Goal: Book appointment/travel/reservation

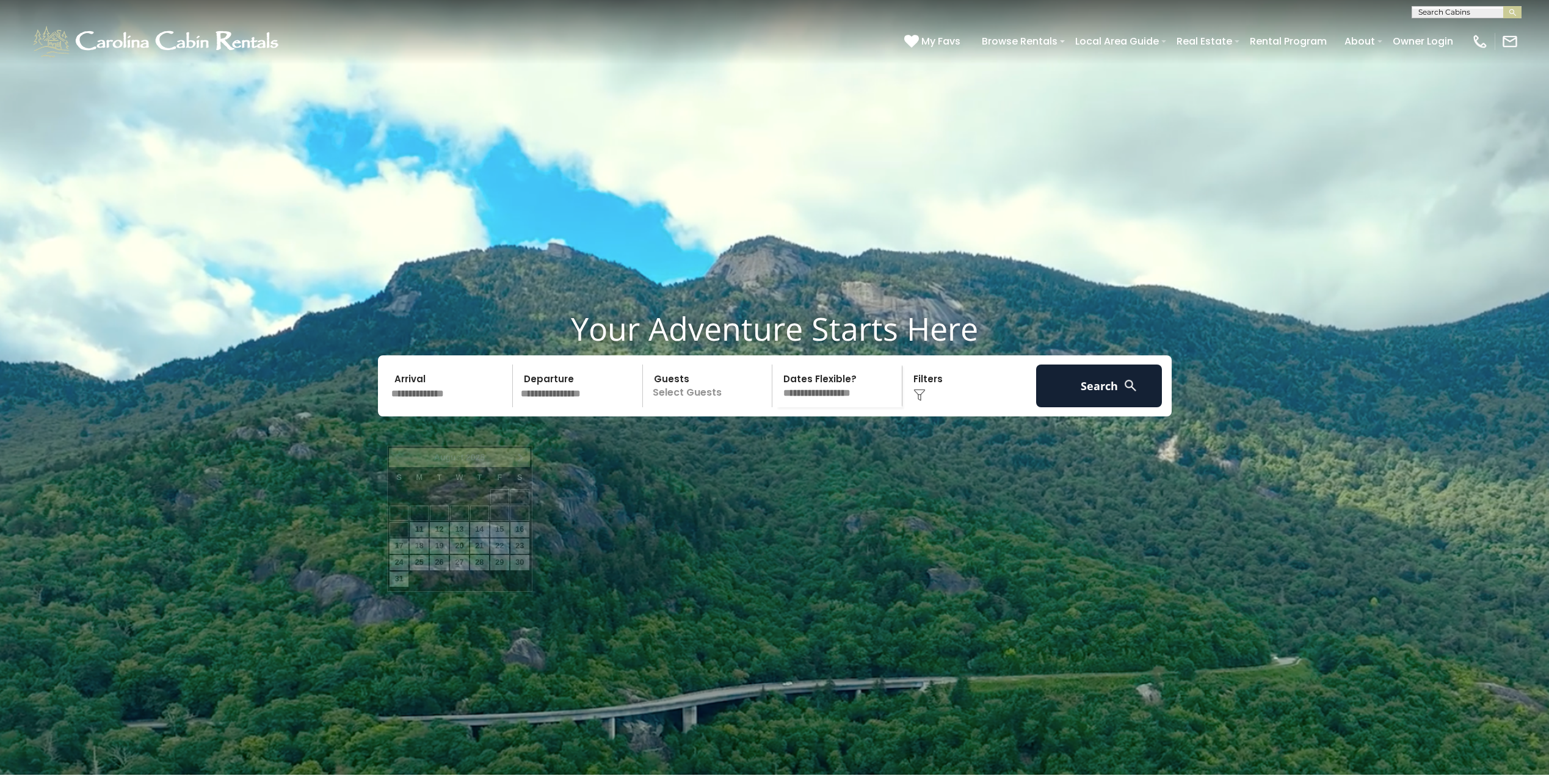
click at [436, 407] on input "text" at bounding box center [450, 386] width 127 height 43
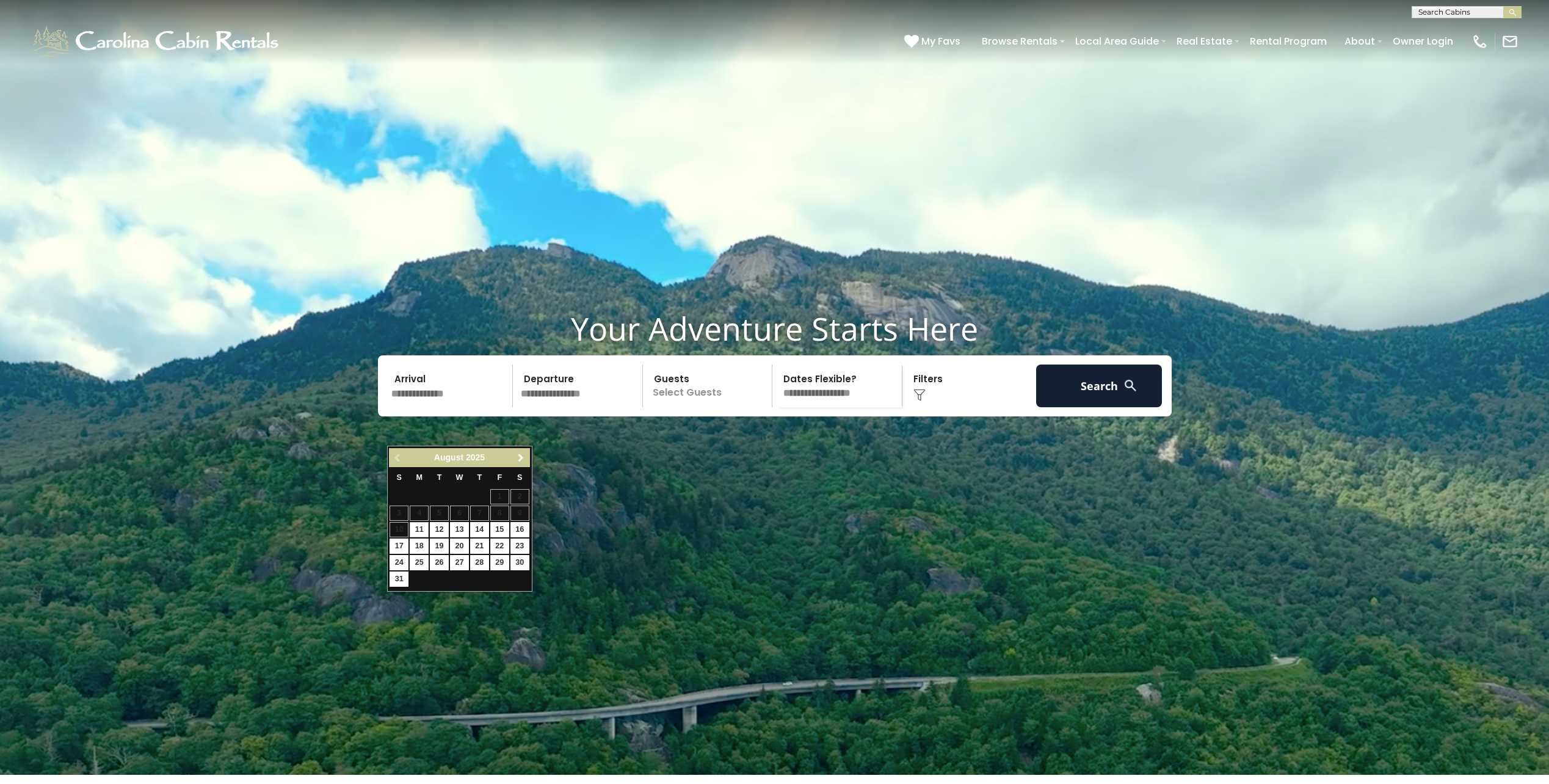
click at [516, 459] on span "Next" at bounding box center [521, 458] width 10 height 10
click at [516, 459] on span "Next" at bounding box center [521, 458] width 10 height 10
click at [498, 525] on link "17" at bounding box center [499, 529] width 18 height 16
type input "********"
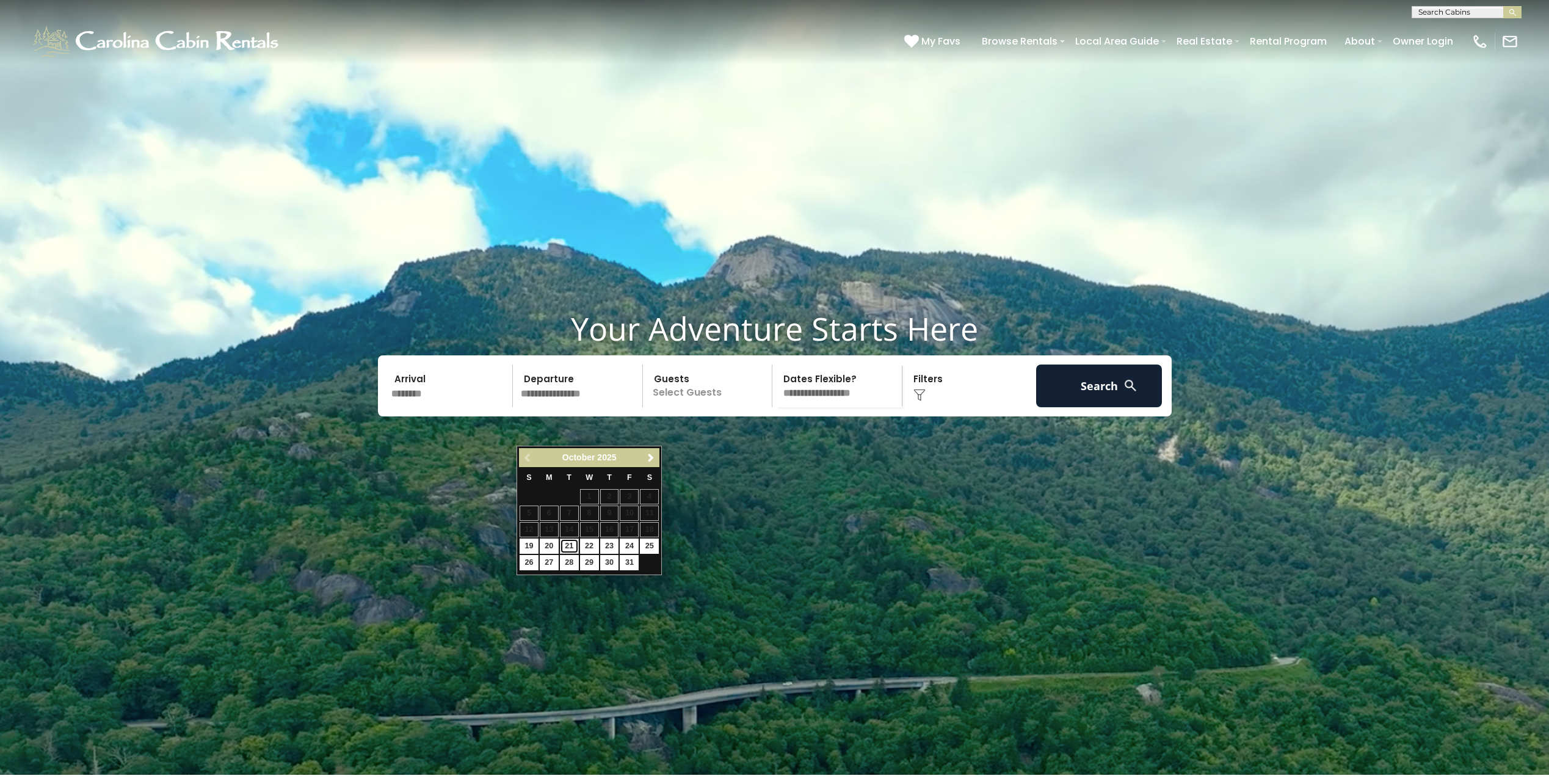
click at [567, 545] on link "21" at bounding box center [569, 545] width 18 height 16
type input "********"
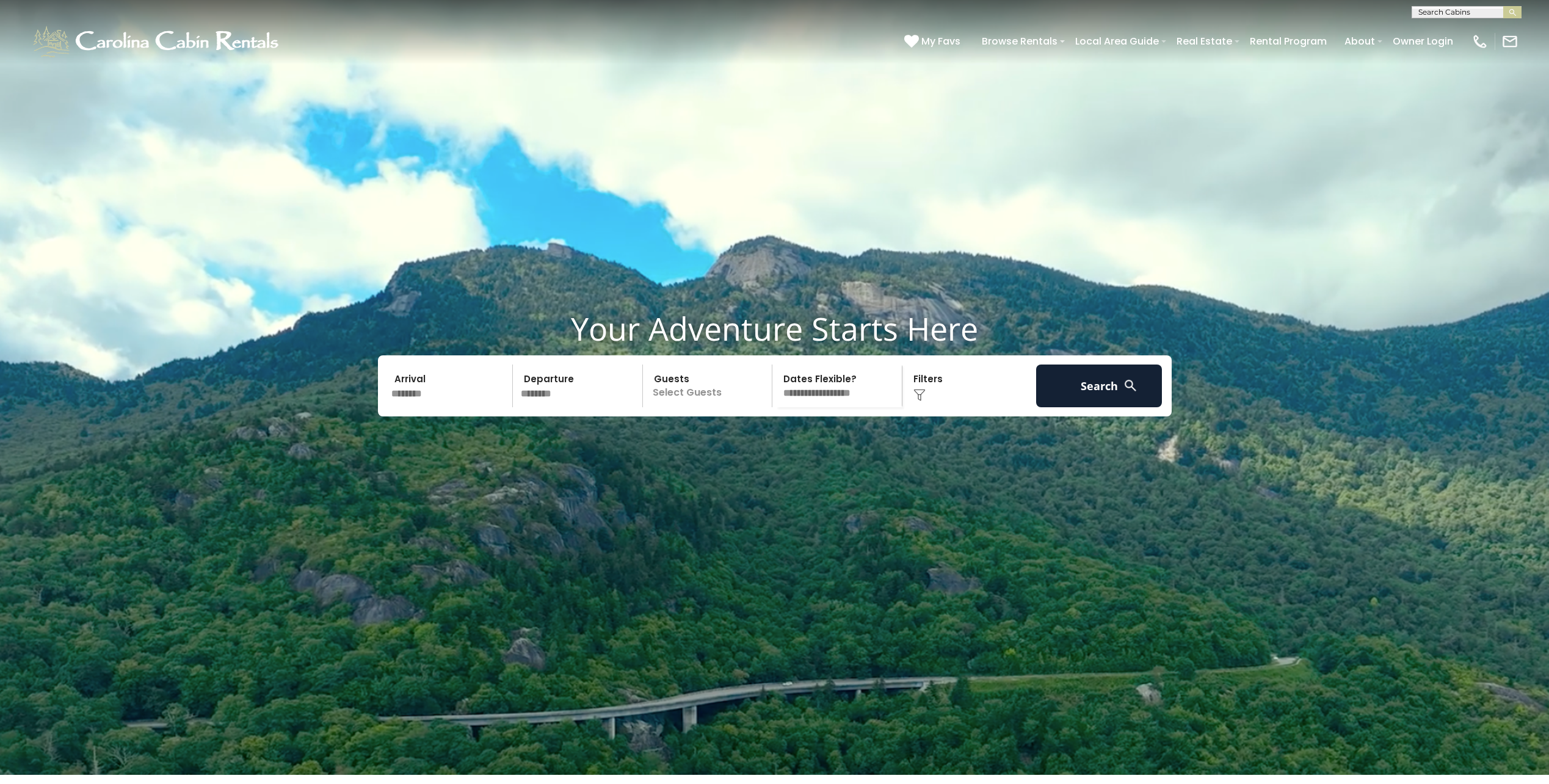
click at [701, 407] on p "Select Guests" at bounding box center [709, 386] width 126 height 43
click at [768, 441] on span "+" at bounding box center [768, 435] width 5 height 12
drag, startPoint x: 768, startPoint y: 473, endPoint x: 852, endPoint y: 495, distance: 86.8
click at [852, 495] on video at bounding box center [774, 387] width 1549 height 775
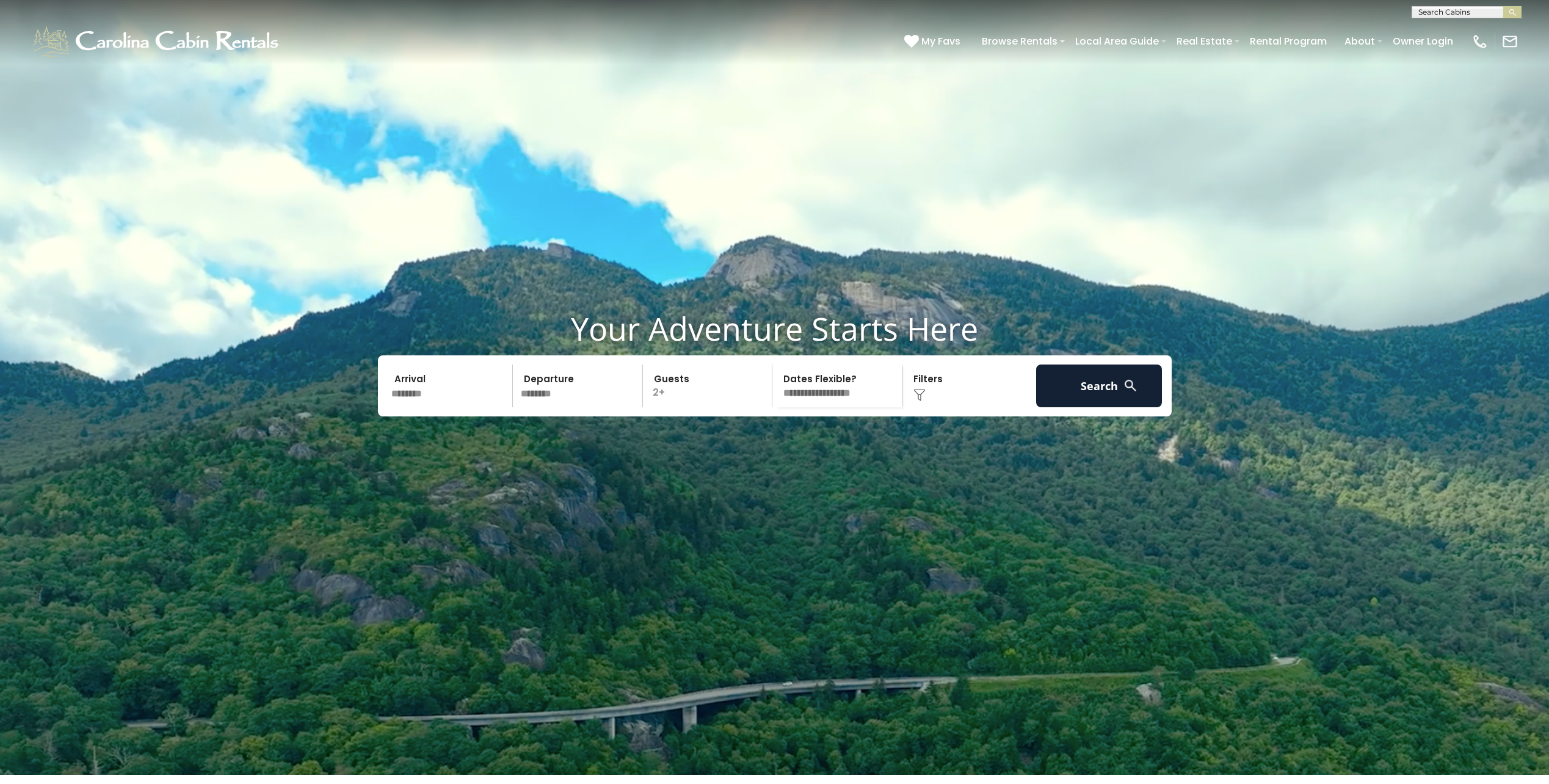
click at [923, 407] on div "Click to Choose" at bounding box center [969, 386] width 127 height 43
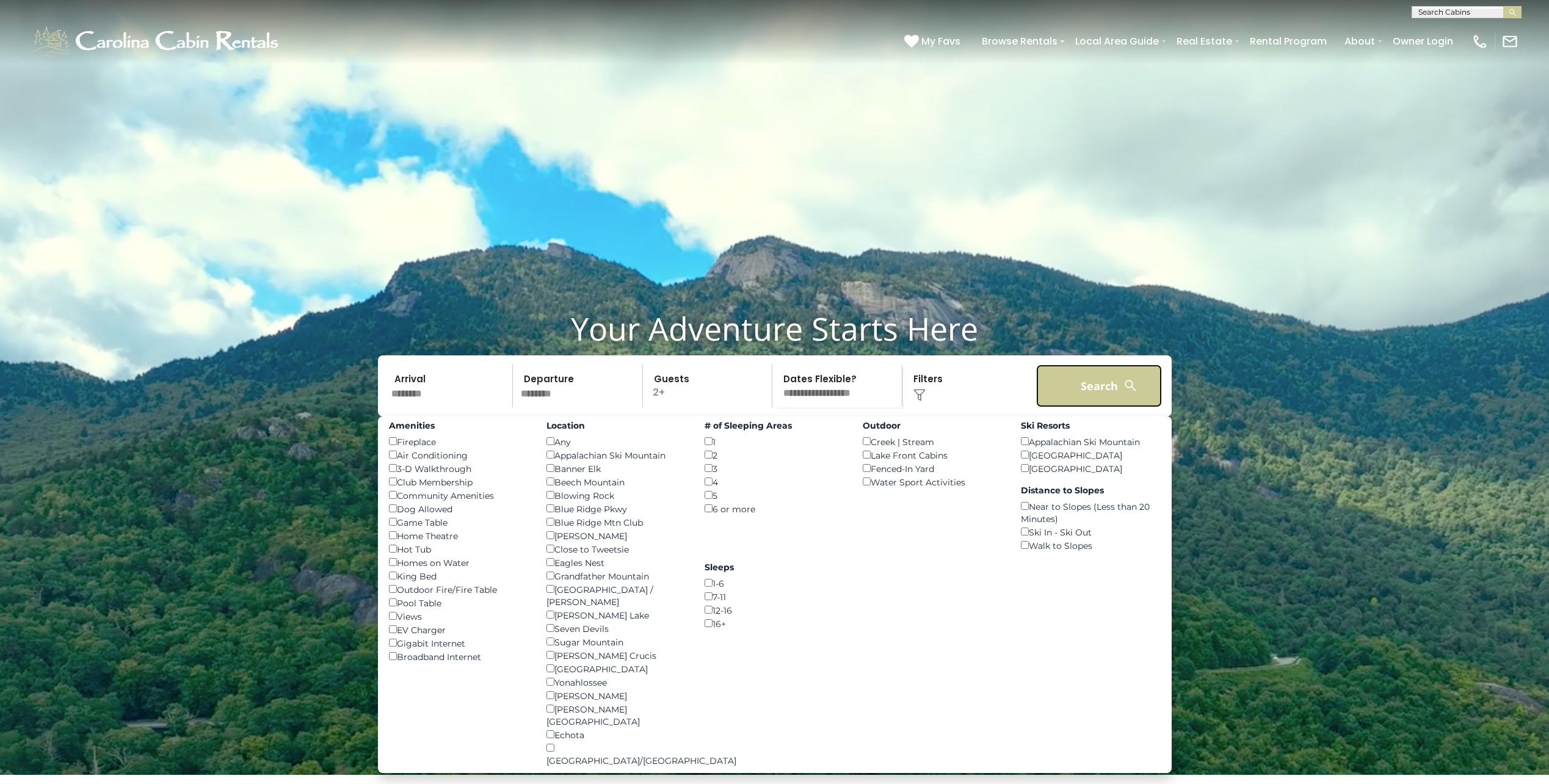
click at [1095, 407] on button "Search" at bounding box center [1099, 386] width 127 height 43
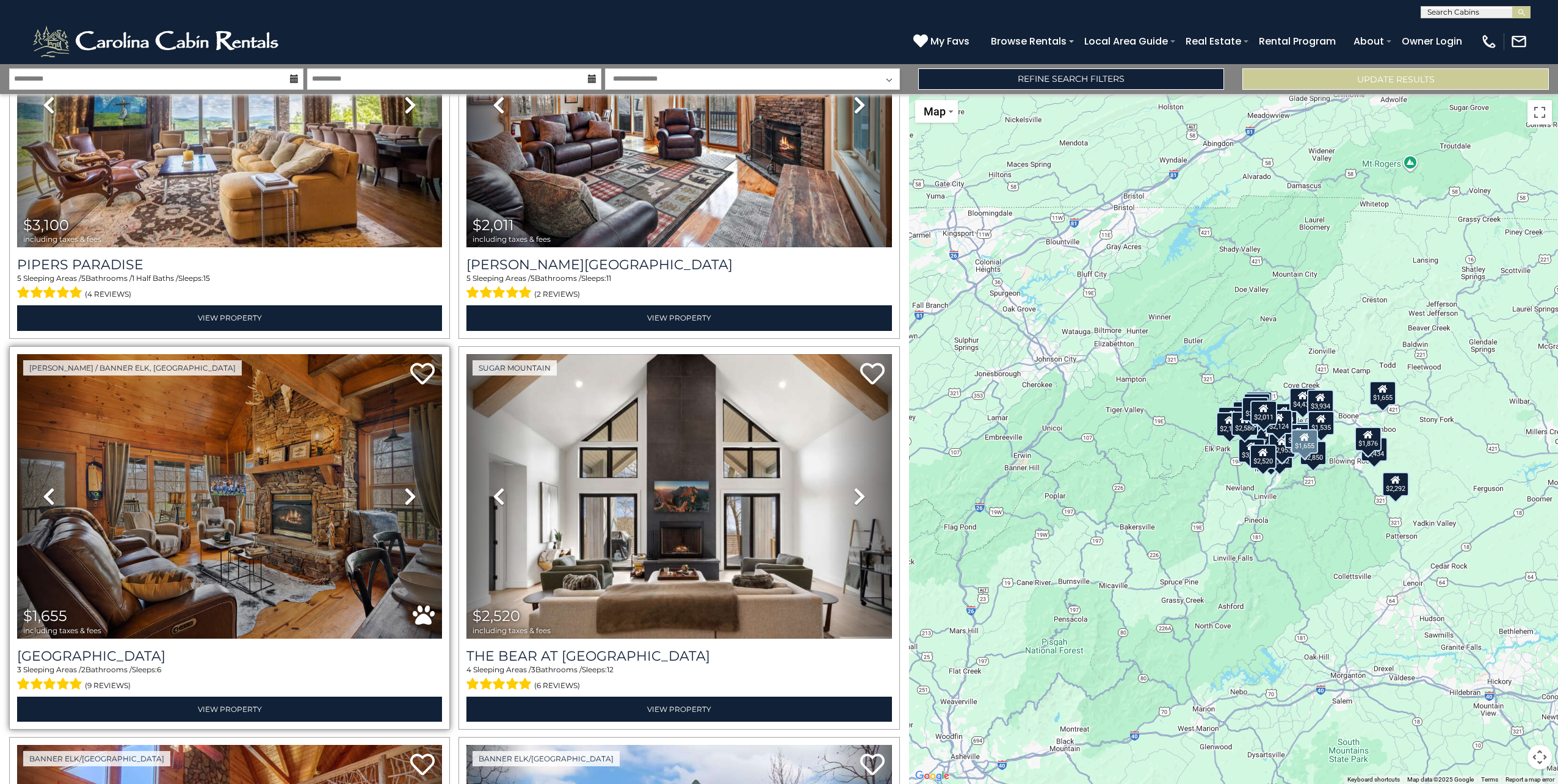
scroll to position [2991, 0]
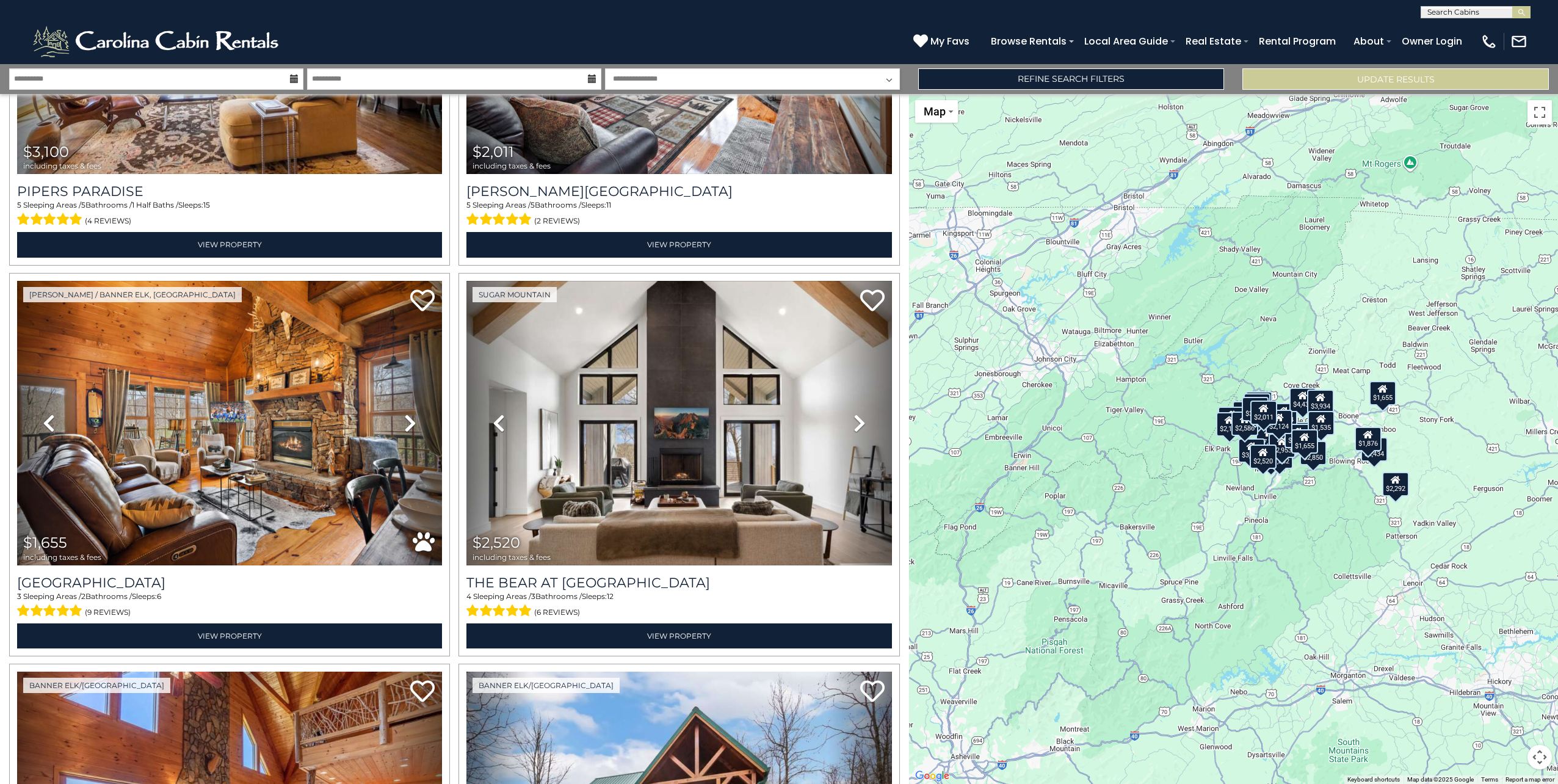
click at [1297, 527] on div "$7,339 $4,435 $2,583 $3,824 $2,787 $2,107 $3,656 $2,292 $2,033 $3,934 $1,876 $1…" at bounding box center [1233, 439] width 649 height 690
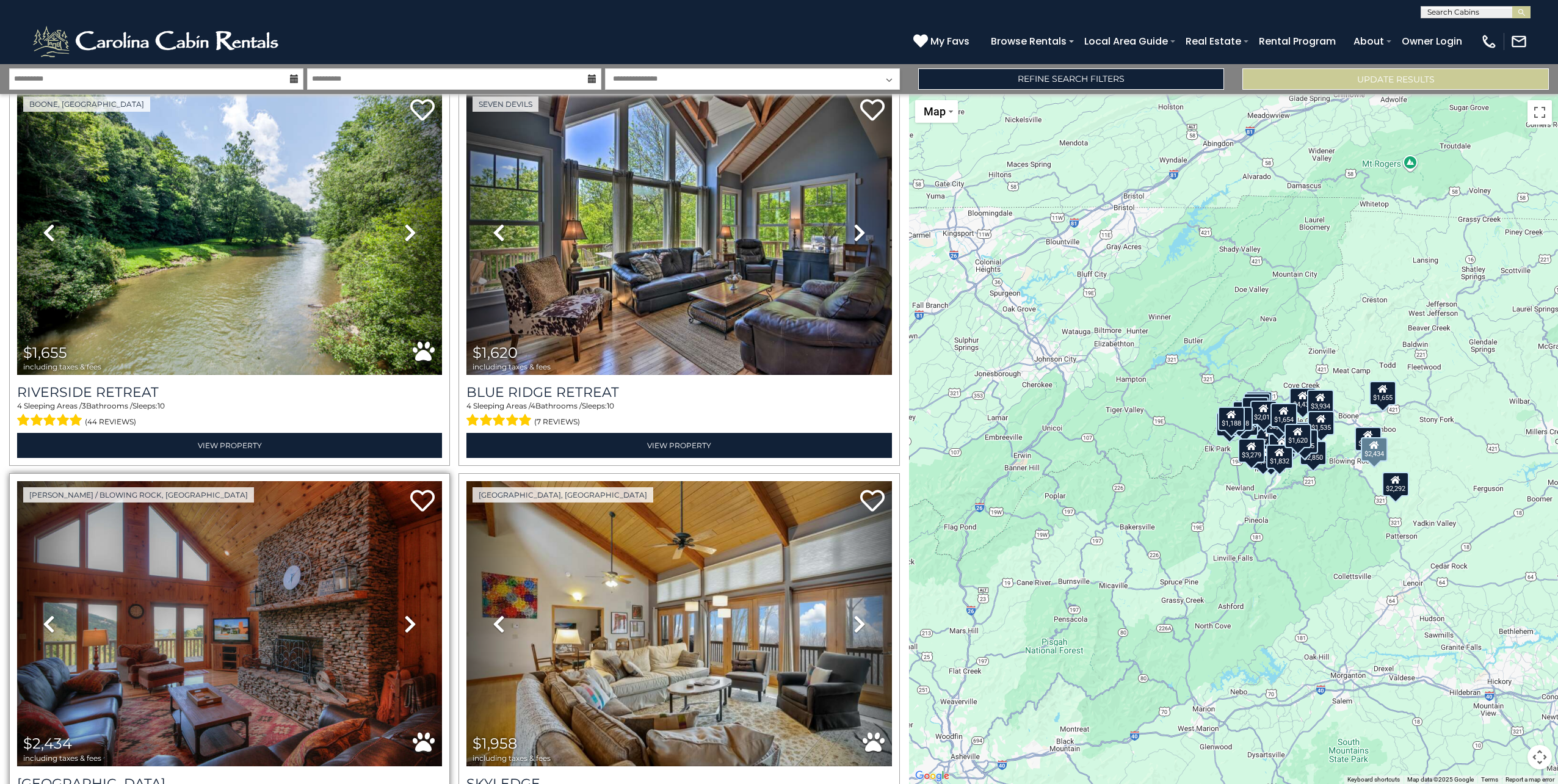
scroll to position [4949, 0]
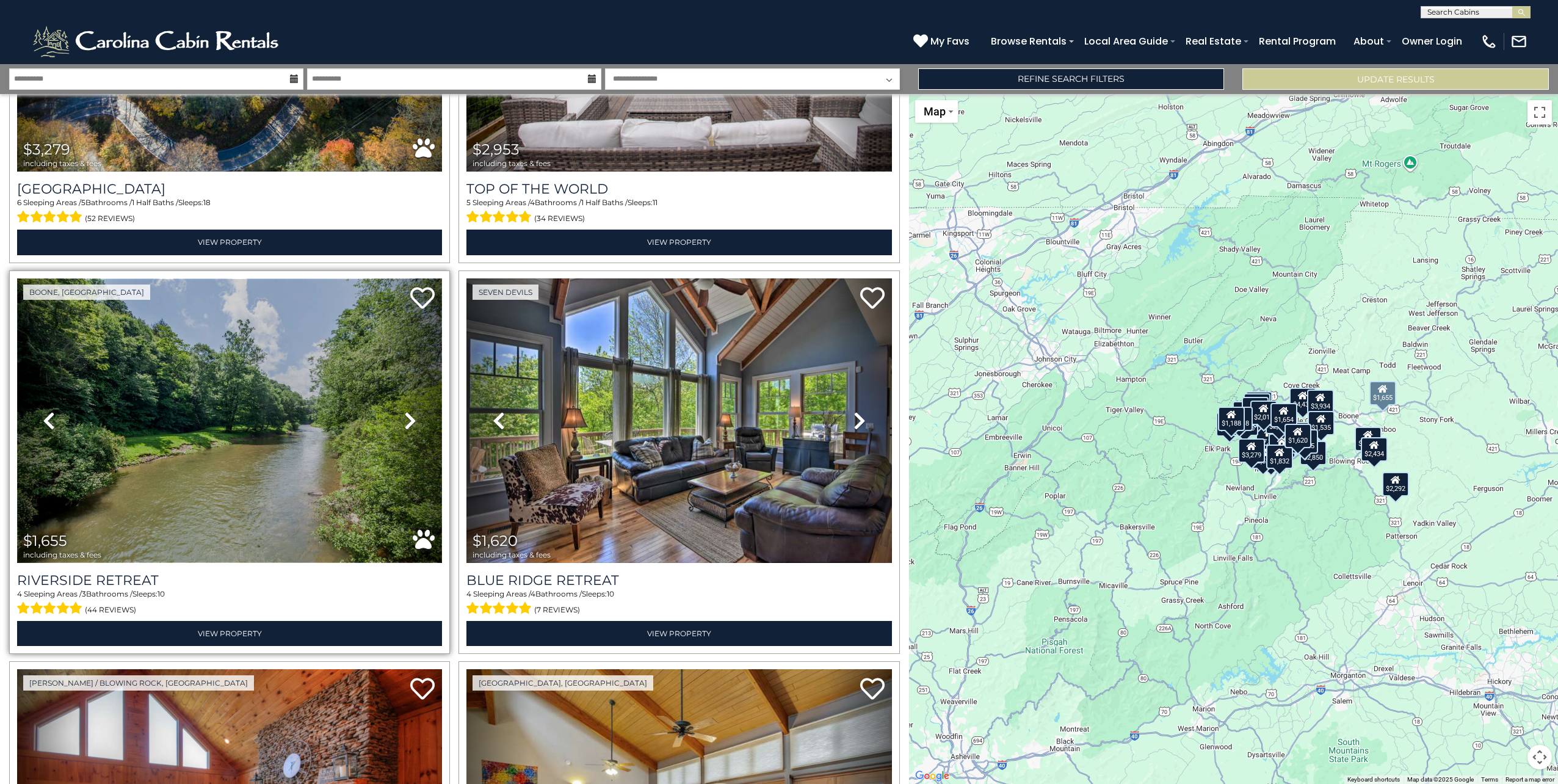
click at [232, 435] on img at bounding box center [228, 421] width 424 height 285
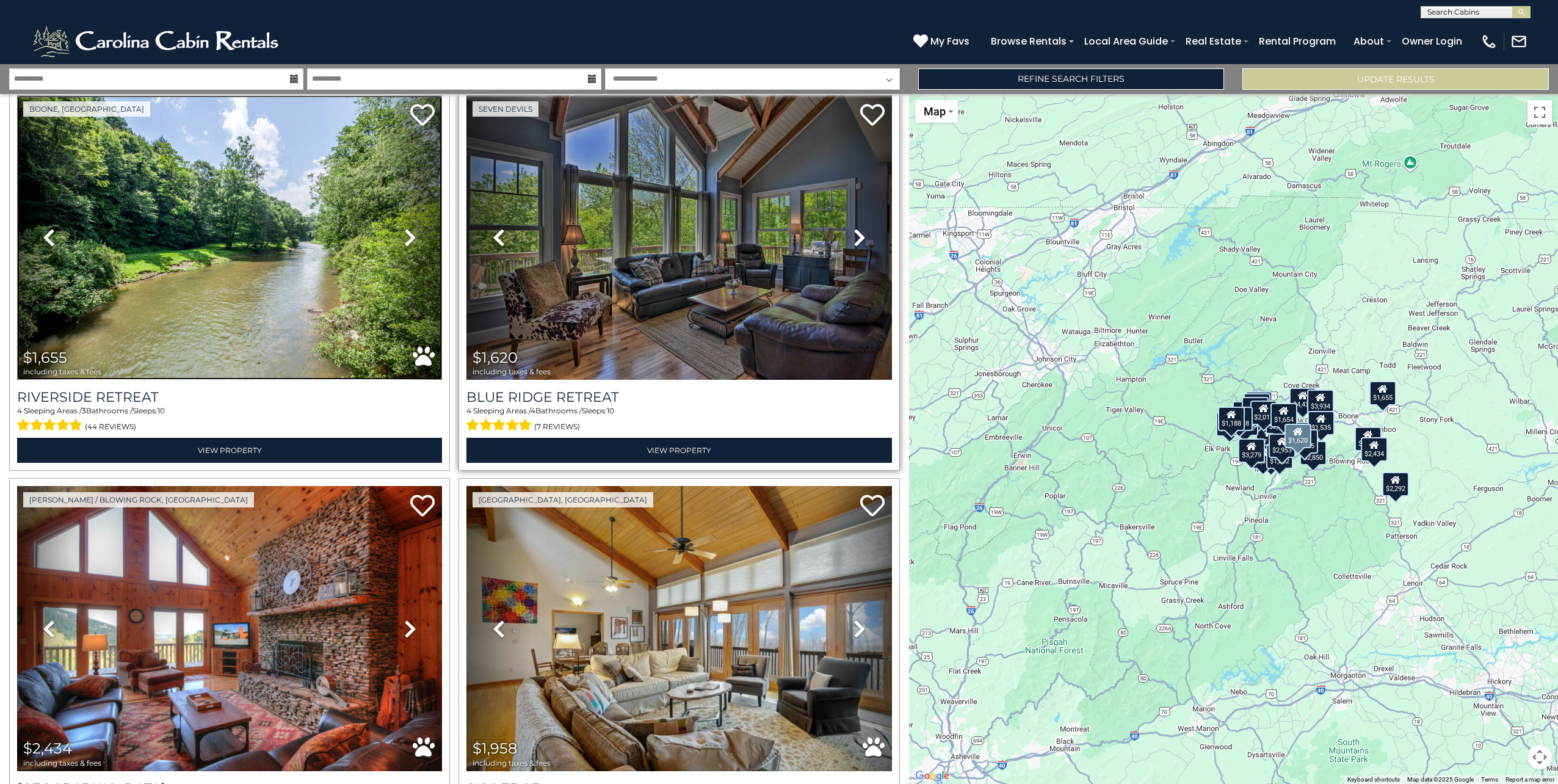
scroll to position [5254, 0]
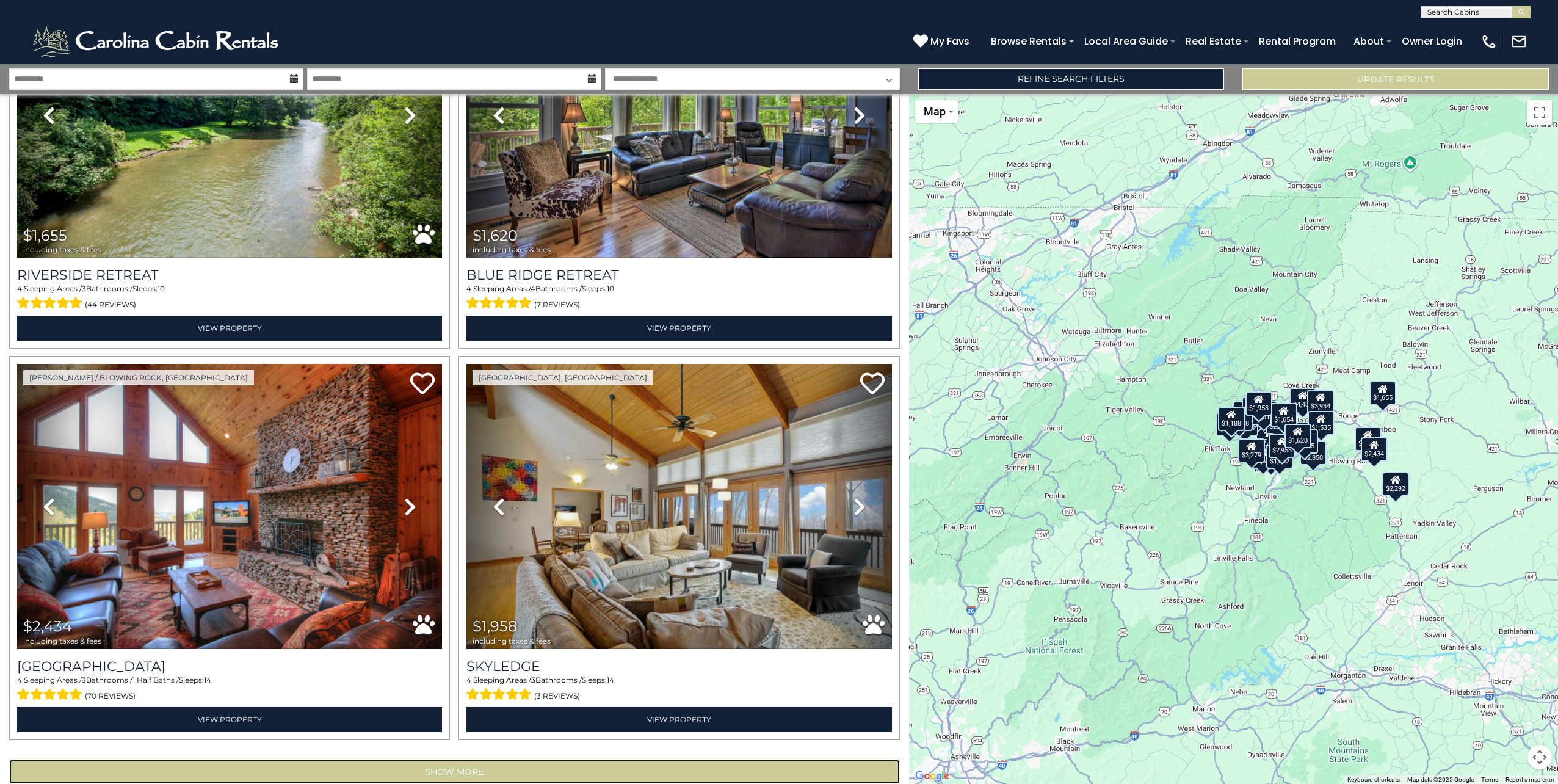
click at [449, 759] on button "Show More" at bounding box center [454, 771] width 890 height 24
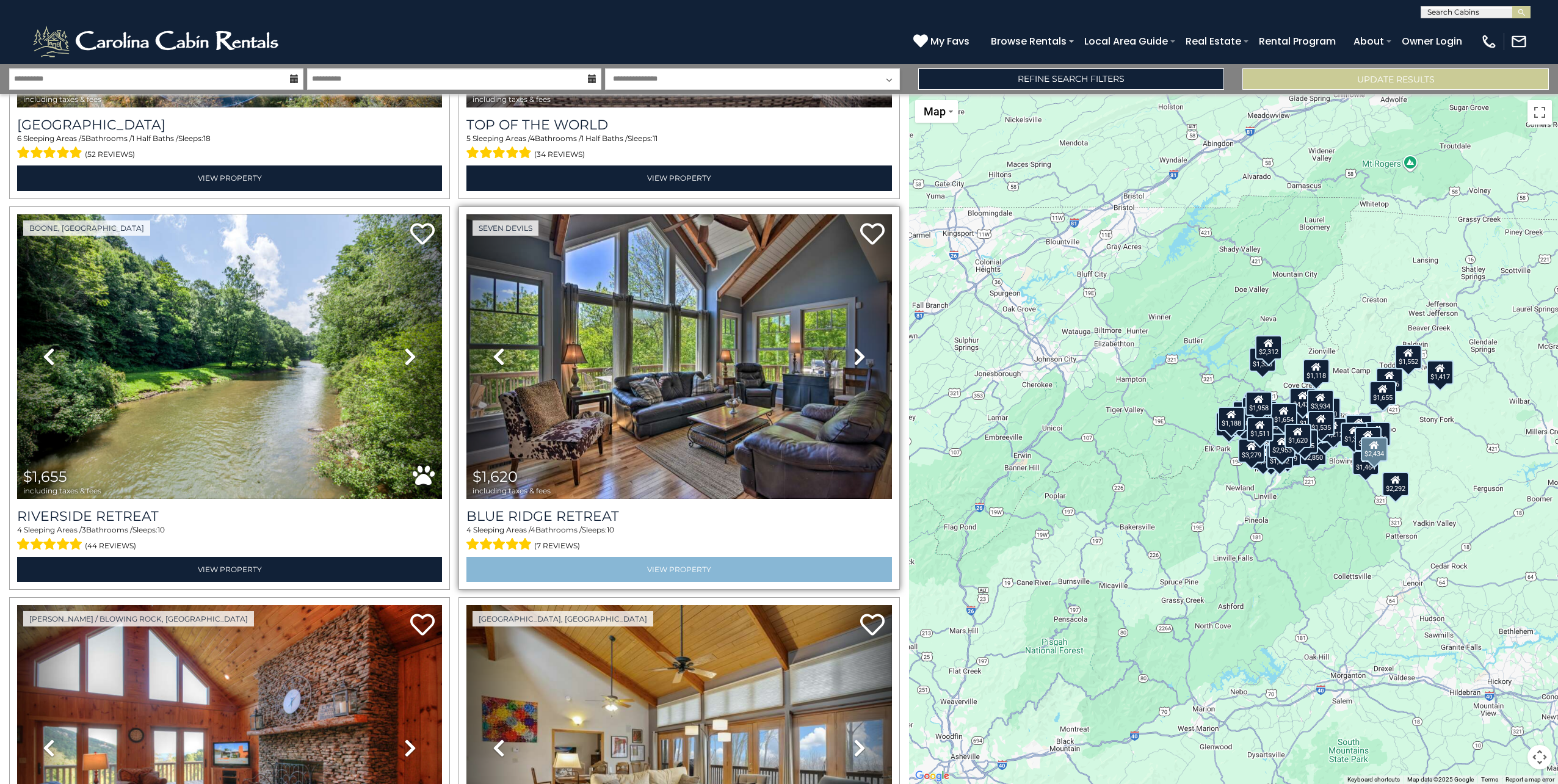
scroll to position [5010, 0]
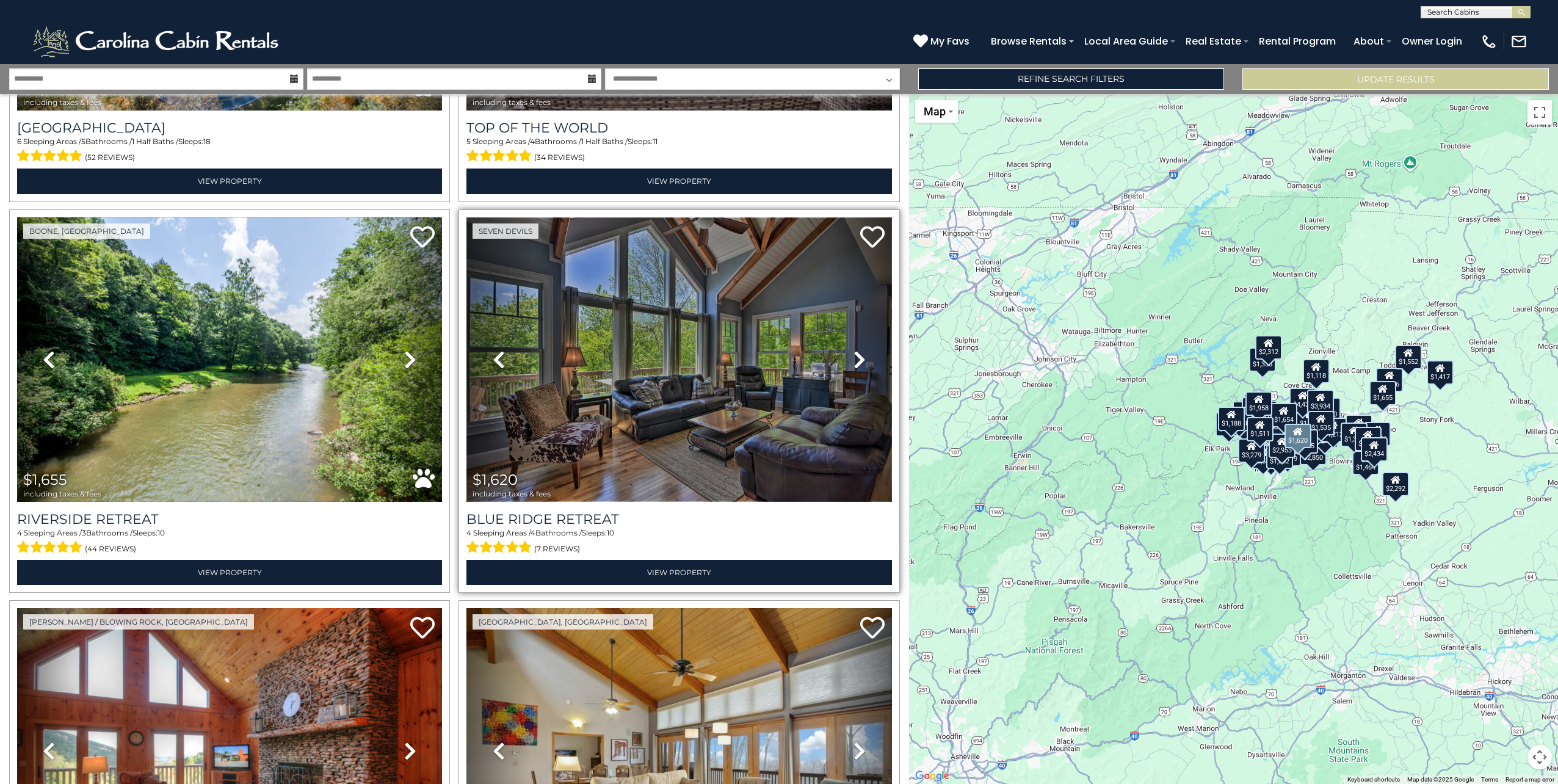
click at [689, 365] on img at bounding box center [678, 360] width 424 height 285
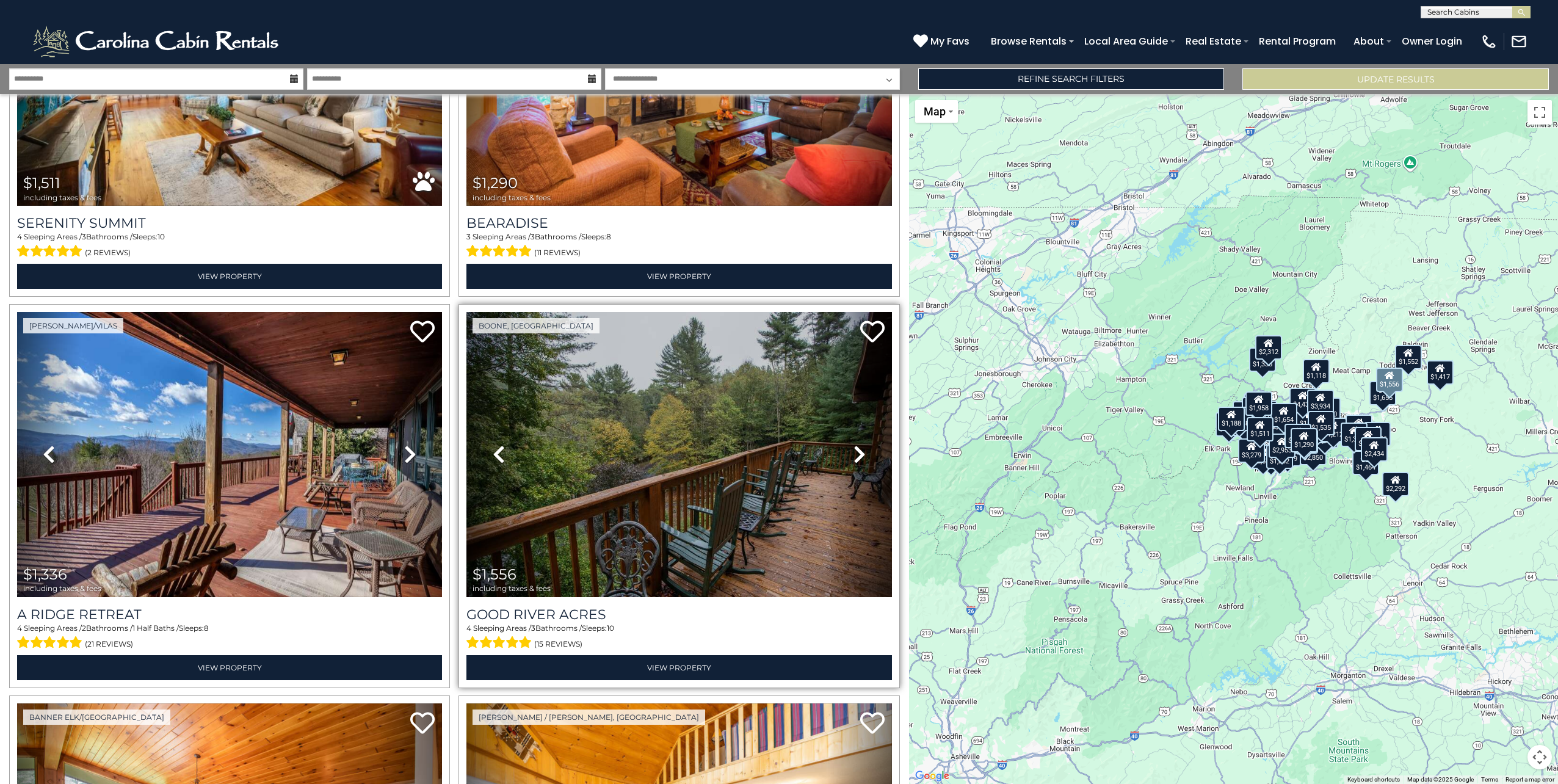
scroll to position [6108, 0]
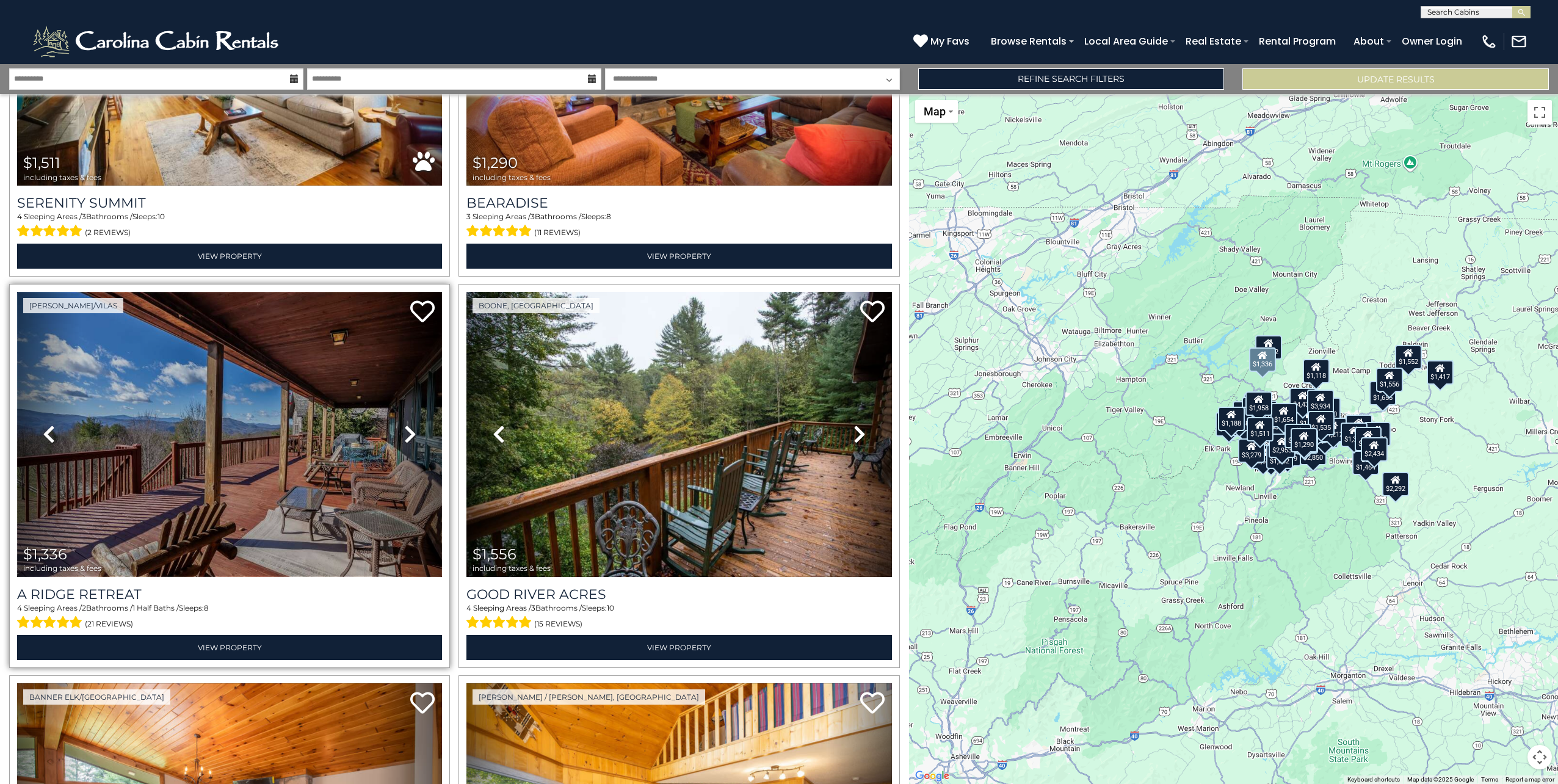
click at [374, 412] on img at bounding box center [228, 435] width 424 height 285
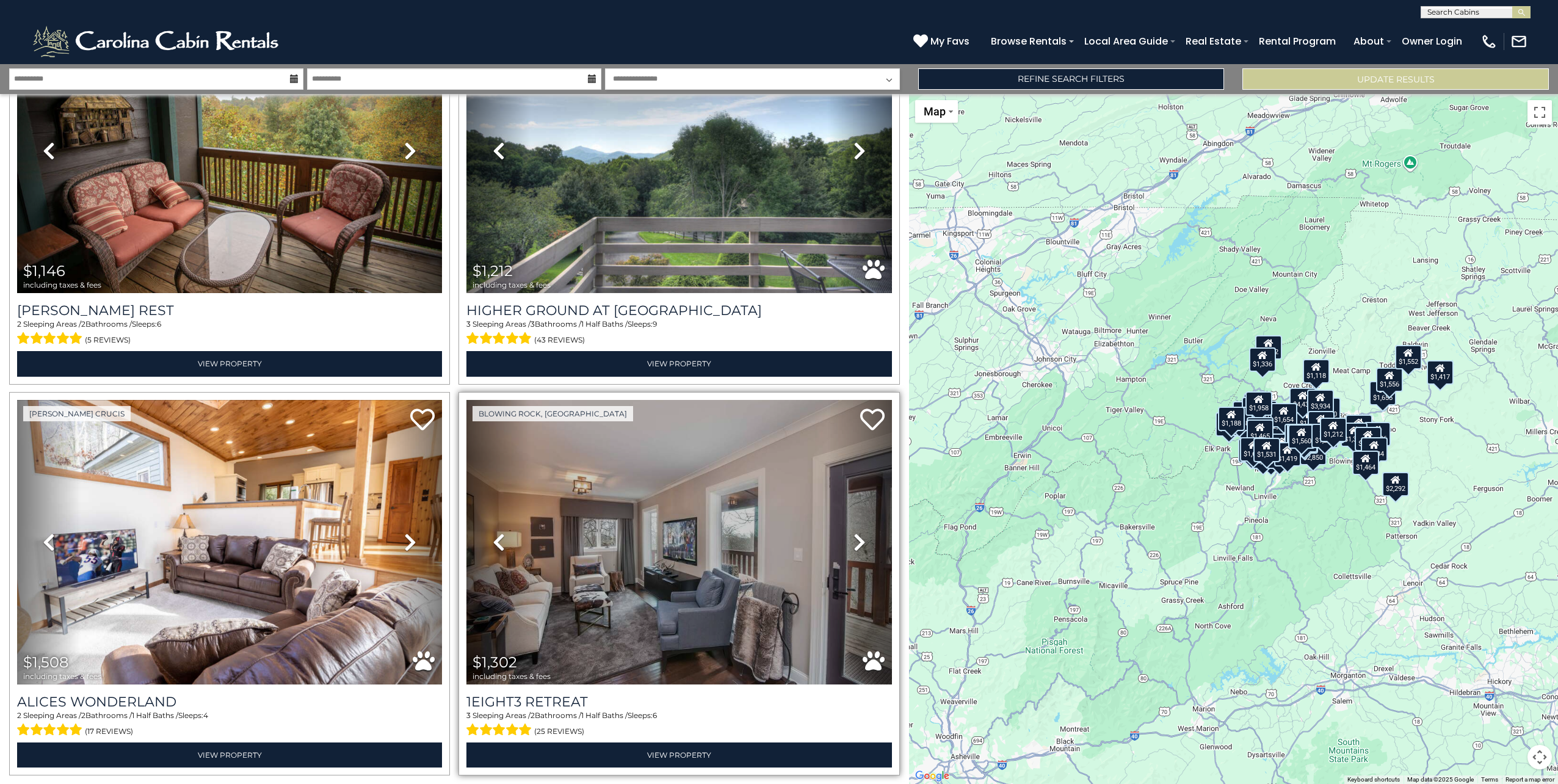
scroll to position [11090, 0]
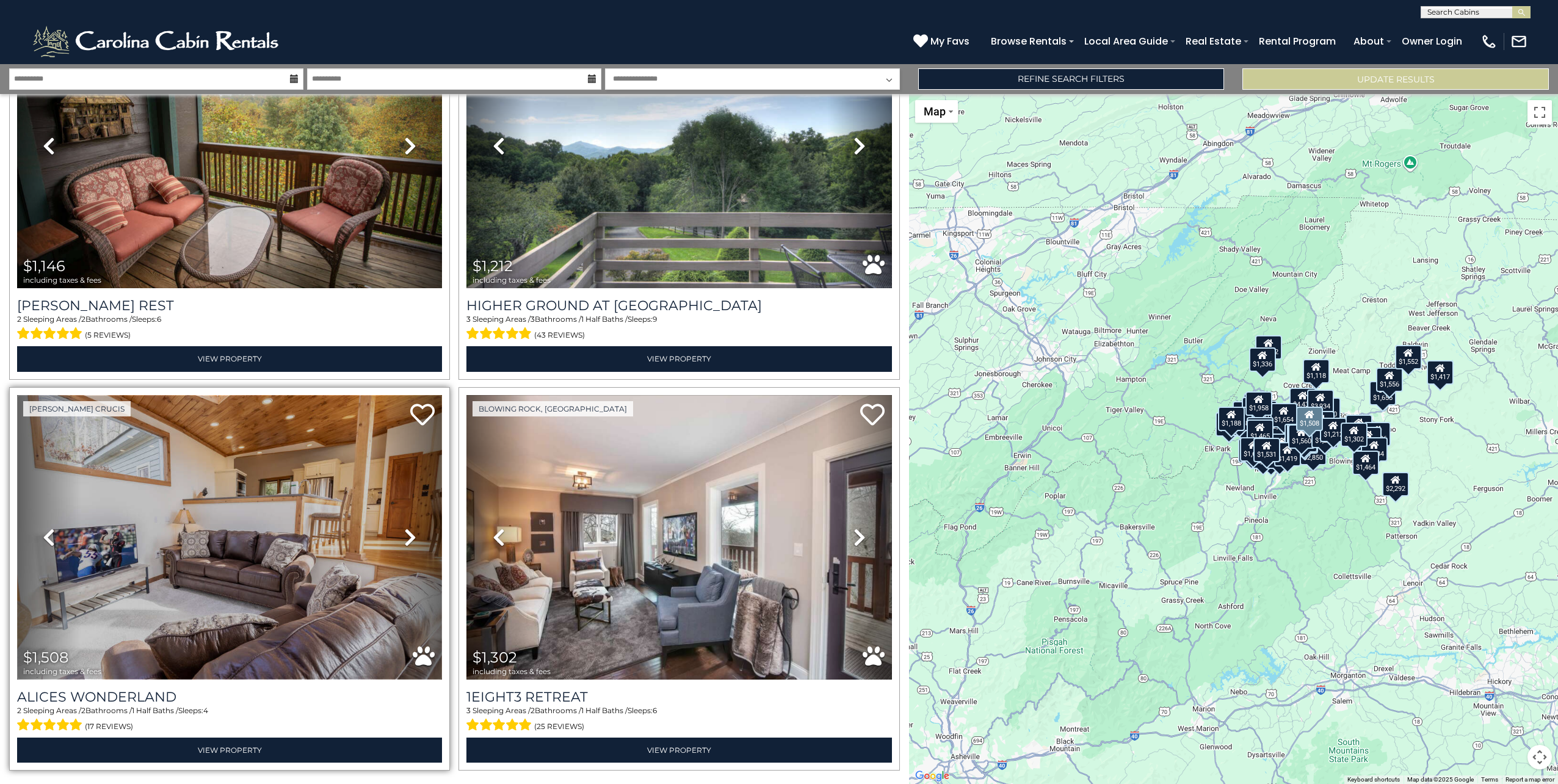
click at [276, 491] on img at bounding box center [228, 537] width 424 height 285
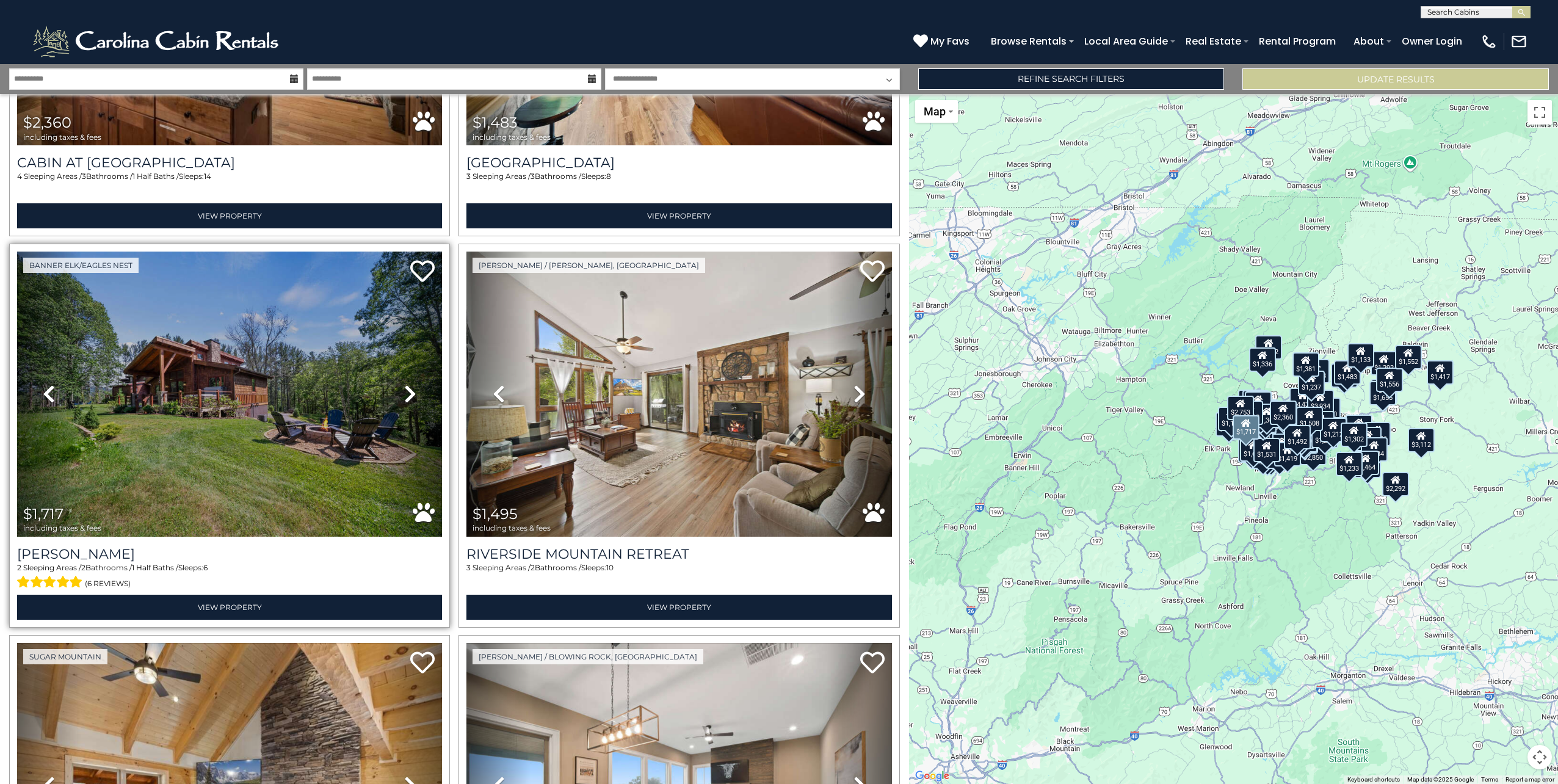
scroll to position [16339, 0]
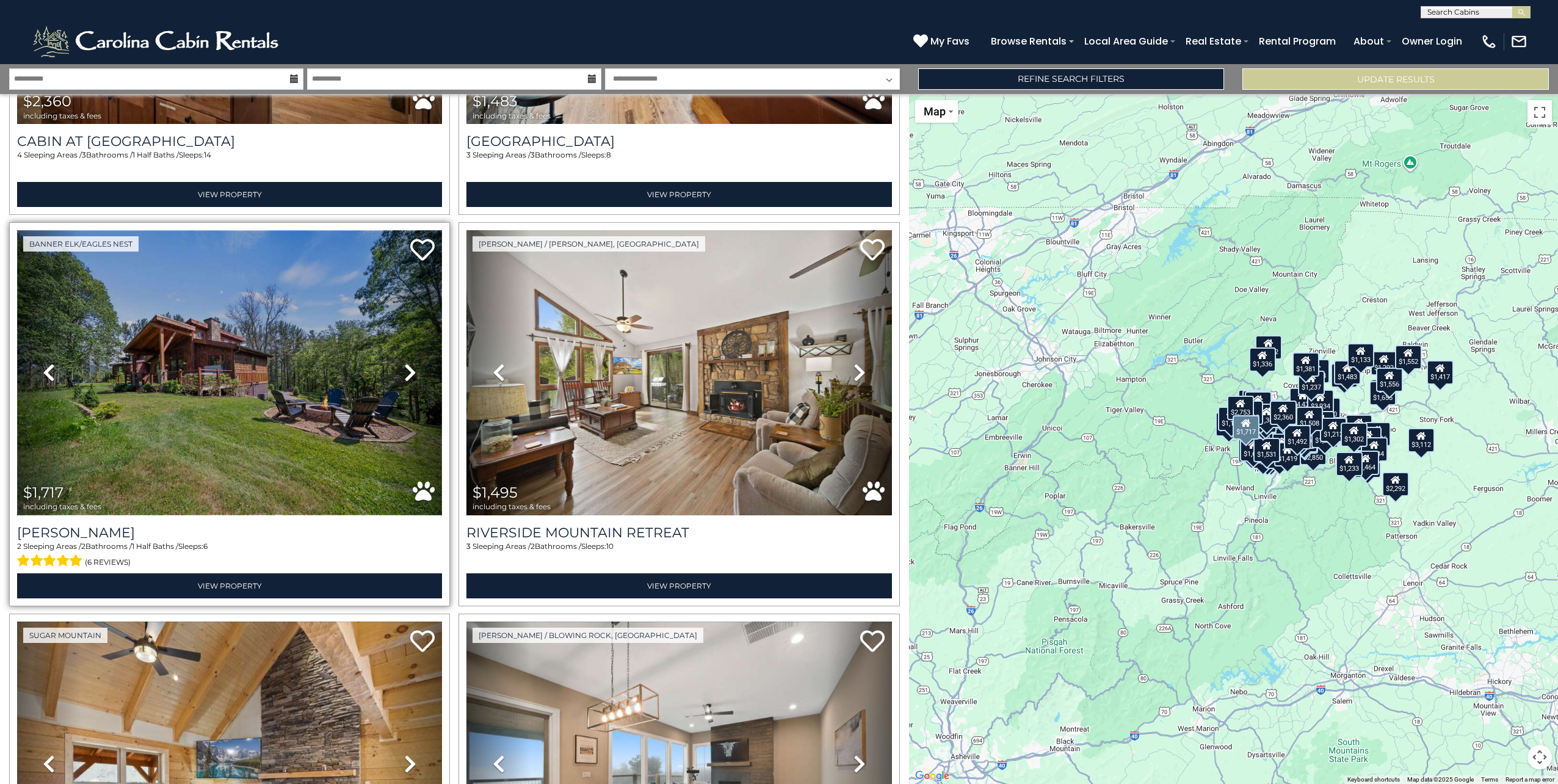
click at [274, 329] on img at bounding box center [228, 373] width 424 height 285
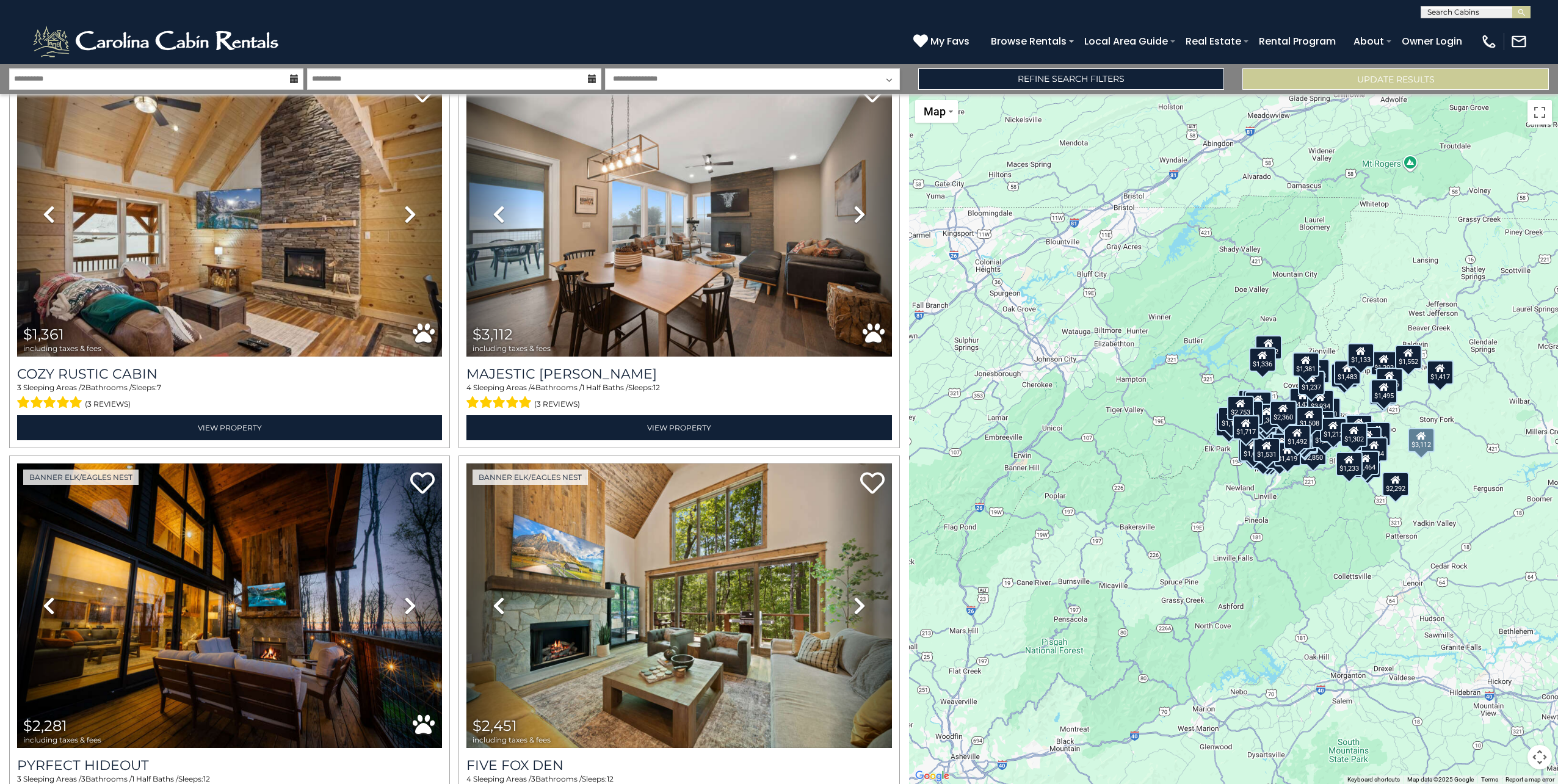
scroll to position [16926, 0]
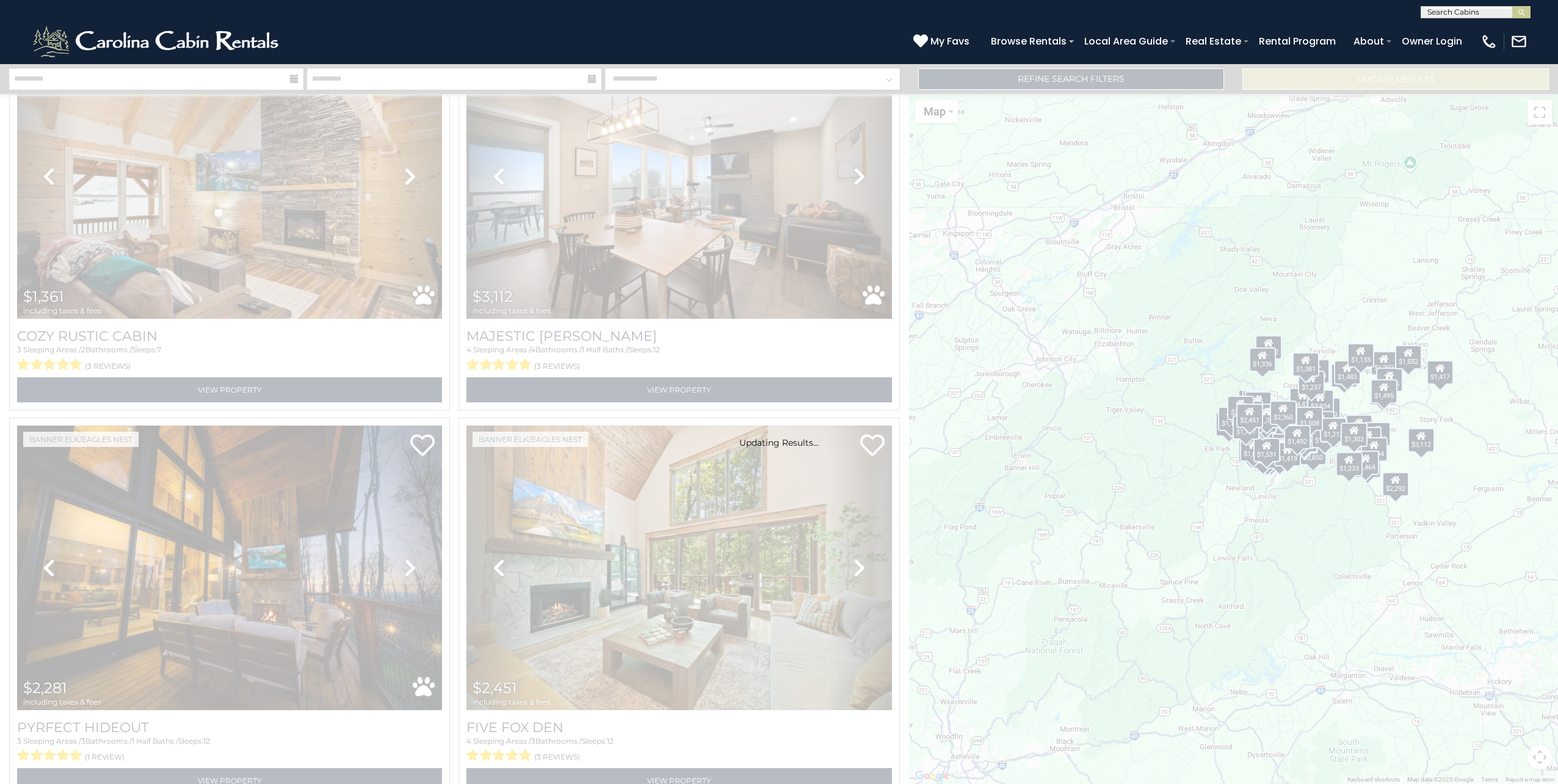
scroll to position [16908, 0]
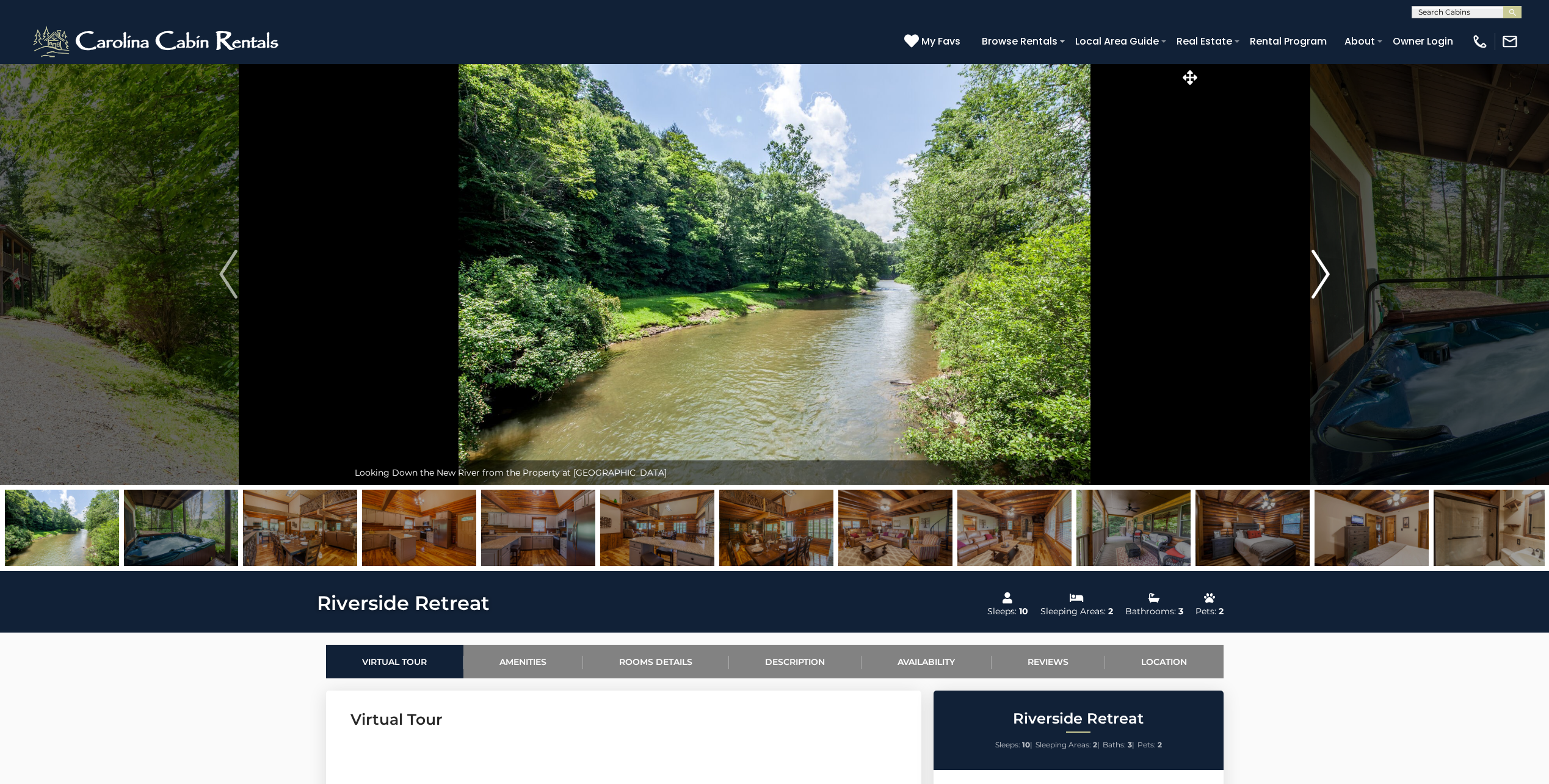
click at [1324, 272] on img "Next" at bounding box center [1321, 274] width 18 height 49
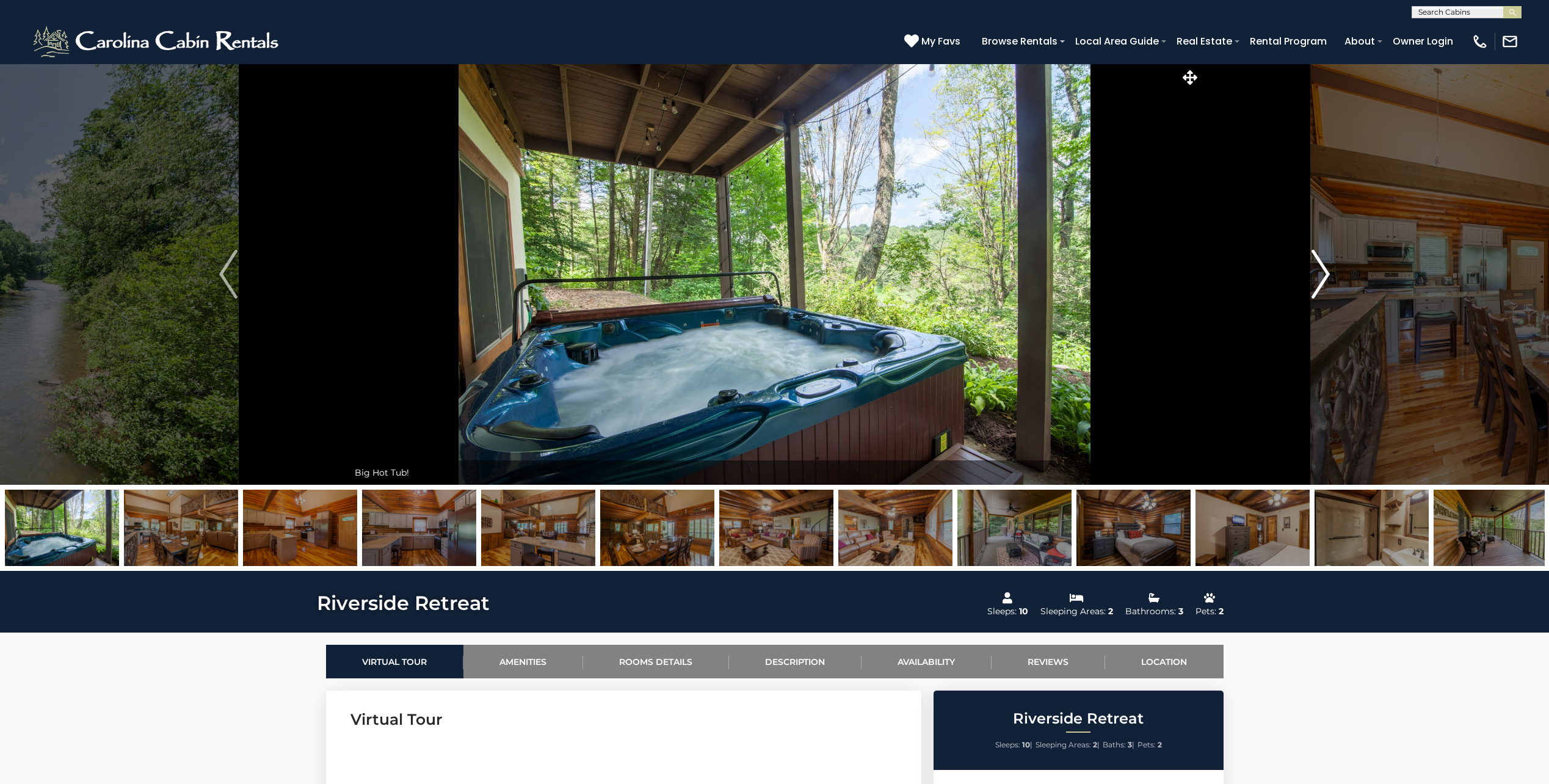
click at [1324, 272] on img "Next" at bounding box center [1321, 274] width 18 height 49
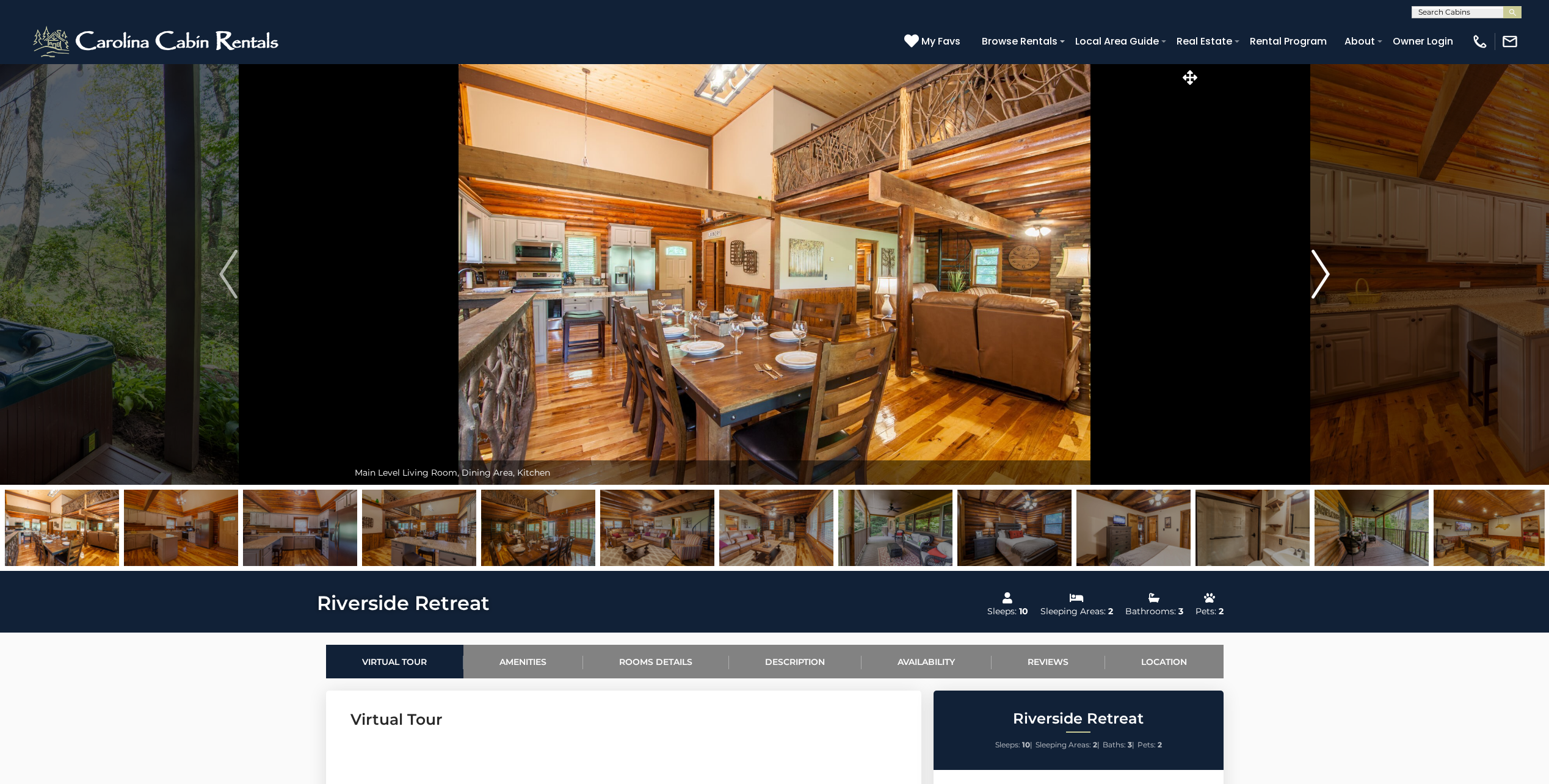
click at [1324, 272] on img "Next" at bounding box center [1321, 274] width 18 height 49
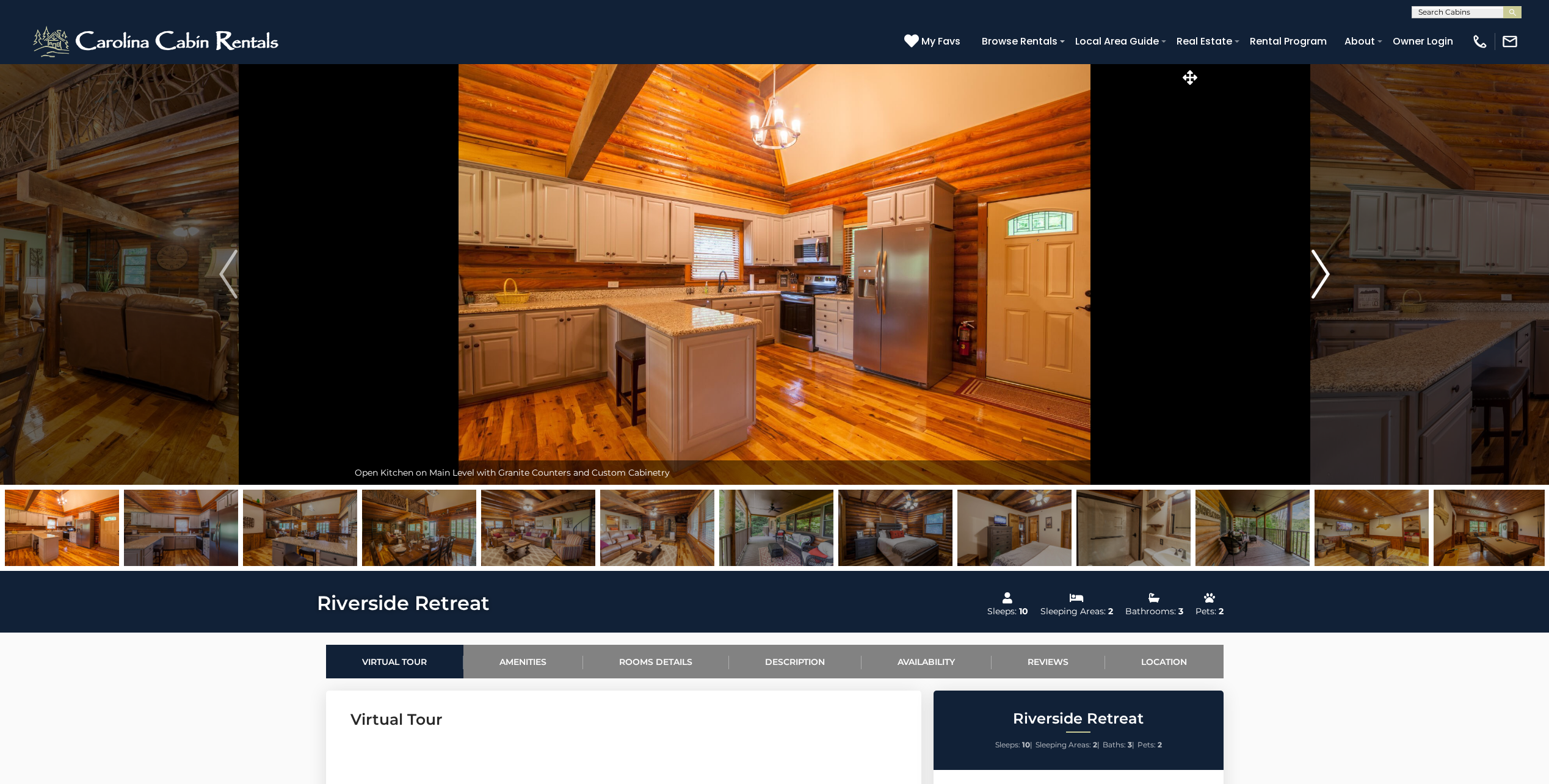
click at [1324, 272] on img "Next" at bounding box center [1321, 274] width 18 height 49
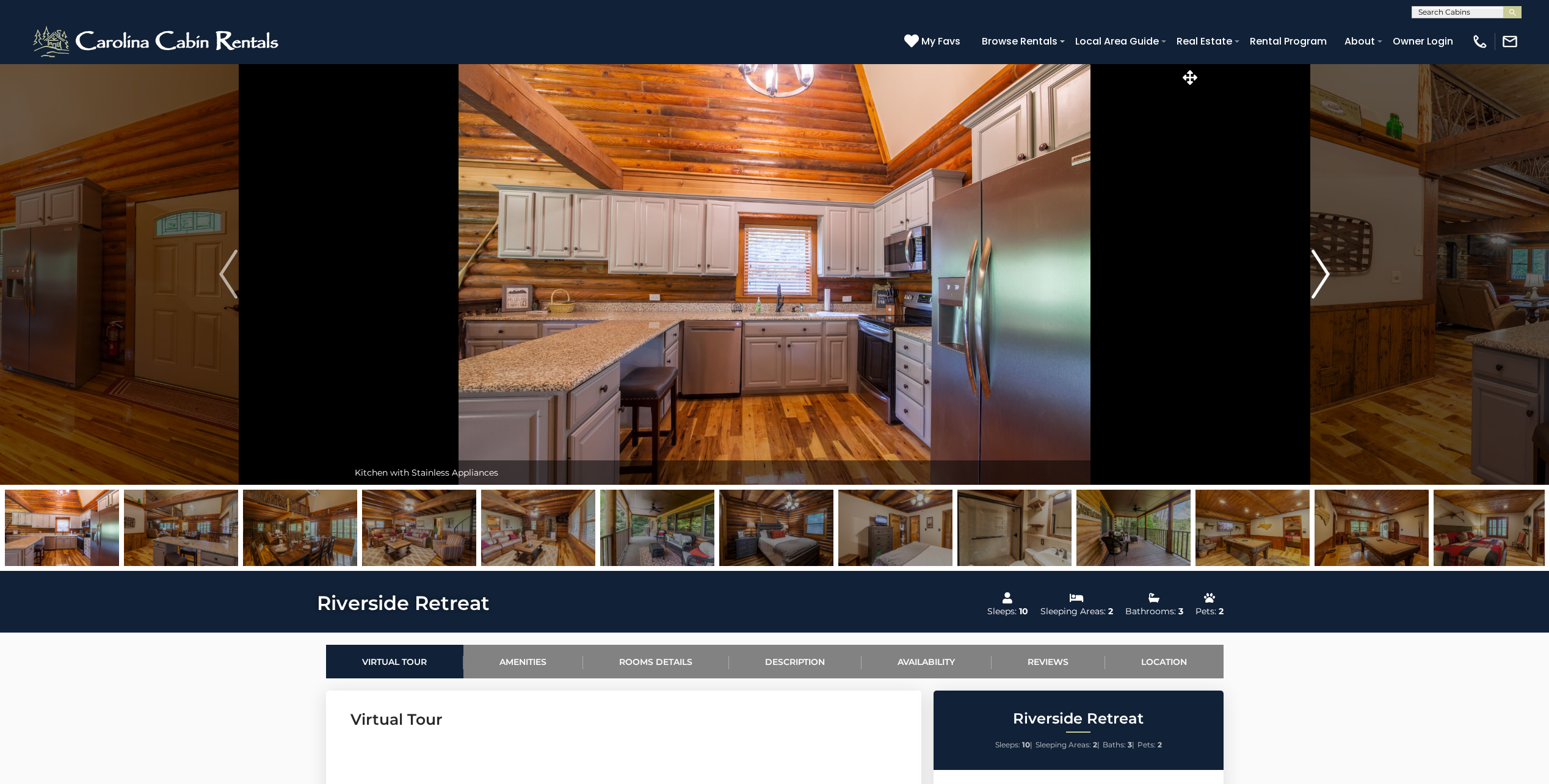
click at [1324, 272] on img "Next" at bounding box center [1321, 274] width 18 height 49
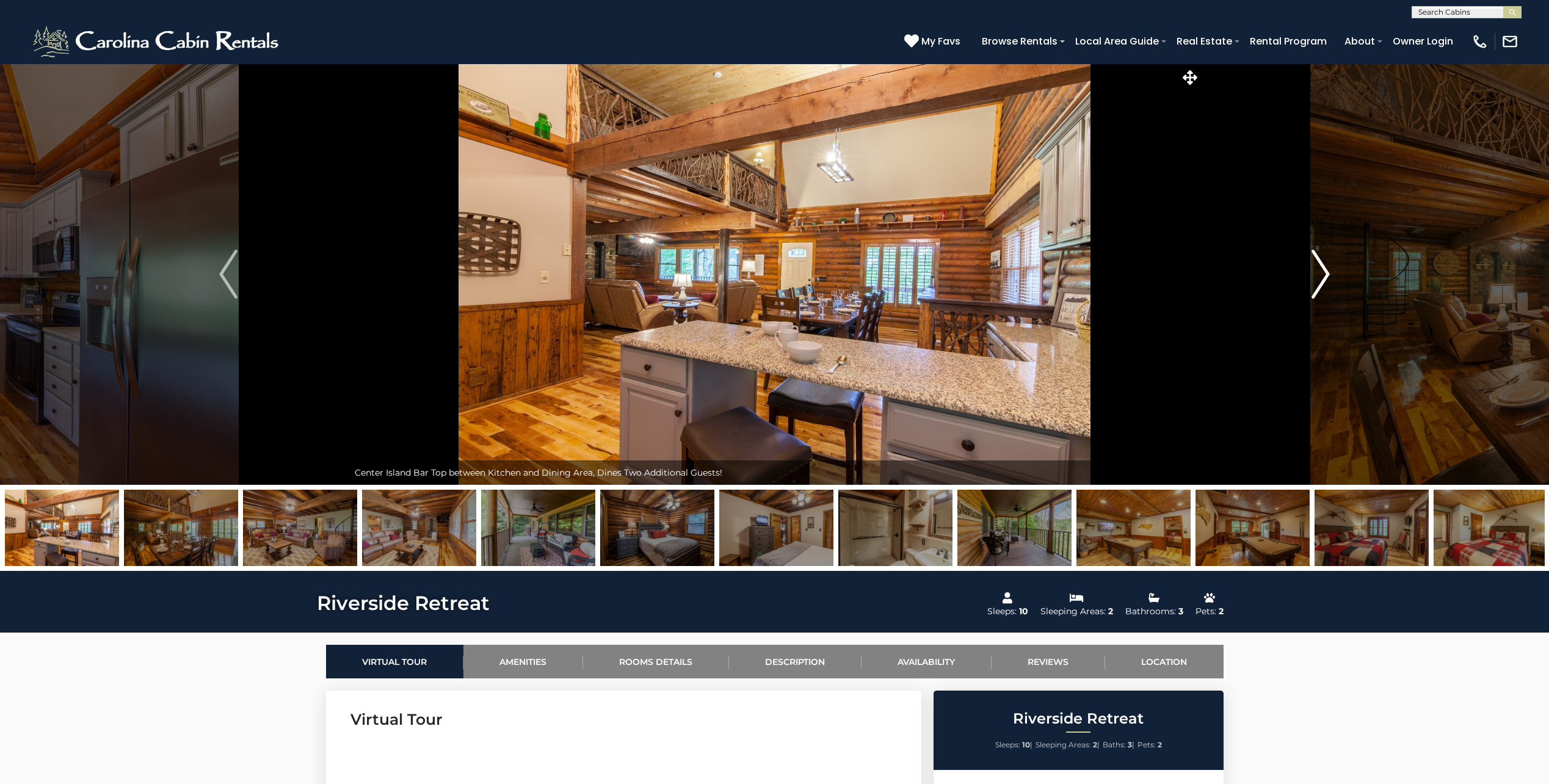
click at [1324, 272] on img "Next" at bounding box center [1321, 274] width 18 height 49
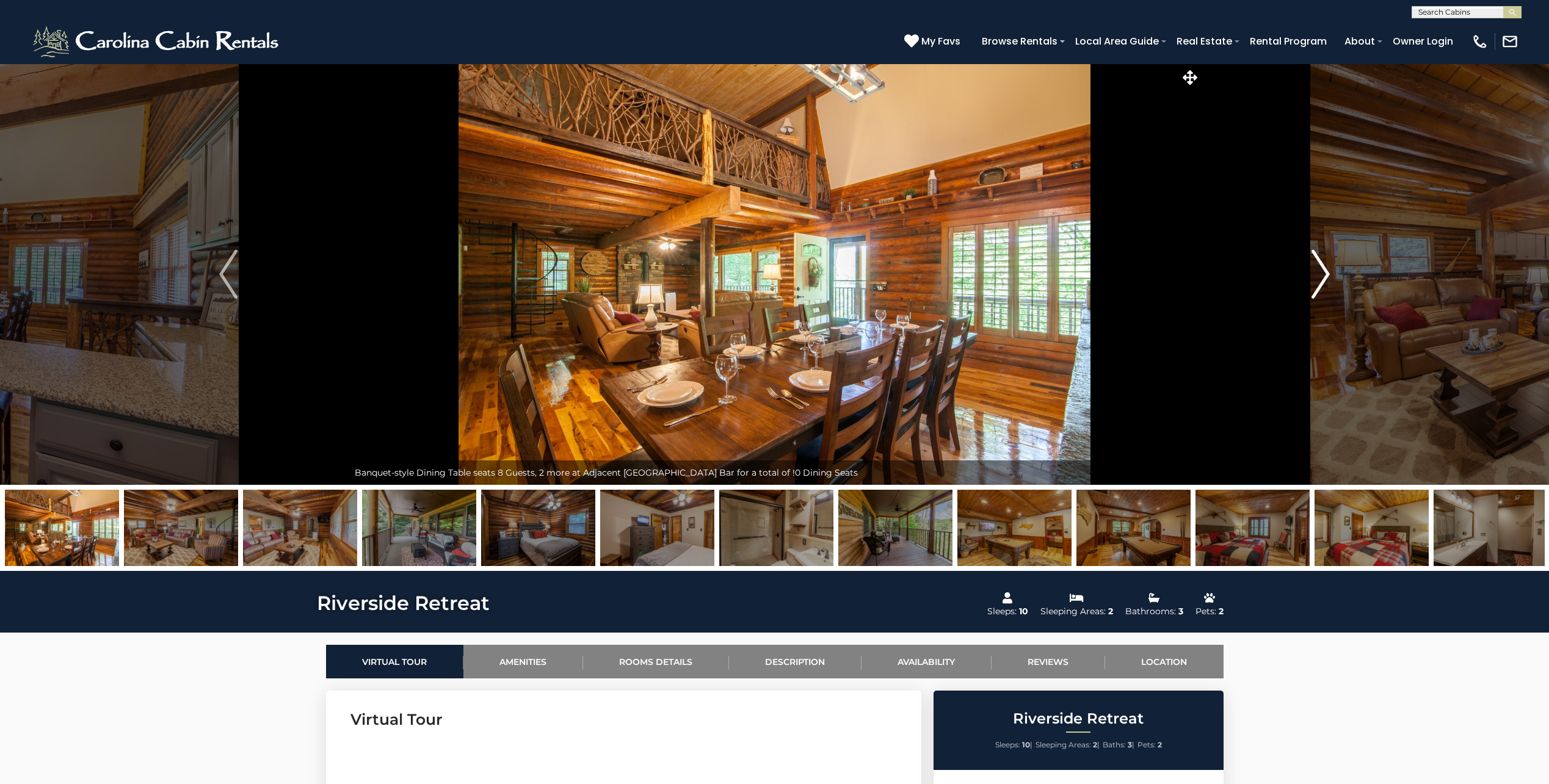
click at [1324, 272] on img "Next" at bounding box center [1321, 274] width 18 height 49
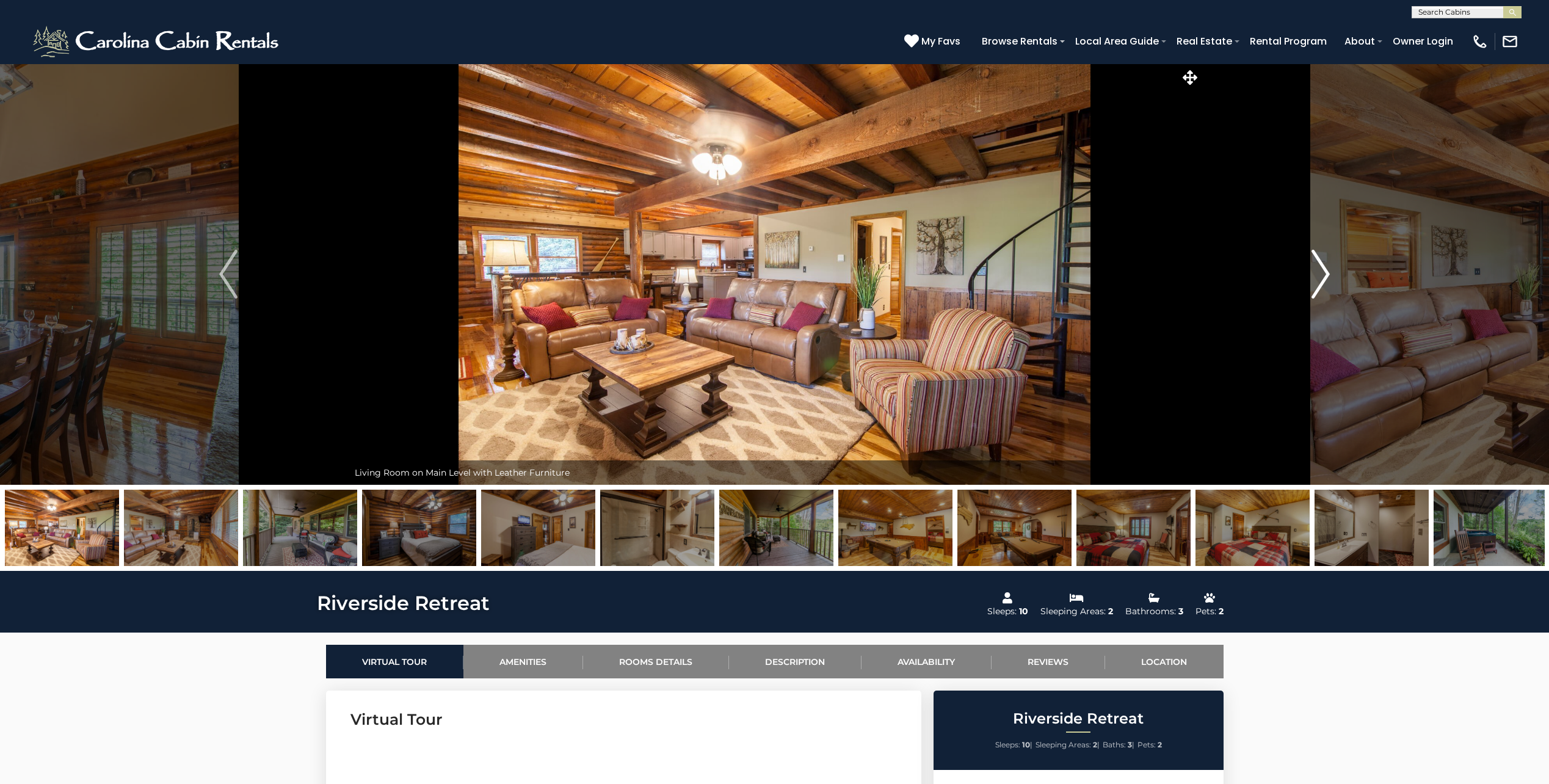
click at [1324, 272] on img "Next" at bounding box center [1321, 274] width 18 height 49
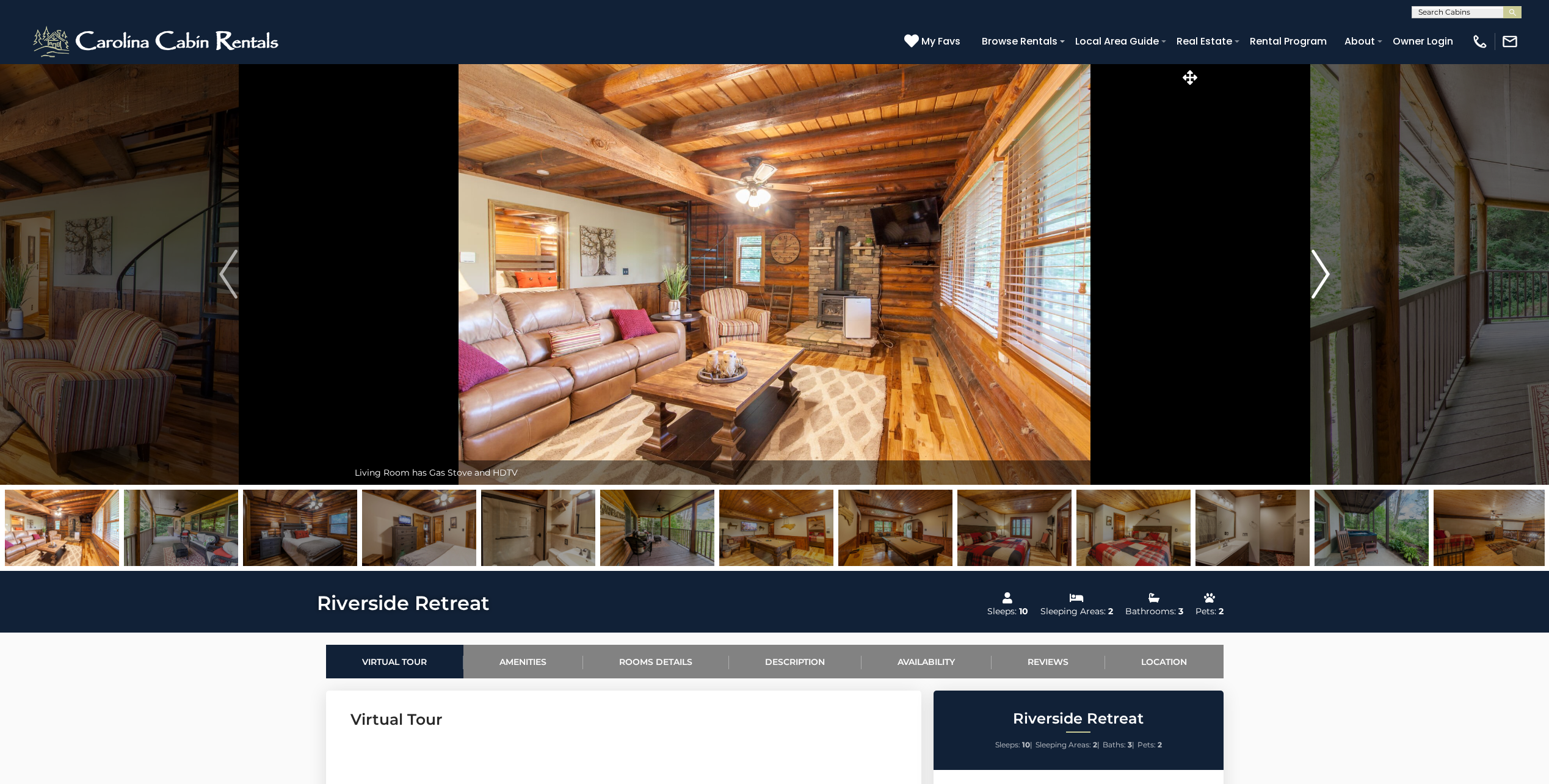
click at [1324, 272] on img "Next" at bounding box center [1321, 274] width 18 height 49
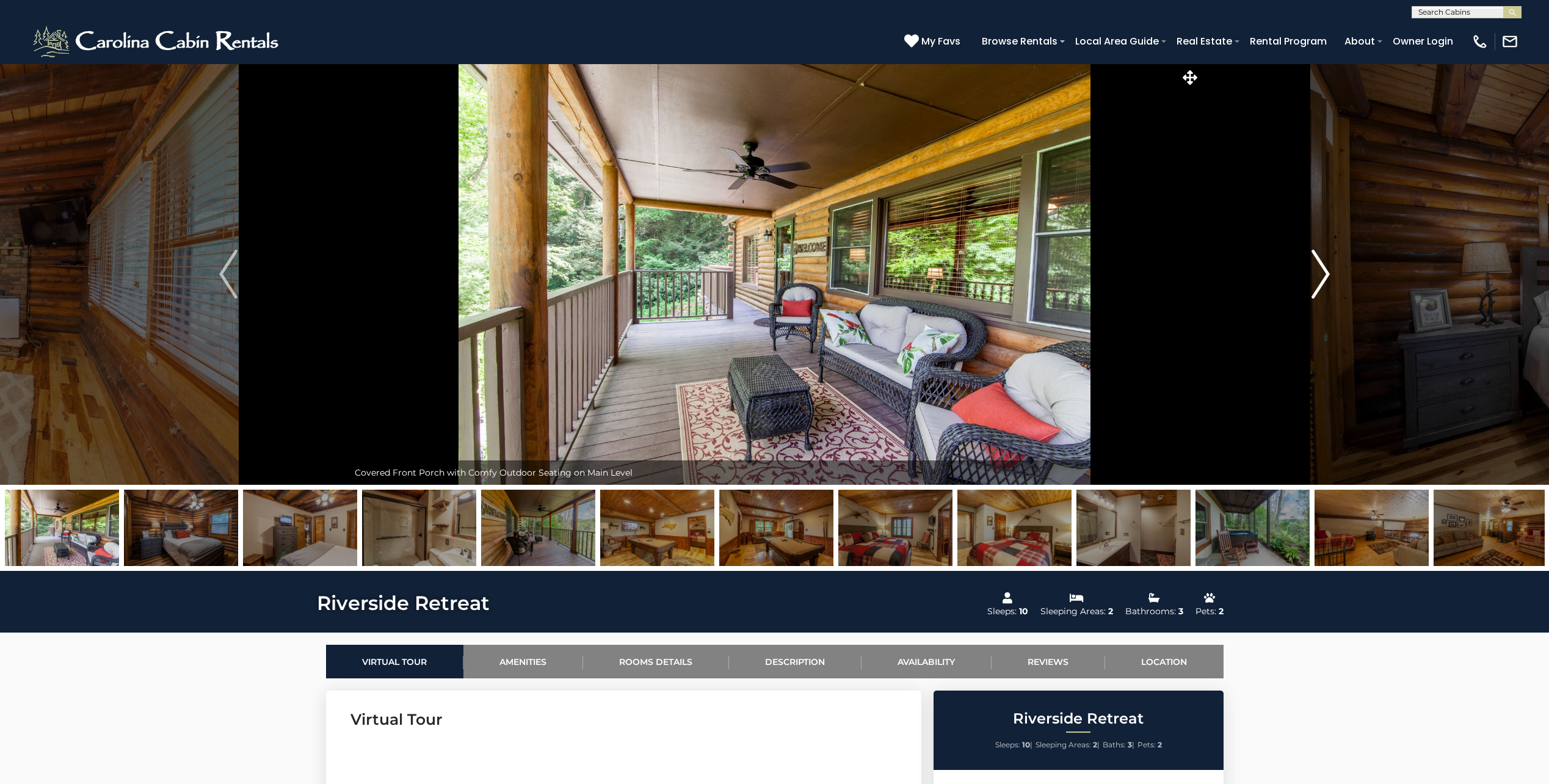
click at [1324, 272] on img "Next" at bounding box center [1321, 274] width 18 height 49
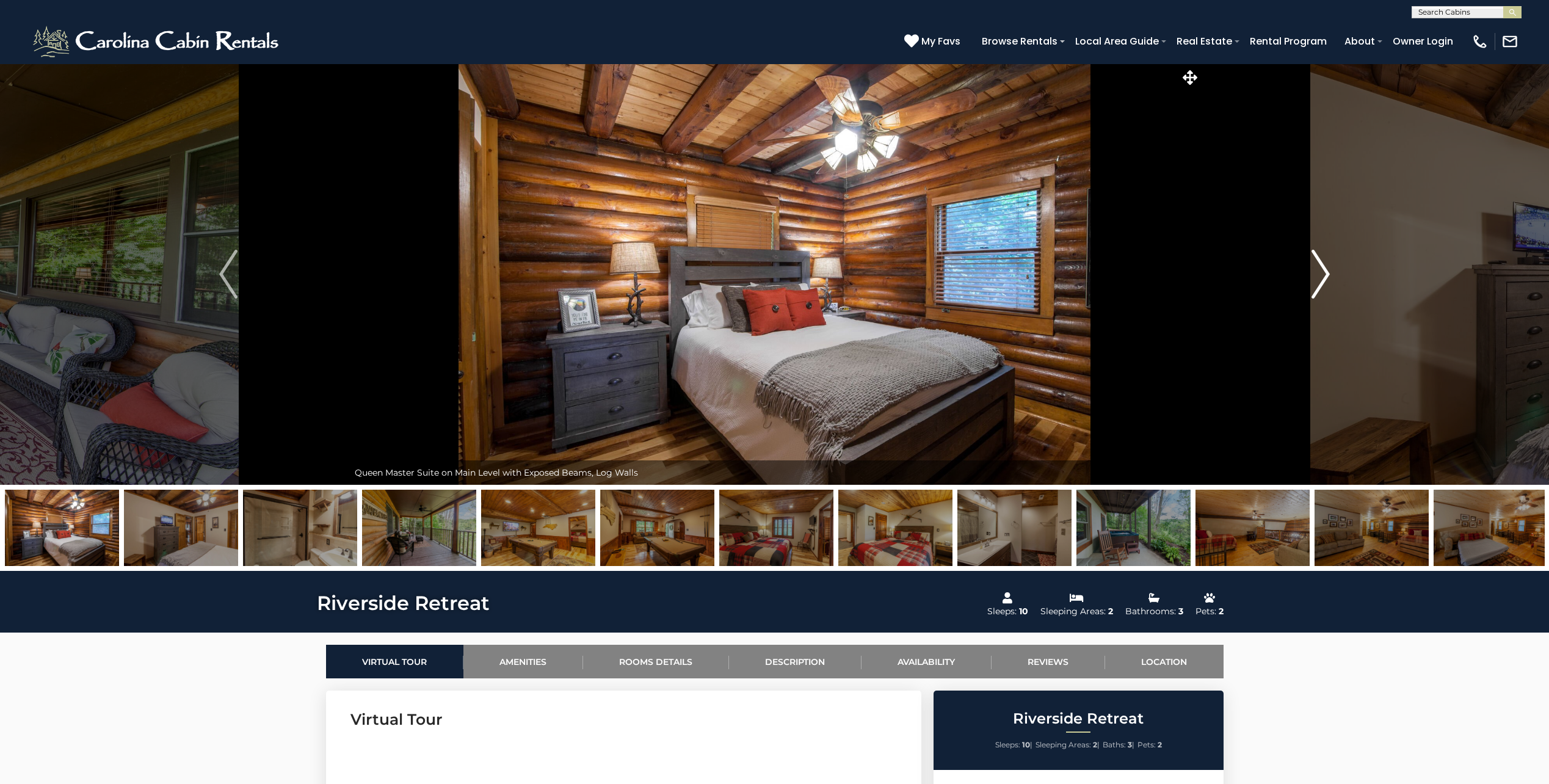
click at [1324, 272] on img "Next" at bounding box center [1321, 274] width 18 height 49
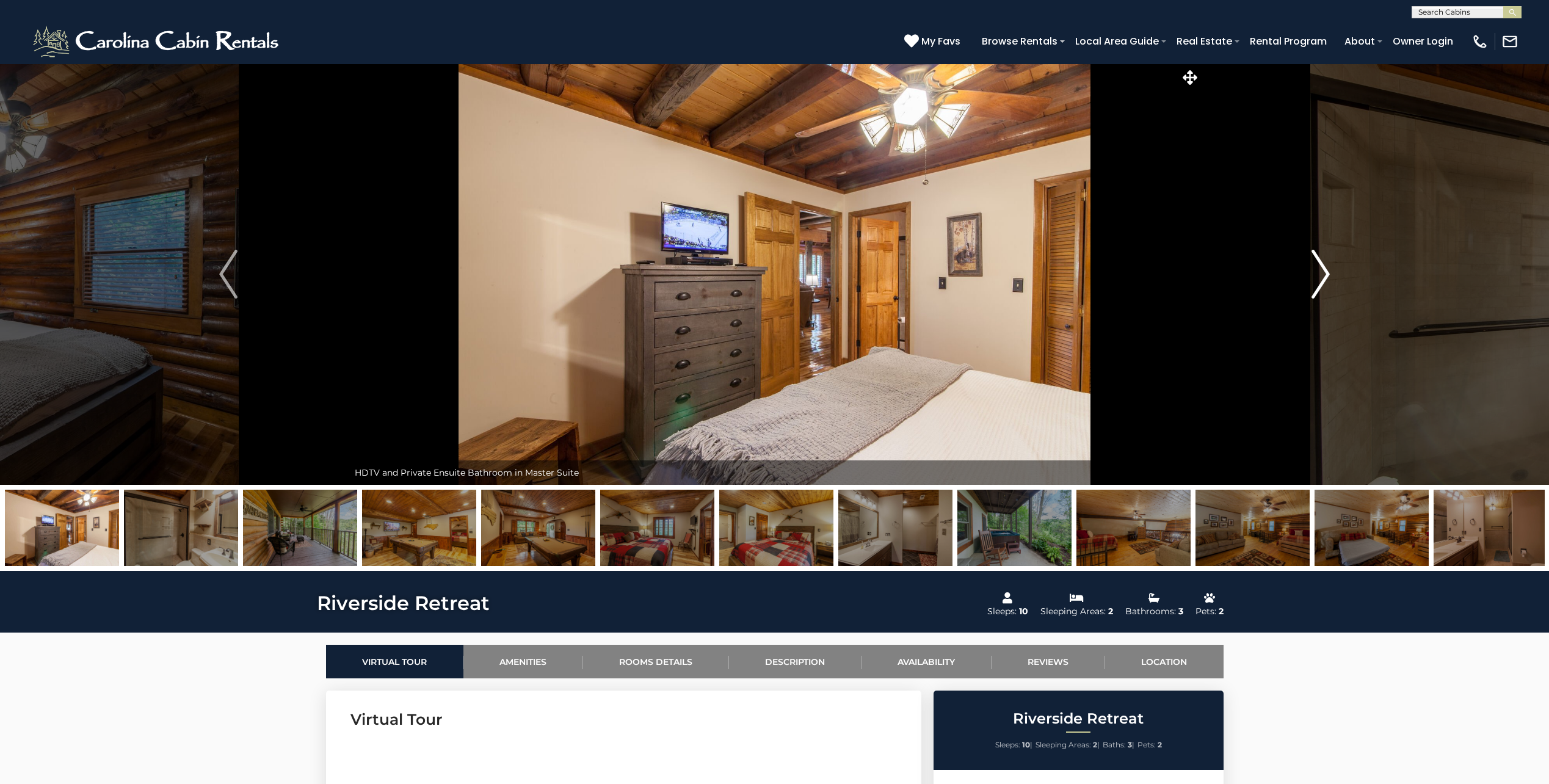
click at [1324, 272] on img "Next" at bounding box center [1321, 274] width 18 height 49
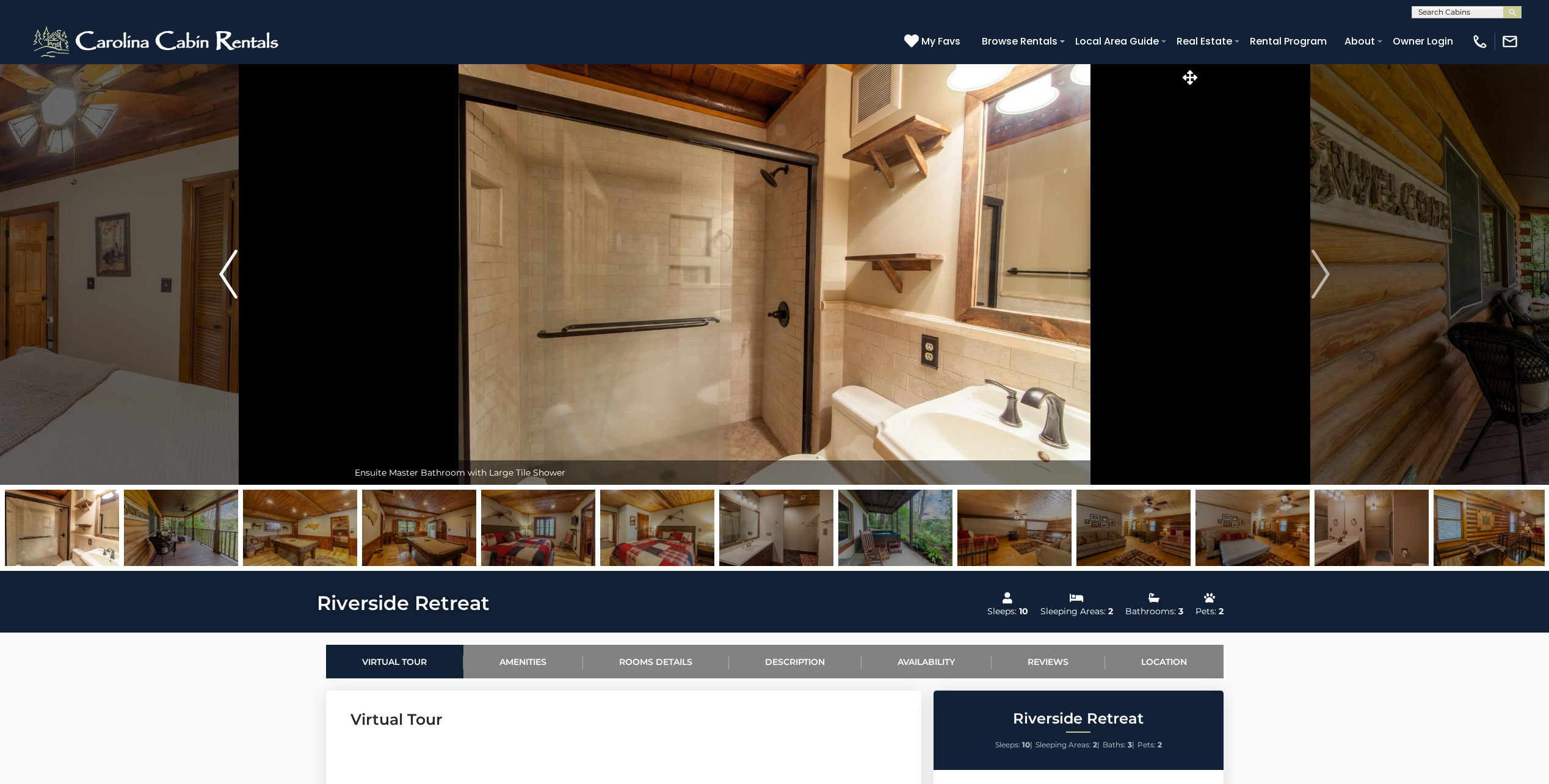
click at [242, 275] on button "Previous" at bounding box center [228, 275] width 240 height 422
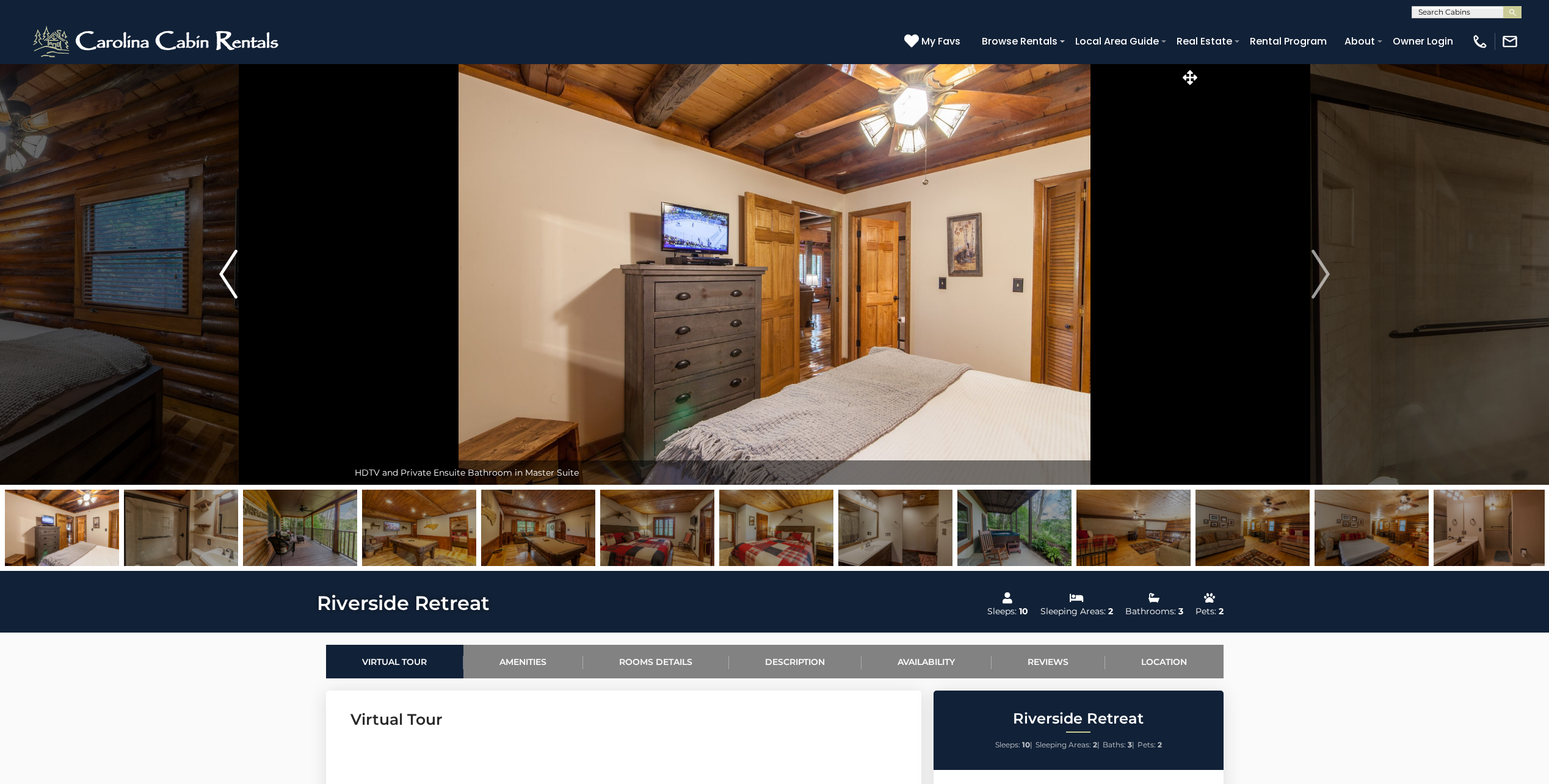
click at [224, 274] on img "Previous" at bounding box center [228, 274] width 18 height 49
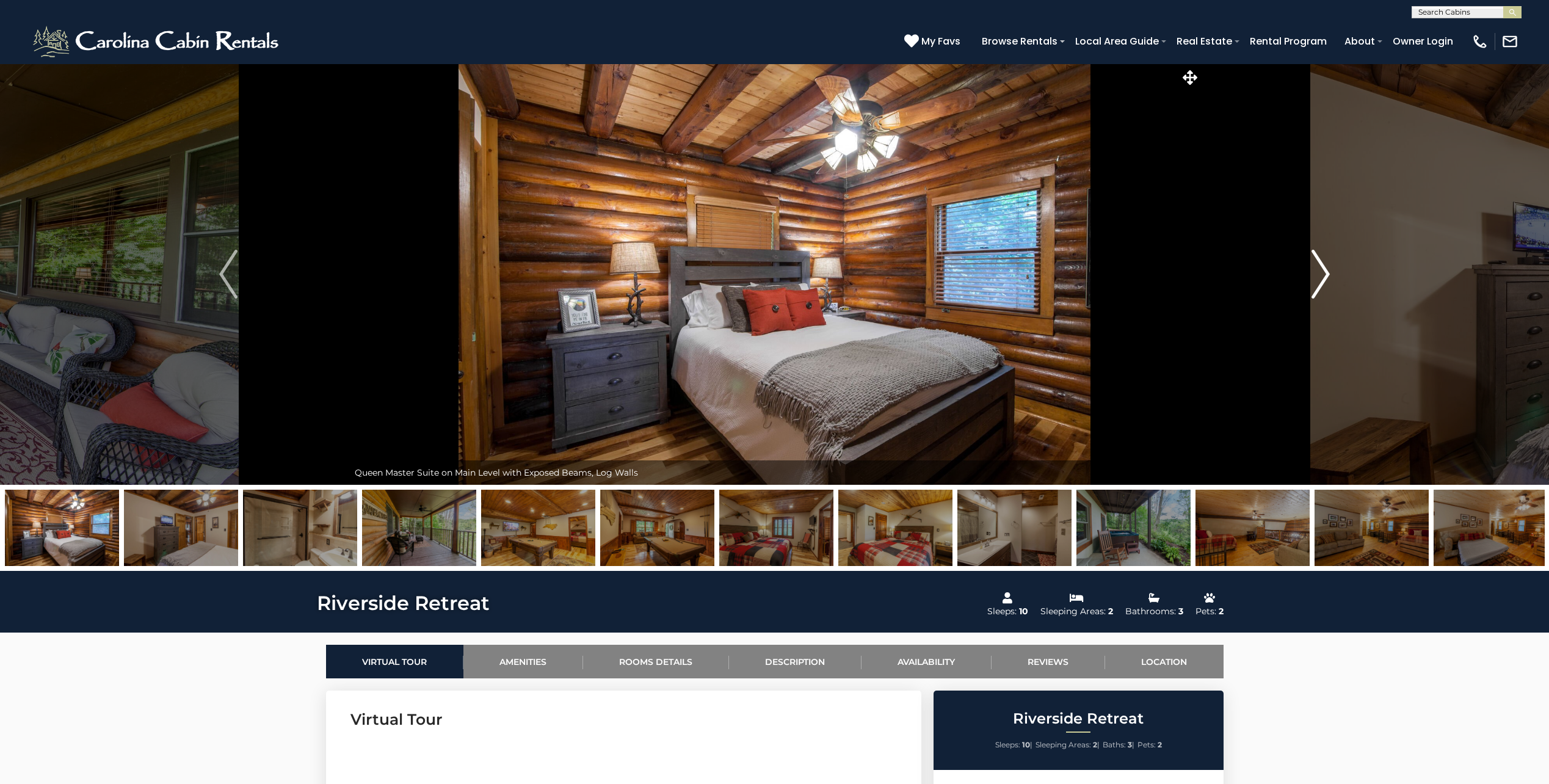
click at [1306, 255] on button "Next" at bounding box center [1321, 275] width 240 height 422
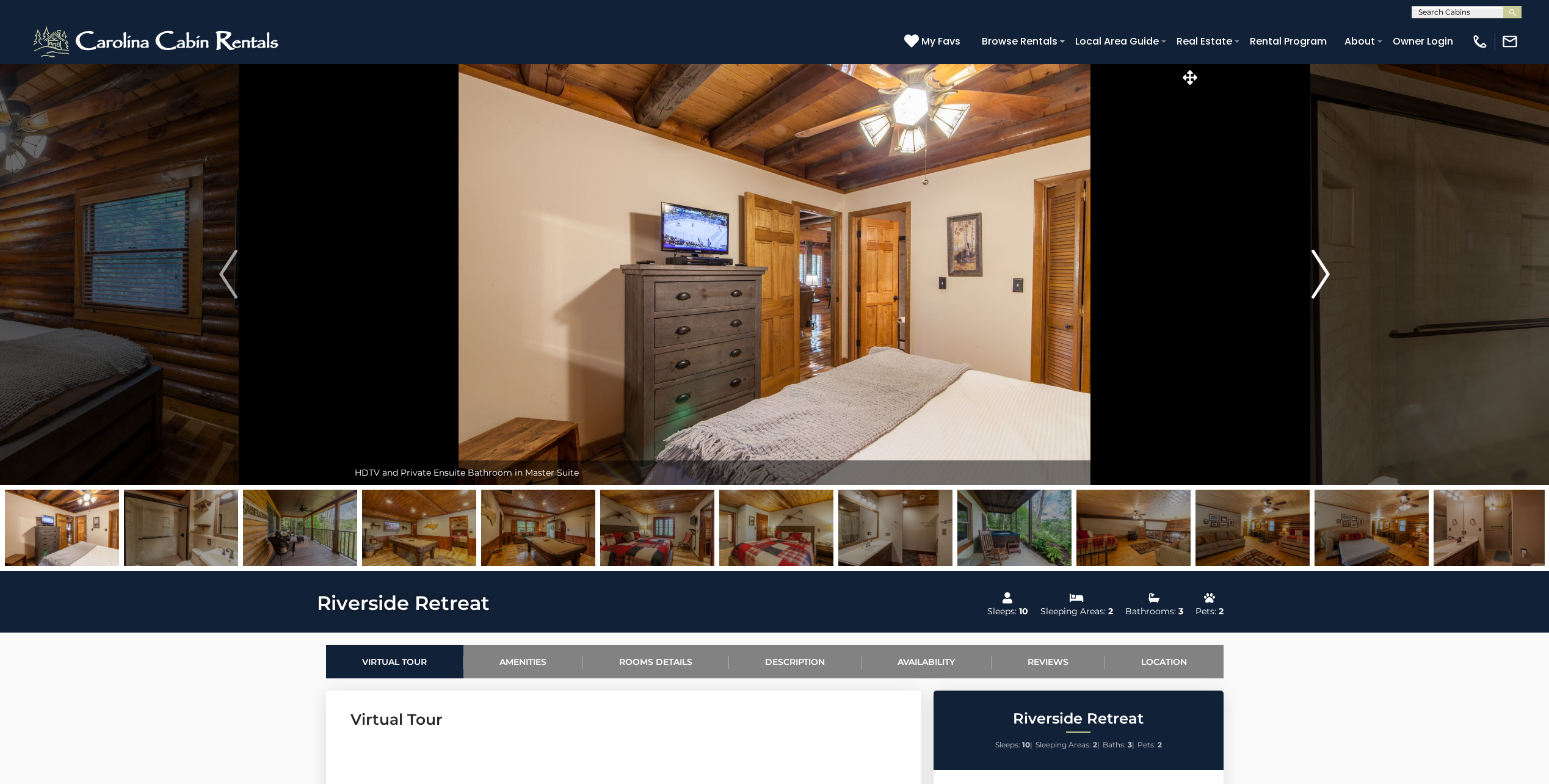
click at [1334, 274] on button "Next" at bounding box center [1321, 275] width 240 height 422
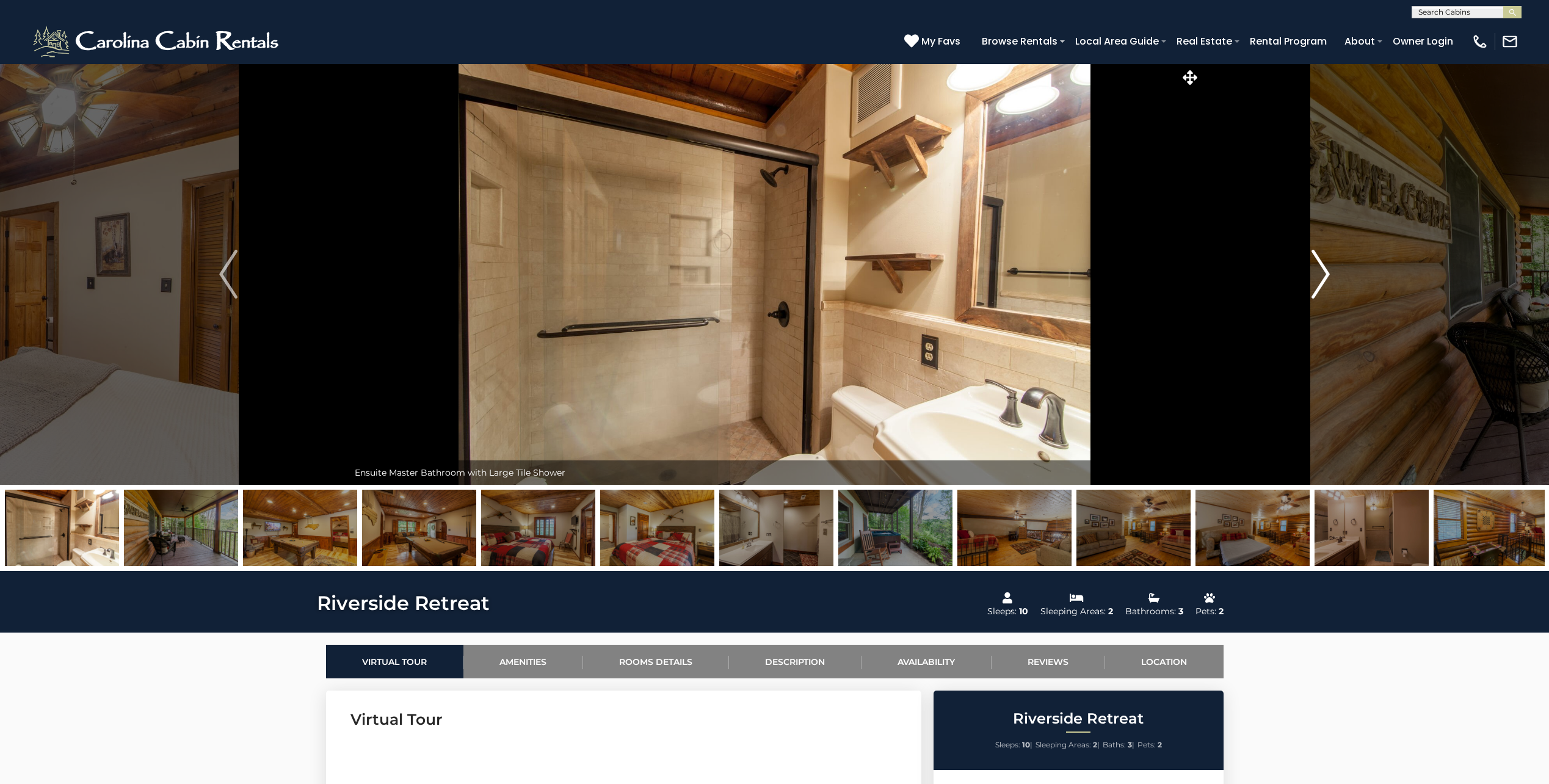
click at [1334, 274] on button "Next" at bounding box center [1321, 275] width 240 height 422
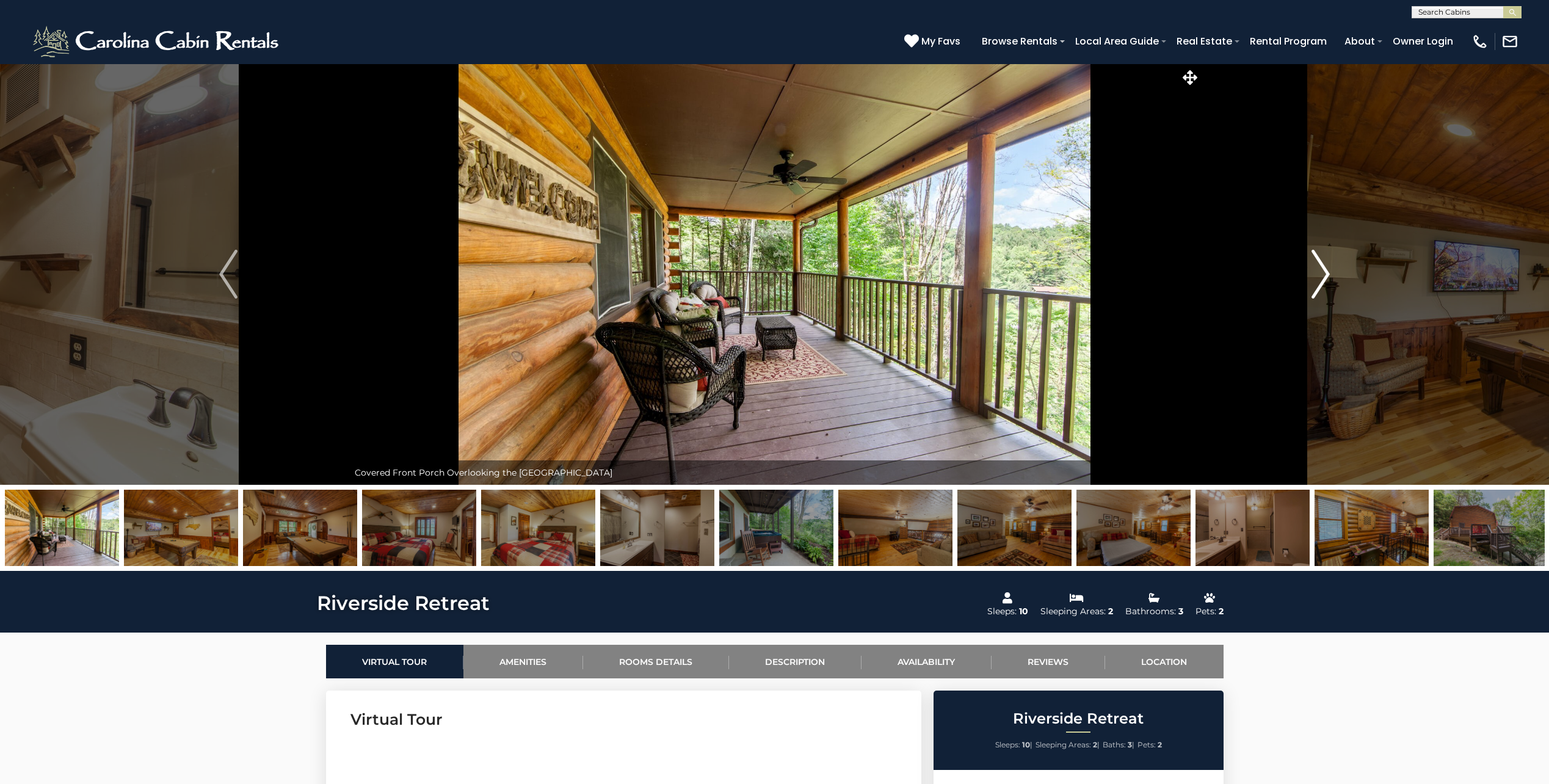
click at [1334, 274] on button "Next" at bounding box center [1321, 275] width 240 height 422
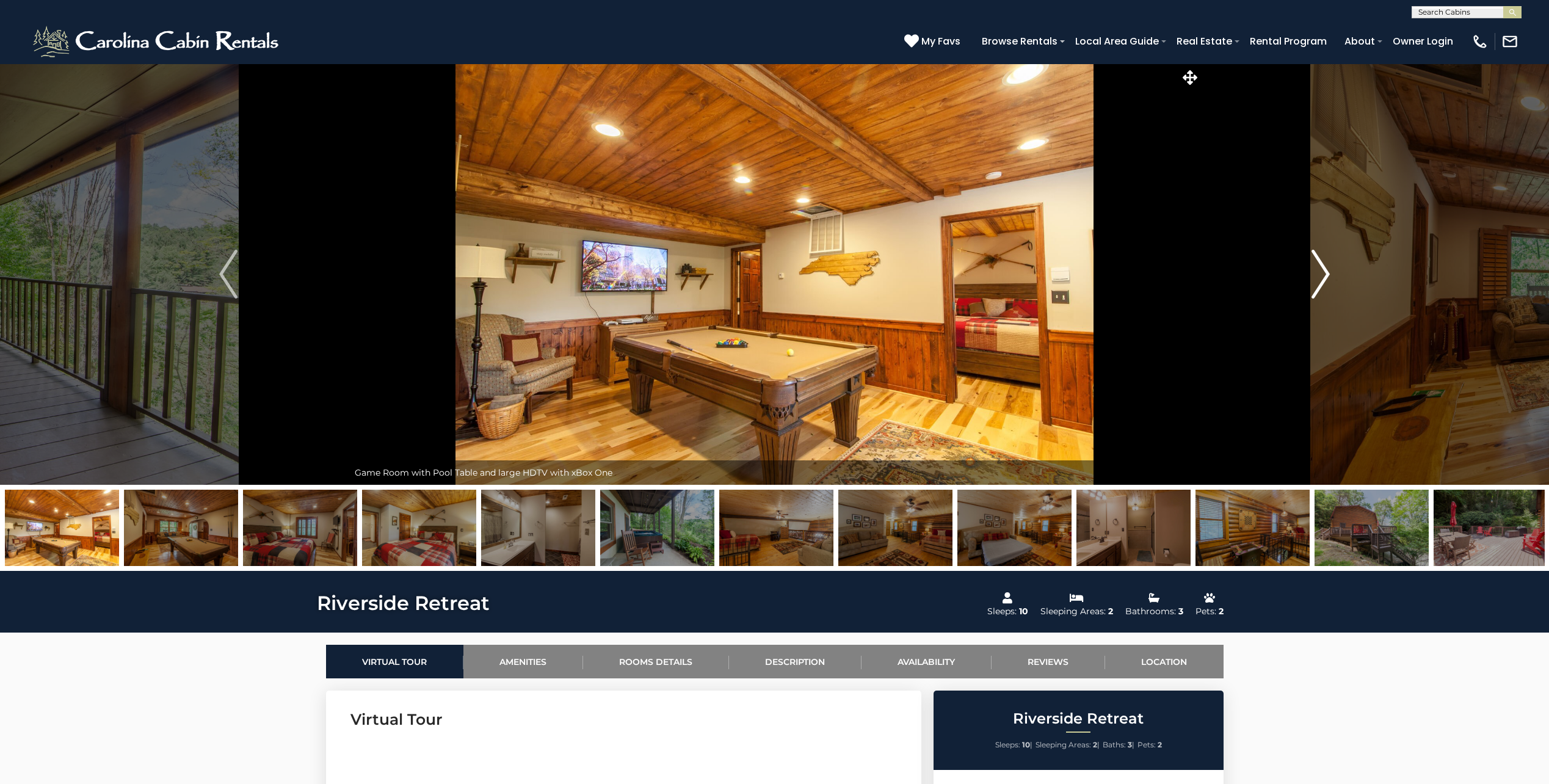
click at [1334, 274] on button "Next" at bounding box center [1321, 275] width 240 height 422
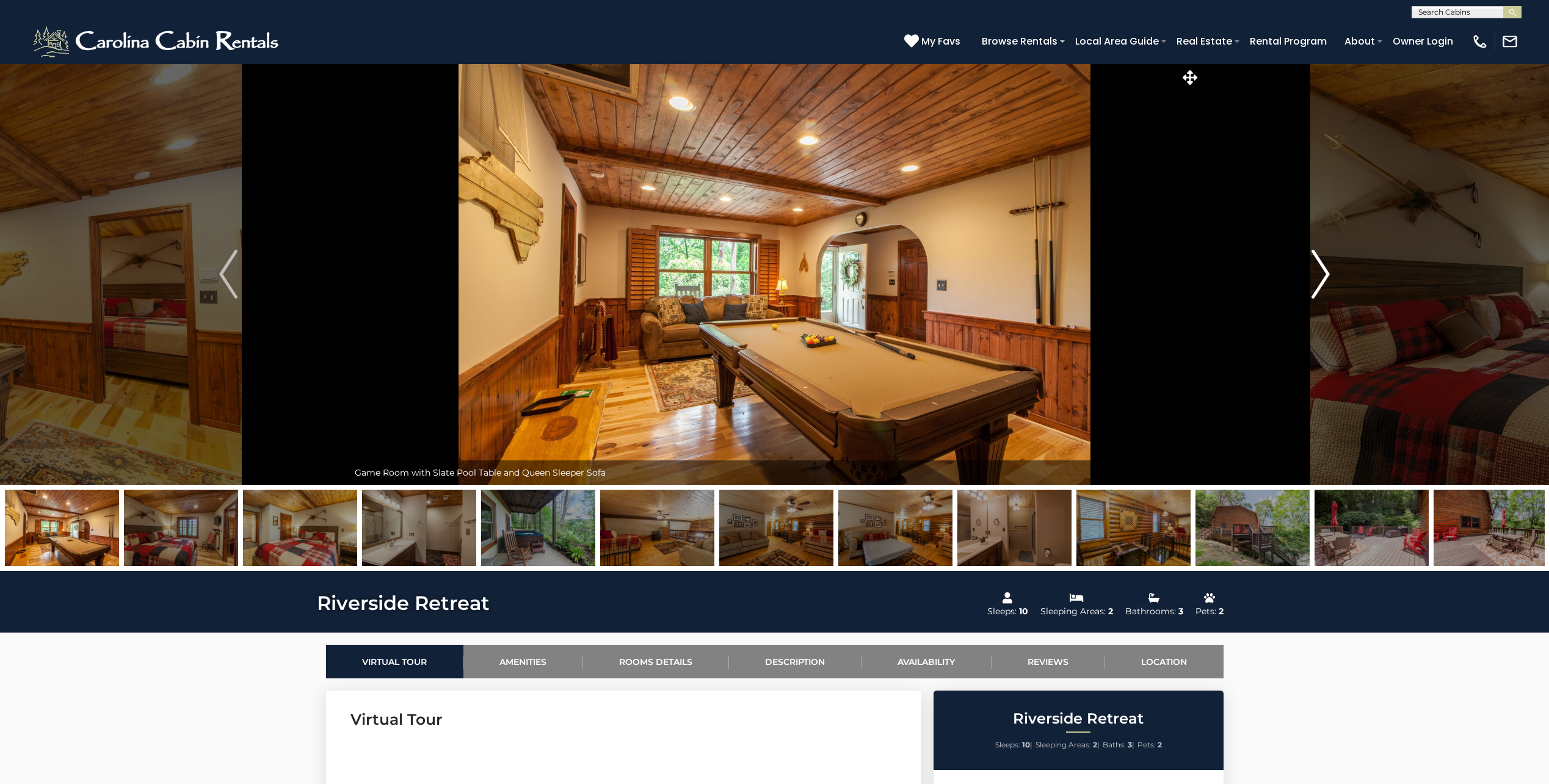
click at [1334, 274] on button "Next" at bounding box center [1321, 275] width 240 height 422
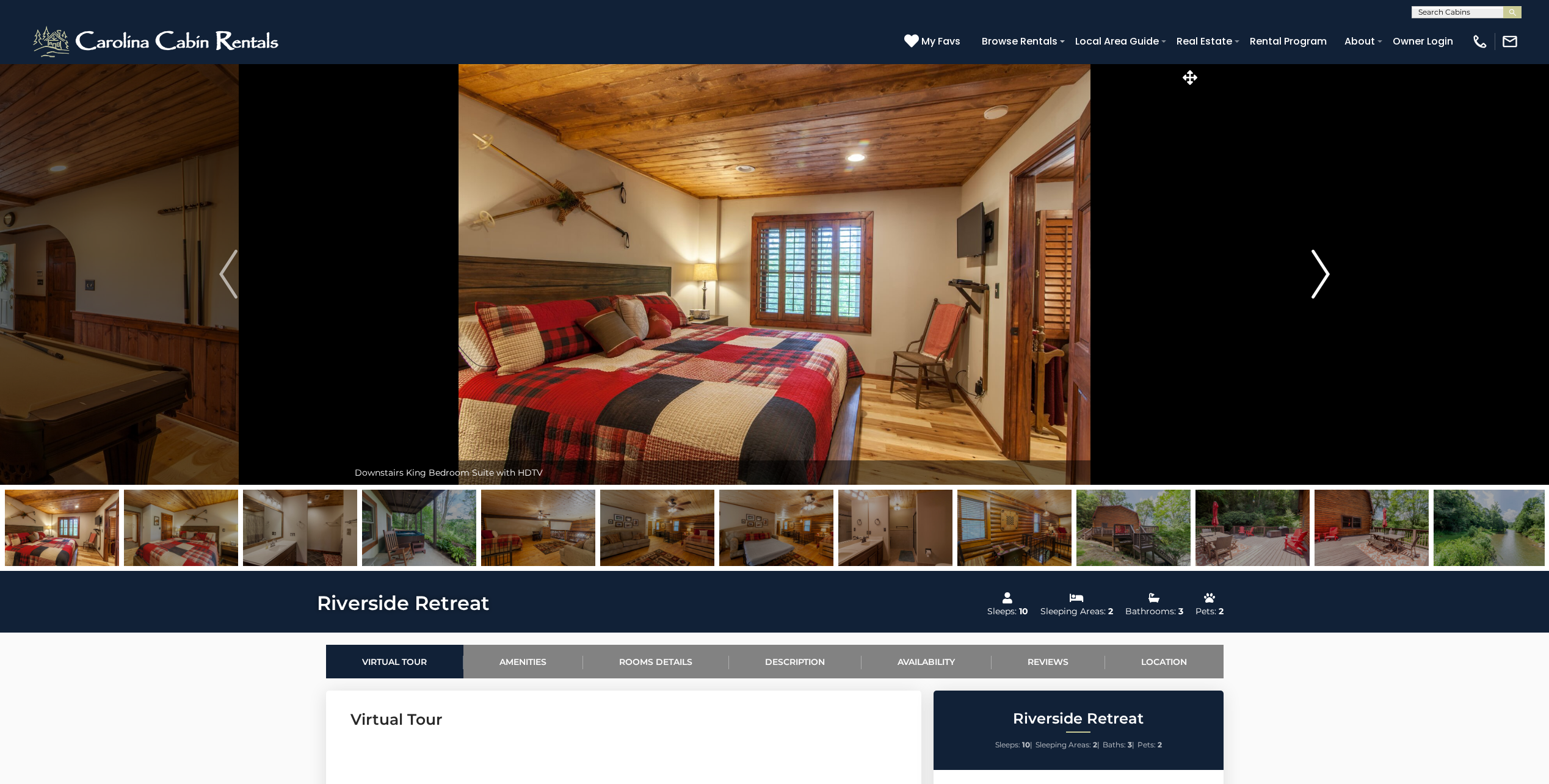
click at [1334, 274] on button "Next" at bounding box center [1321, 275] width 240 height 422
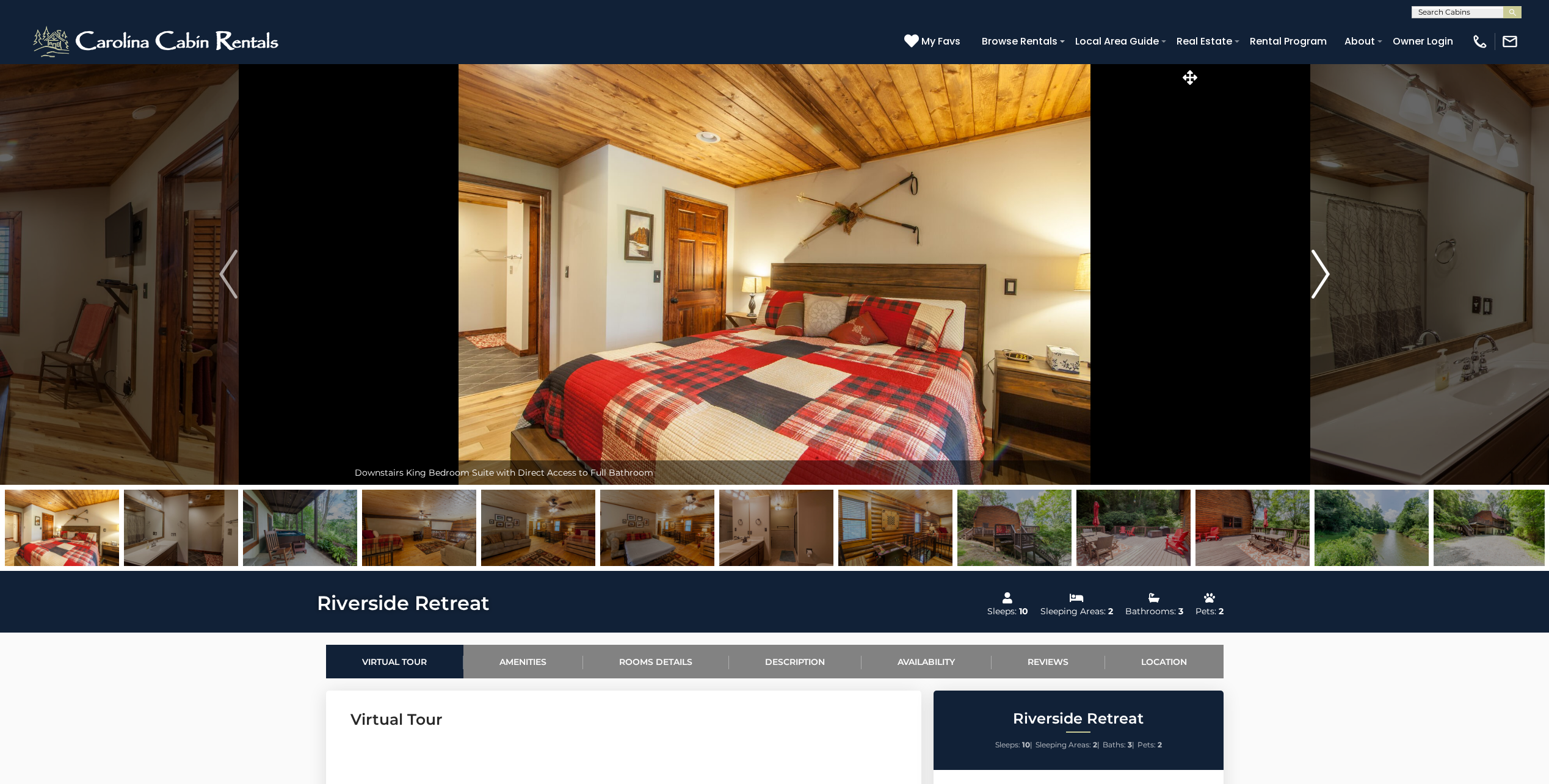
click at [1334, 274] on button "Next" at bounding box center [1321, 275] width 240 height 422
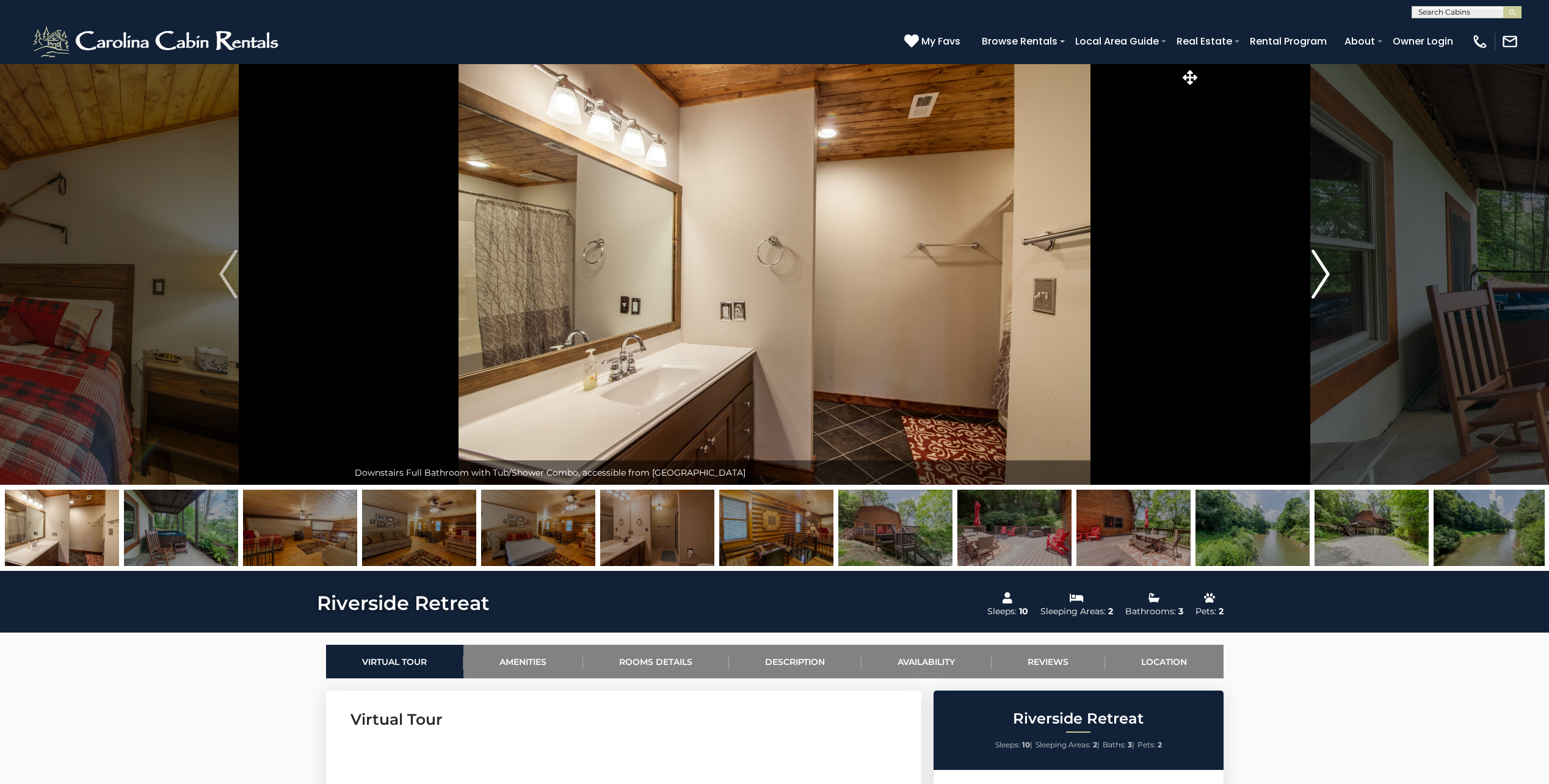
click at [1334, 274] on button "Next" at bounding box center [1321, 275] width 240 height 422
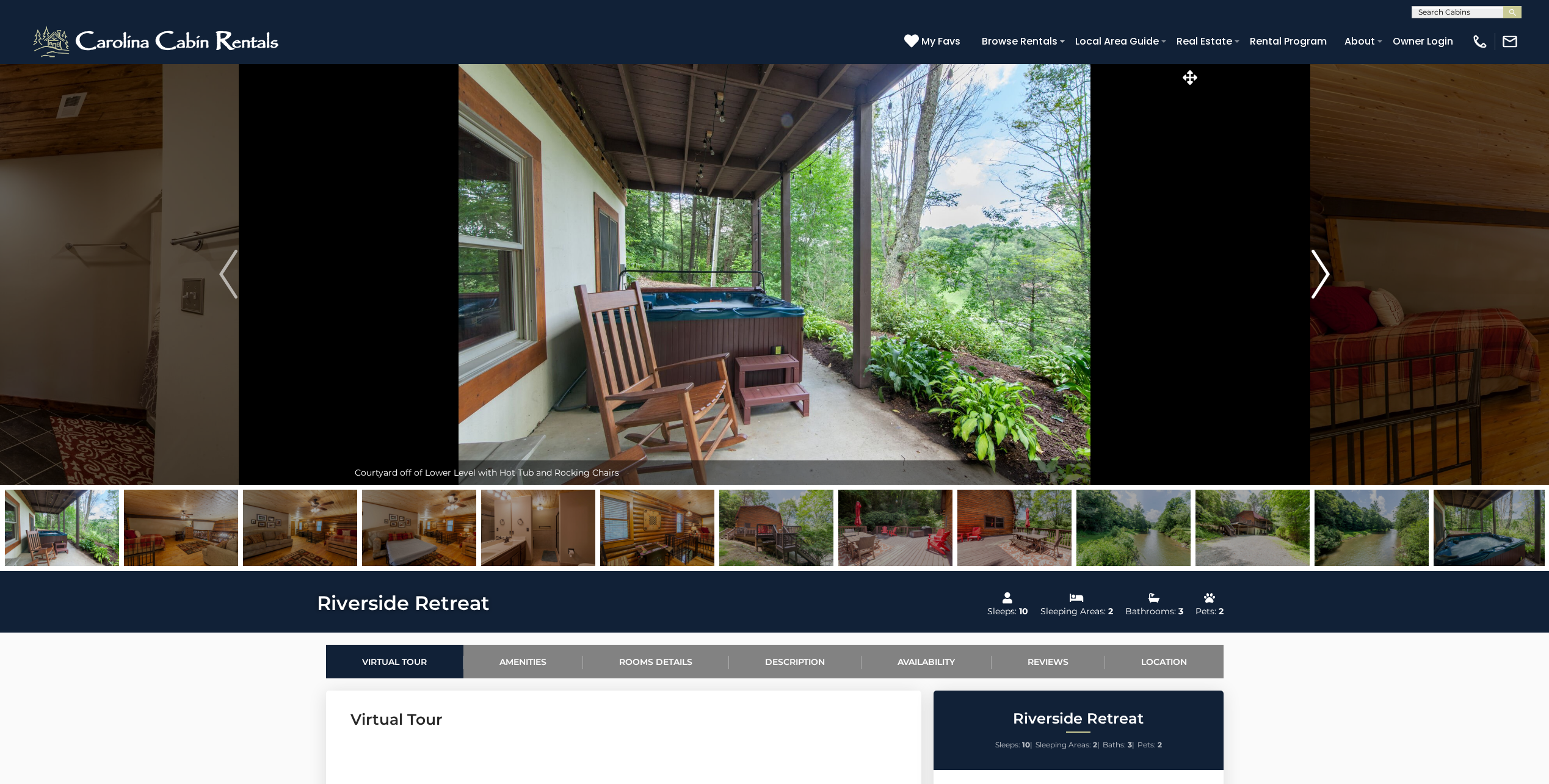
click at [1334, 274] on button "Next" at bounding box center [1321, 275] width 240 height 422
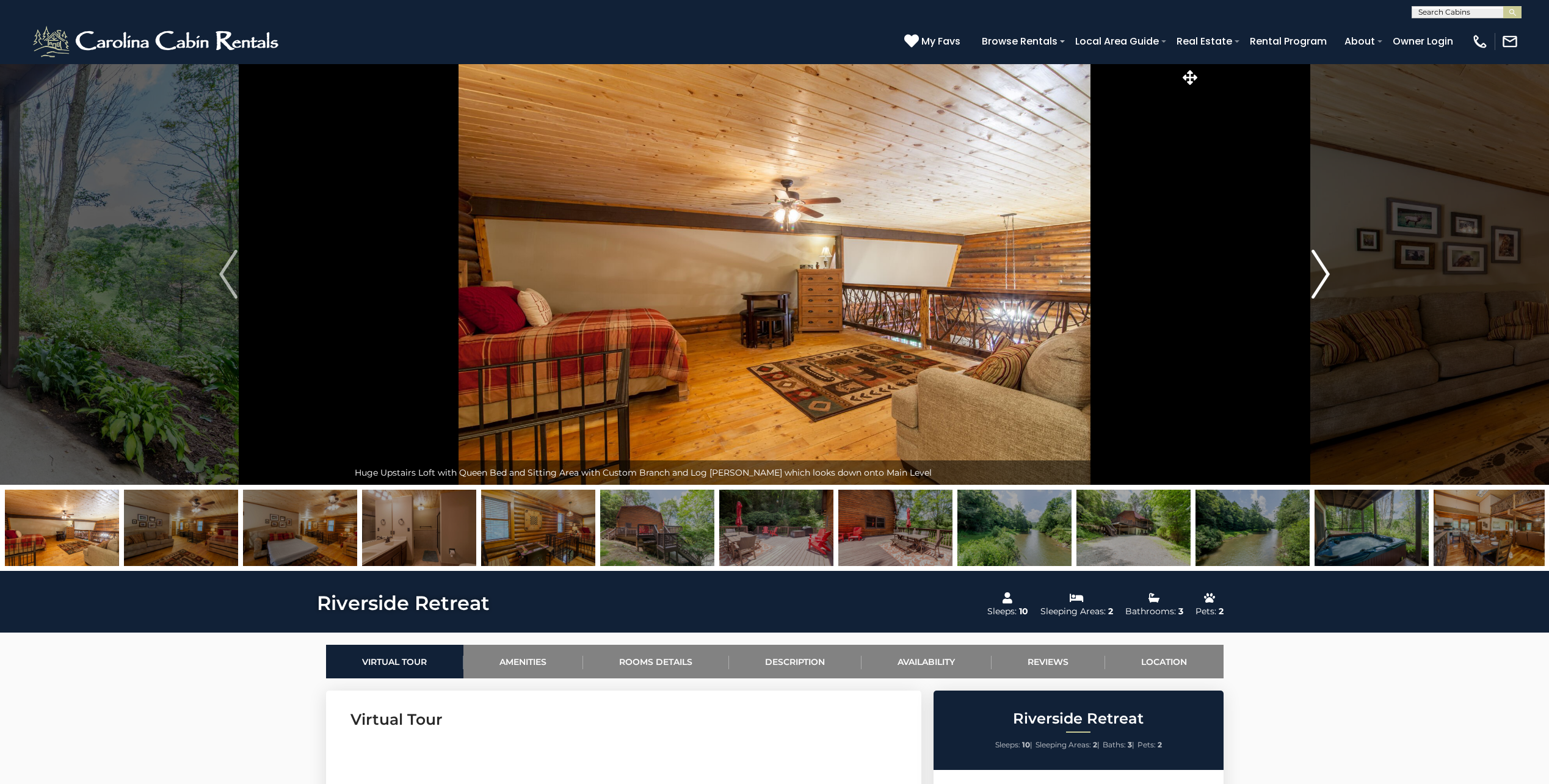
click at [1334, 274] on button "Next" at bounding box center [1321, 275] width 240 height 422
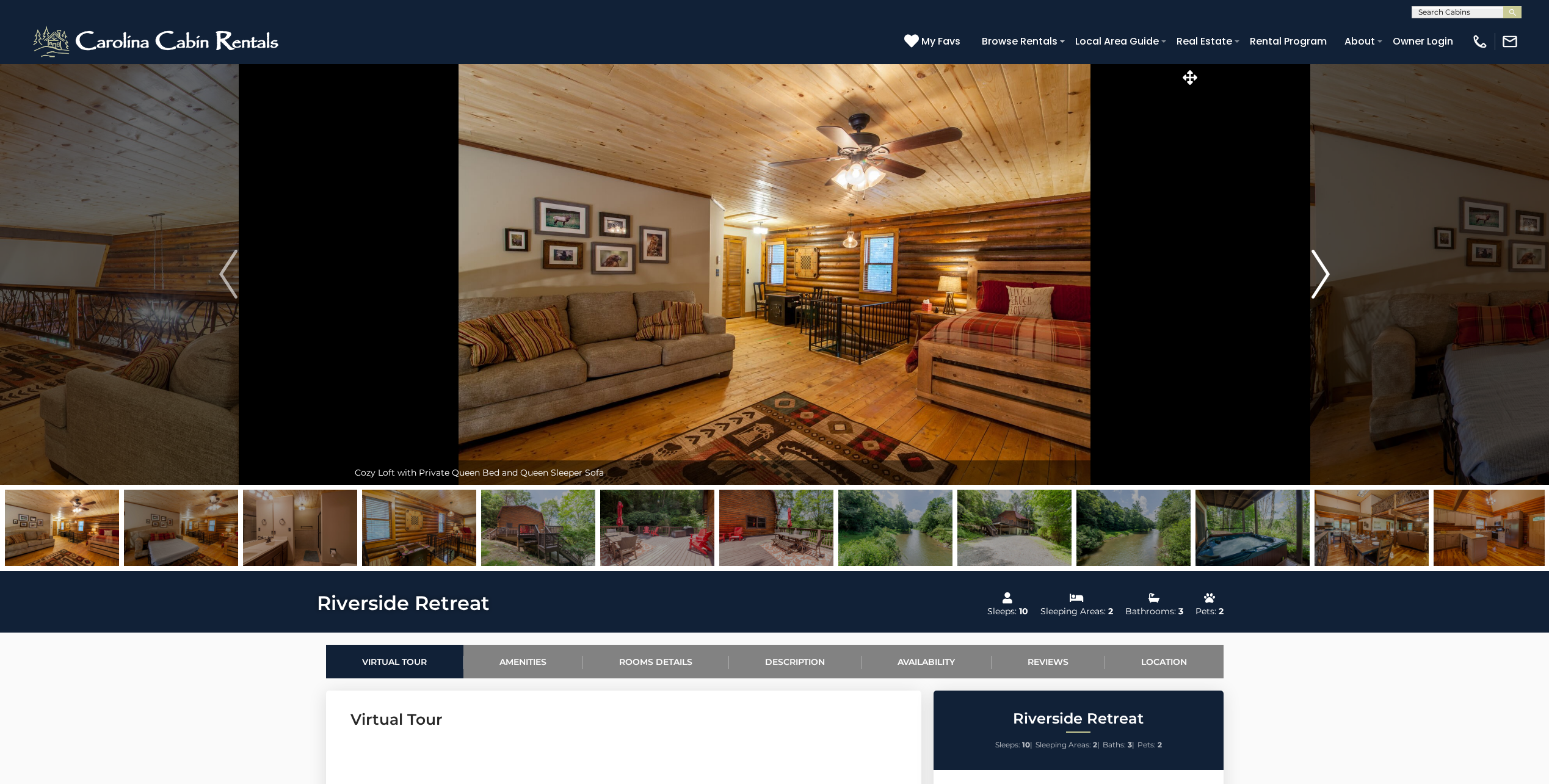
click at [1334, 274] on button "Next" at bounding box center [1321, 275] width 240 height 422
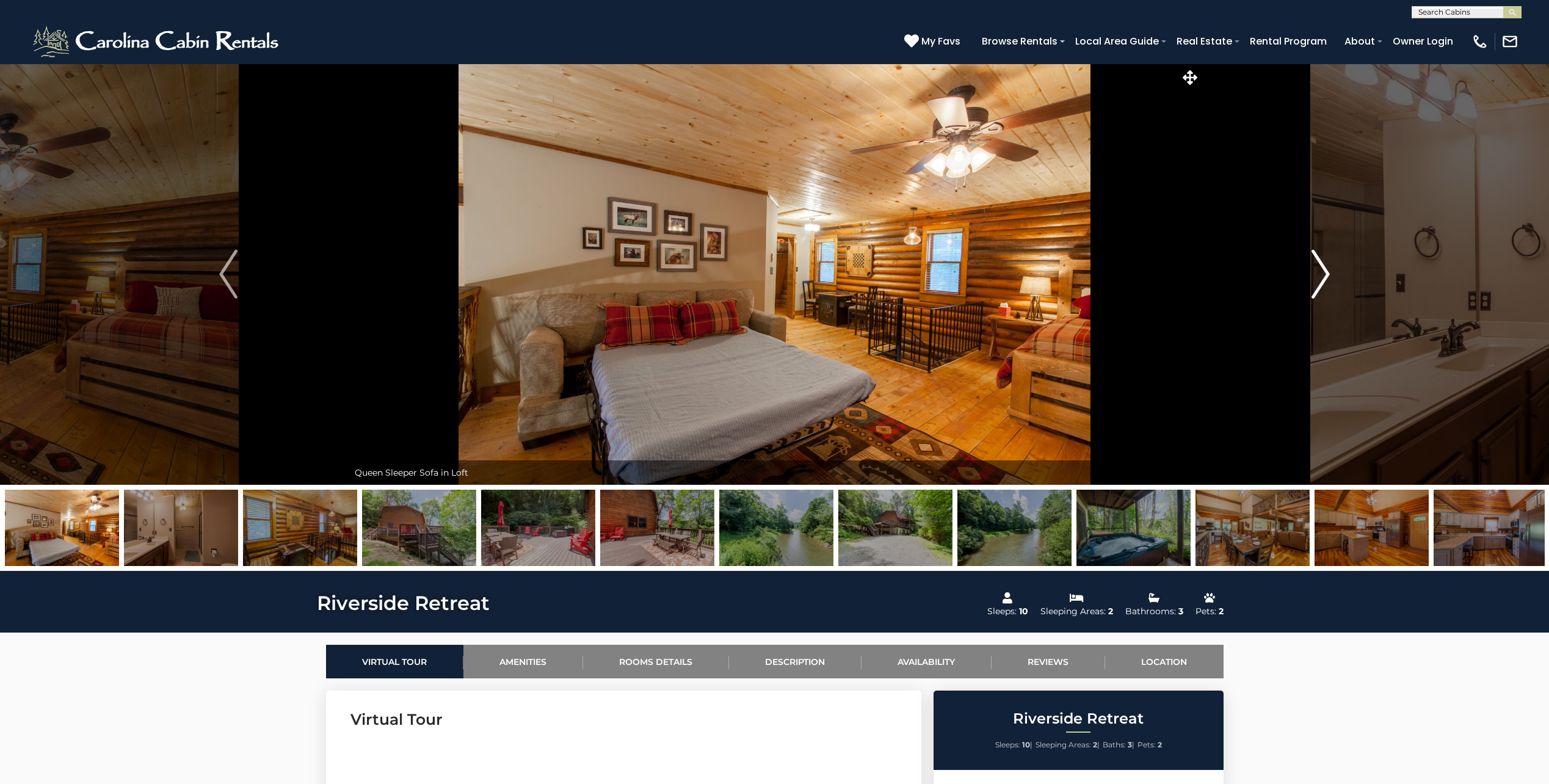
click at [1334, 274] on button "Next" at bounding box center [1321, 275] width 240 height 422
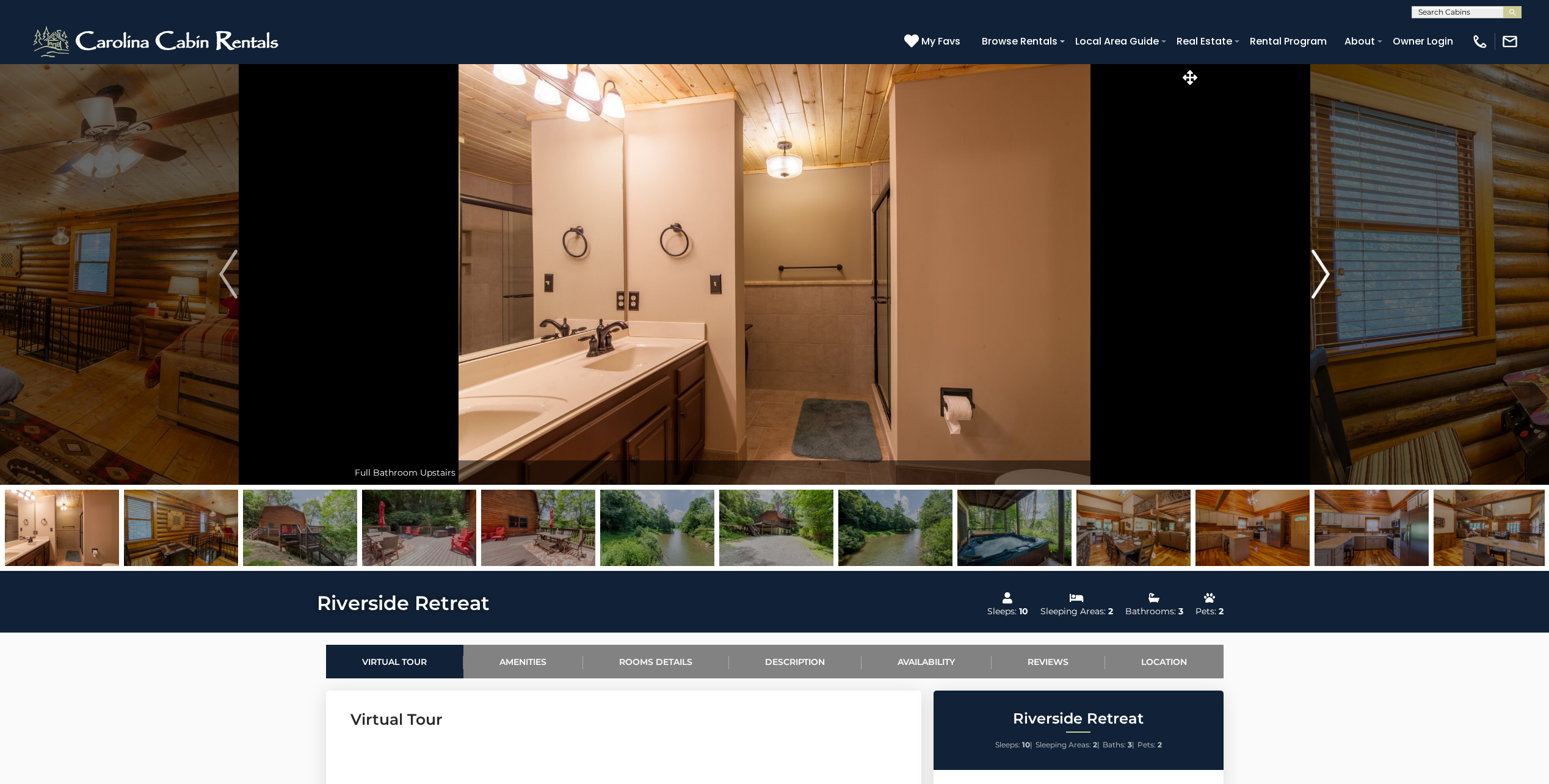
click at [1334, 274] on button "Next" at bounding box center [1321, 275] width 240 height 422
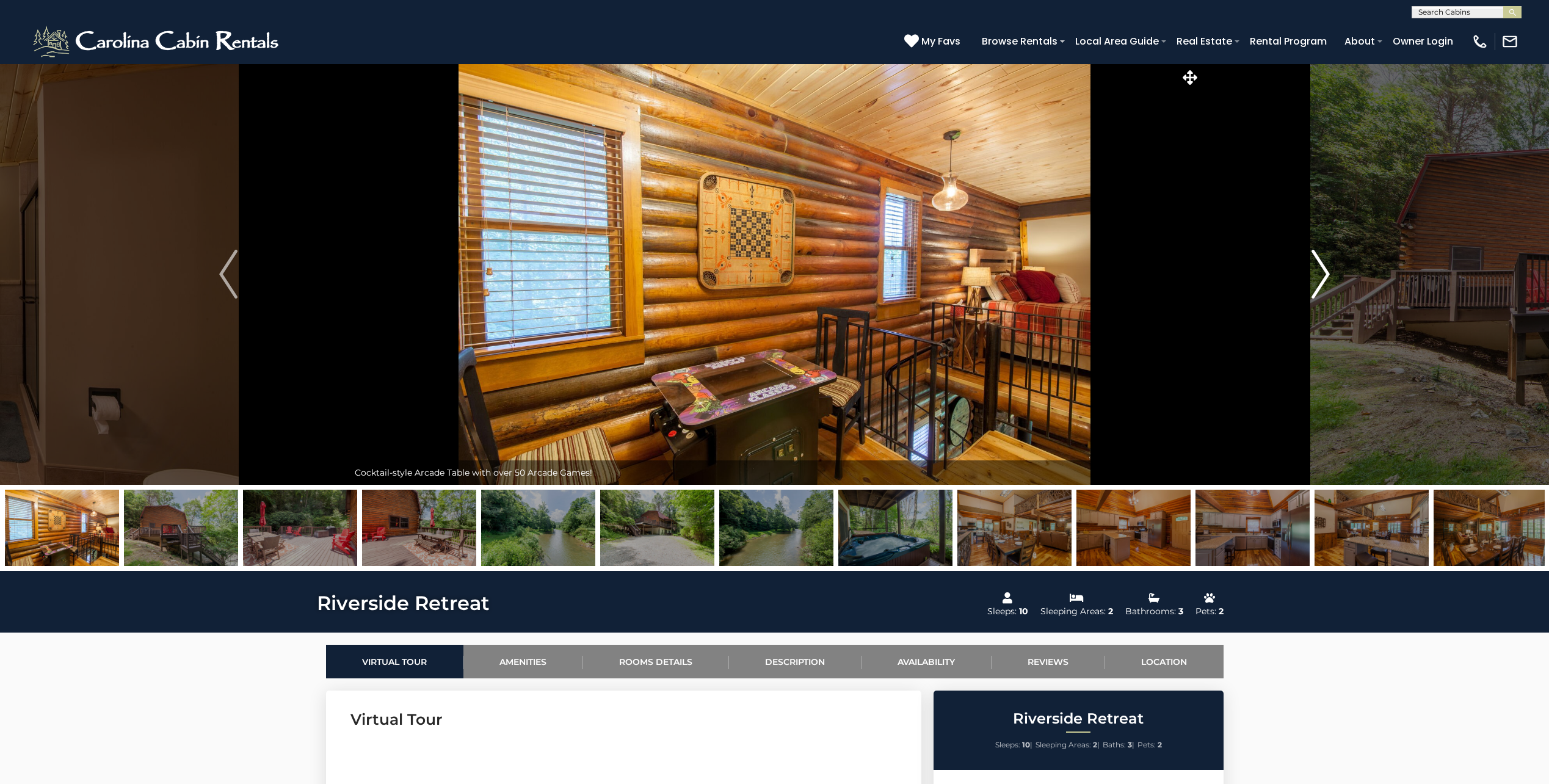
click at [1334, 274] on button "Next" at bounding box center [1321, 275] width 240 height 422
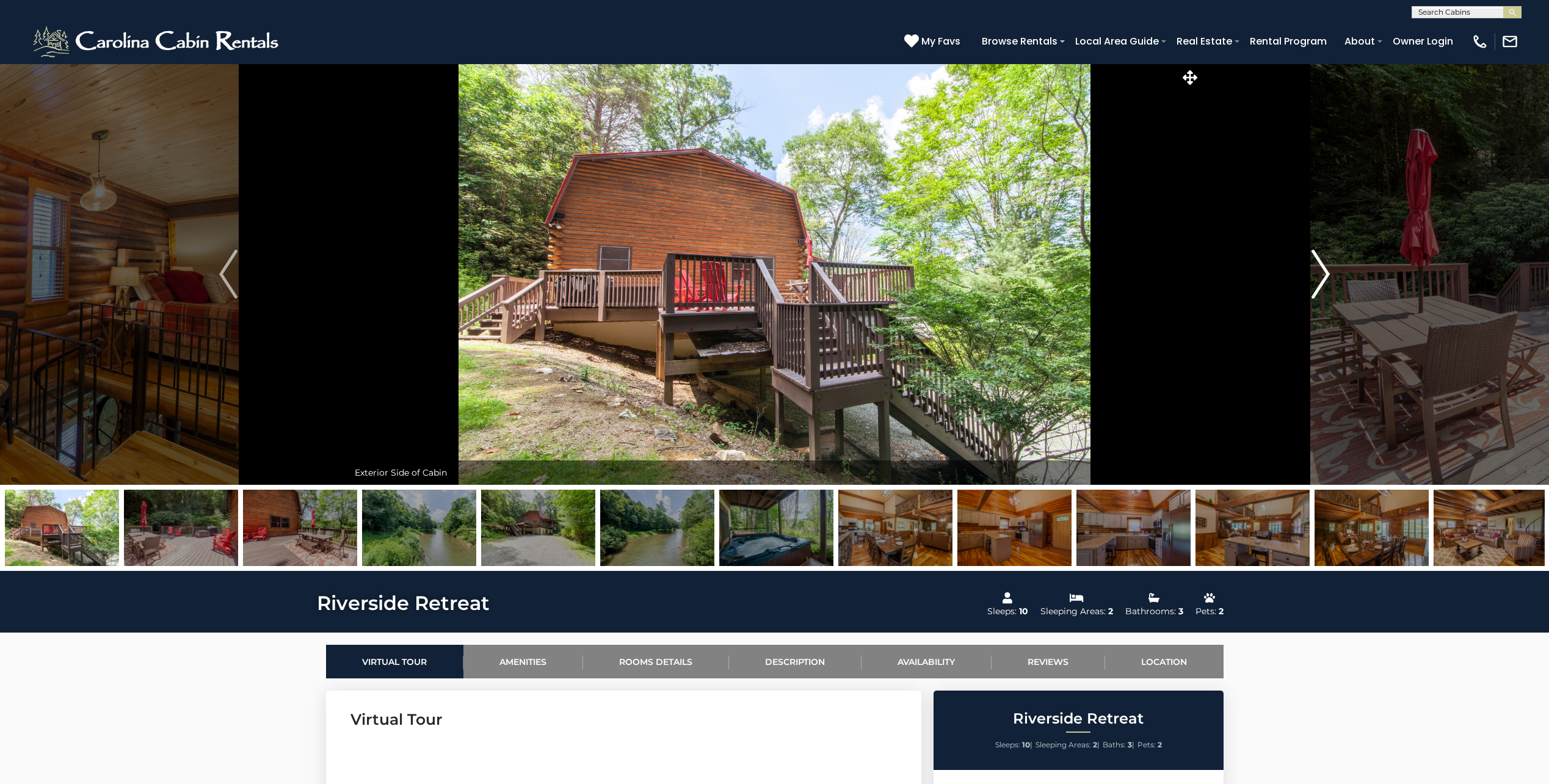
click at [1334, 274] on button "Next" at bounding box center [1321, 275] width 240 height 422
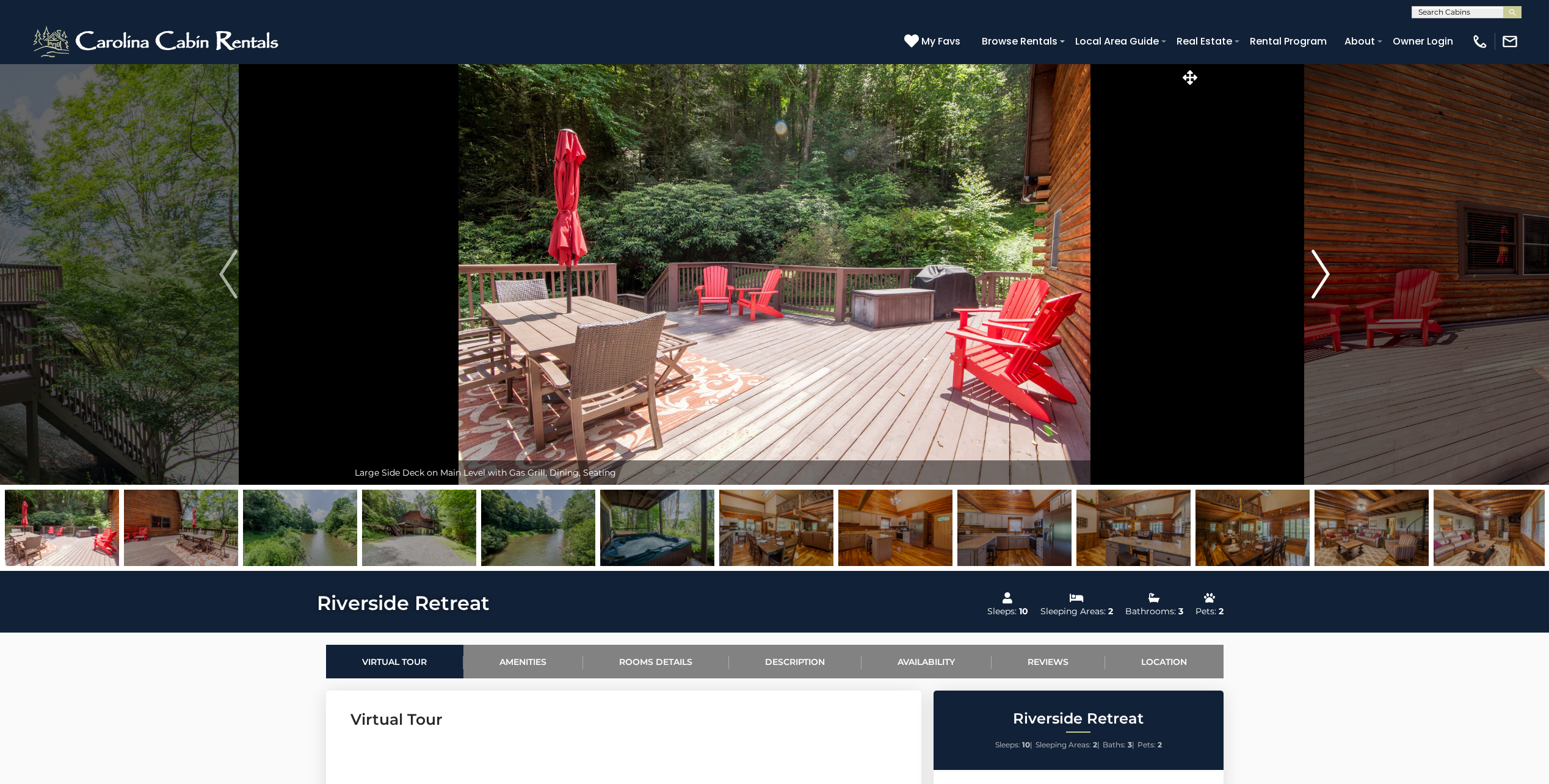
click at [1334, 274] on button "Next" at bounding box center [1321, 275] width 240 height 422
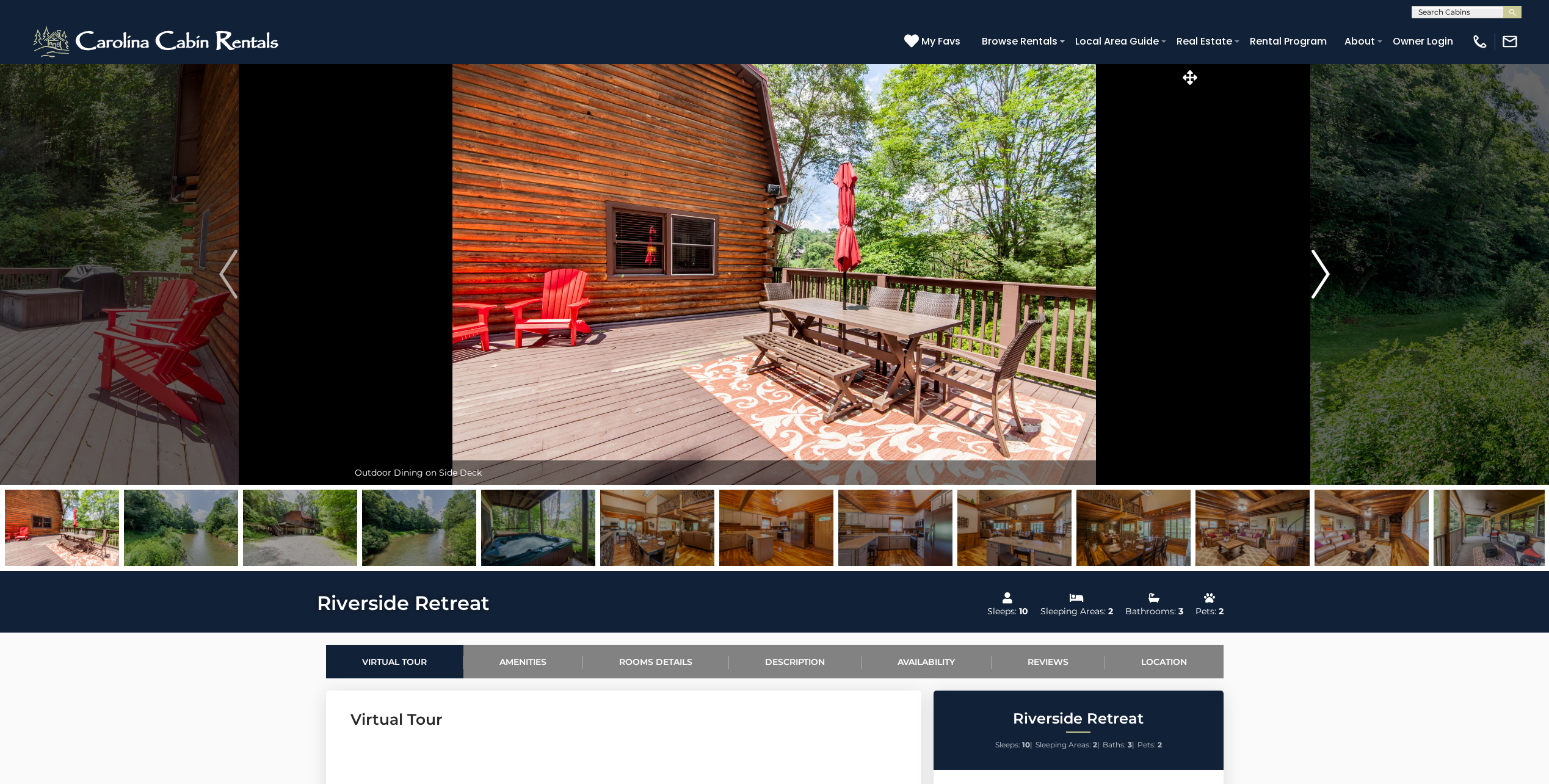
click at [1334, 274] on button "Next" at bounding box center [1321, 275] width 240 height 422
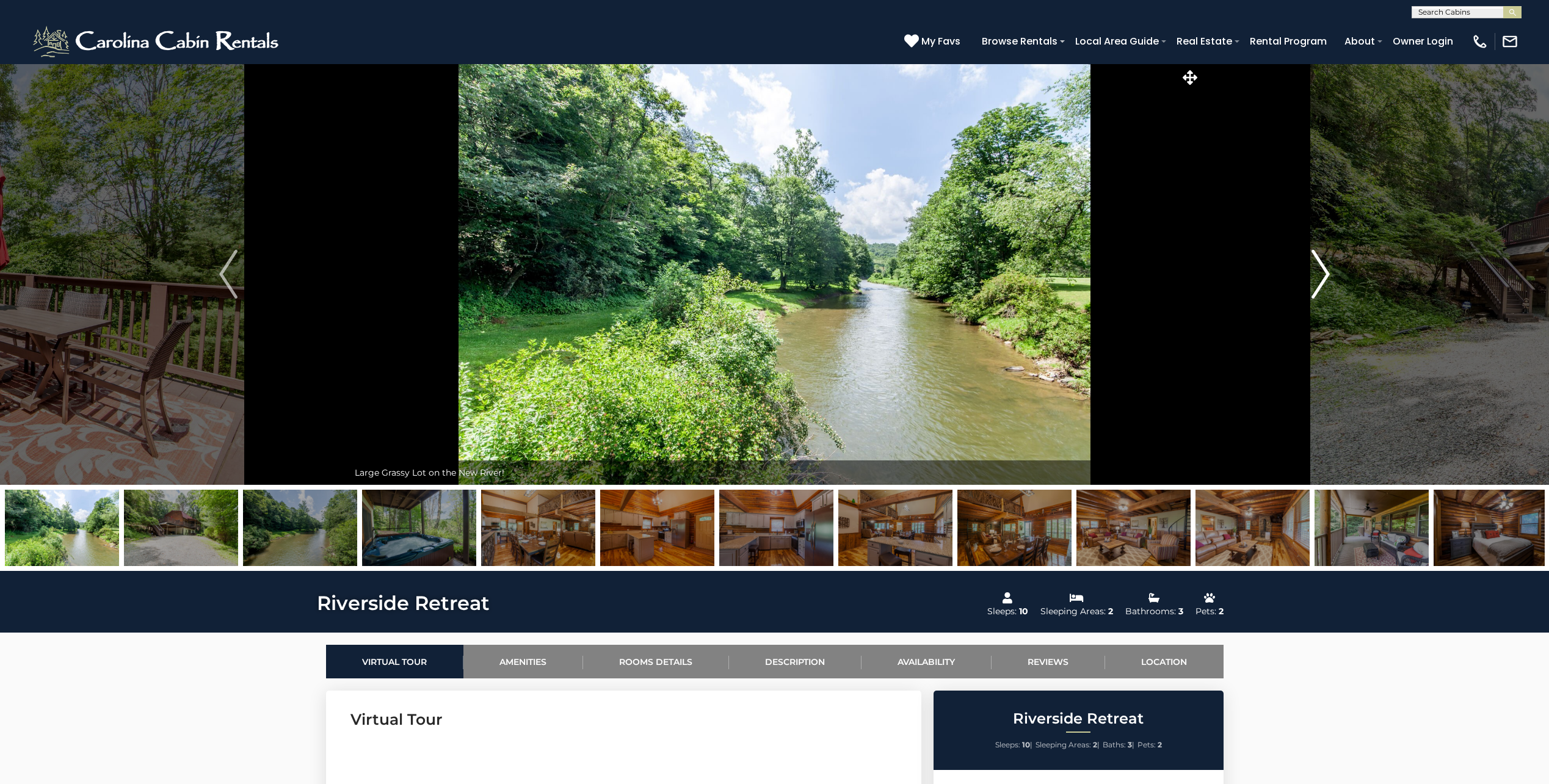
click at [1322, 276] on img "Next" at bounding box center [1321, 274] width 18 height 49
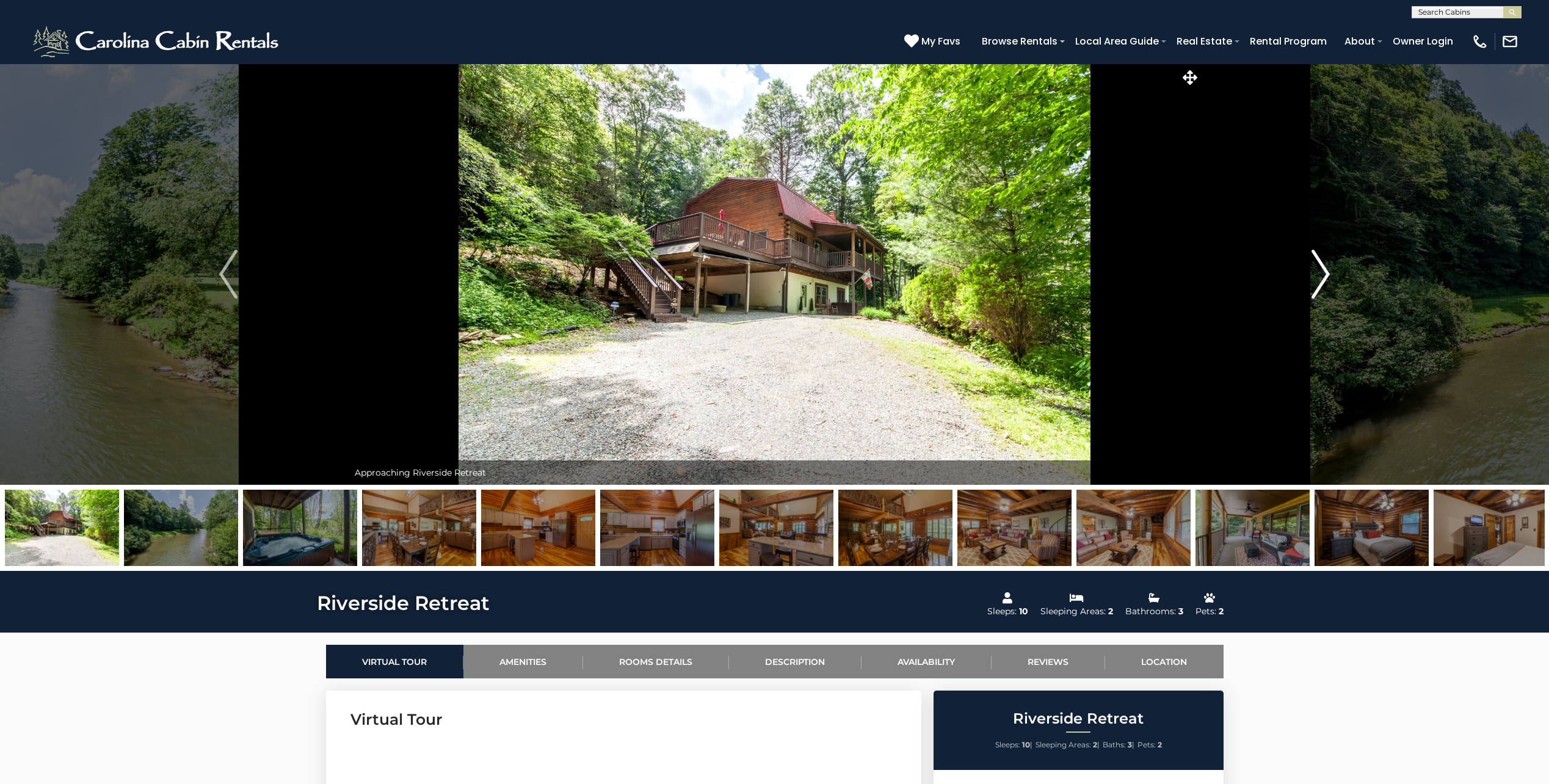
click at [1322, 276] on img "Next" at bounding box center [1321, 274] width 18 height 49
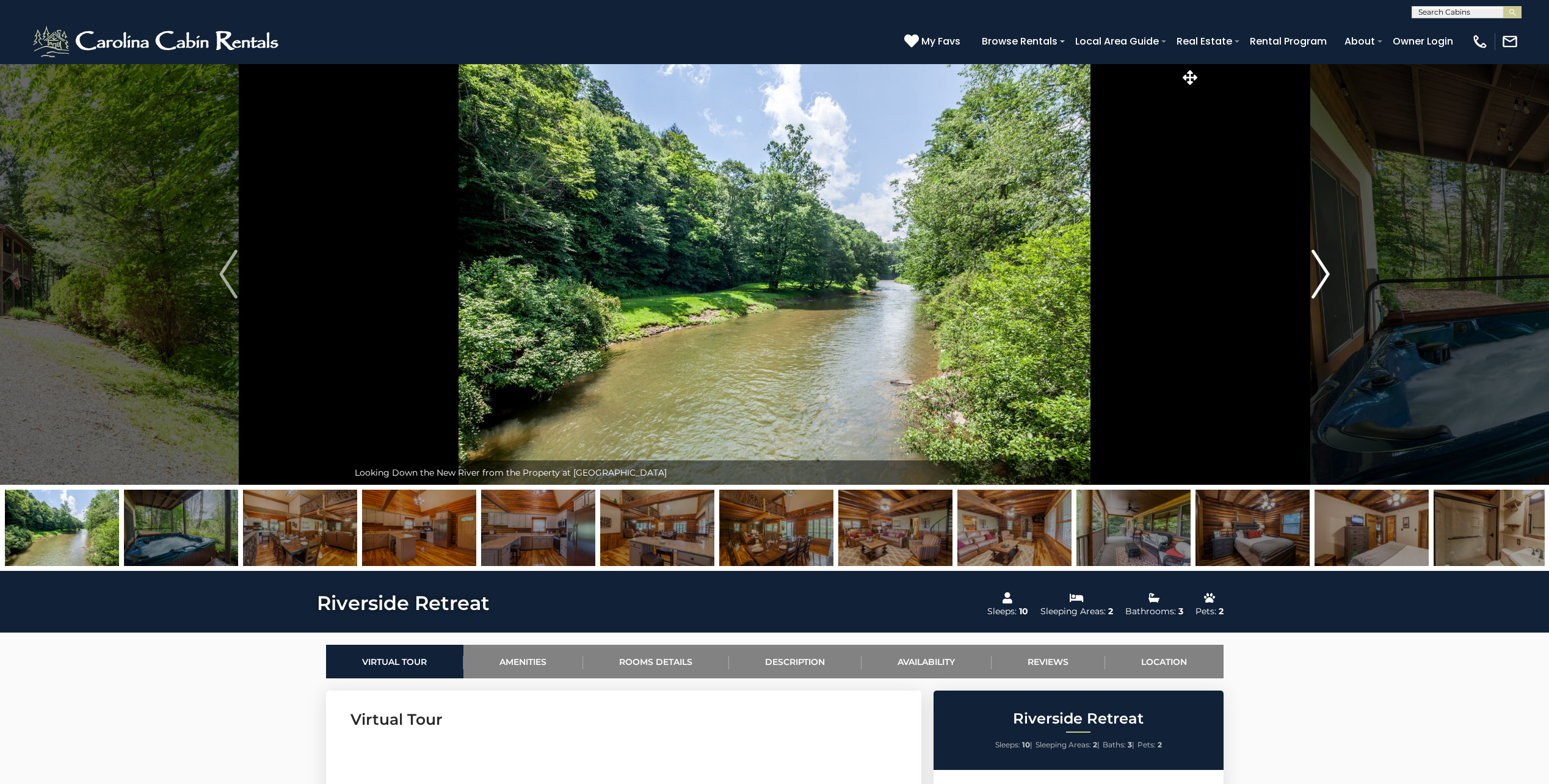
click at [1322, 276] on img "Next" at bounding box center [1321, 274] width 18 height 49
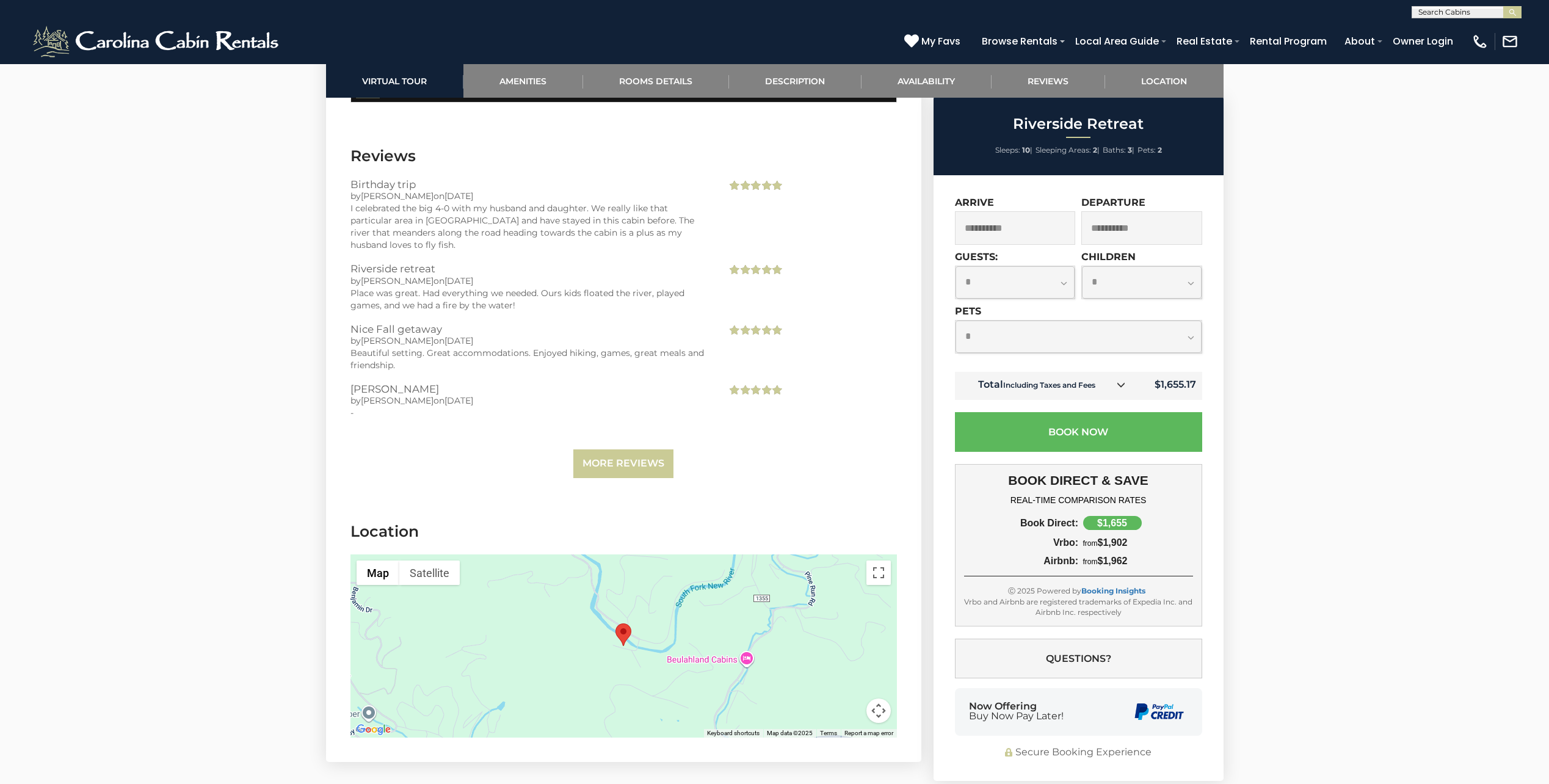
scroll to position [2991, 0]
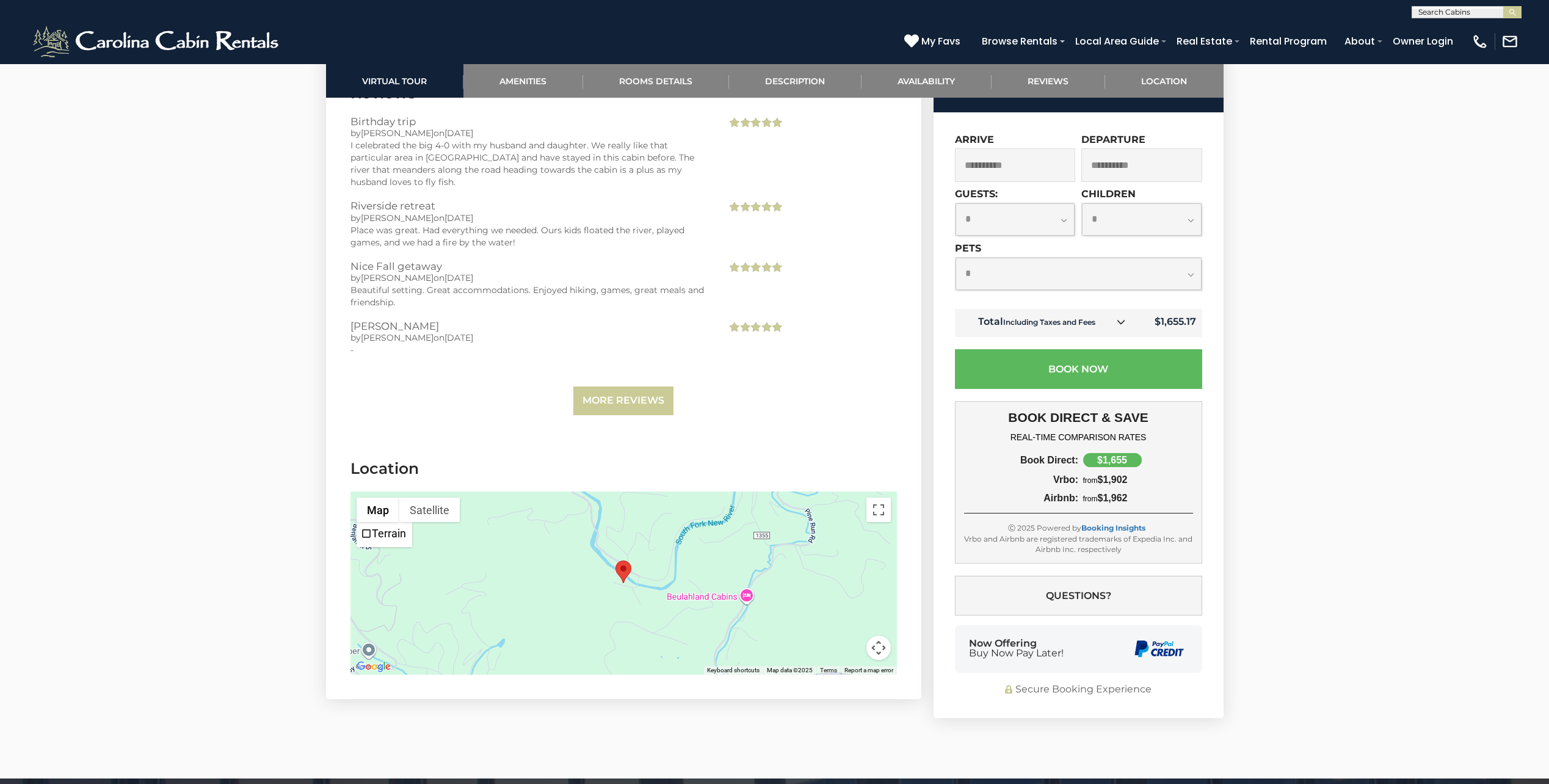
click at [621, 560] on img "Riverside Retreat" at bounding box center [622, 571] width 16 height 22
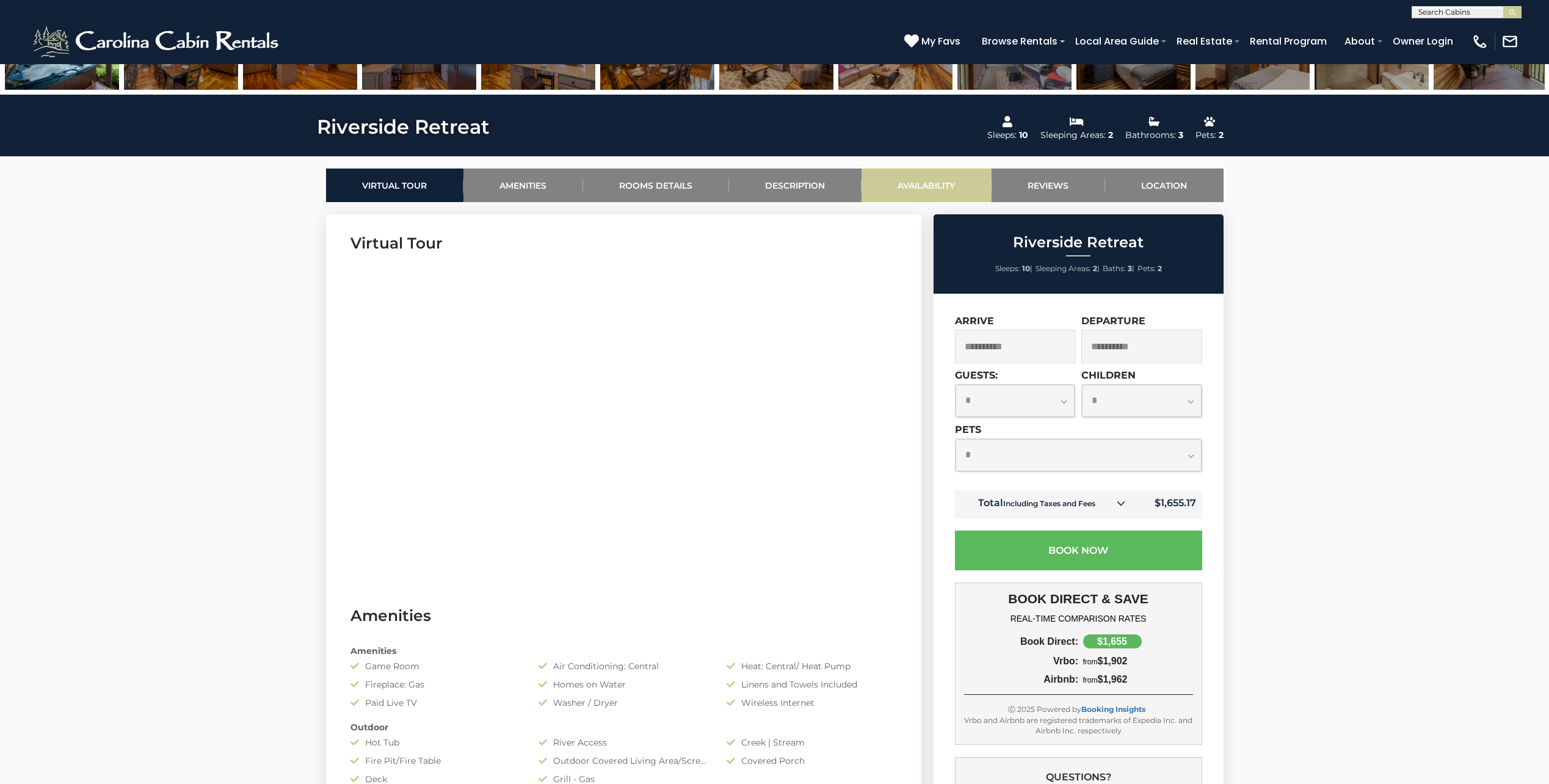
scroll to position [488, 0]
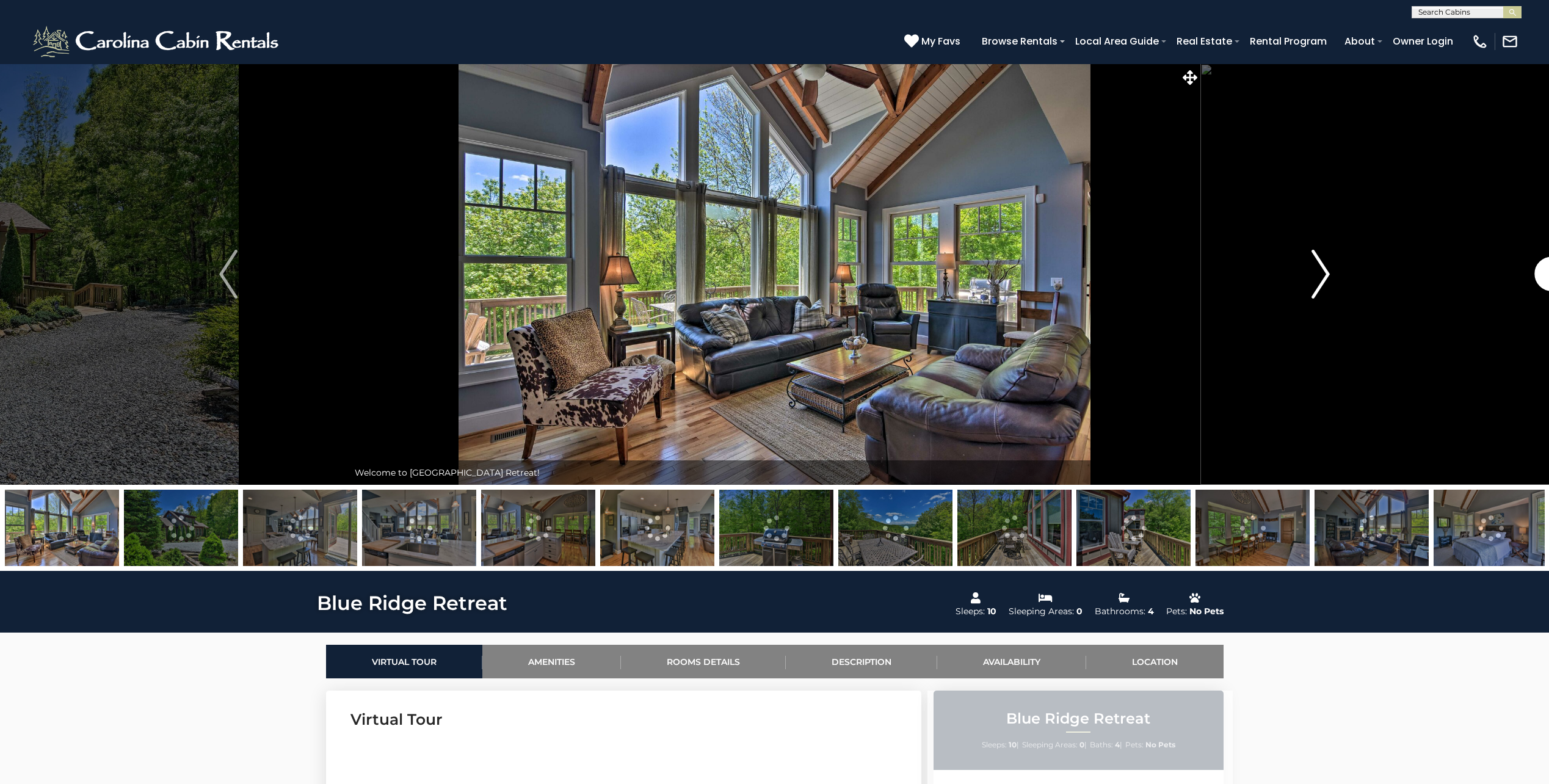
click at [1322, 272] on img "Next" at bounding box center [1321, 274] width 18 height 49
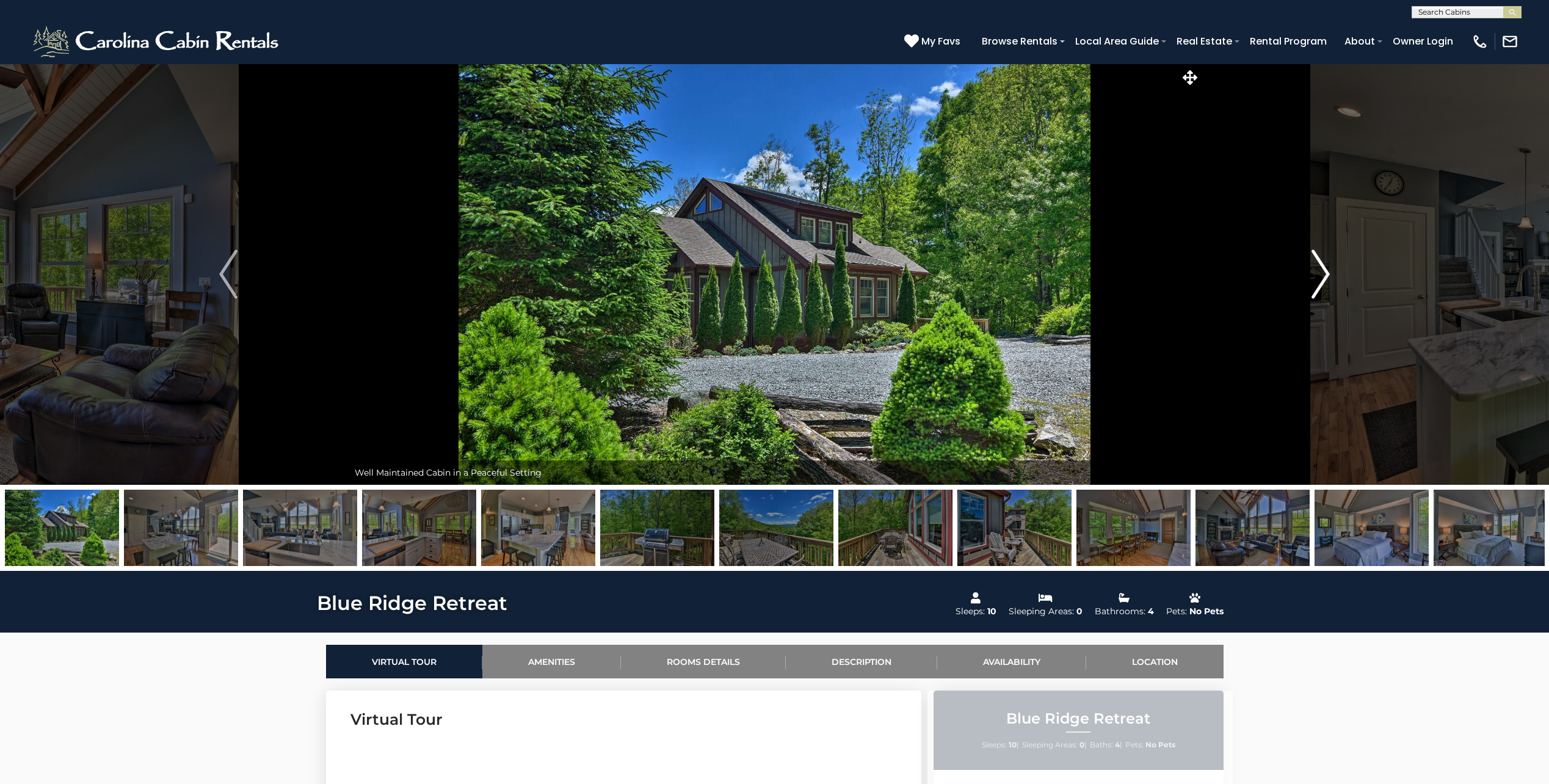
click at [1322, 272] on img "Next" at bounding box center [1321, 274] width 18 height 49
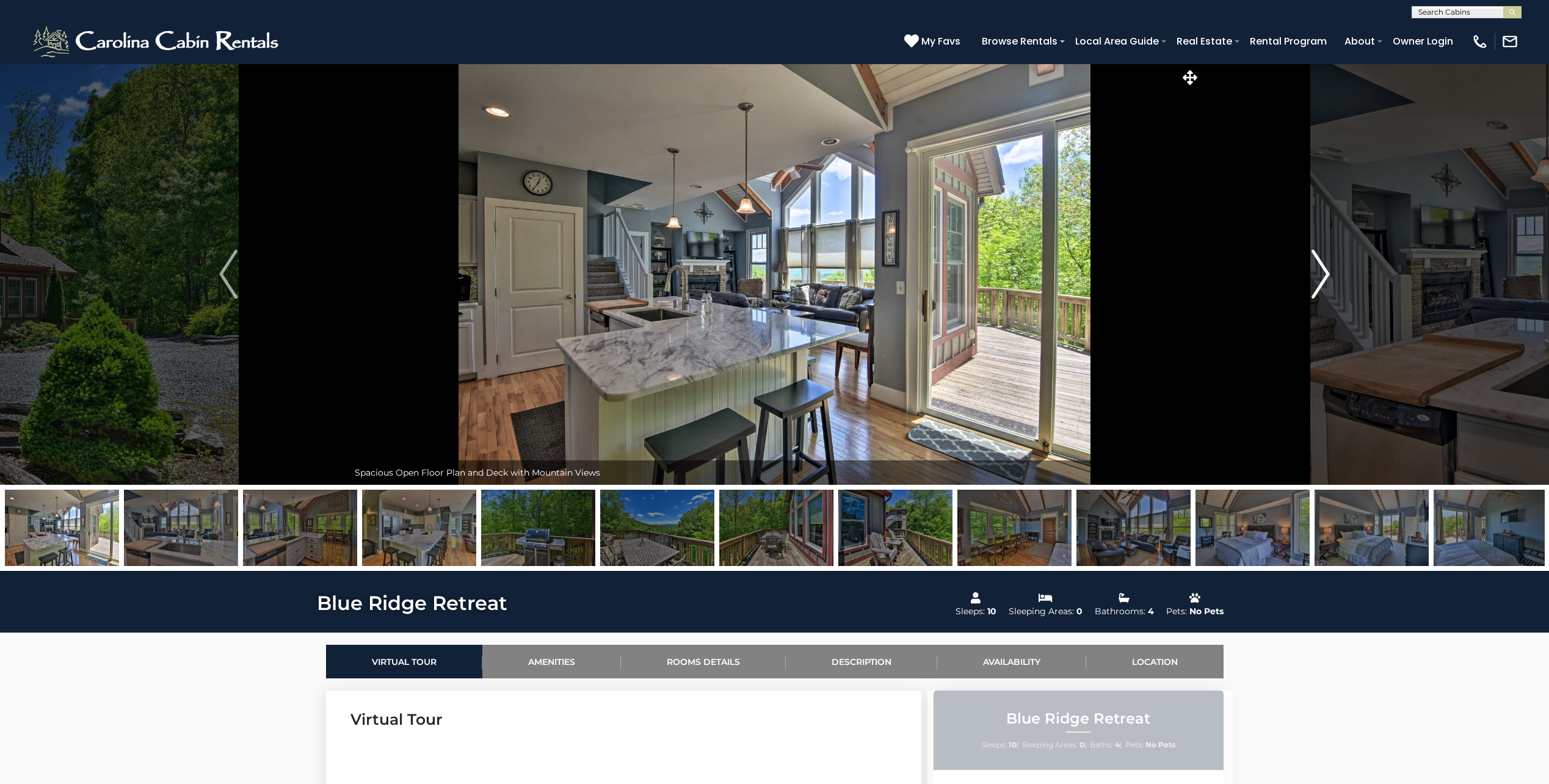
click at [1322, 272] on img "Next" at bounding box center [1321, 274] width 18 height 49
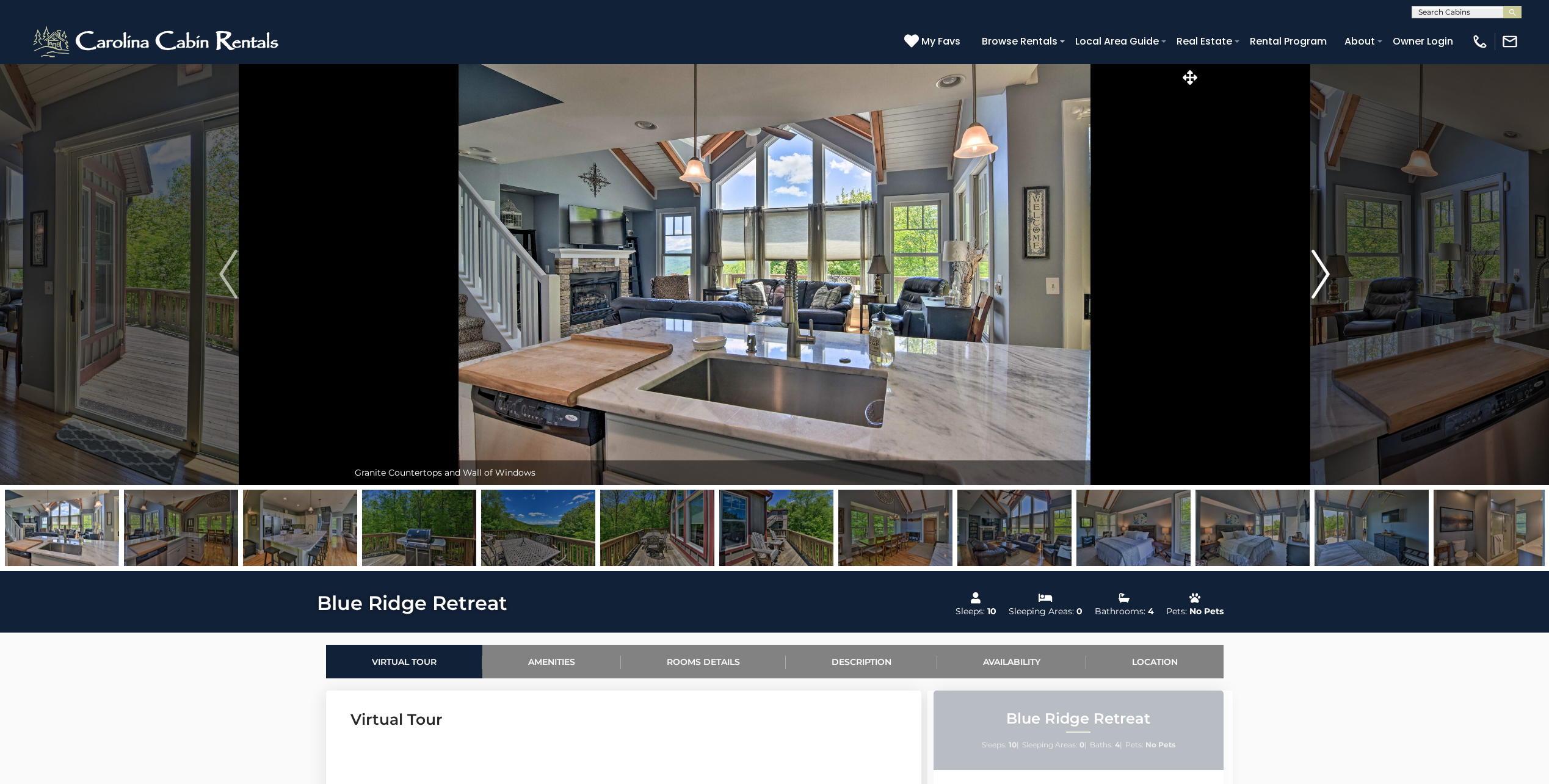
click at [1322, 272] on img "Next" at bounding box center [1321, 274] width 18 height 49
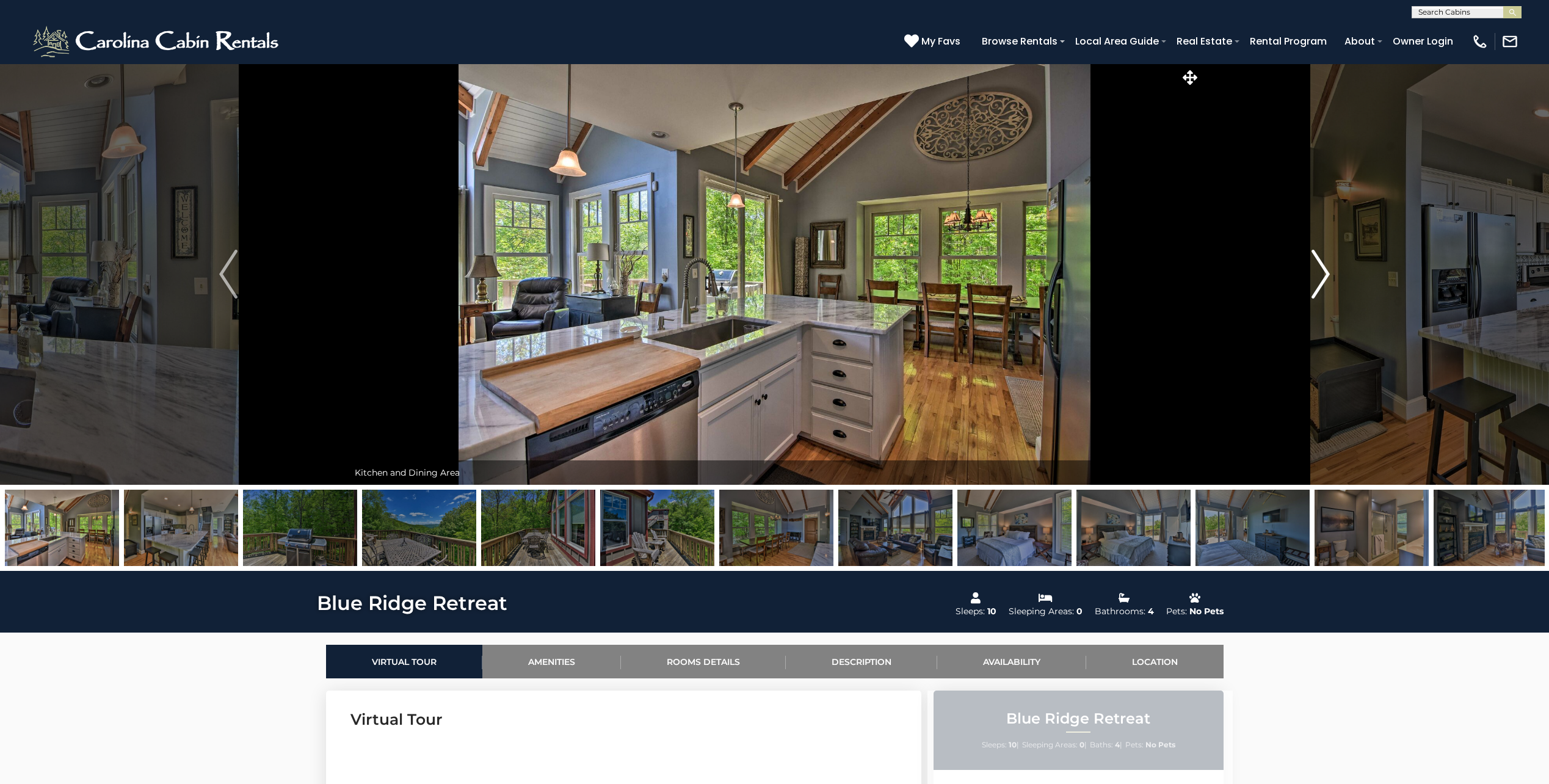
click at [1322, 272] on img "Next" at bounding box center [1321, 274] width 18 height 49
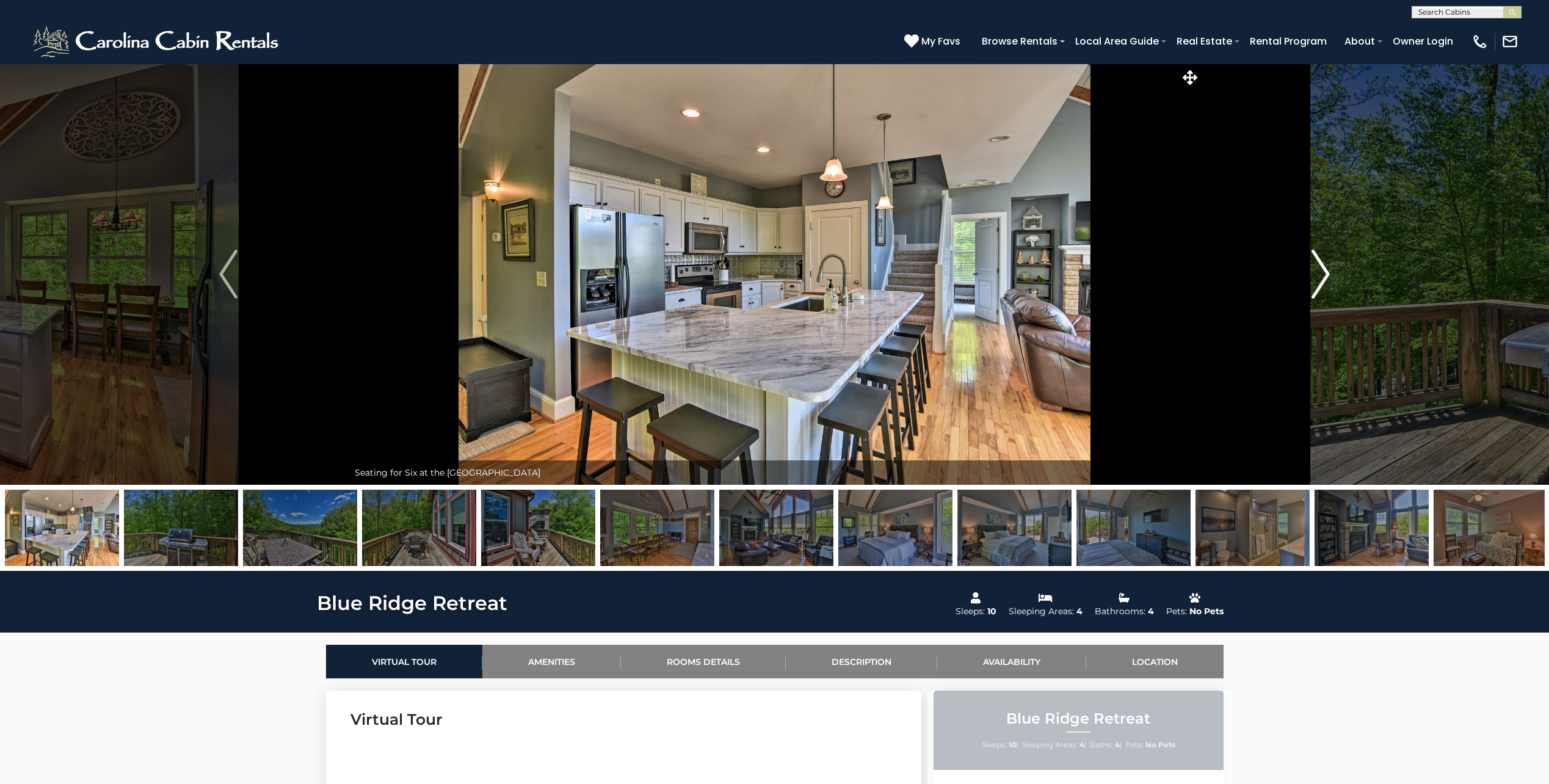
click at [1322, 272] on img "Next" at bounding box center [1321, 274] width 18 height 49
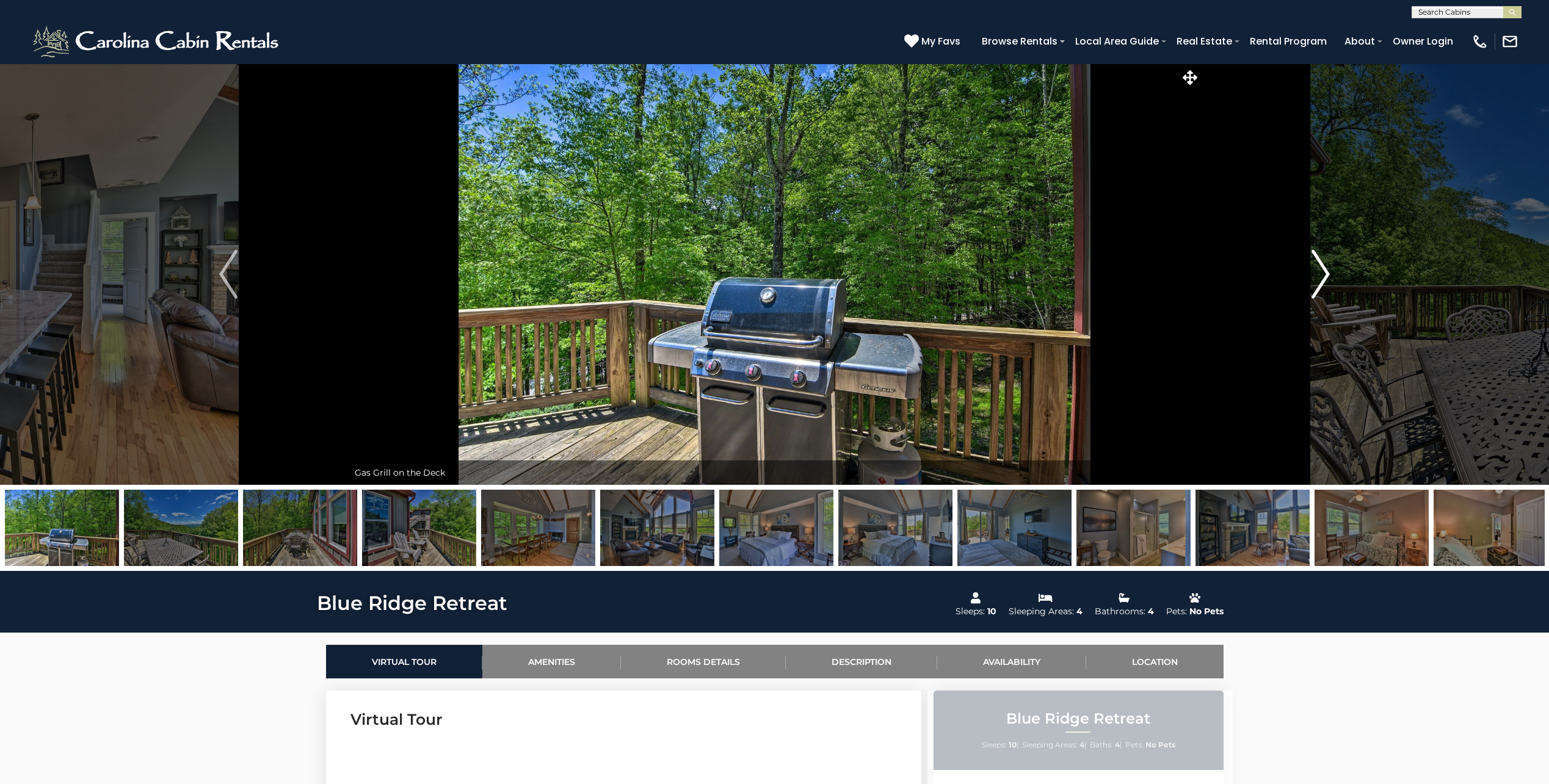
click at [1322, 271] on img "Next" at bounding box center [1321, 274] width 18 height 49
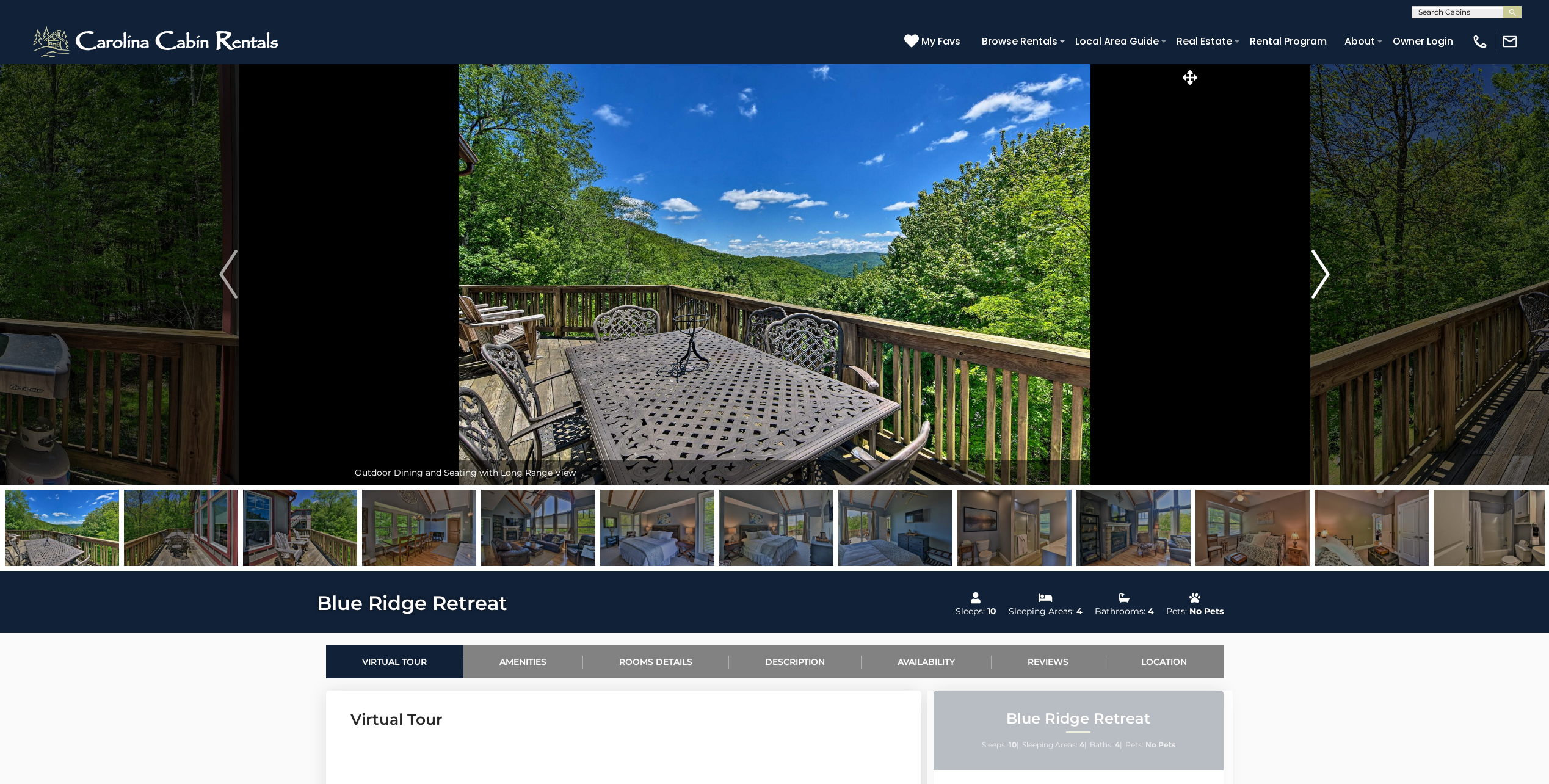
click at [1322, 271] on img "Next" at bounding box center [1321, 274] width 18 height 49
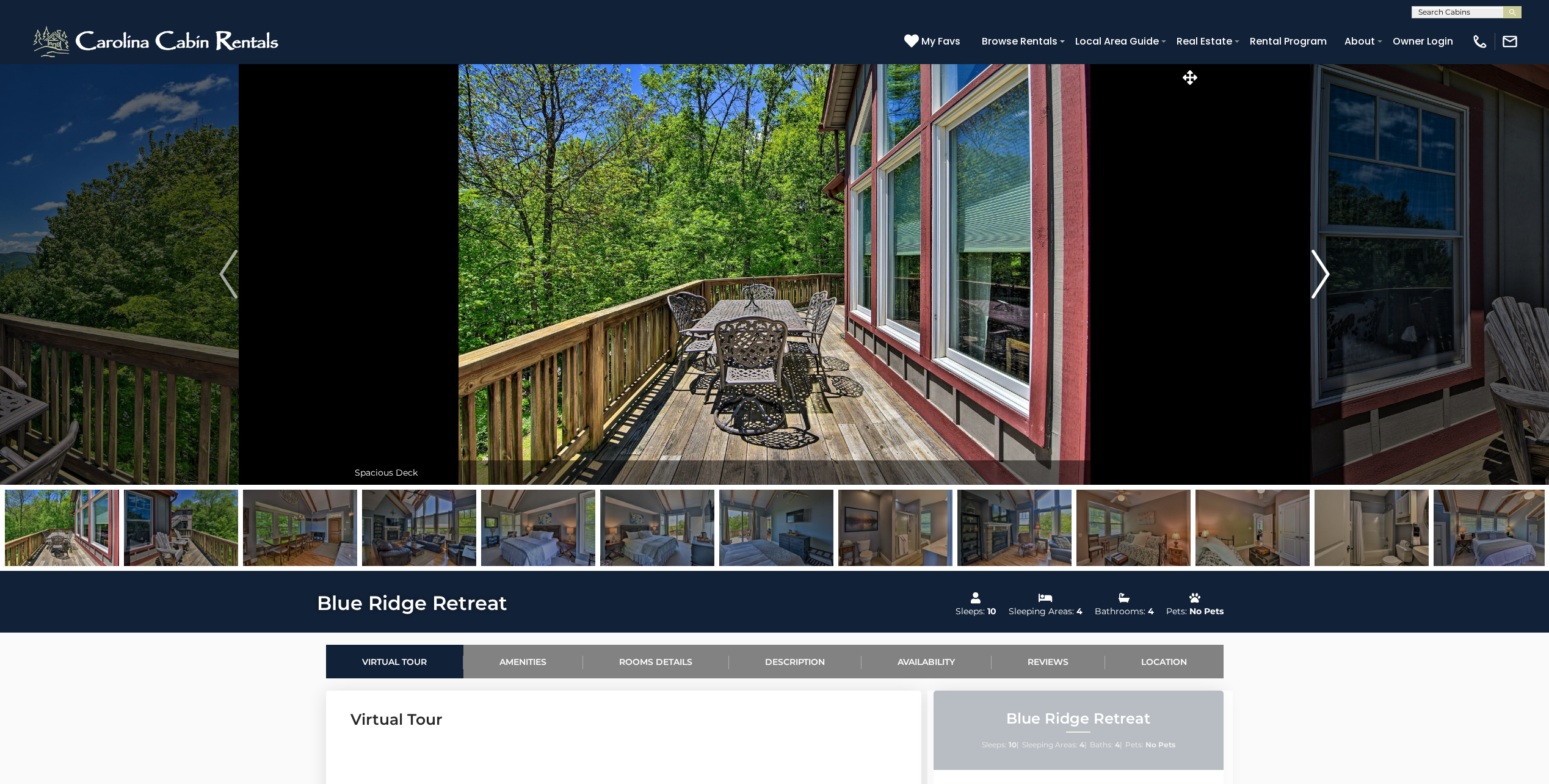
click at [1322, 271] on img "Next" at bounding box center [1321, 274] width 18 height 49
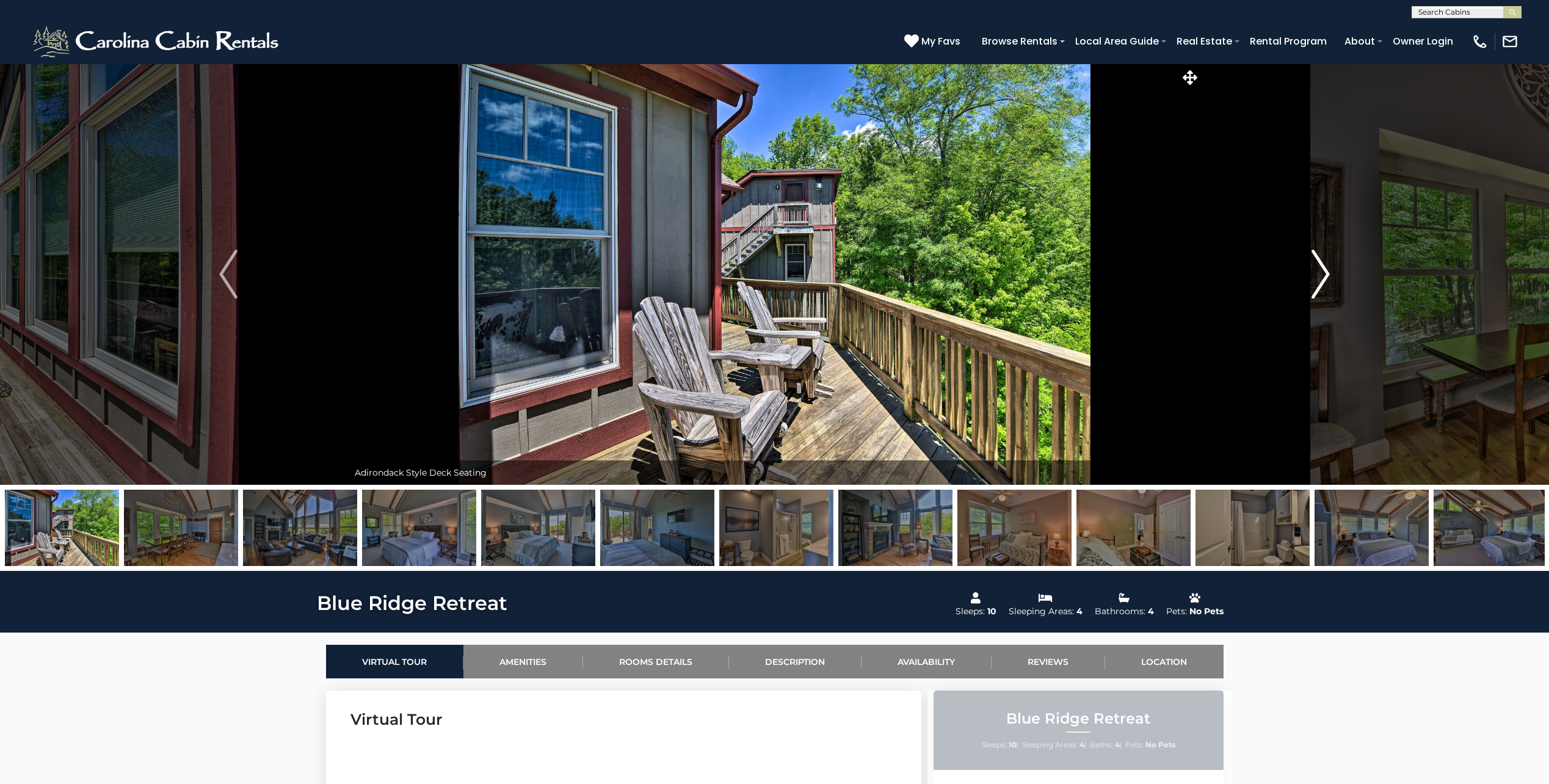
click at [1322, 271] on img "Next" at bounding box center [1321, 274] width 18 height 49
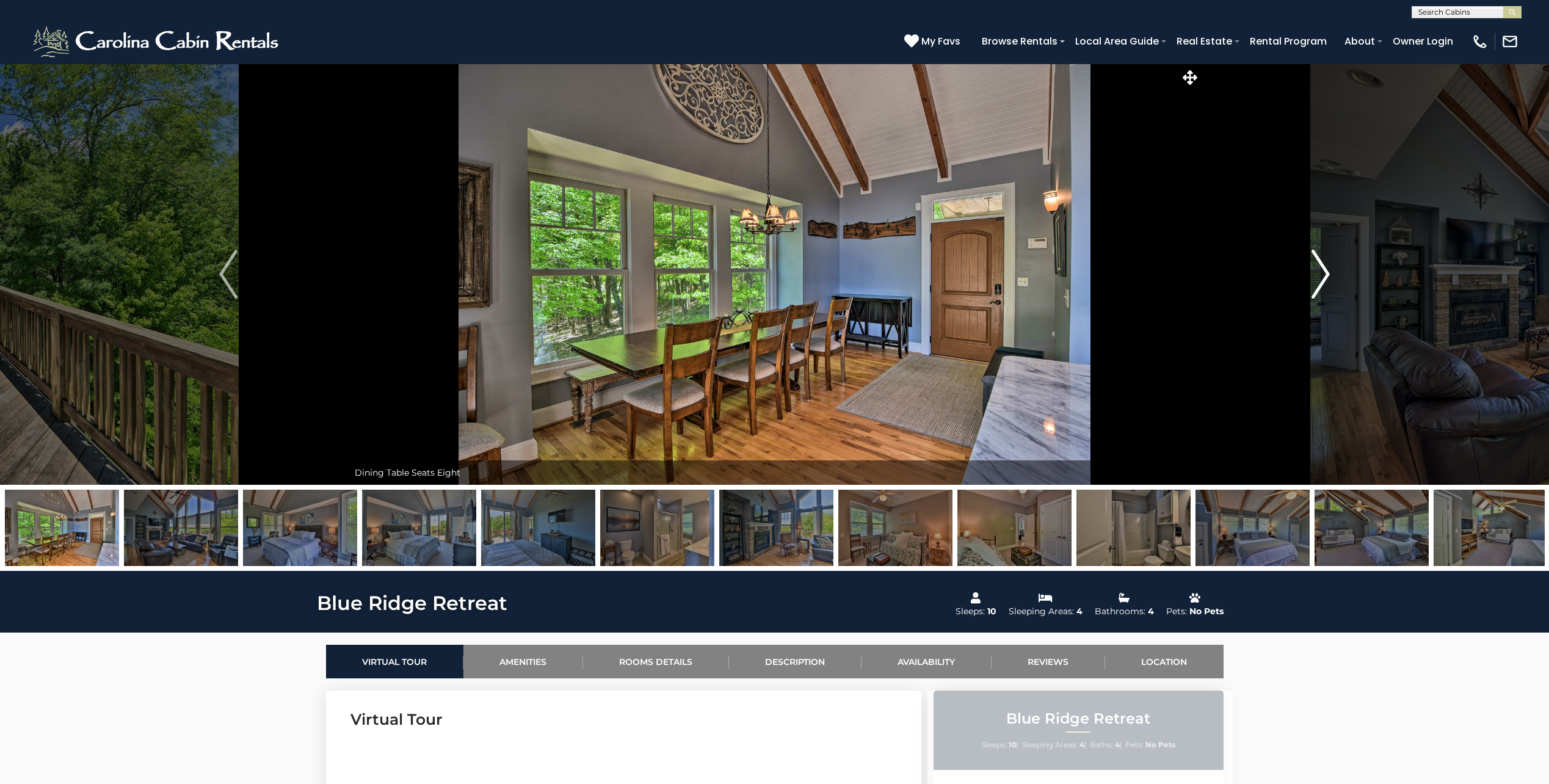
click at [1322, 271] on img "Next" at bounding box center [1321, 274] width 18 height 49
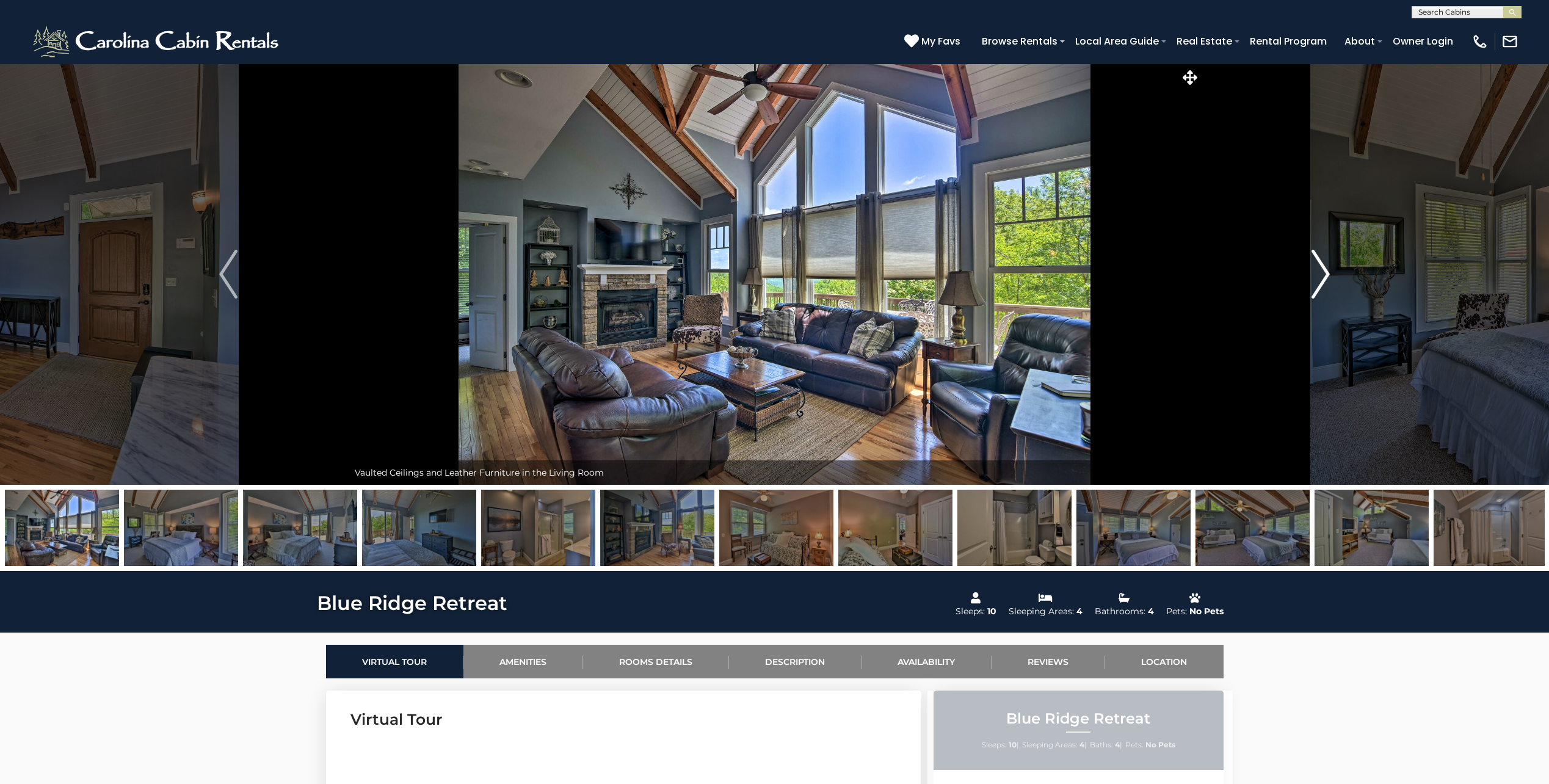
click at [1322, 271] on img "Next" at bounding box center [1321, 274] width 18 height 49
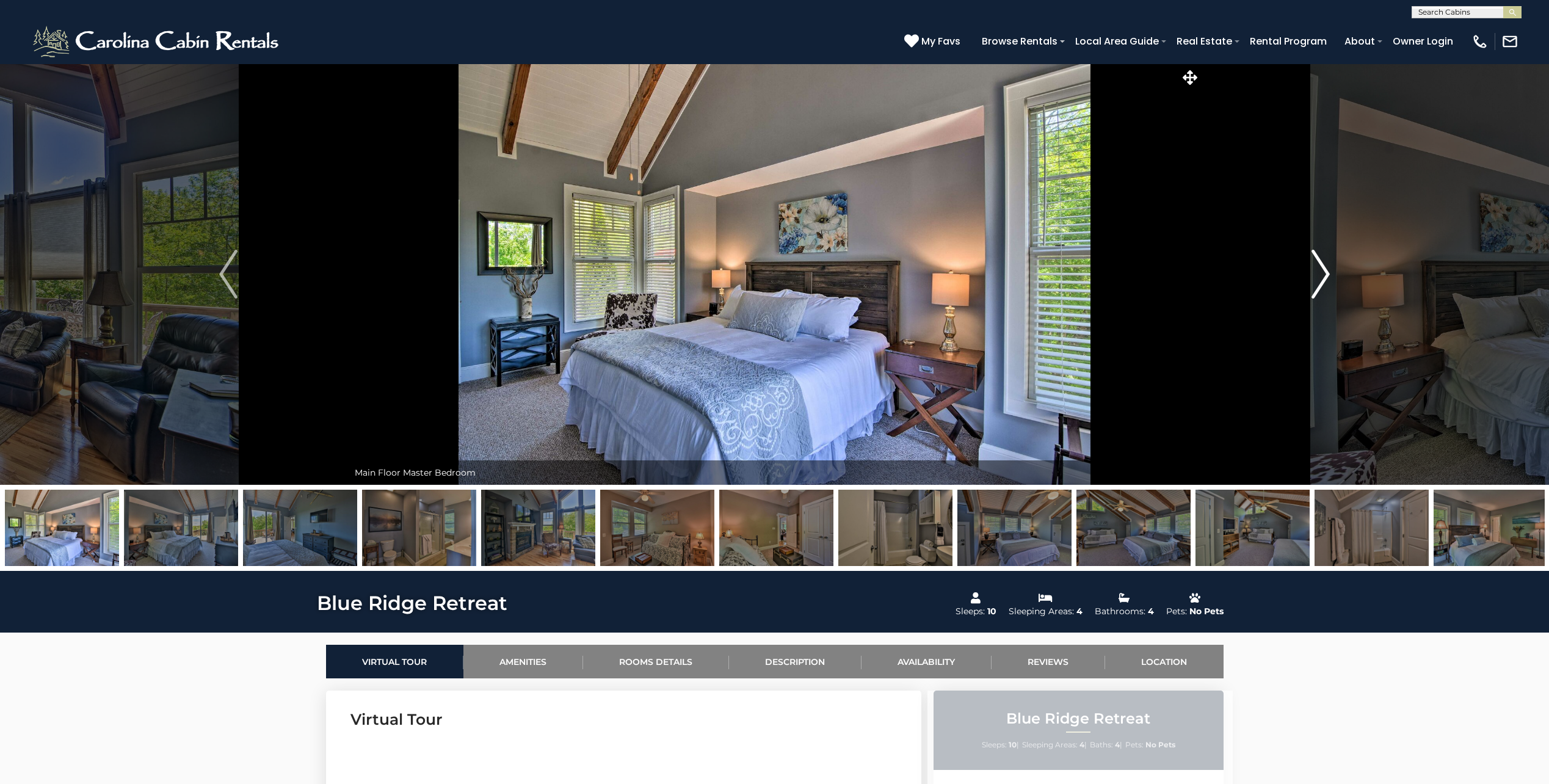
click at [1322, 271] on img "Next" at bounding box center [1321, 274] width 18 height 49
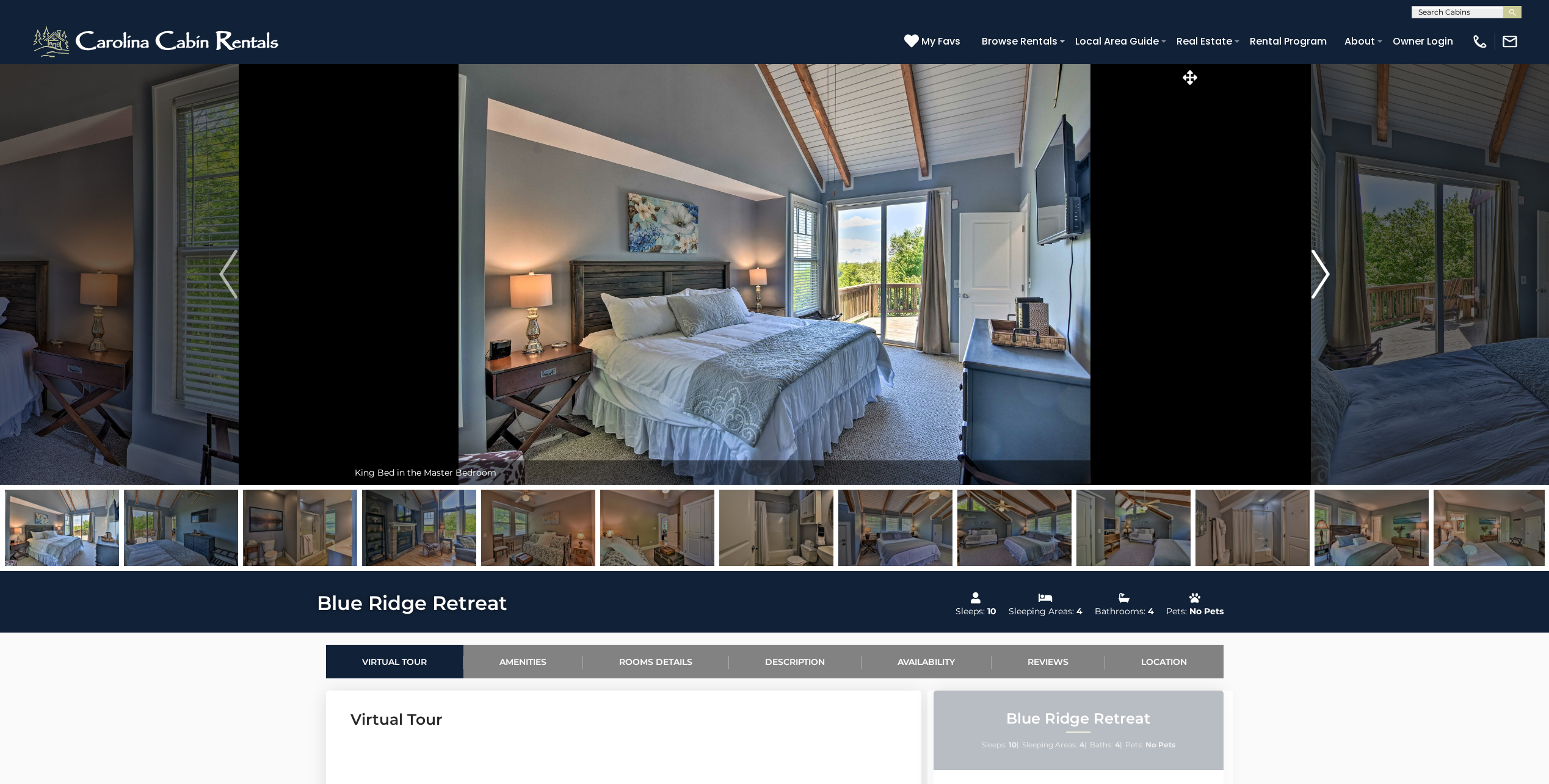
click at [1322, 271] on img "Next" at bounding box center [1321, 274] width 18 height 49
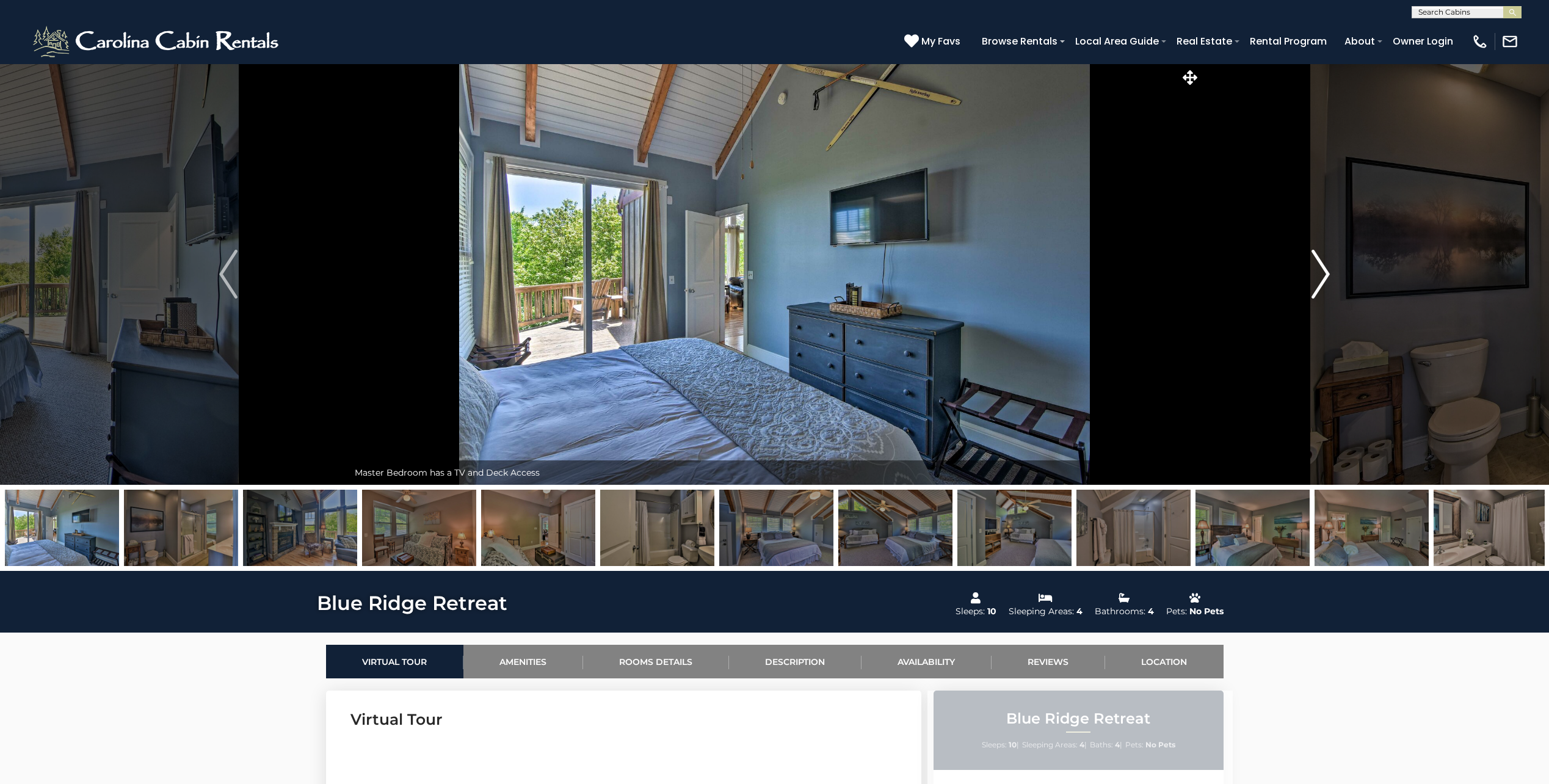
click at [1322, 271] on img "Next" at bounding box center [1321, 274] width 18 height 49
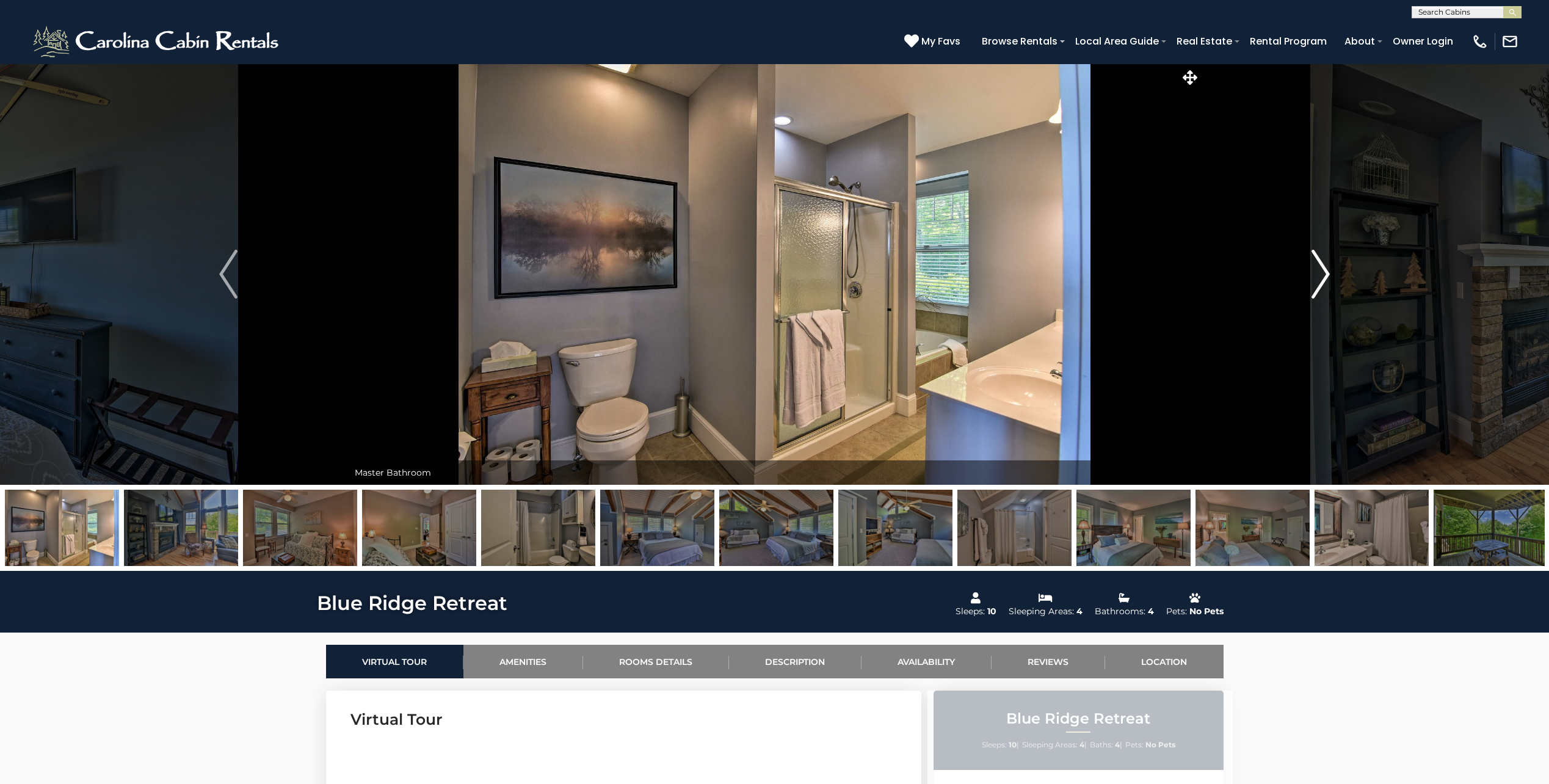
click at [1322, 271] on img "Next" at bounding box center [1321, 274] width 18 height 49
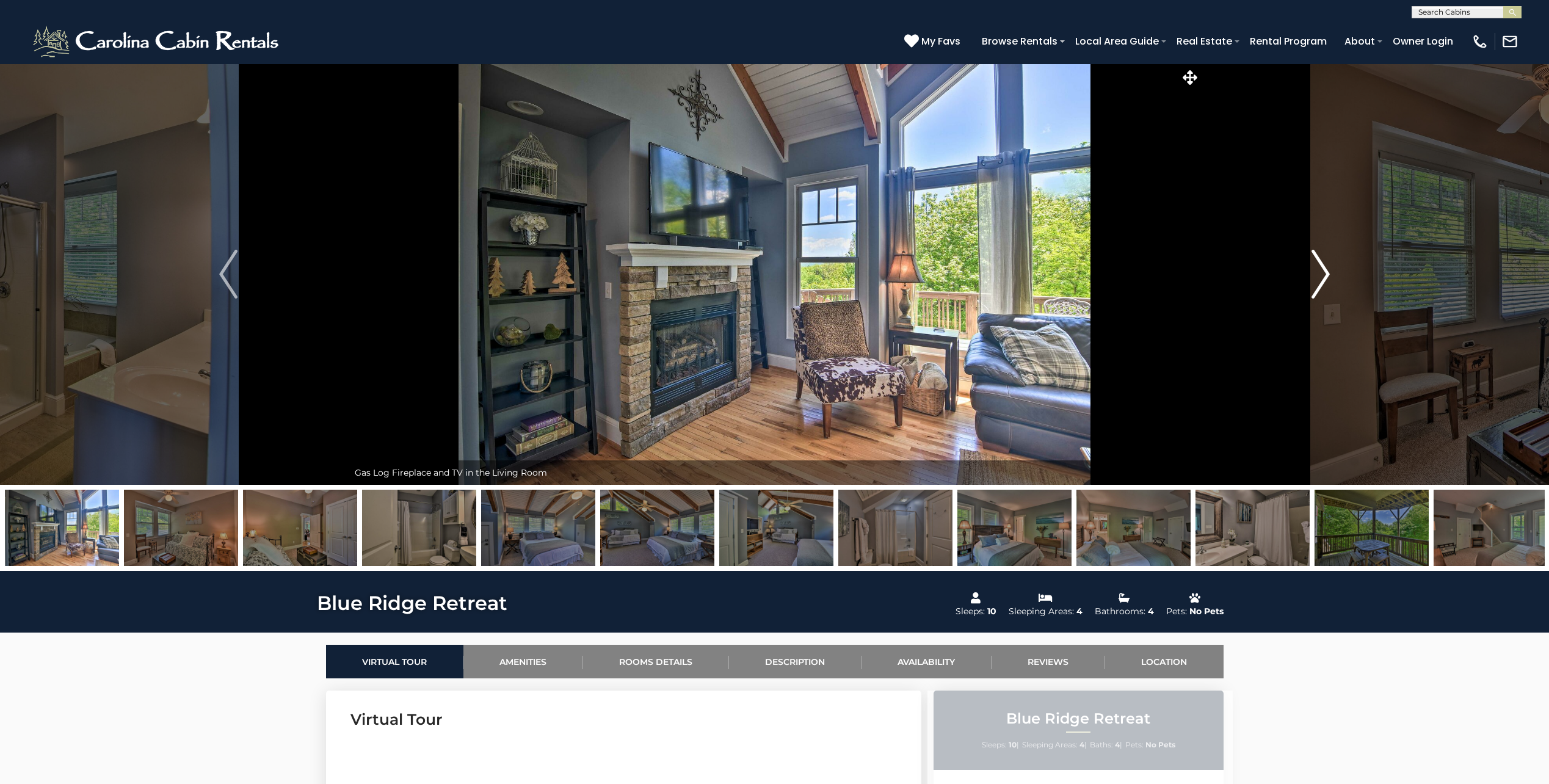
click at [1322, 271] on img "Next" at bounding box center [1321, 274] width 18 height 49
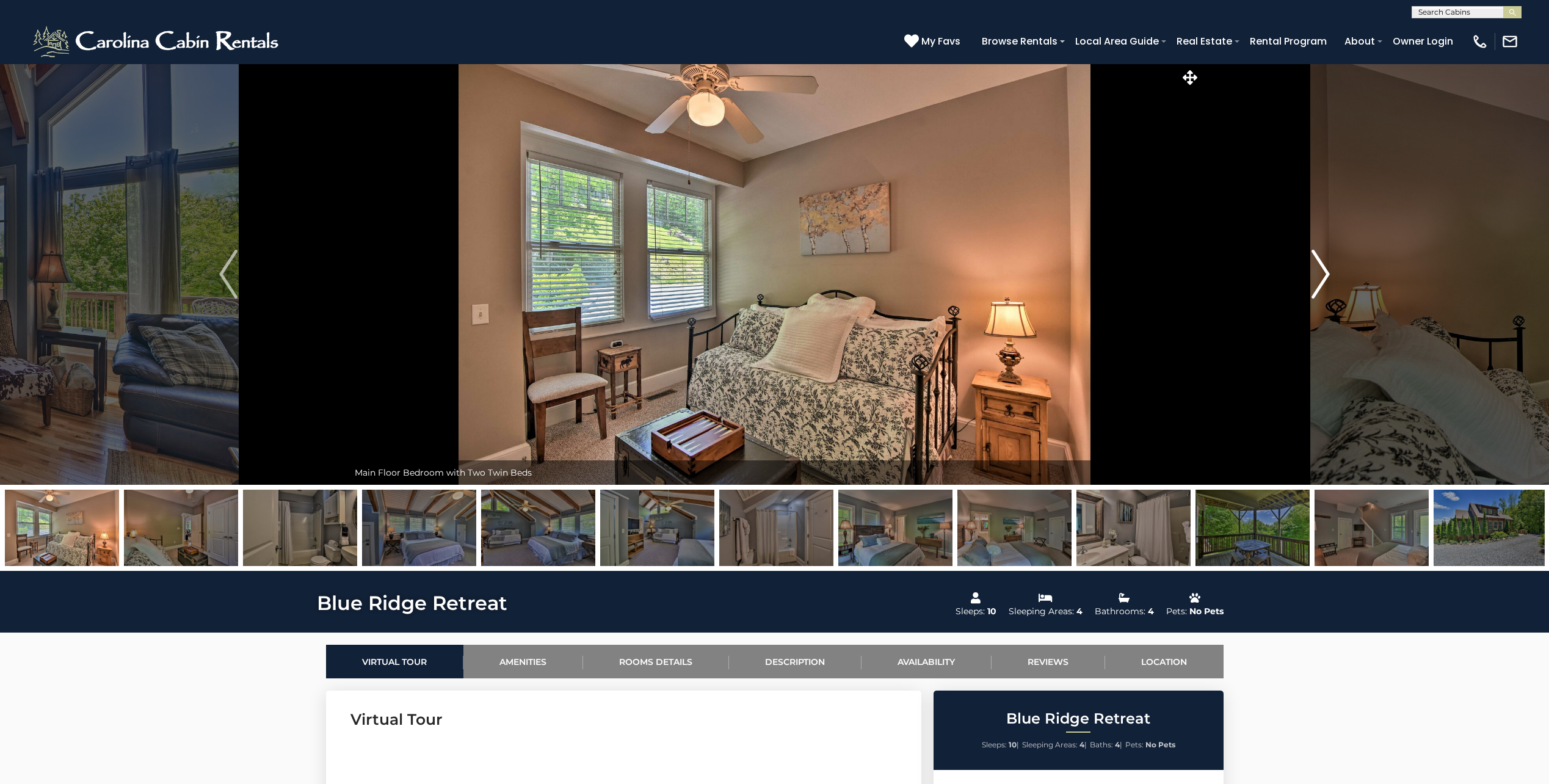
click at [1322, 271] on img "Next" at bounding box center [1321, 274] width 18 height 49
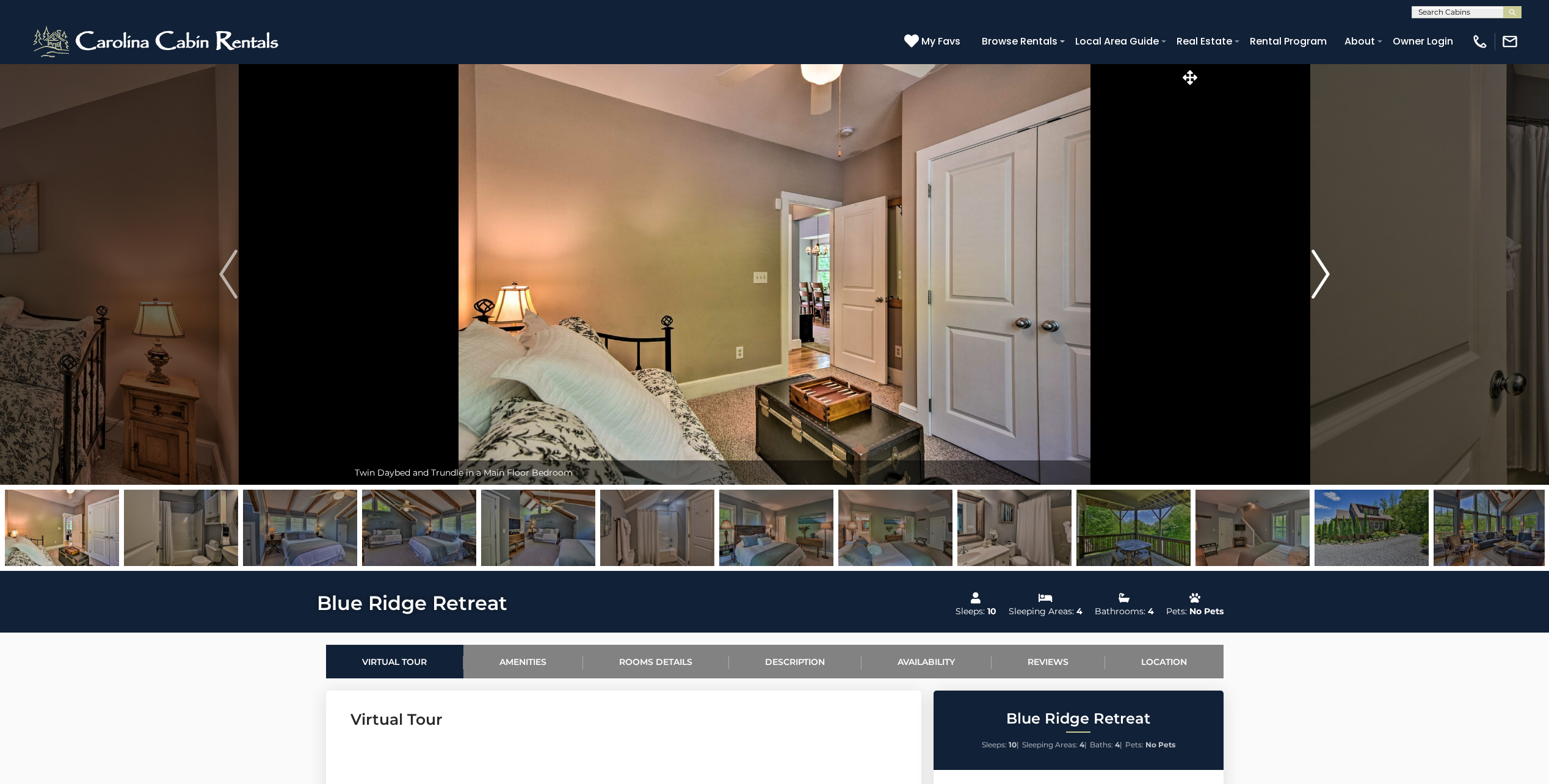
click at [1322, 271] on img "Next" at bounding box center [1321, 274] width 18 height 49
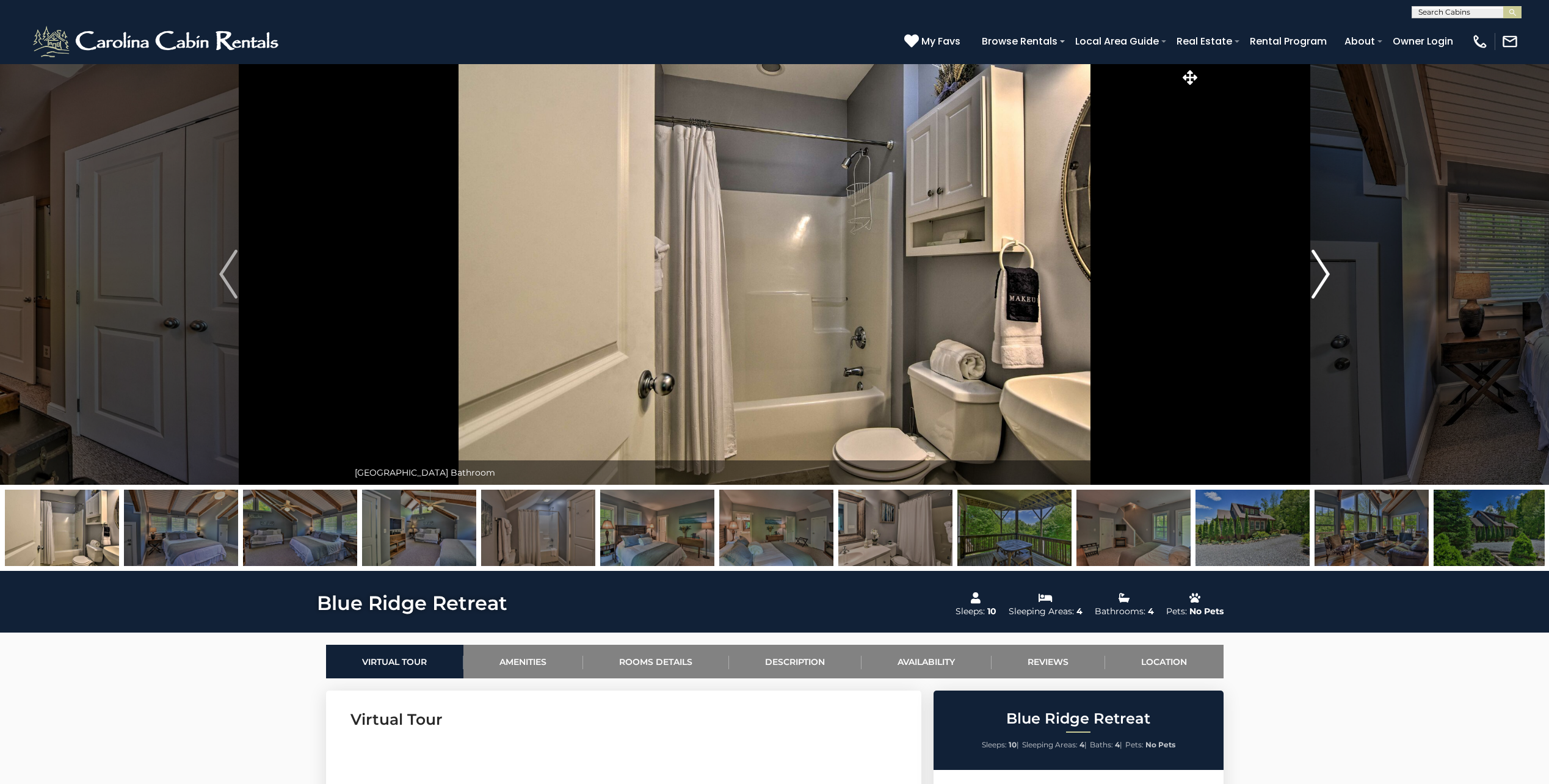
click at [1322, 271] on img "Next" at bounding box center [1321, 274] width 18 height 49
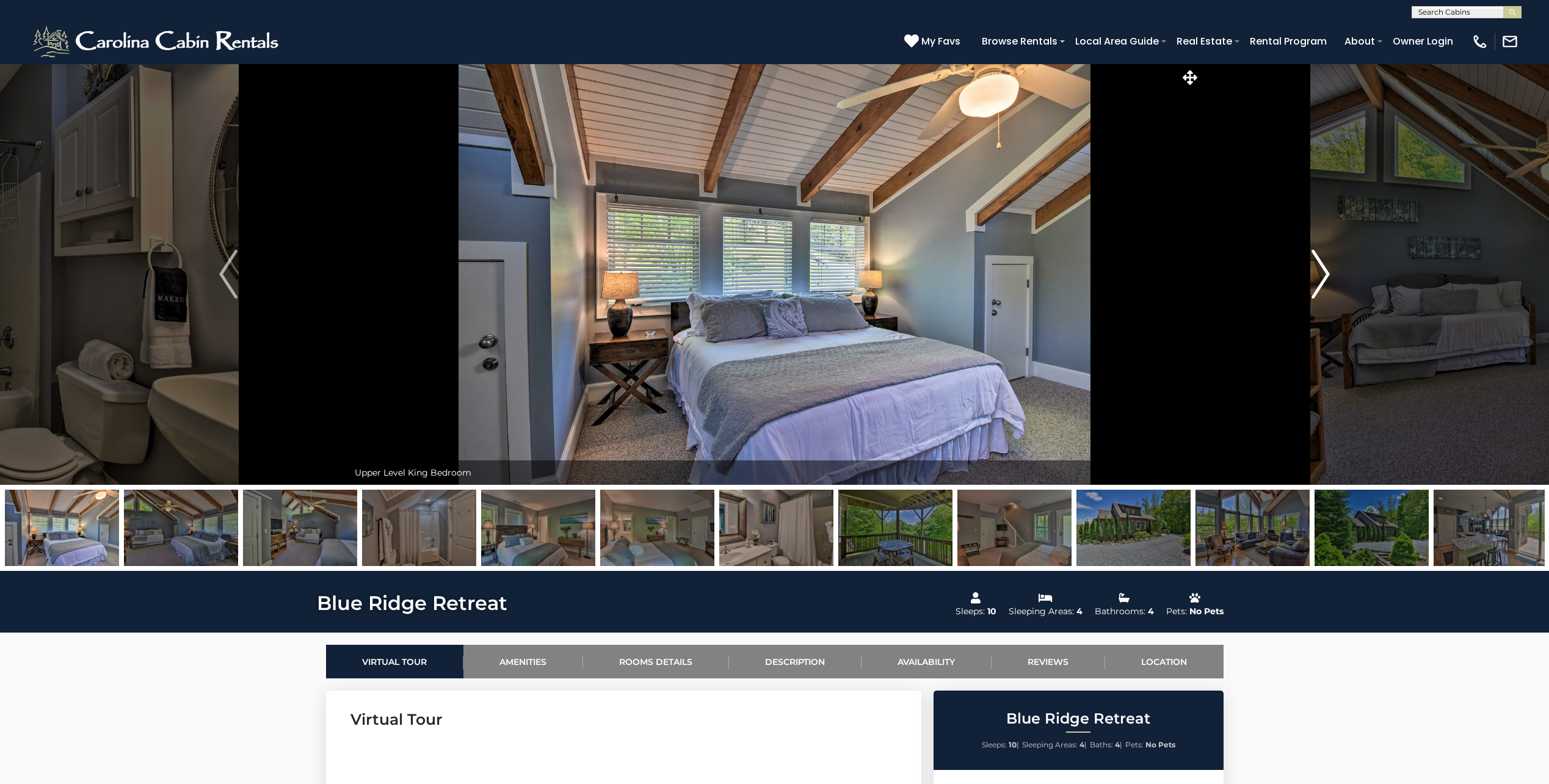
click at [1323, 273] on img "Next" at bounding box center [1321, 274] width 18 height 49
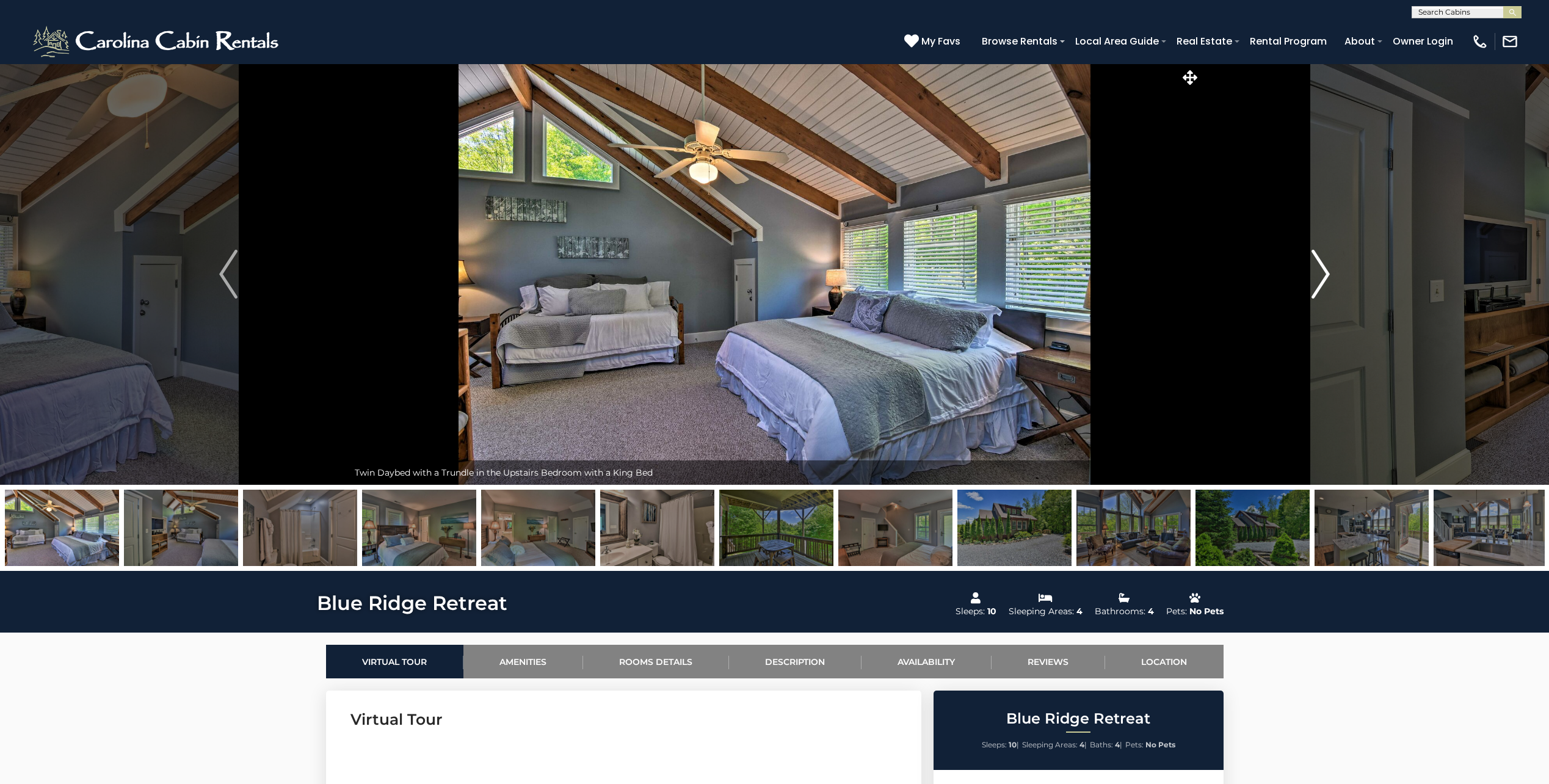
click at [1323, 273] on img "Next" at bounding box center [1321, 274] width 18 height 49
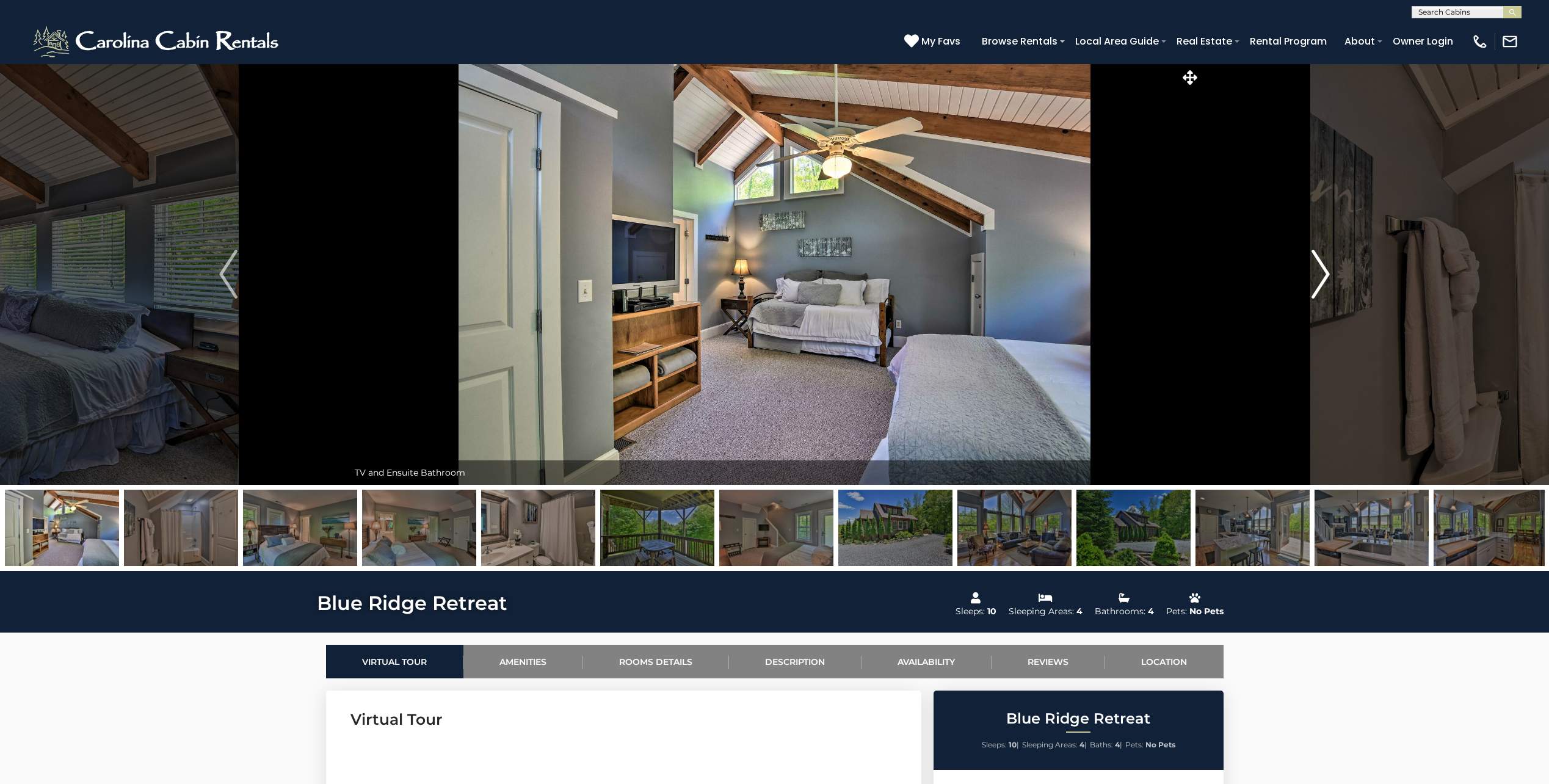
click at [1323, 273] on img "Next" at bounding box center [1321, 274] width 18 height 49
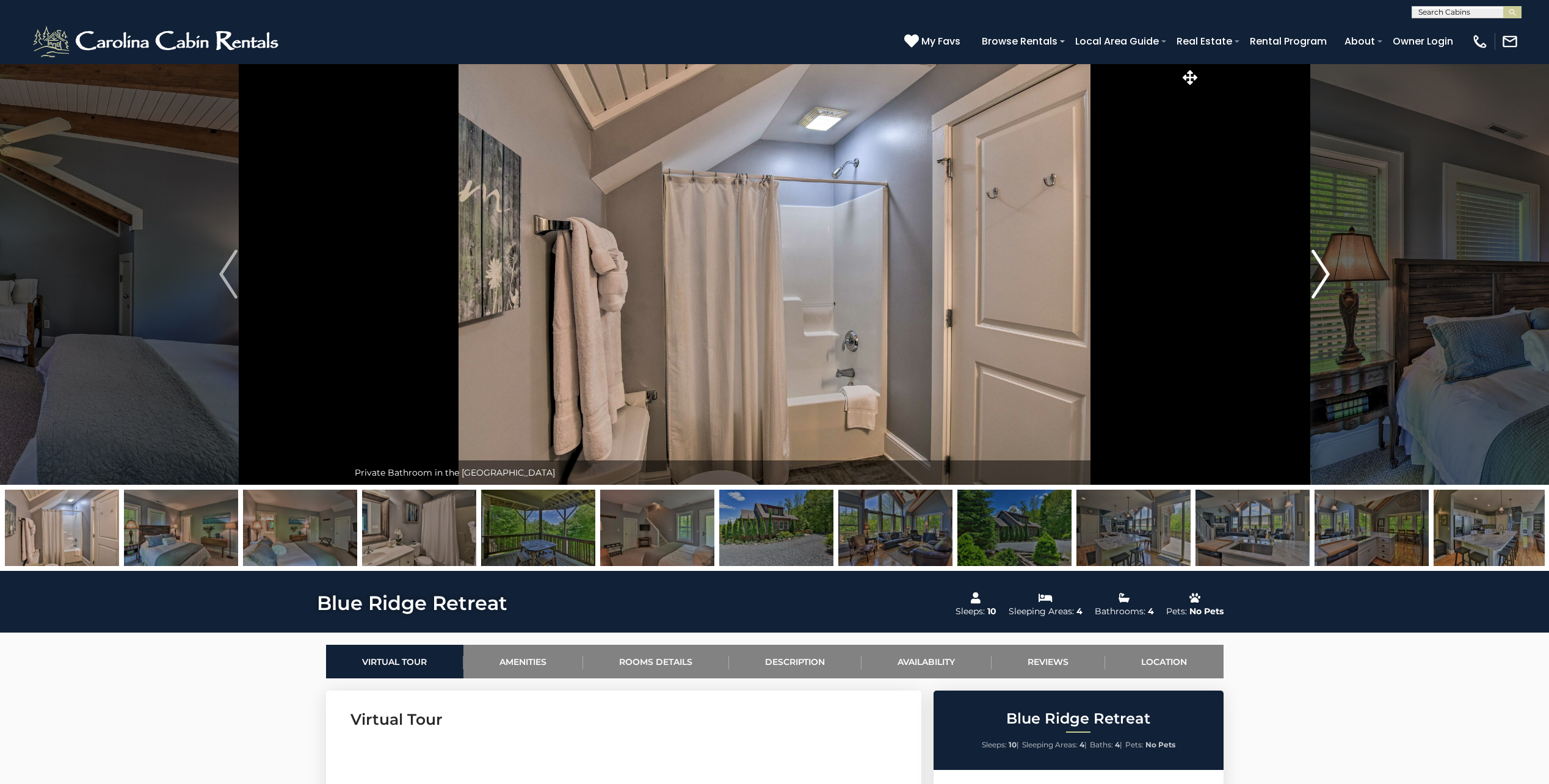
click at [1323, 273] on img "Next" at bounding box center [1321, 274] width 18 height 49
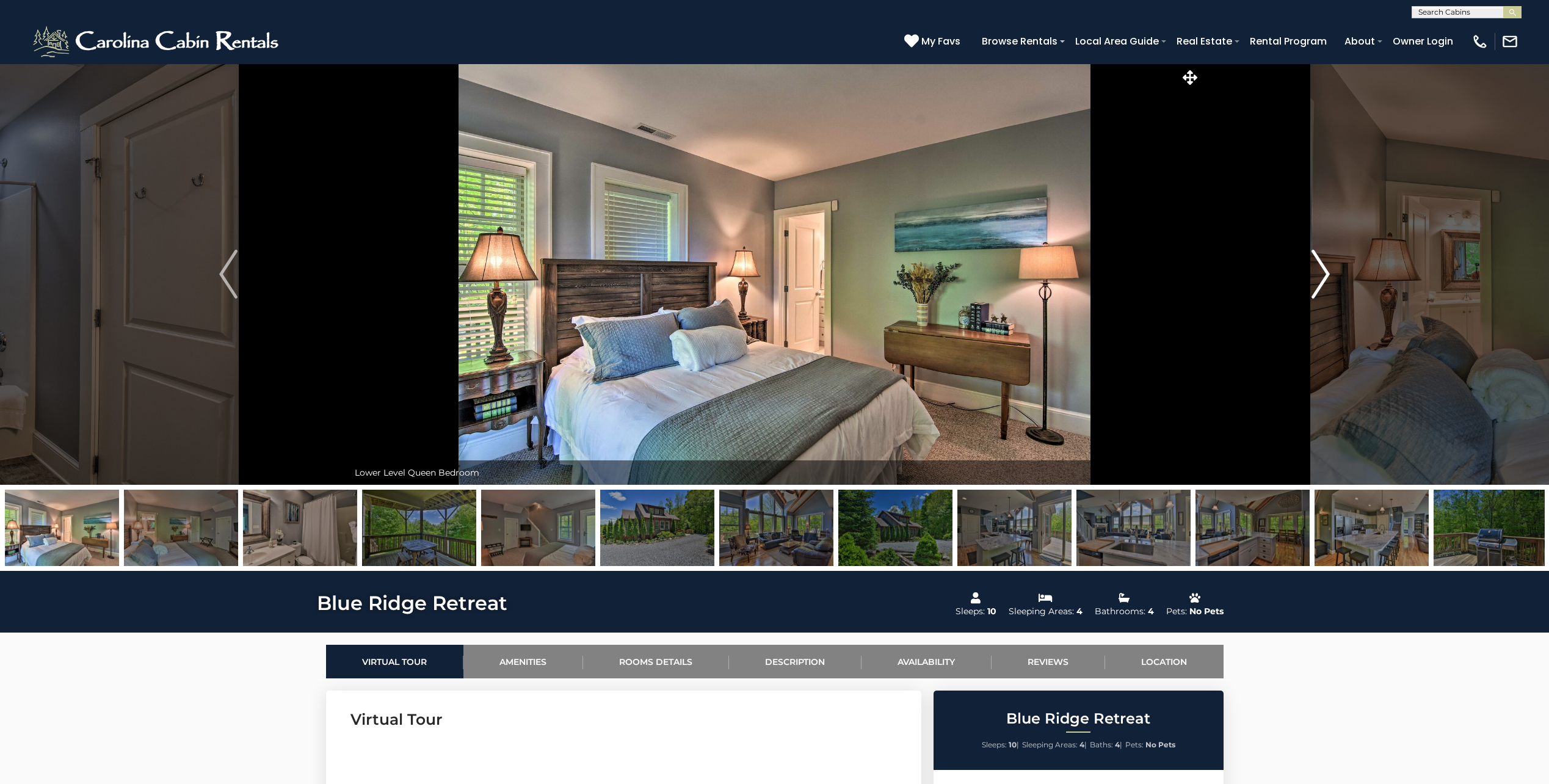
click at [1323, 273] on img "Next" at bounding box center [1321, 274] width 18 height 49
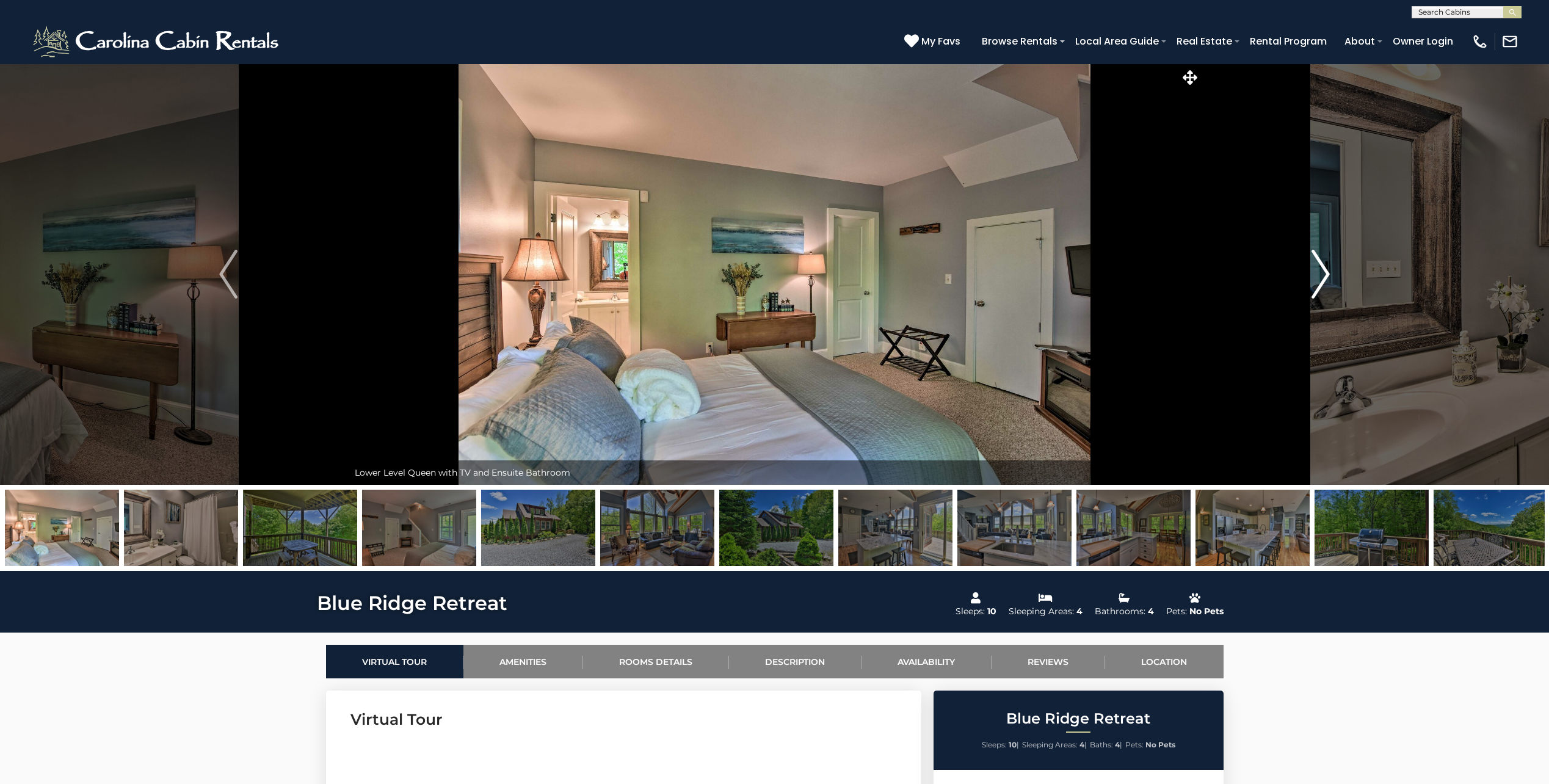
click at [1323, 273] on img "Next" at bounding box center [1321, 274] width 18 height 49
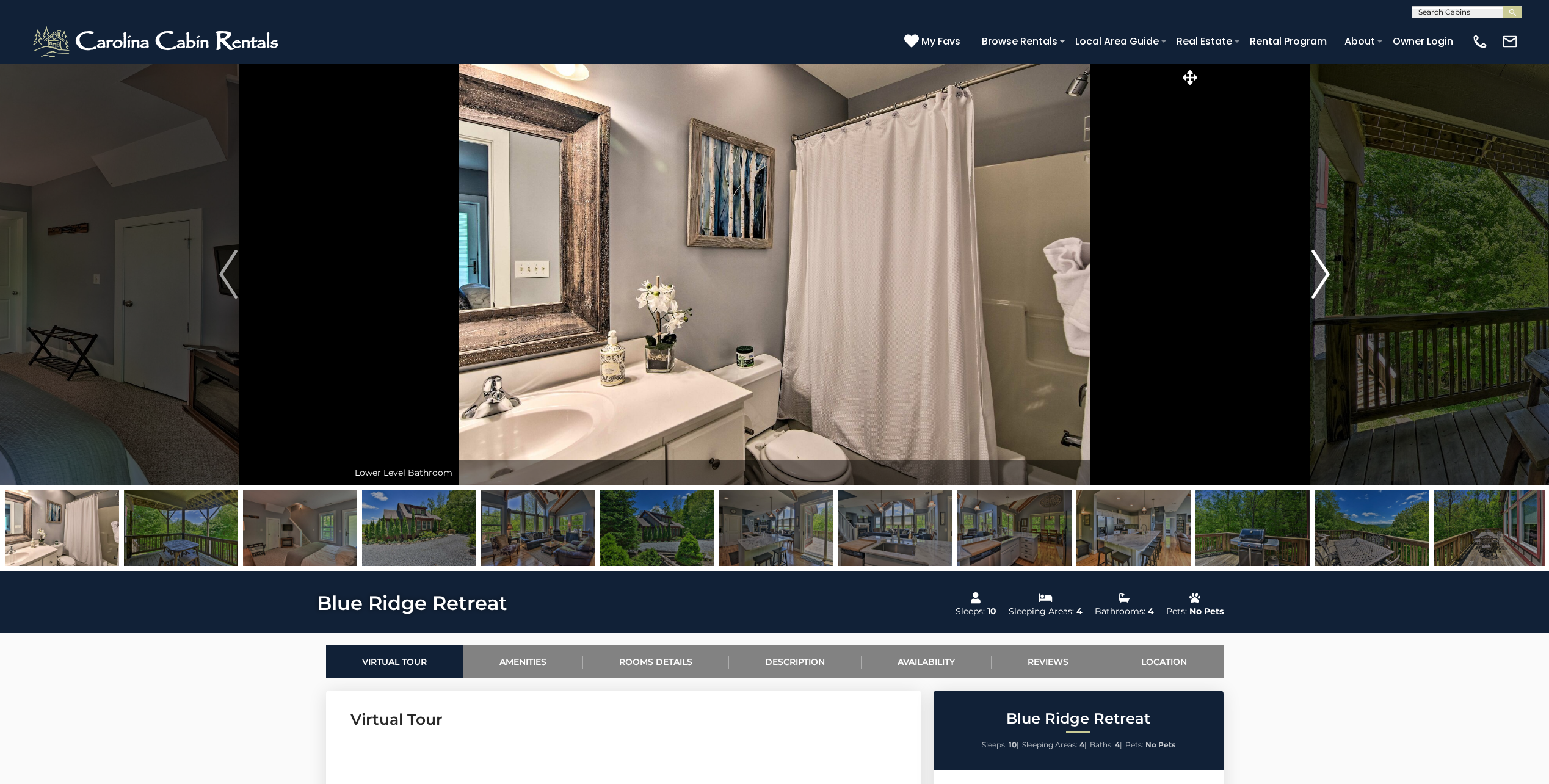
click at [1323, 273] on img "Next" at bounding box center [1321, 274] width 18 height 49
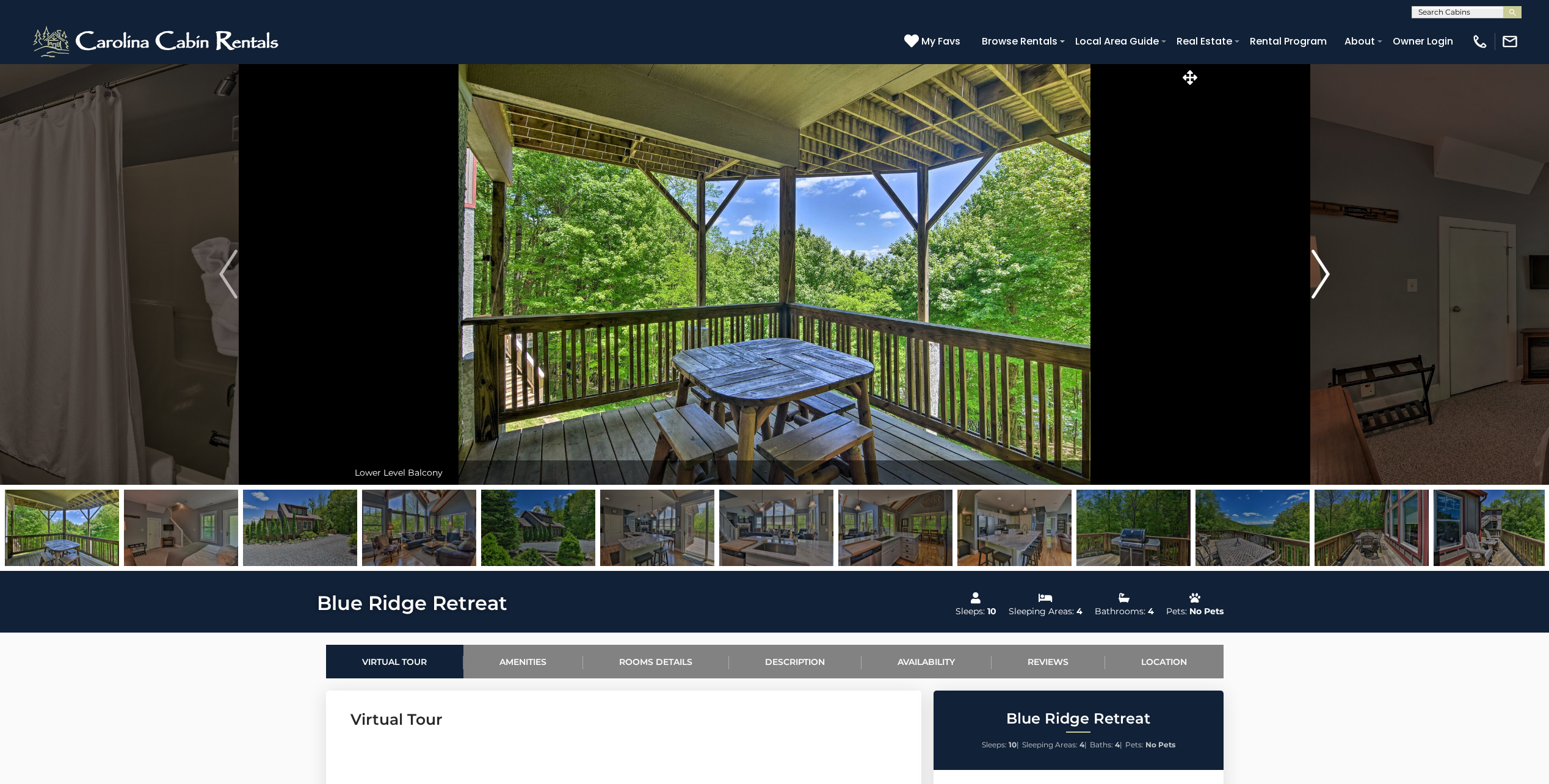
click at [1323, 273] on img "Next" at bounding box center [1321, 274] width 18 height 49
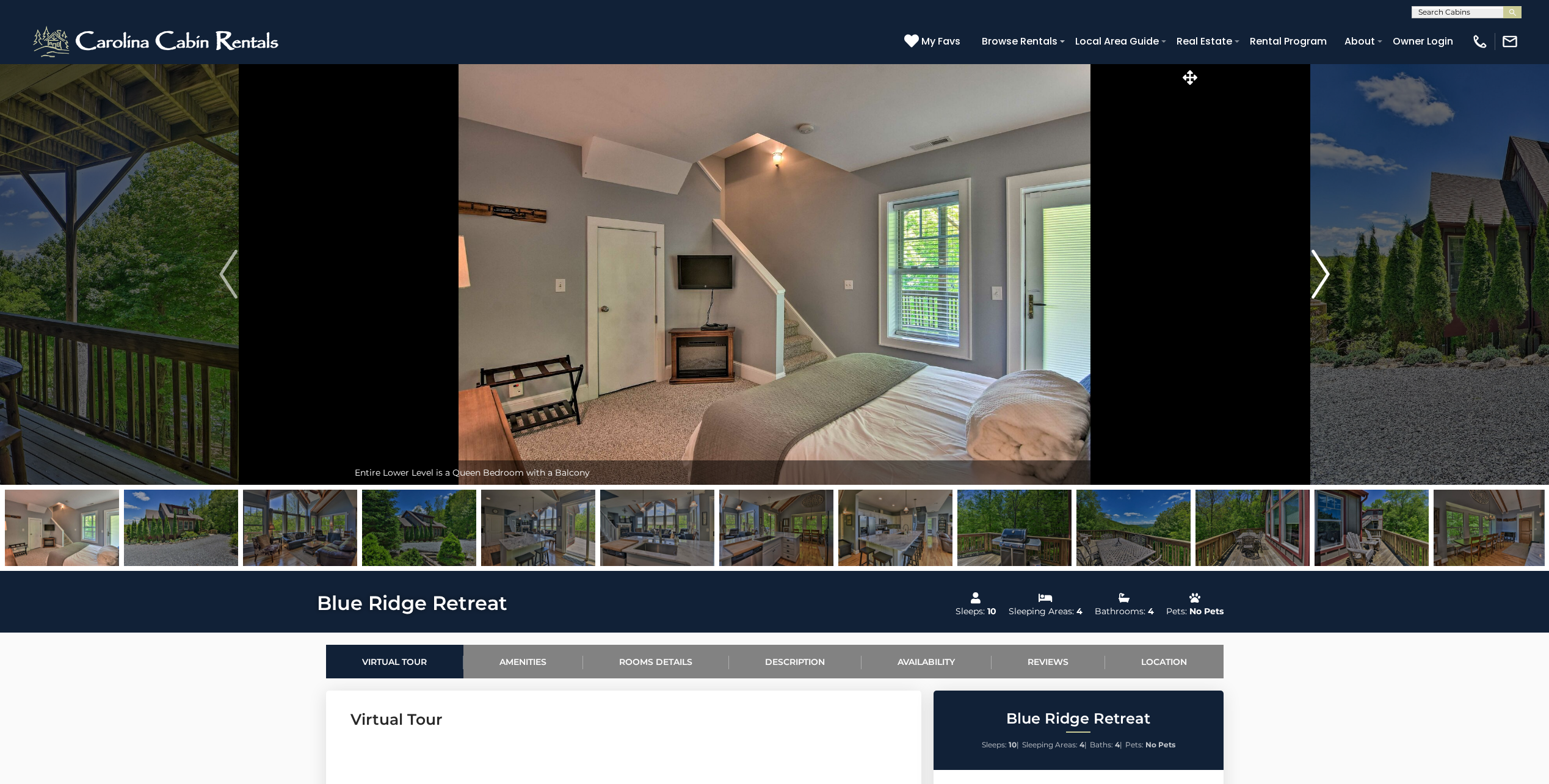
click at [1323, 273] on img "Next" at bounding box center [1321, 274] width 18 height 49
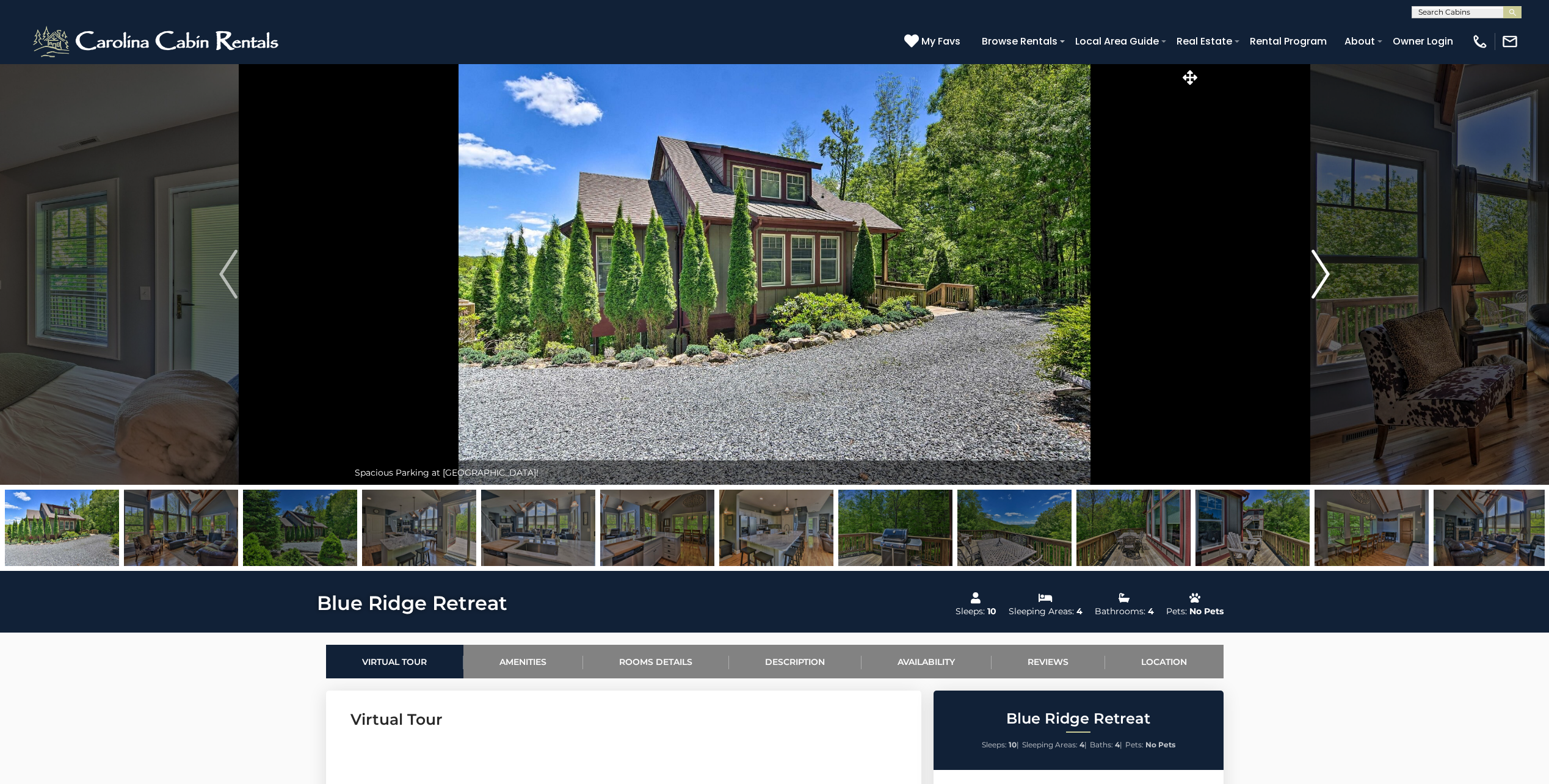
click at [1323, 273] on img "Next" at bounding box center [1321, 274] width 18 height 49
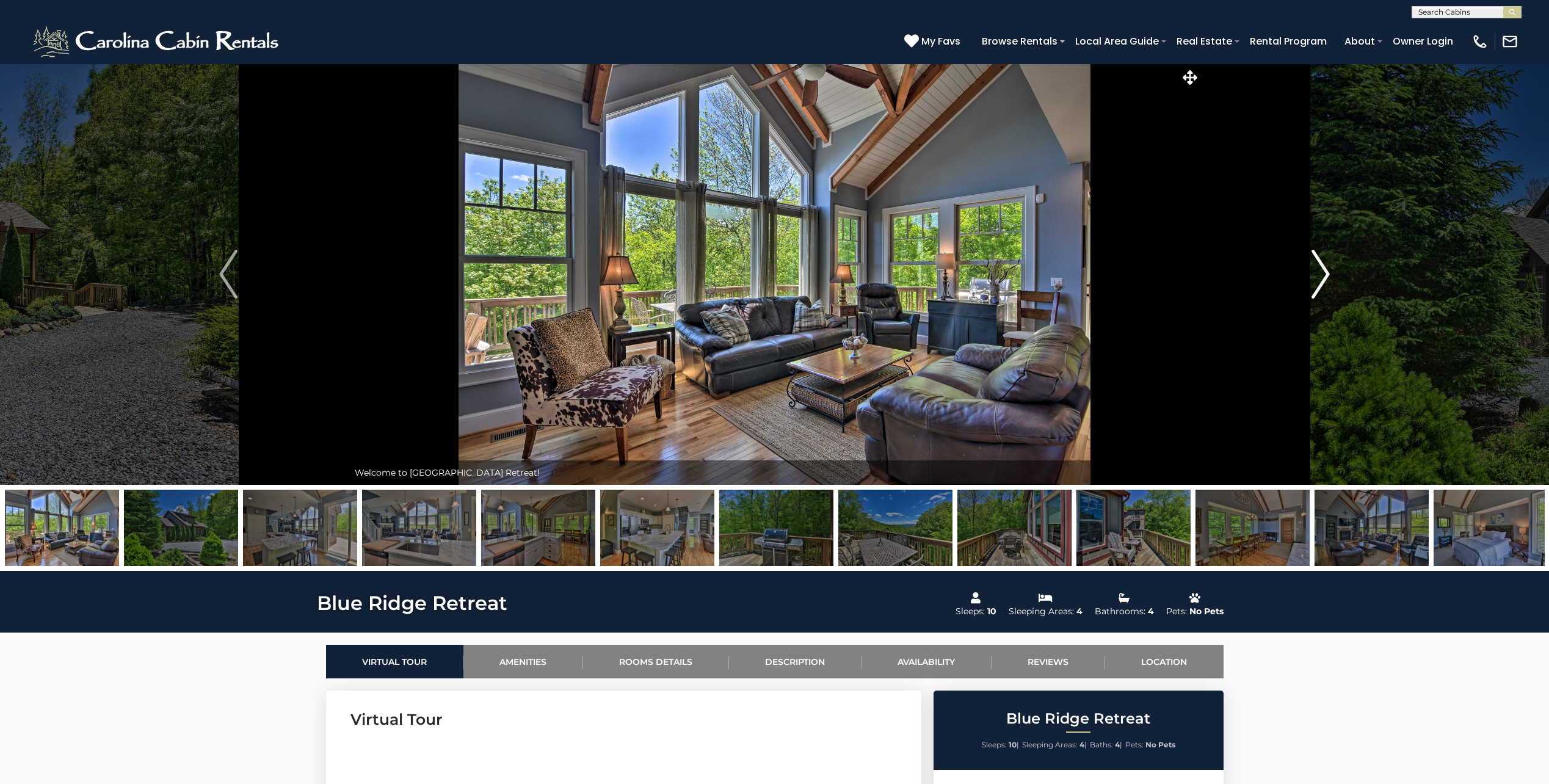
click at [1323, 273] on img "Next" at bounding box center [1321, 274] width 18 height 49
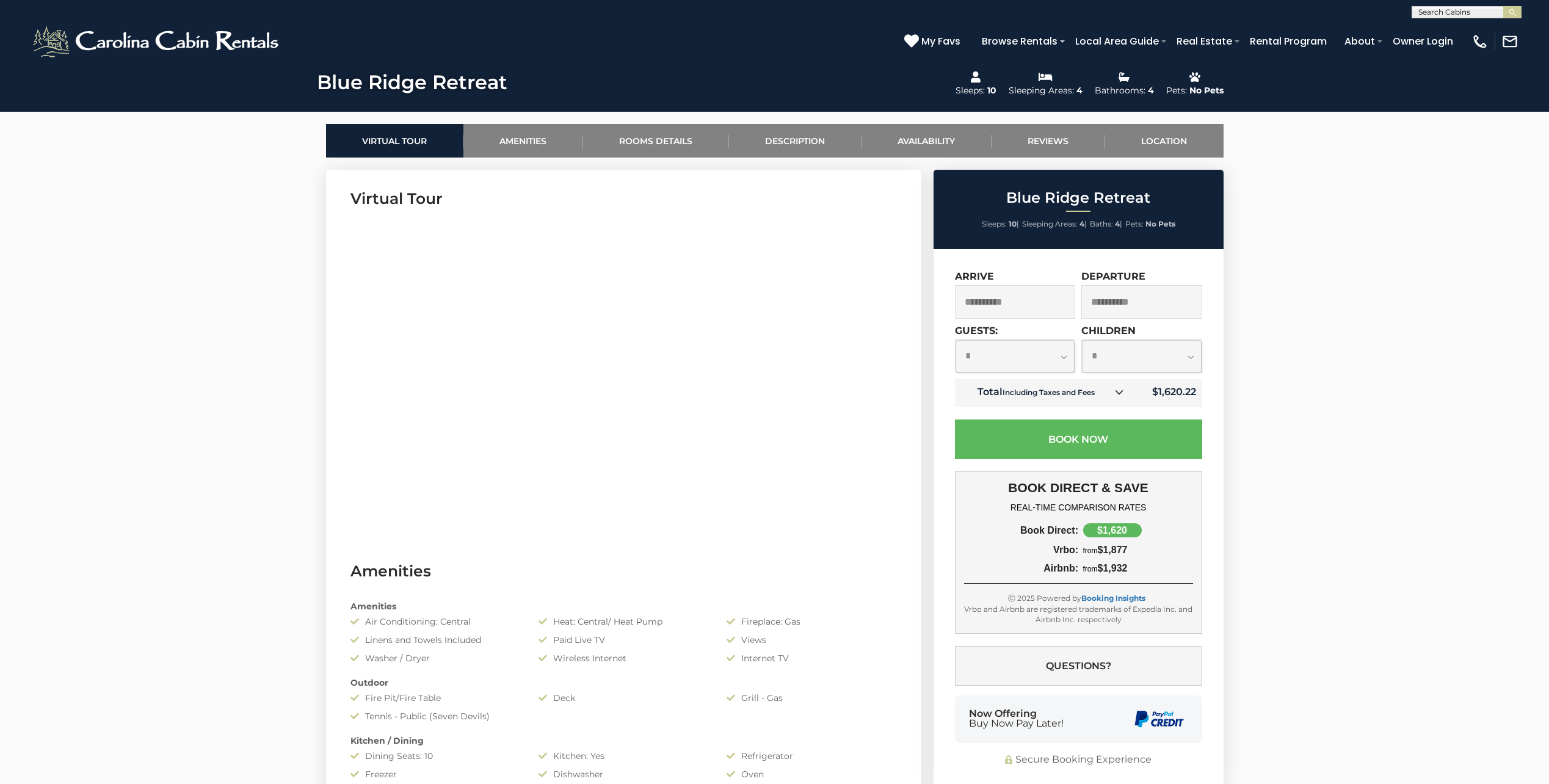
scroll to position [610, 0]
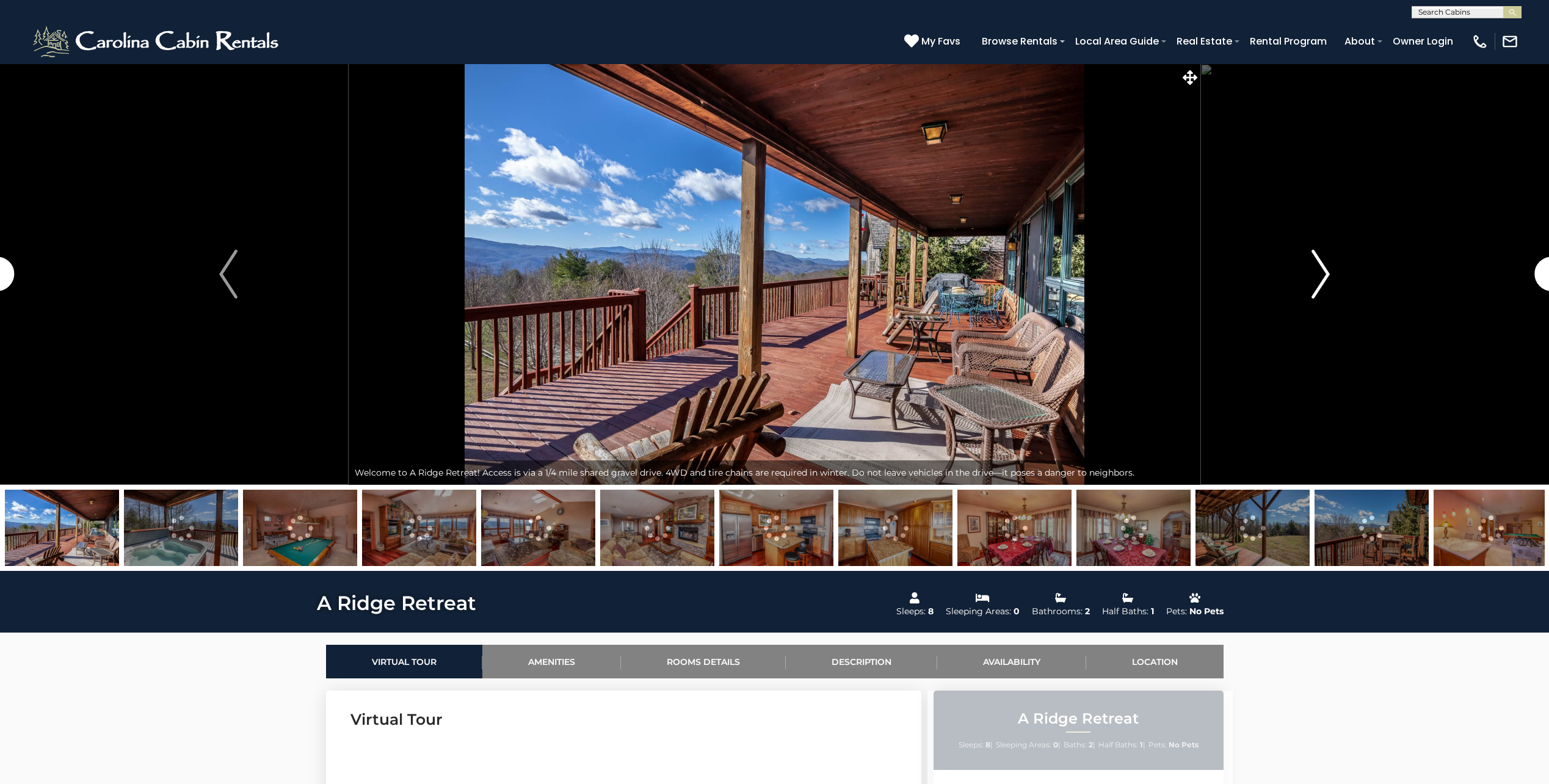
click at [1321, 276] on img "Next" at bounding box center [1321, 274] width 18 height 49
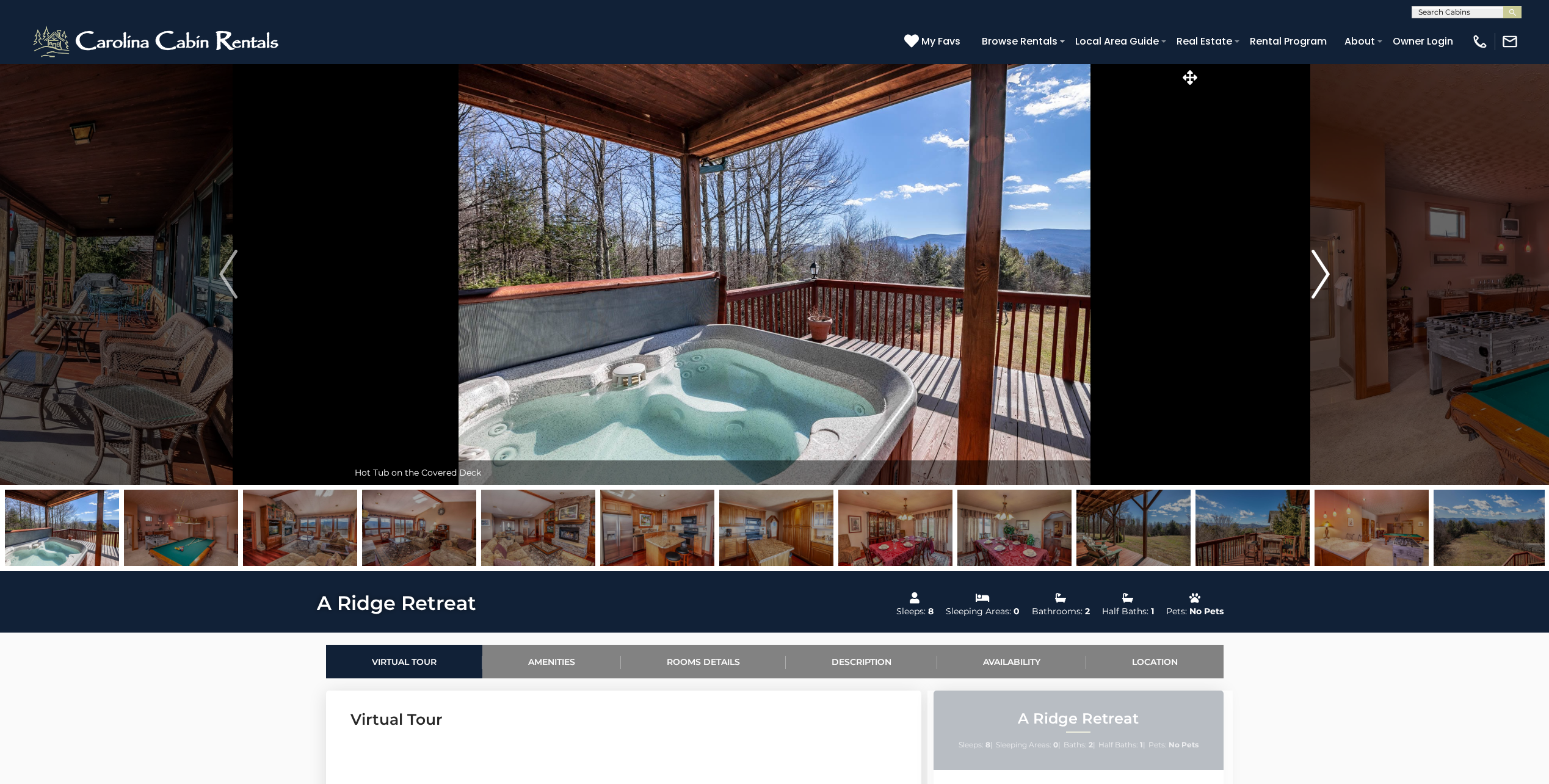
click at [1321, 276] on img "Next" at bounding box center [1321, 274] width 18 height 49
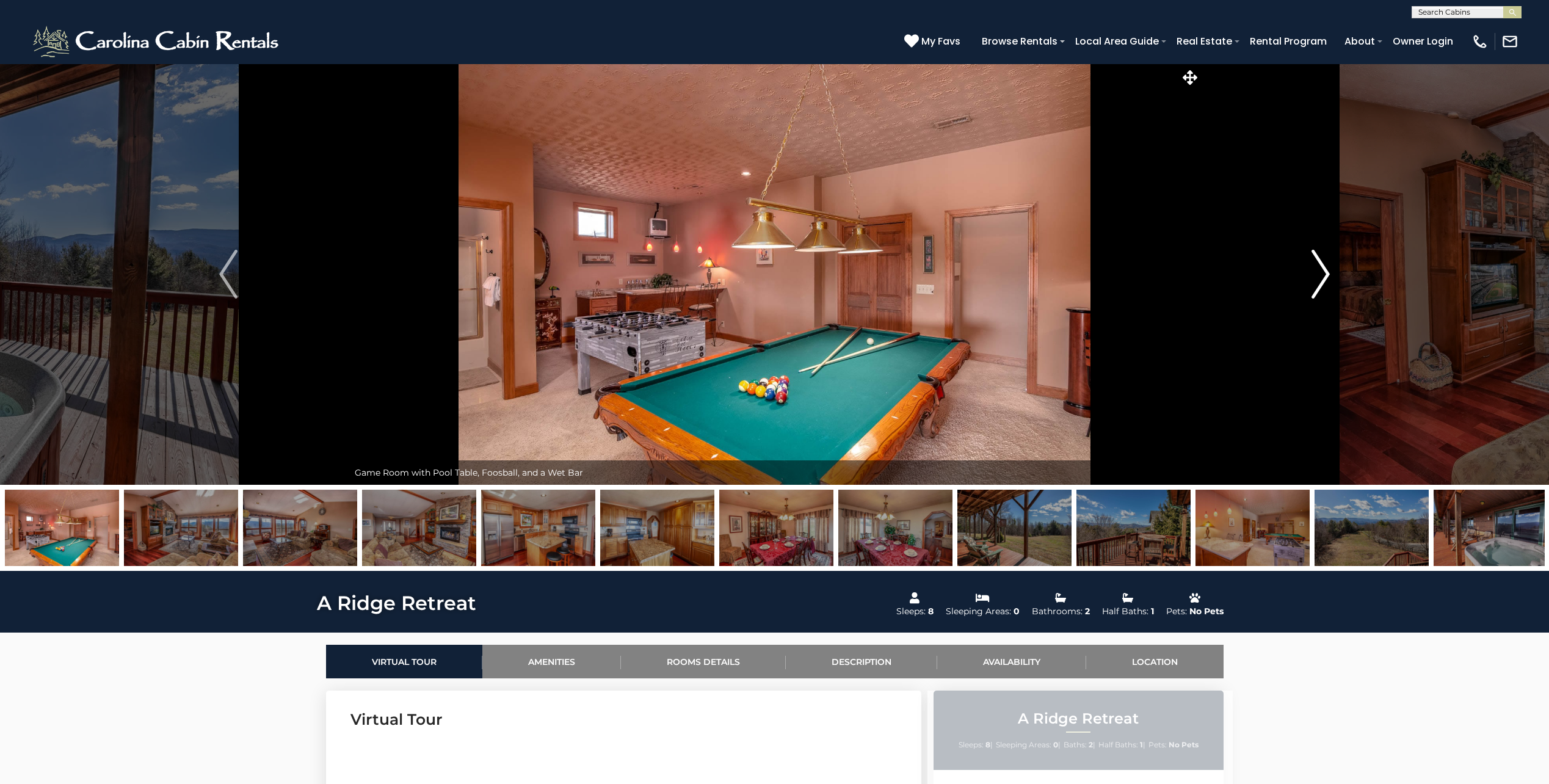
click at [1321, 276] on img "Next" at bounding box center [1321, 274] width 18 height 49
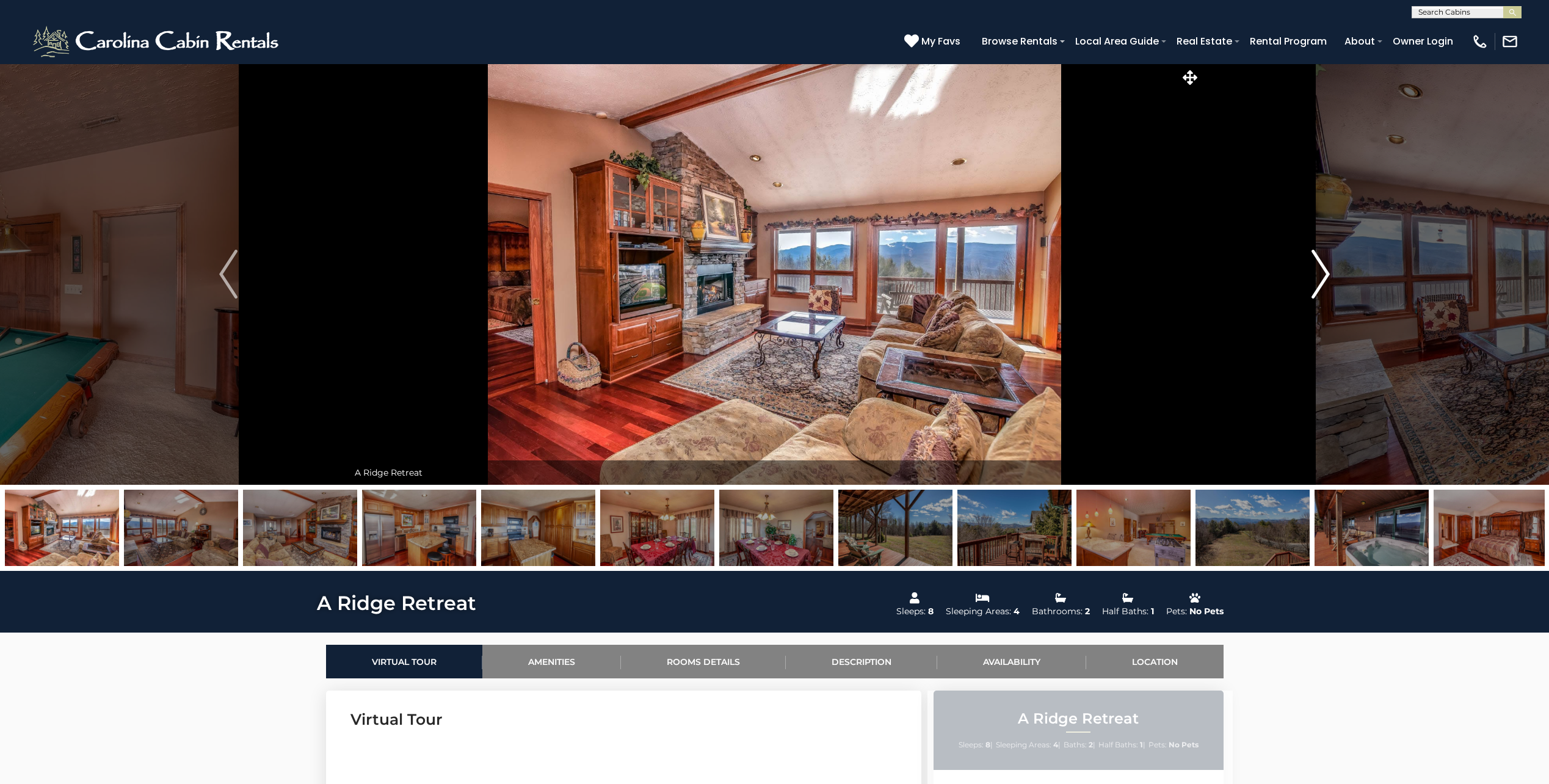
click at [1321, 276] on img "Next" at bounding box center [1321, 274] width 18 height 49
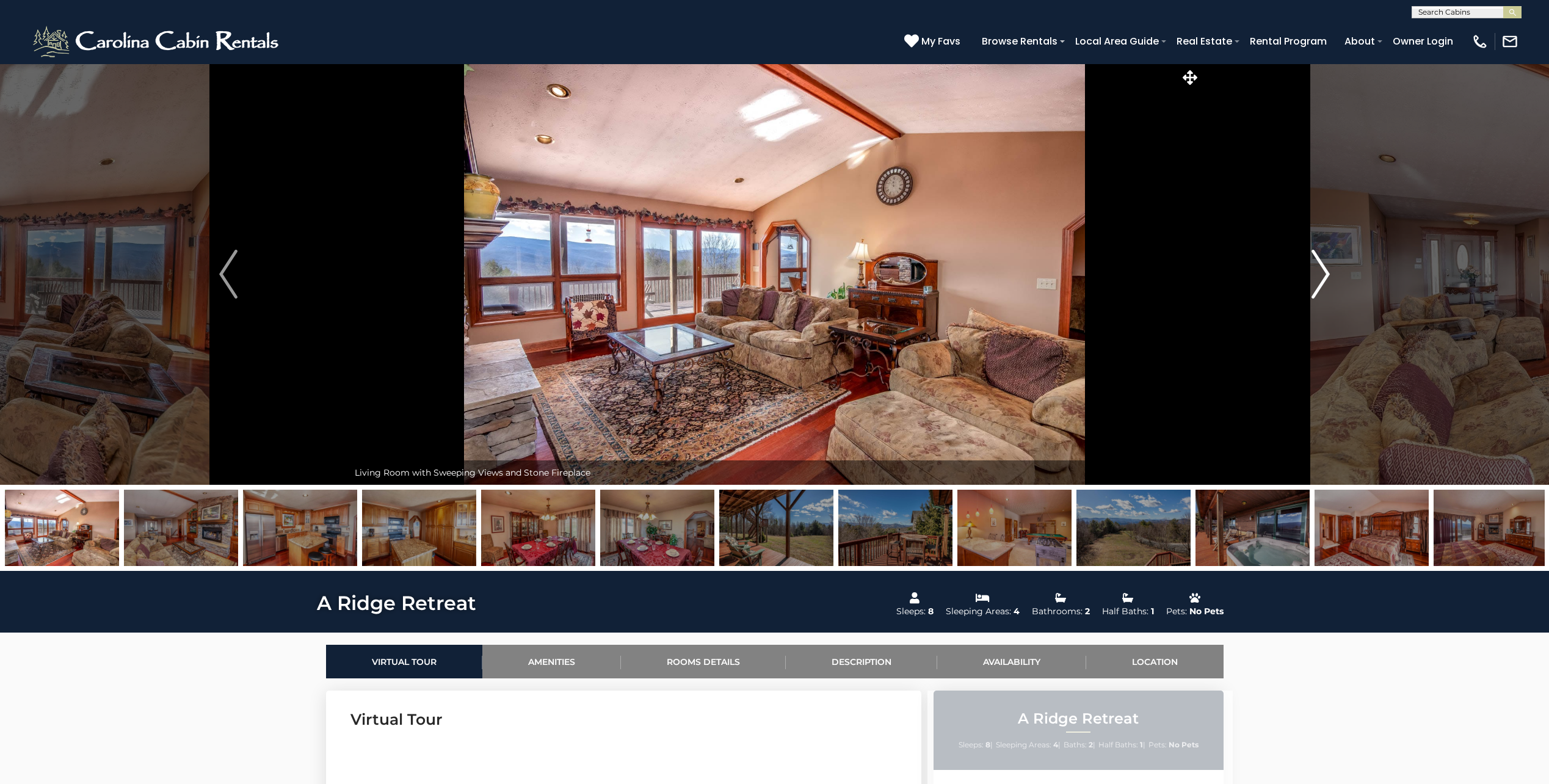
click at [1321, 276] on img "Next" at bounding box center [1321, 274] width 18 height 49
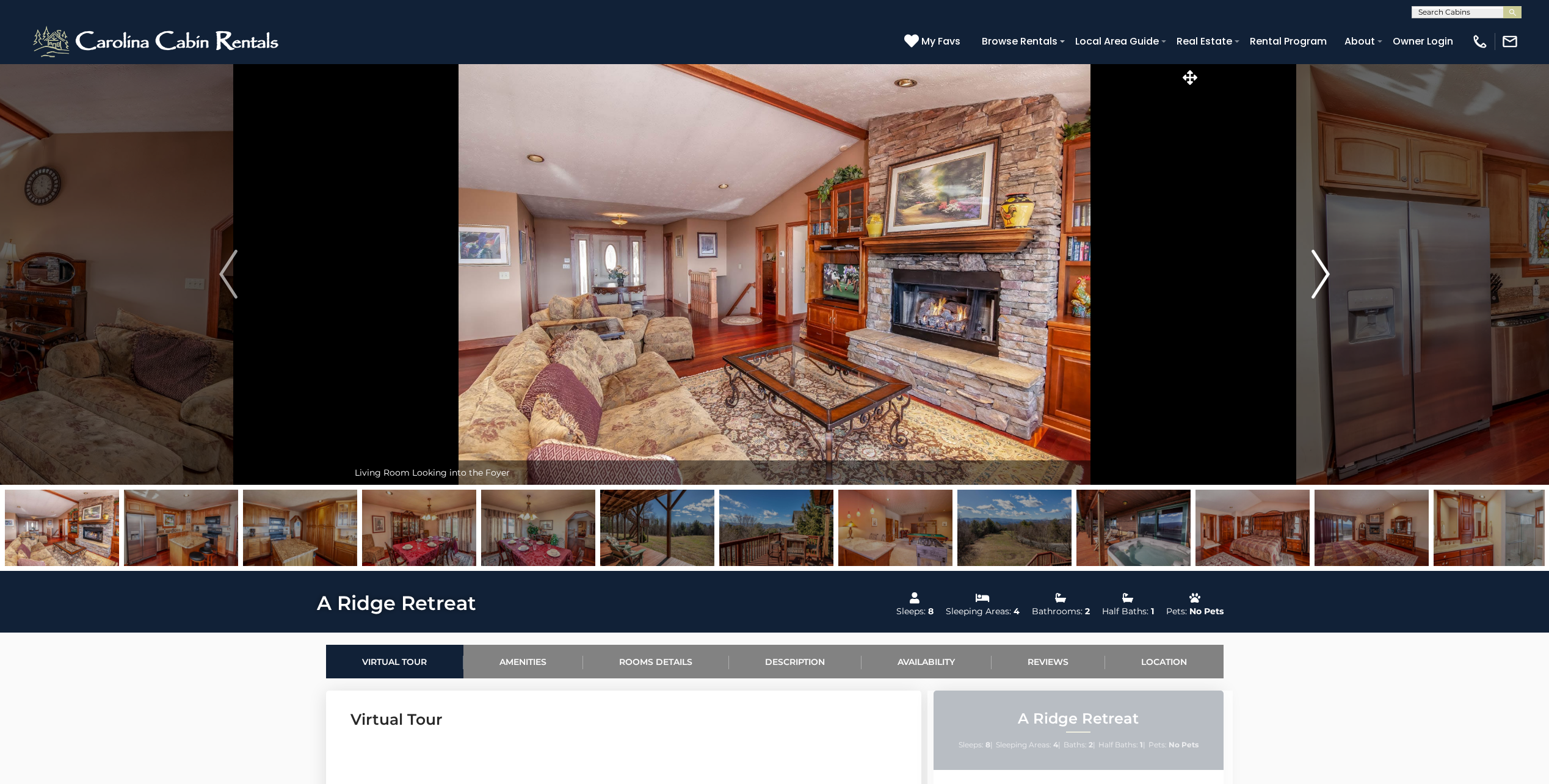
click at [1320, 276] on img "Next" at bounding box center [1321, 274] width 18 height 49
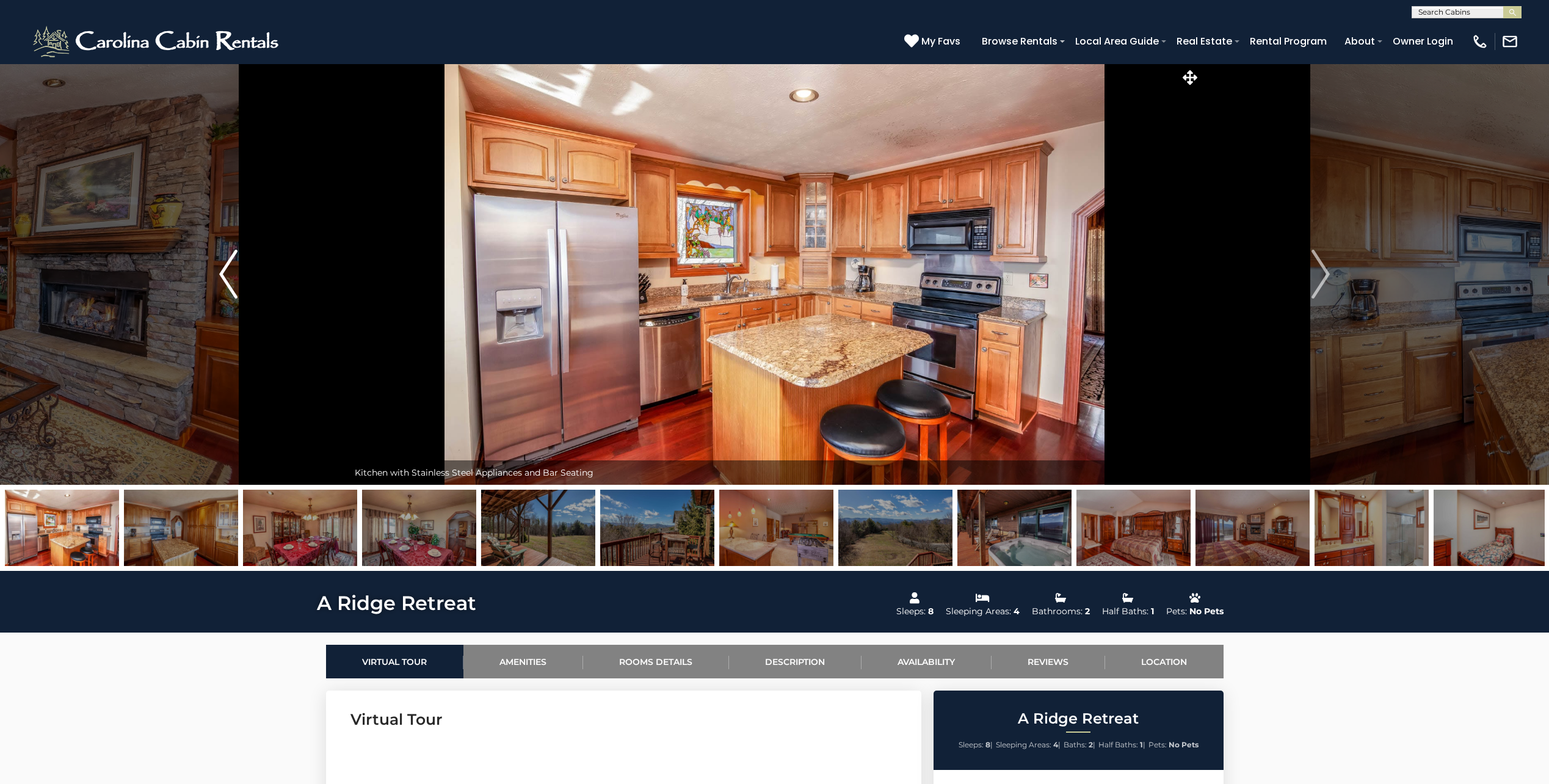
click at [234, 274] on img "Previous" at bounding box center [228, 274] width 18 height 49
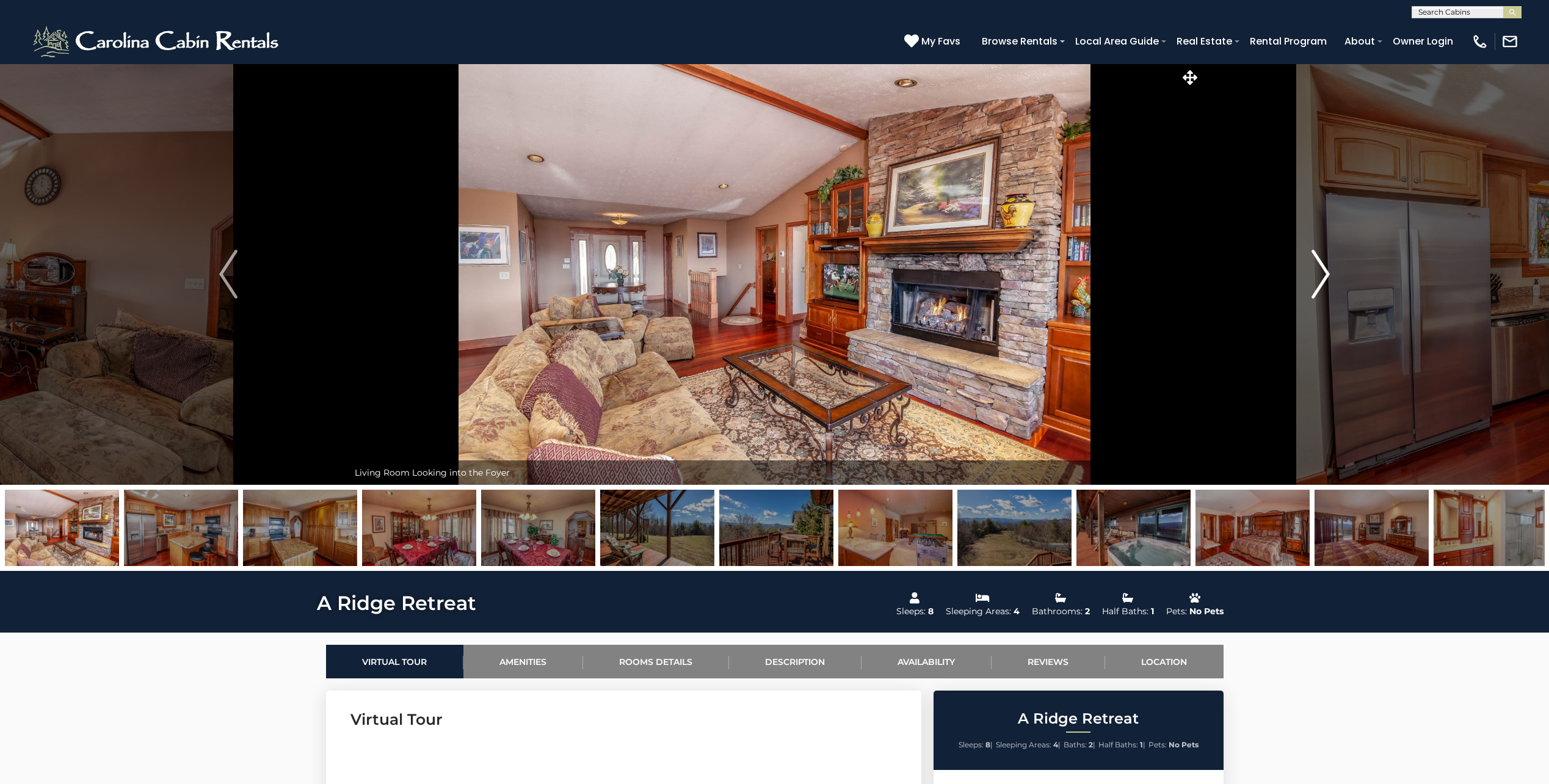
click at [1343, 274] on button "Next" at bounding box center [1321, 275] width 240 height 422
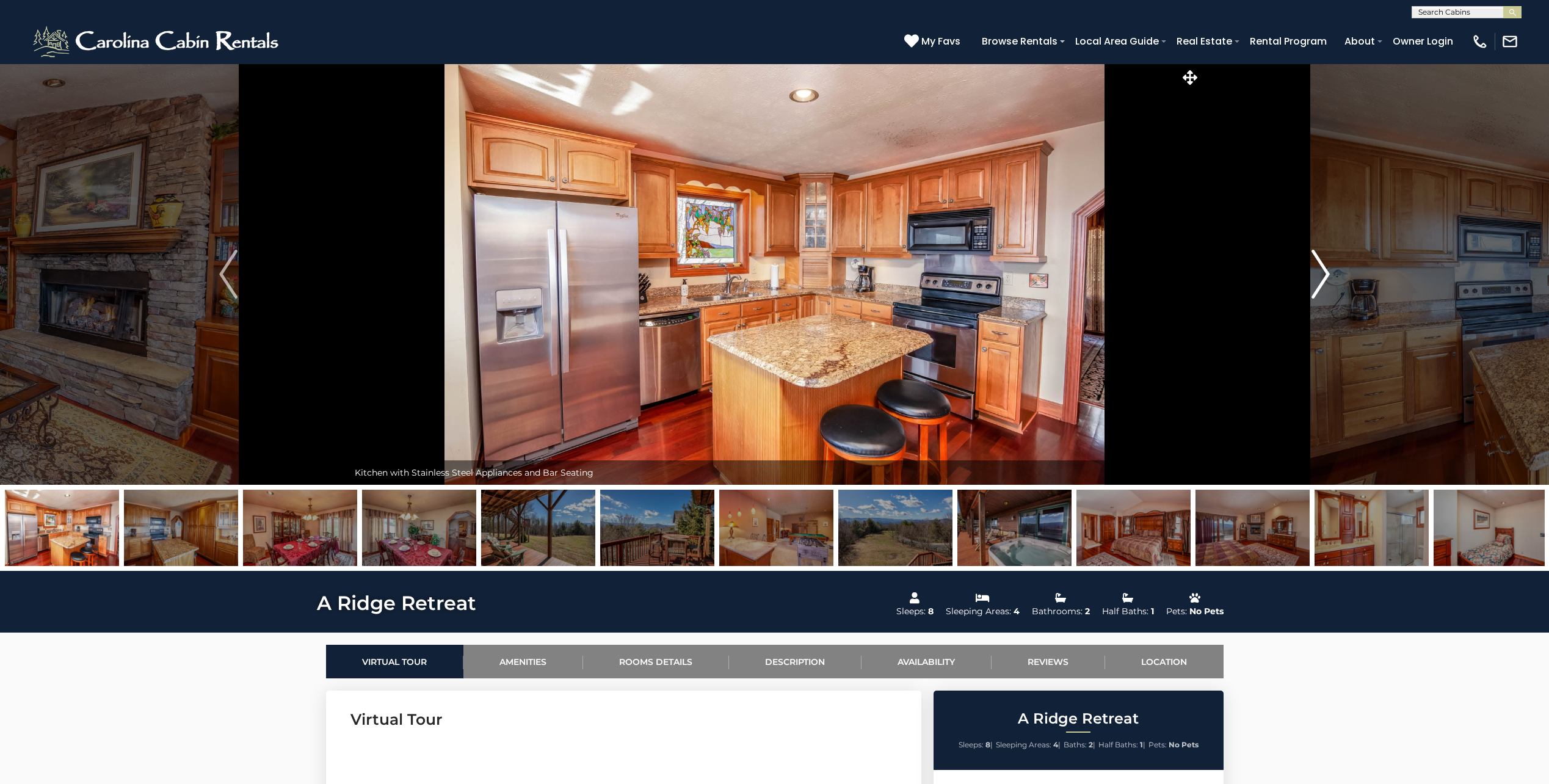
click at [1321, 271] on img "Next" at bounding box center [1321, 274] width 18 height 49
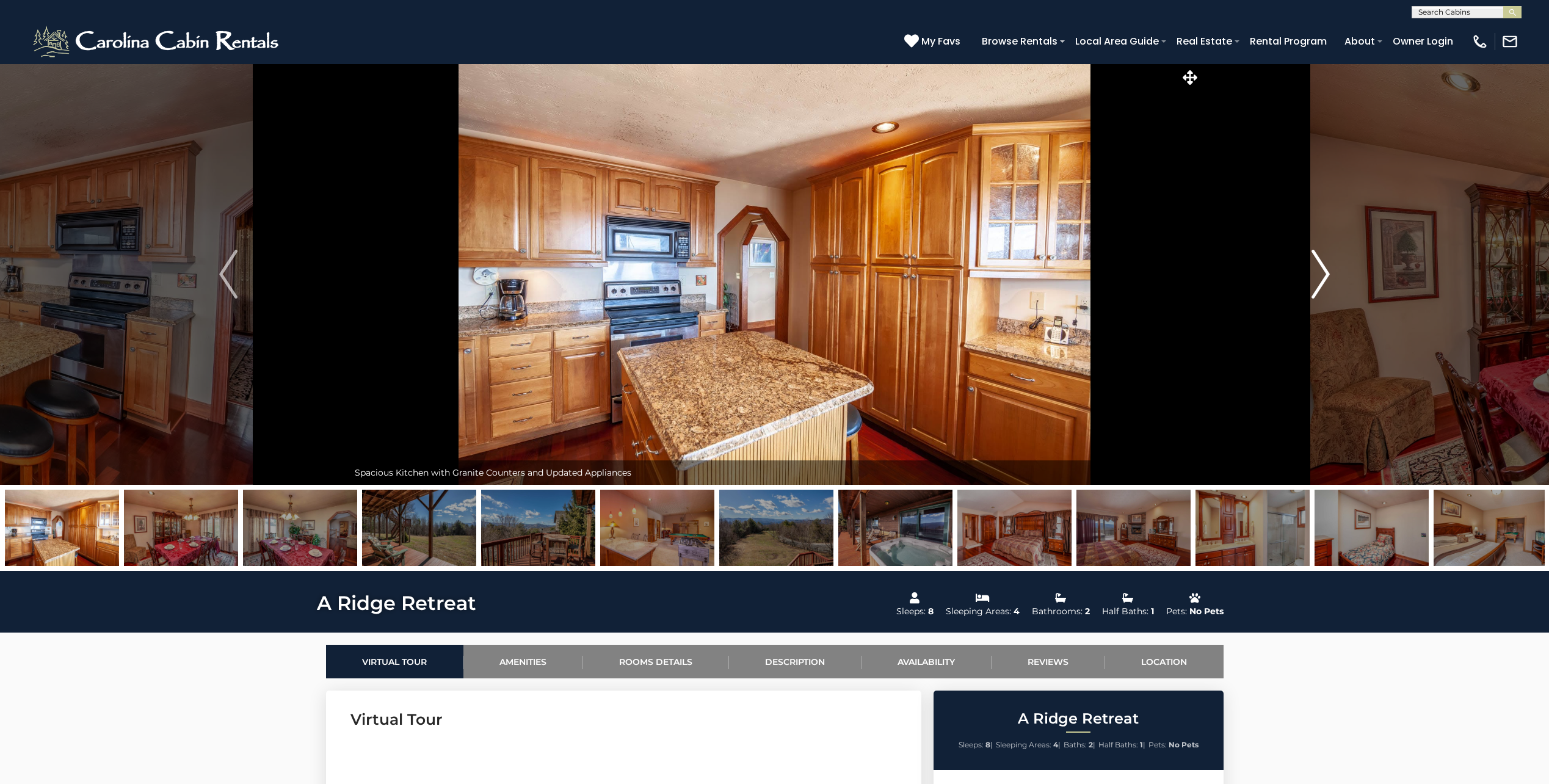
click at [1321, 271] on img "Next" at bounding box center [1321, 274] width 18 height 49
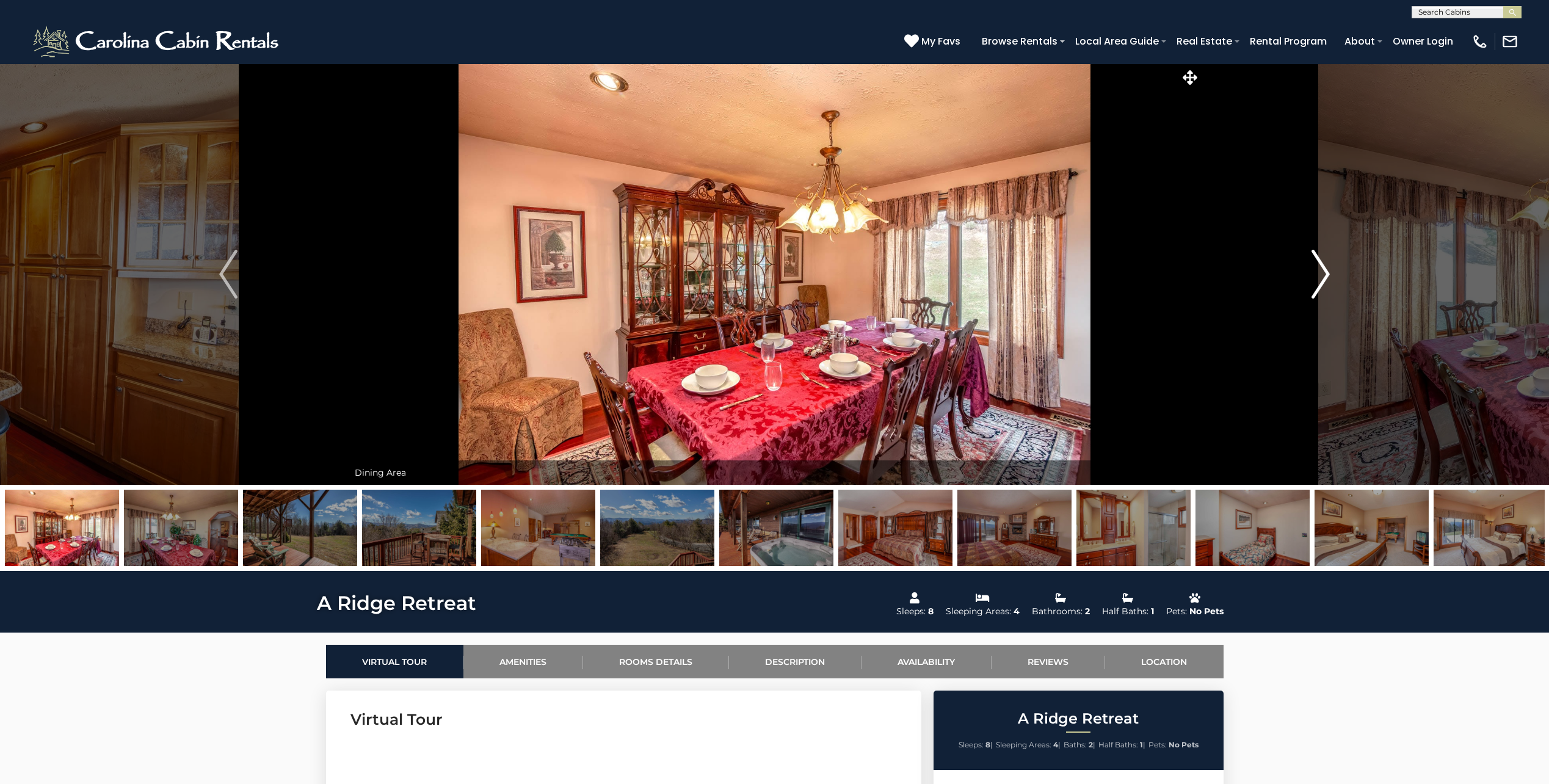
click at [1321, 271] on img "Next" at bounding box center [1321, 274] width 18 height 49
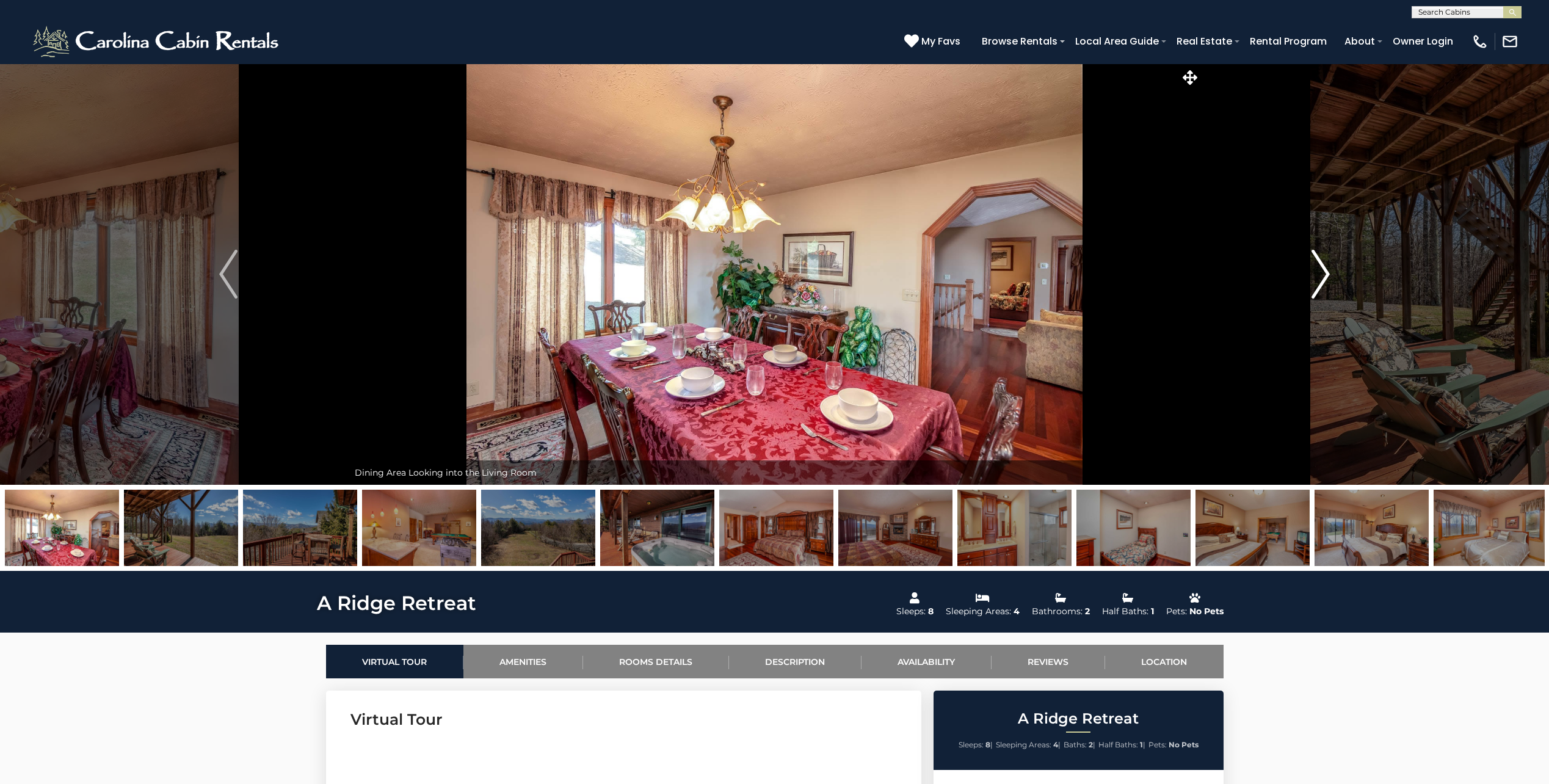
click at [1321, 271] on img "Next" at bounding box center [1321, 274] width 18 height 49
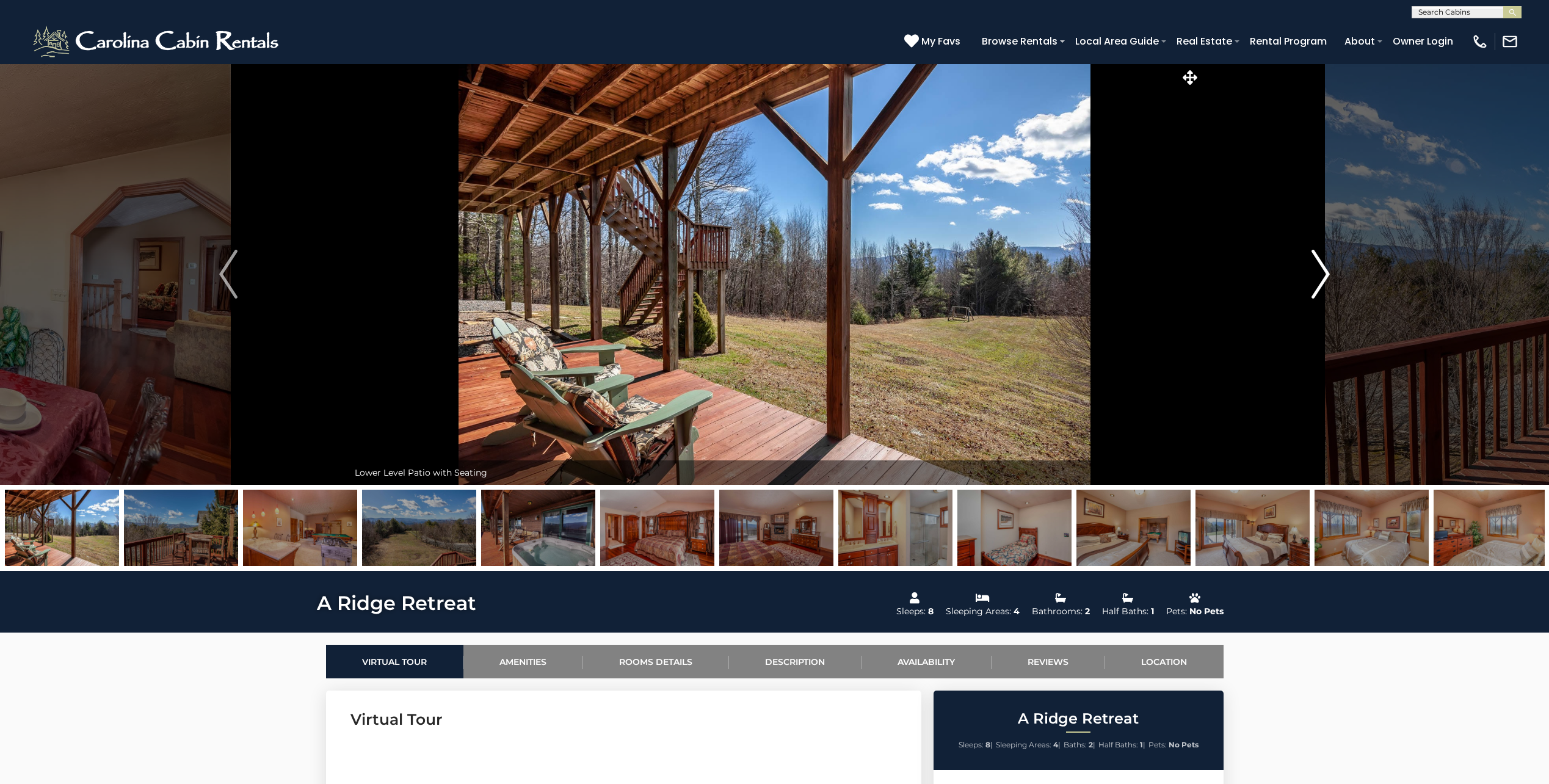
click at [1321, 271] on img "Next" at bounding box center [1321, 274] width 18 height 49
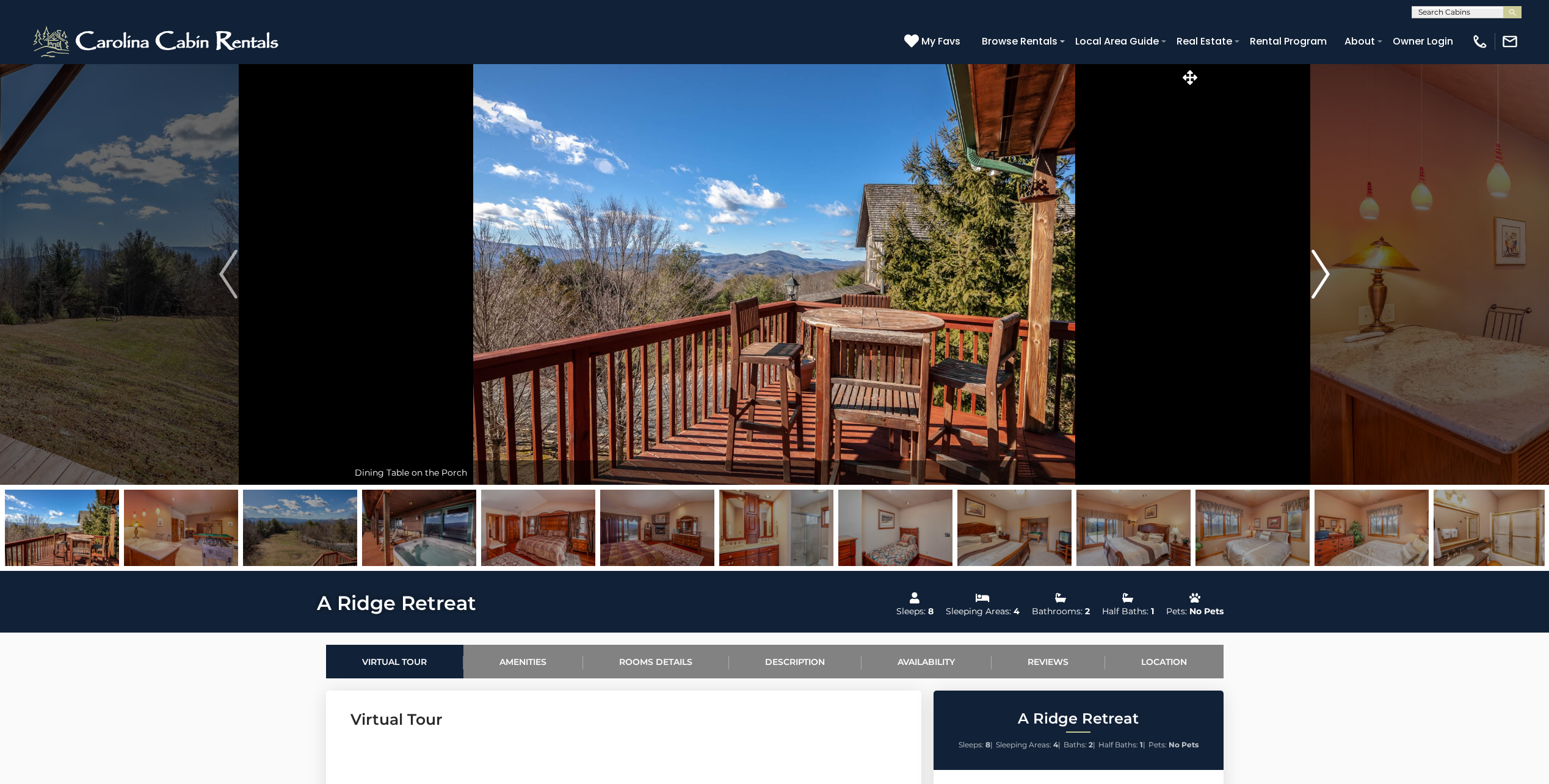
click at [1321, 271] on img "Next" at bounding box center [1321, 274] width 18 height 49
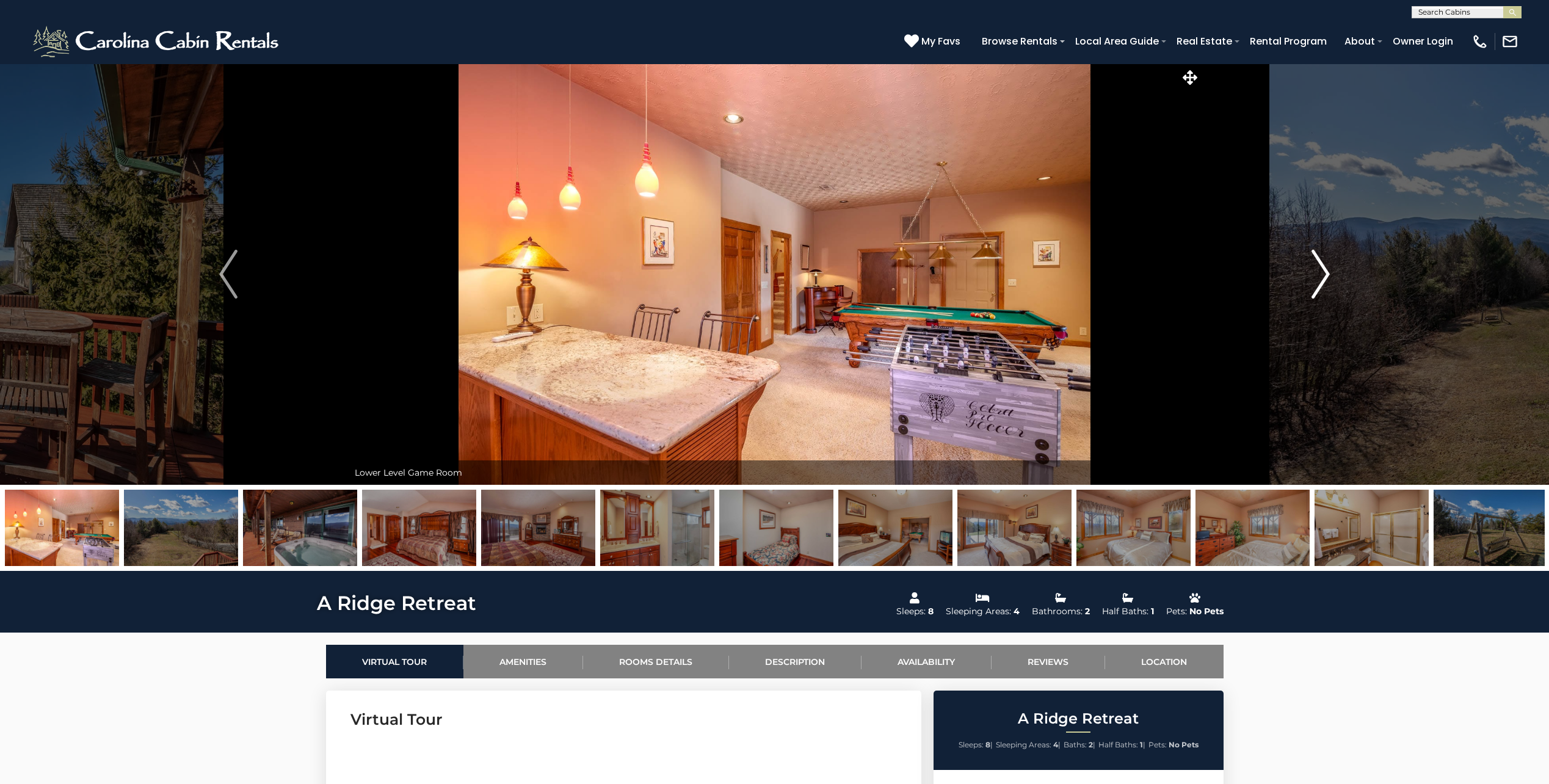
click at [1321, 271] on img "Next" at bounding box center [1321, 274] width 18 height 49
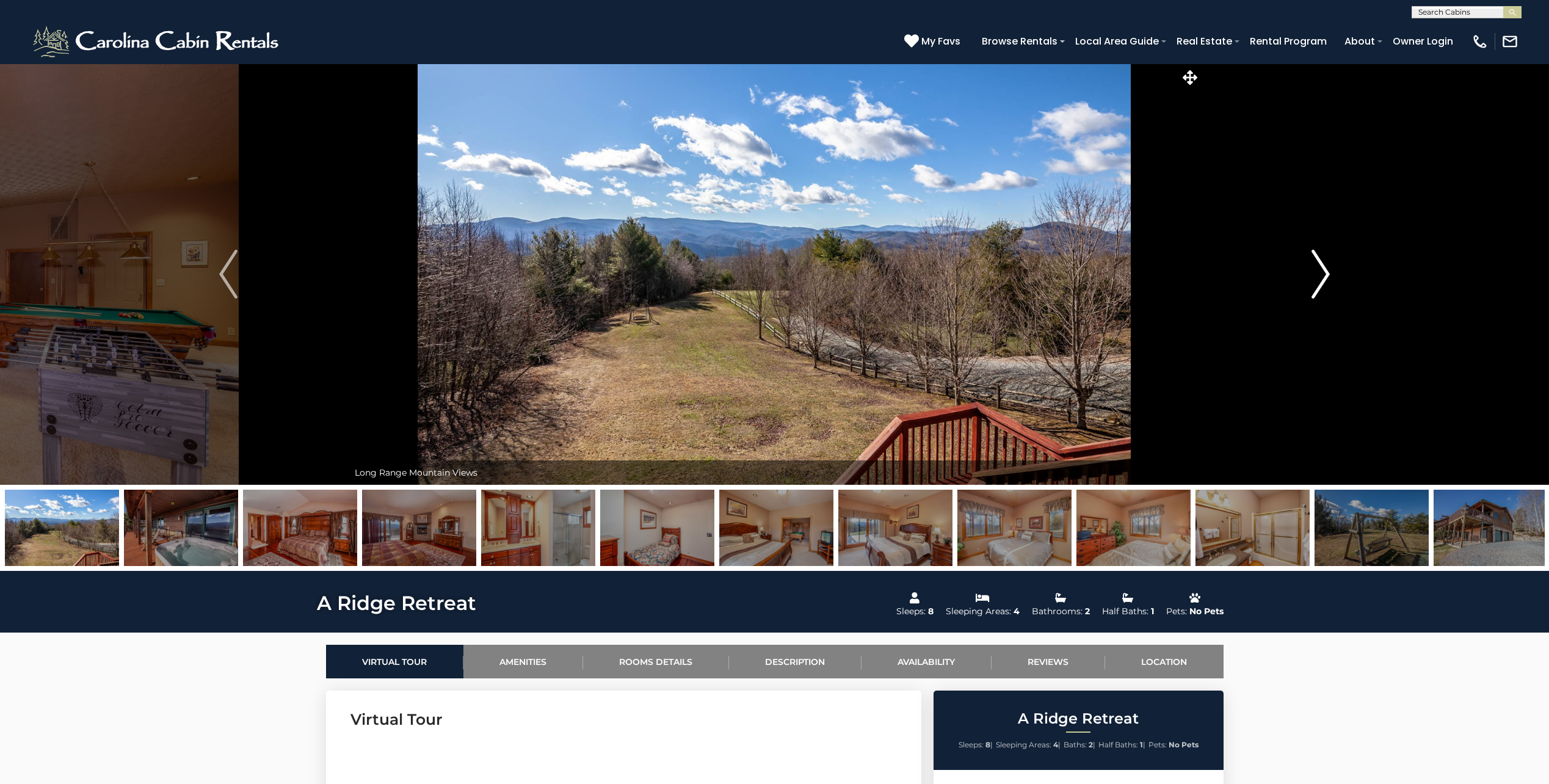
click at [1321, 271] on img "Next" at bounding box center [1321, 274] width 18 height 49
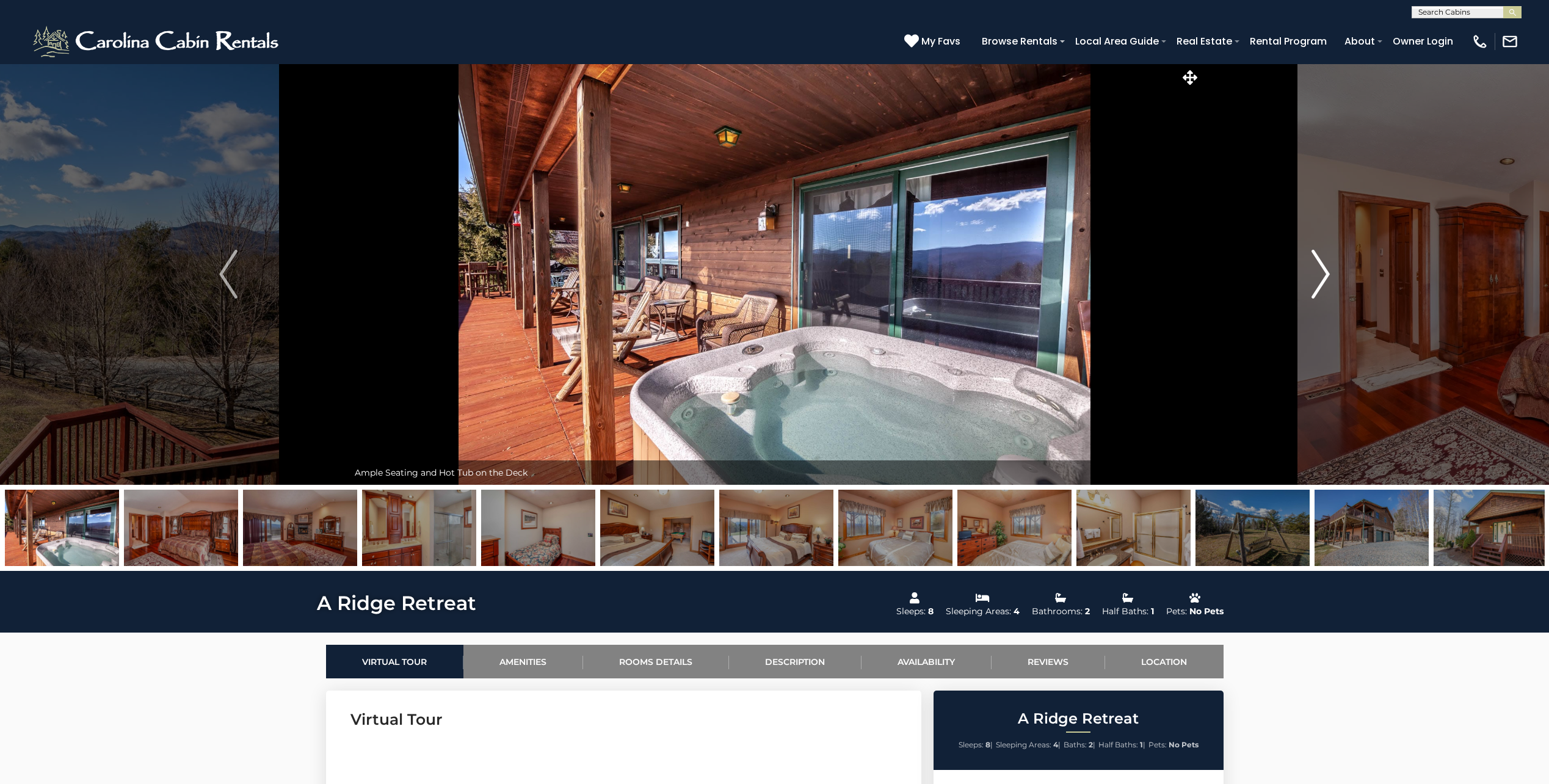
click at [1321, 271] on img "Next" at bounding box center [1321, 274] width 18 height 49
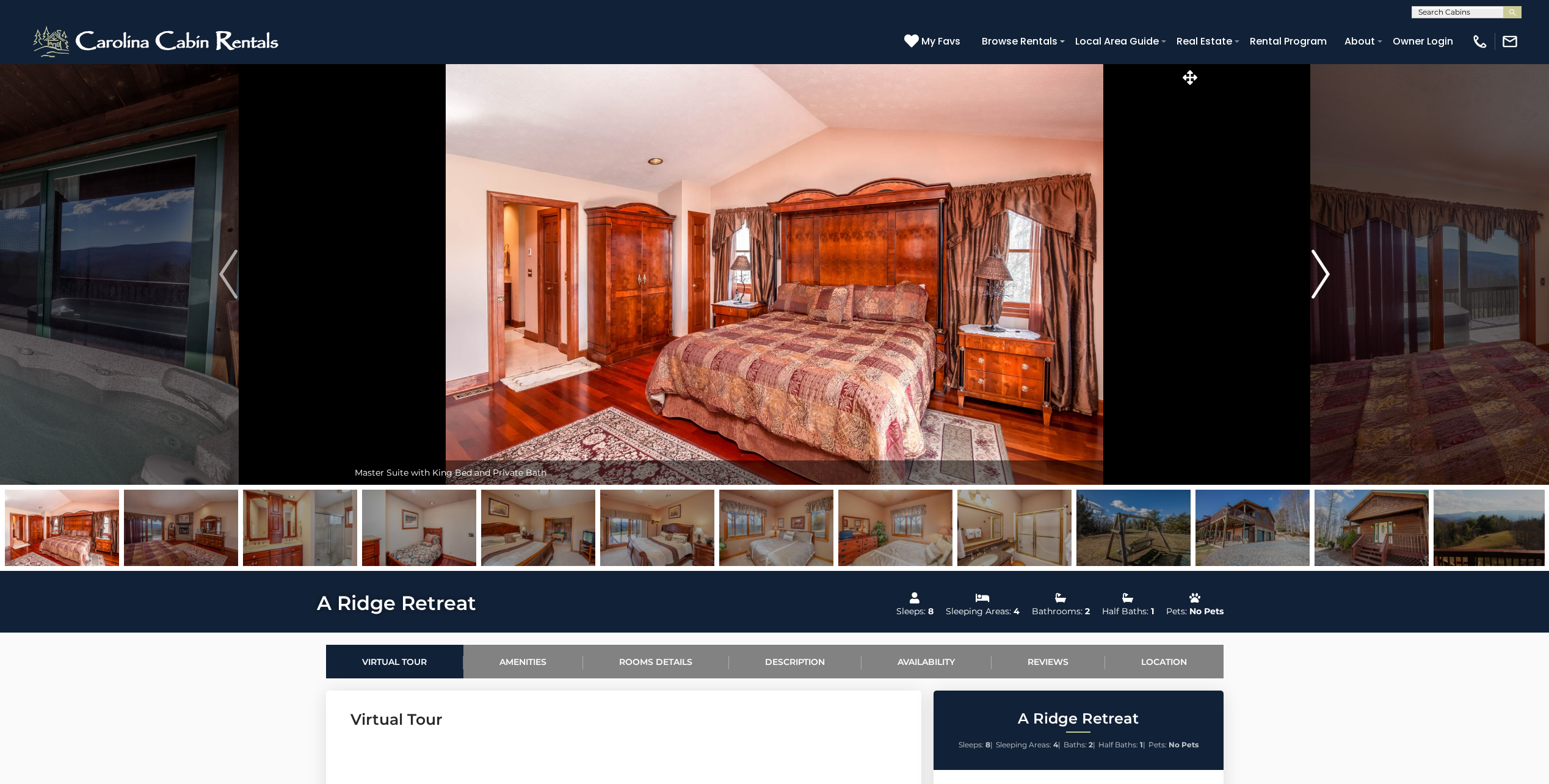
click at [1321, 271] on img "Next" at bounding box center [1321, 274] width 18 height 49
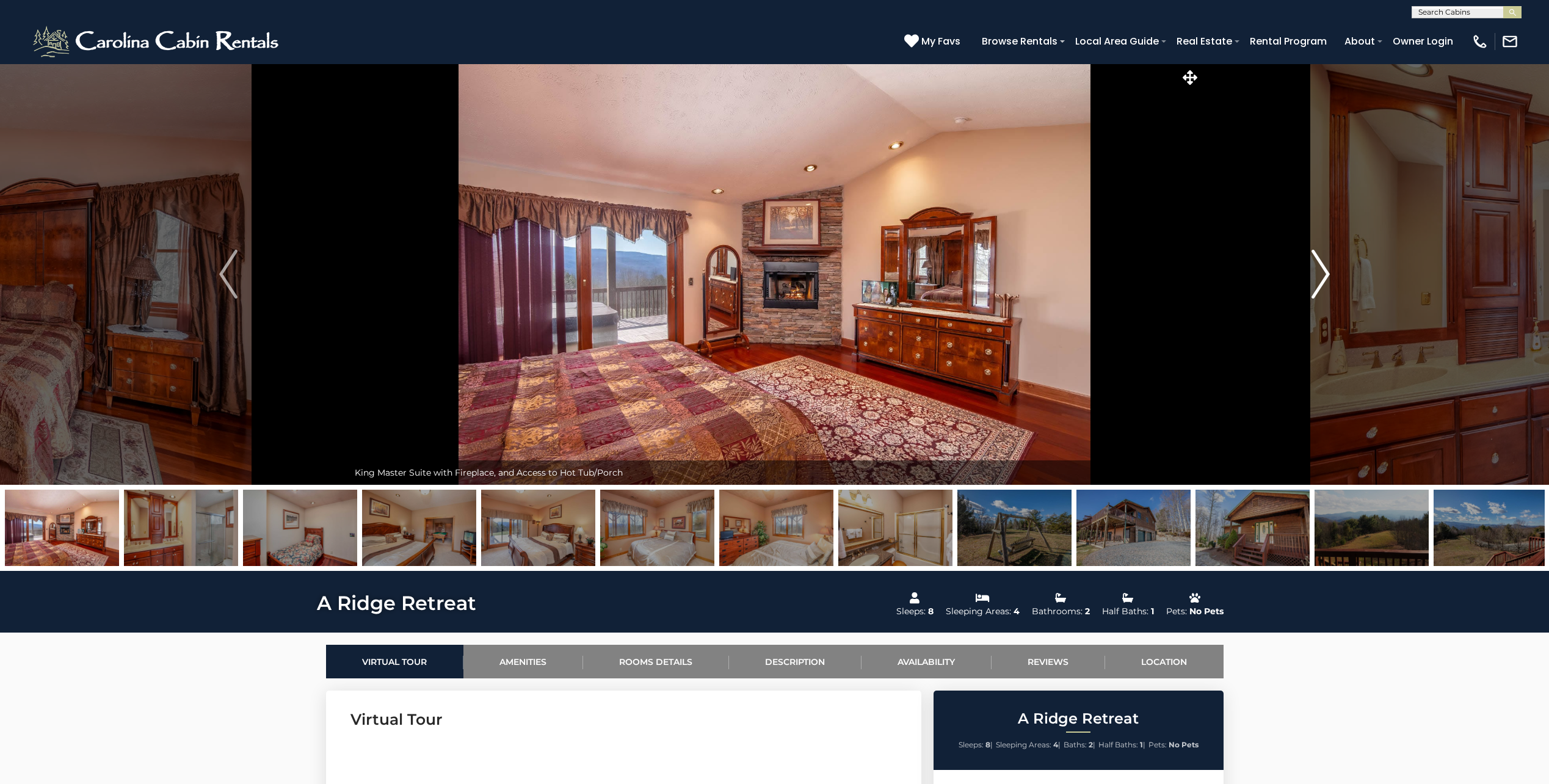
click at [1321, 271] on img "Next" at bounding box center [1321, 274] width 18 height 49
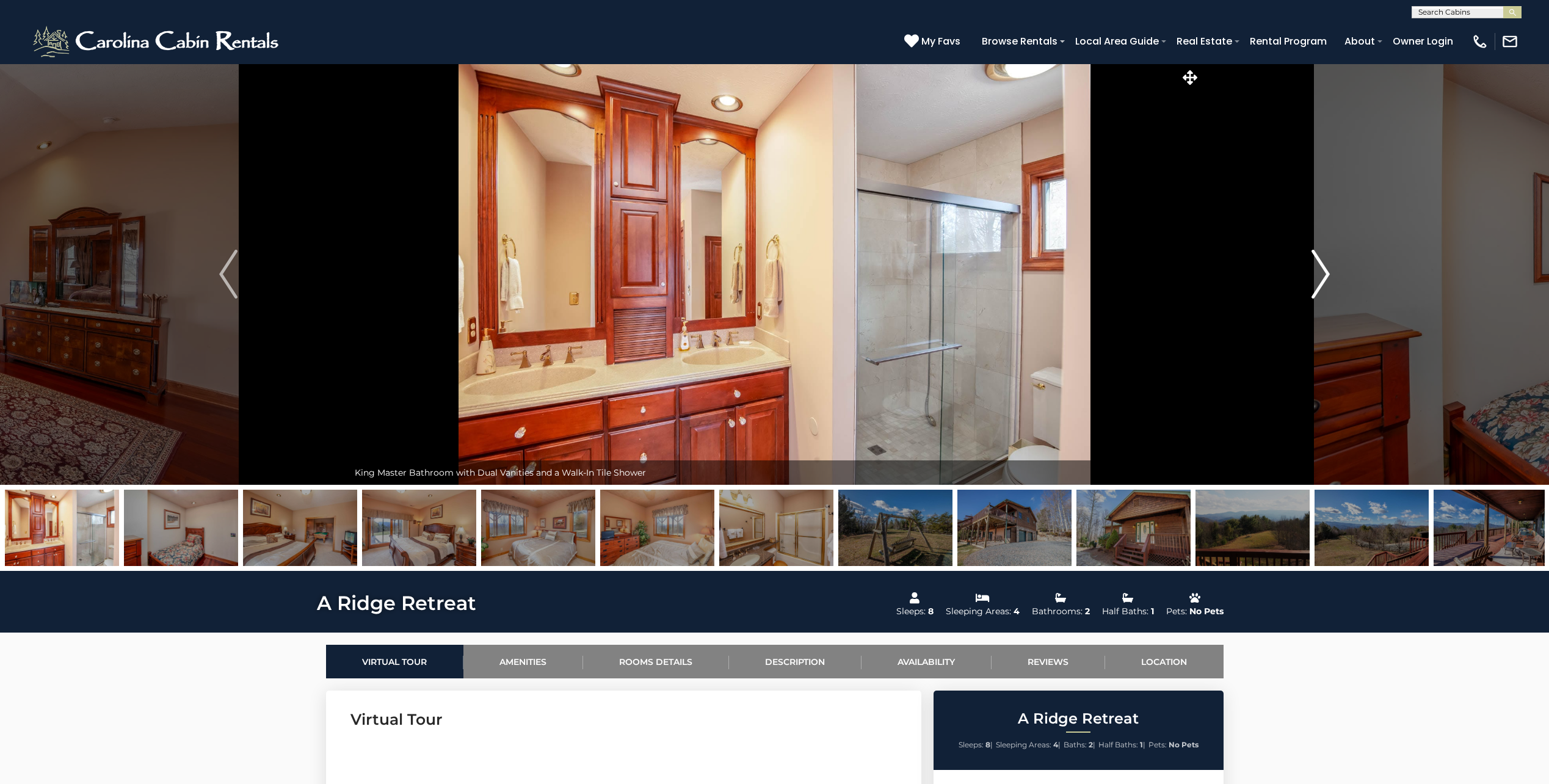
click at [1321, 271] on img "Next" at bounding box center [1321, 274] width 18 height 49
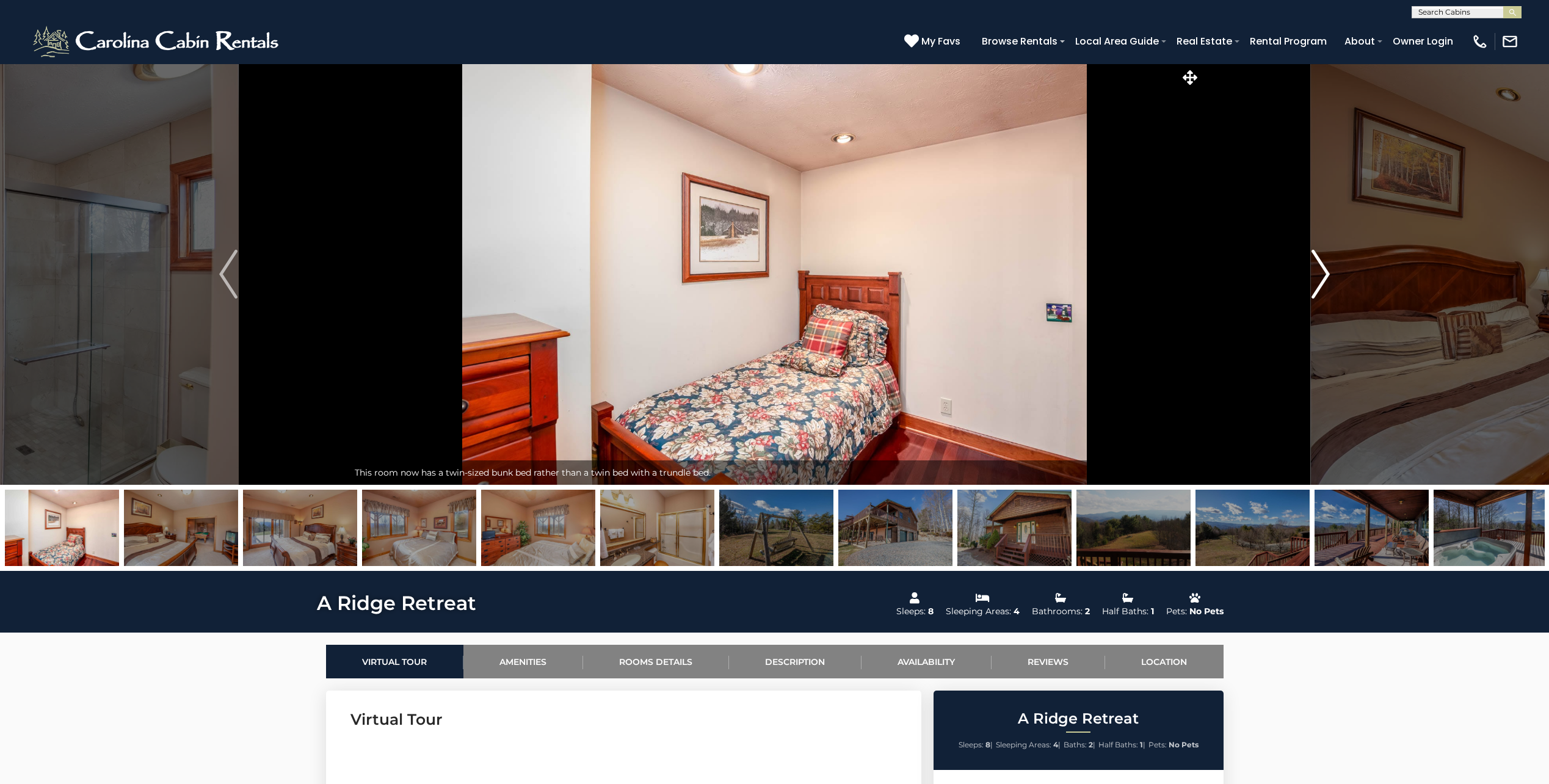
click at [1321, 271] on img "Next" at bounding box center [1321, 274] width 18 height 49
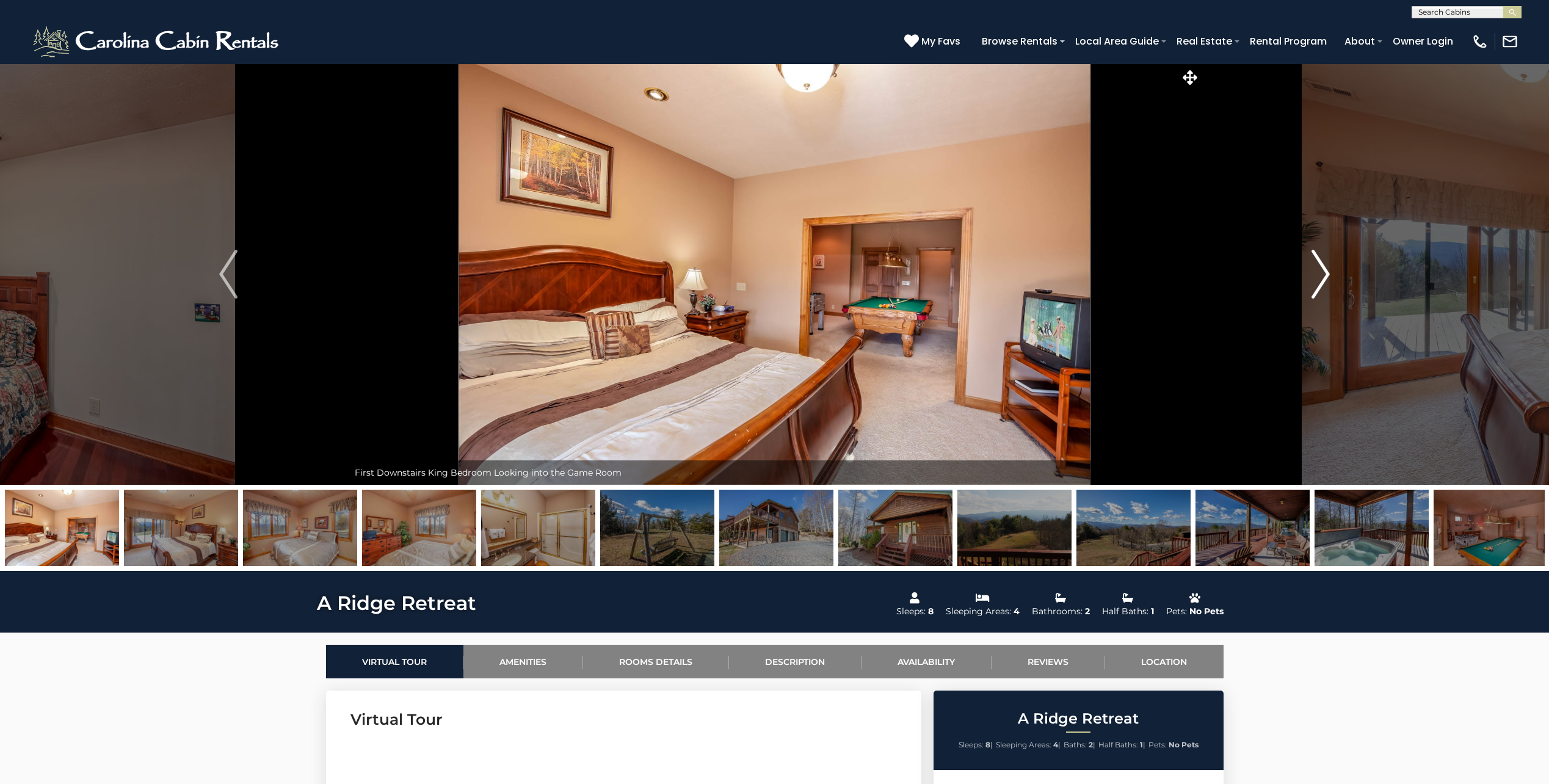
click at [1321, 271] on img "Next" at bounding box center [1321, 274] width 18 height 49
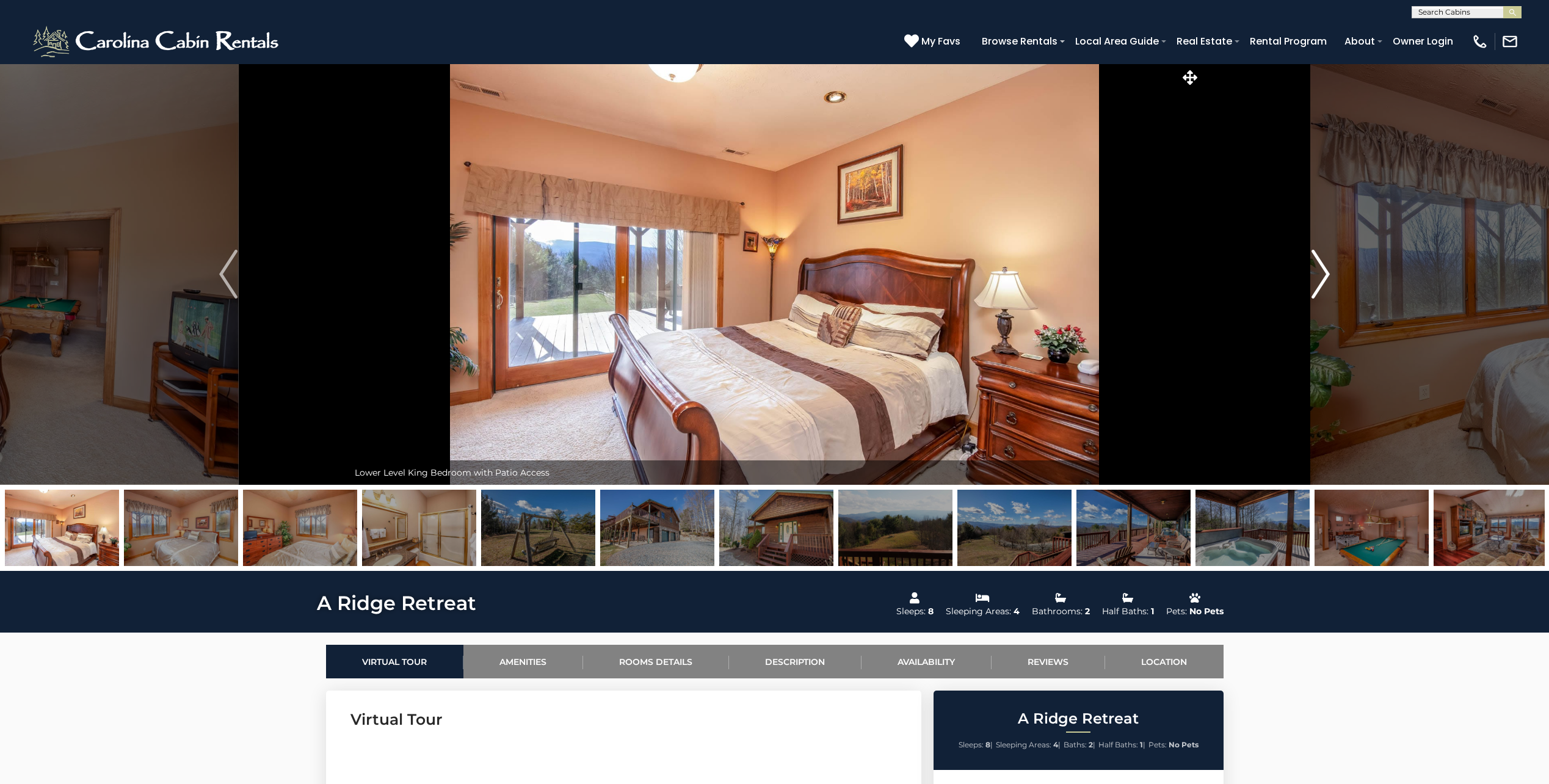
click at [1321, 271] on img "Next" at bounding box center [1321, 274] width 18 height 49
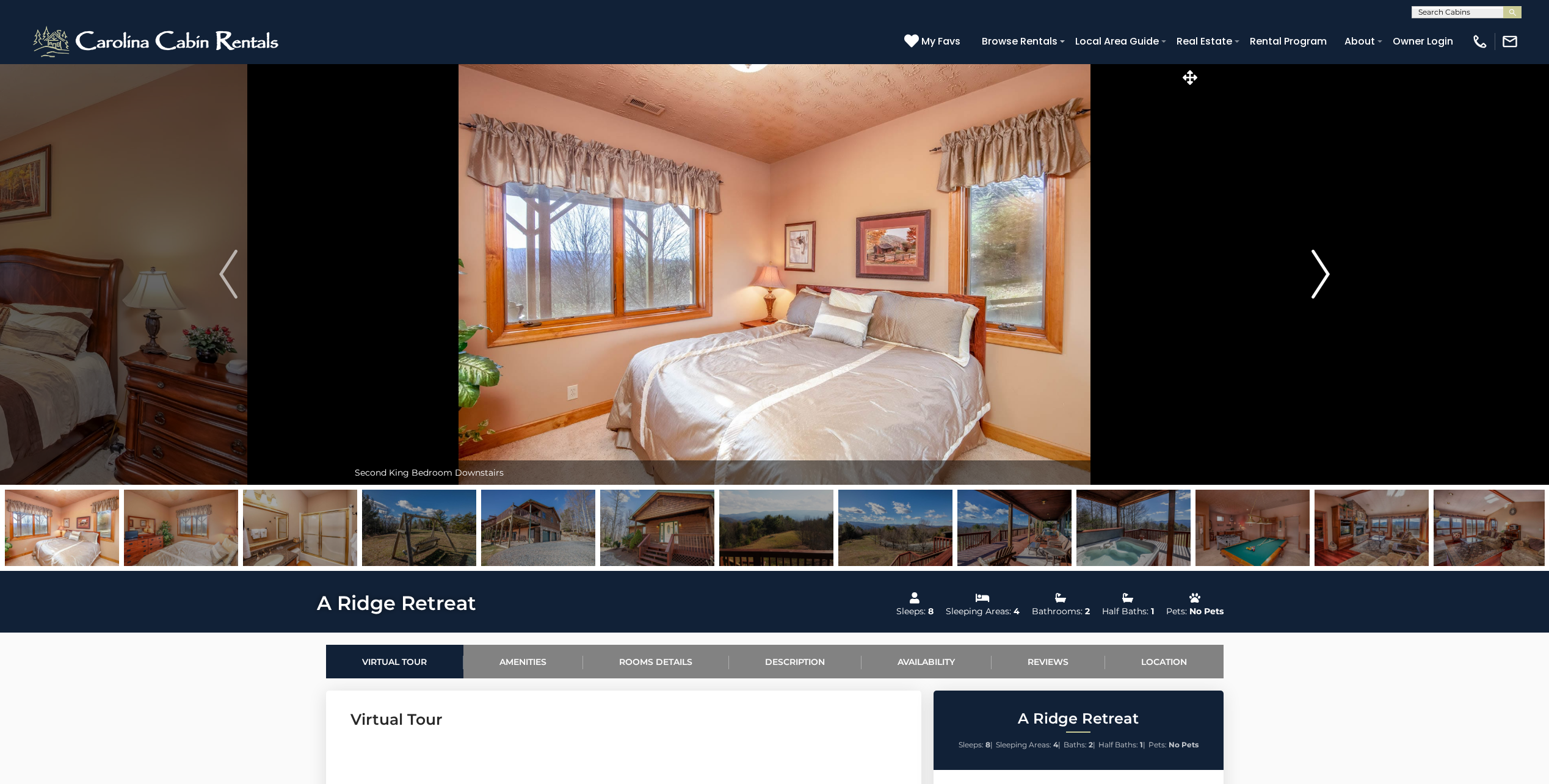
click at [1321, 271] on img "Next" at bounding box center [1321, 274] width 18 height 49
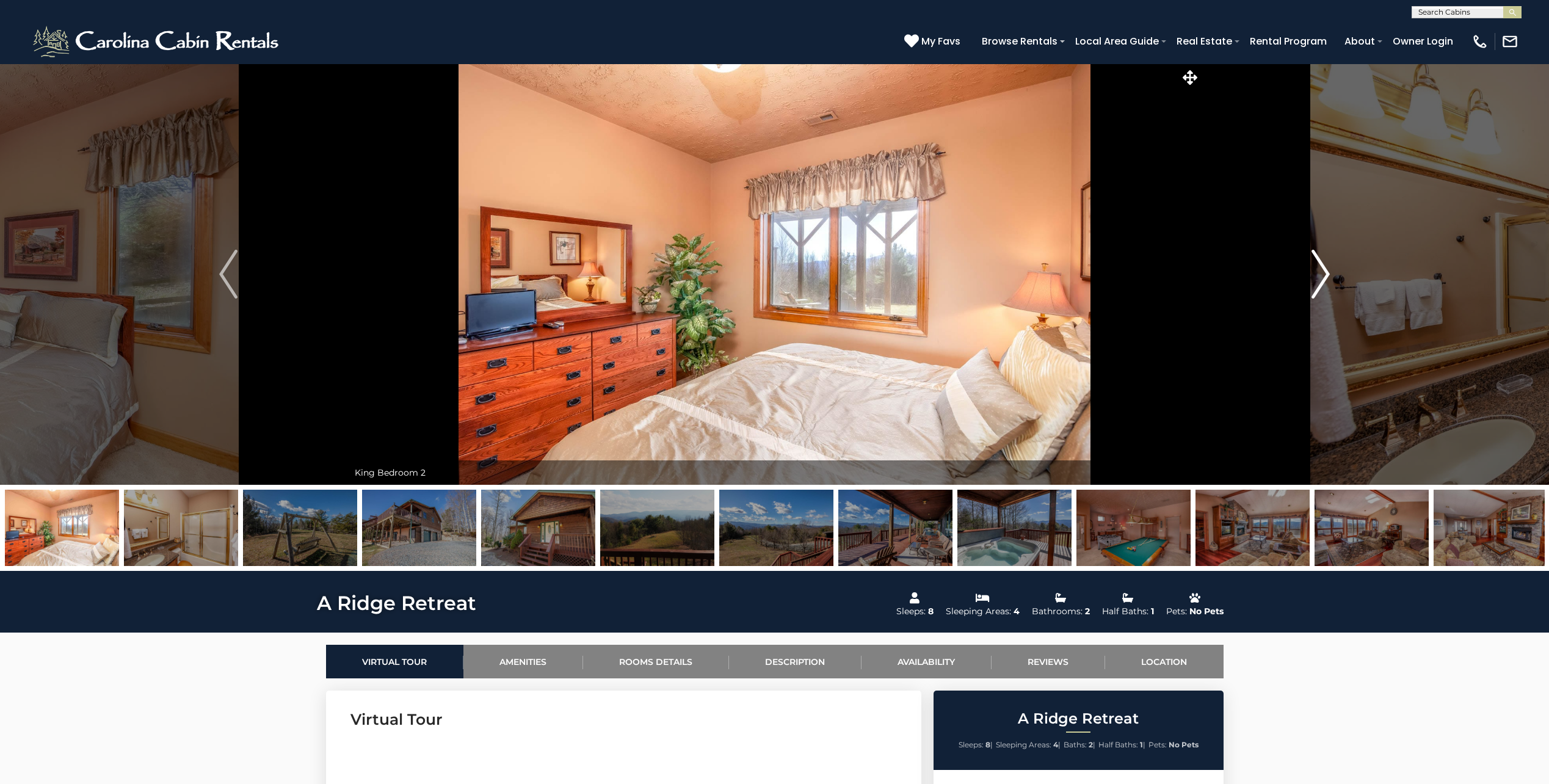
click at [1321, 271] on img "Next" at bounding box center [1321, 274] width 18 height 49
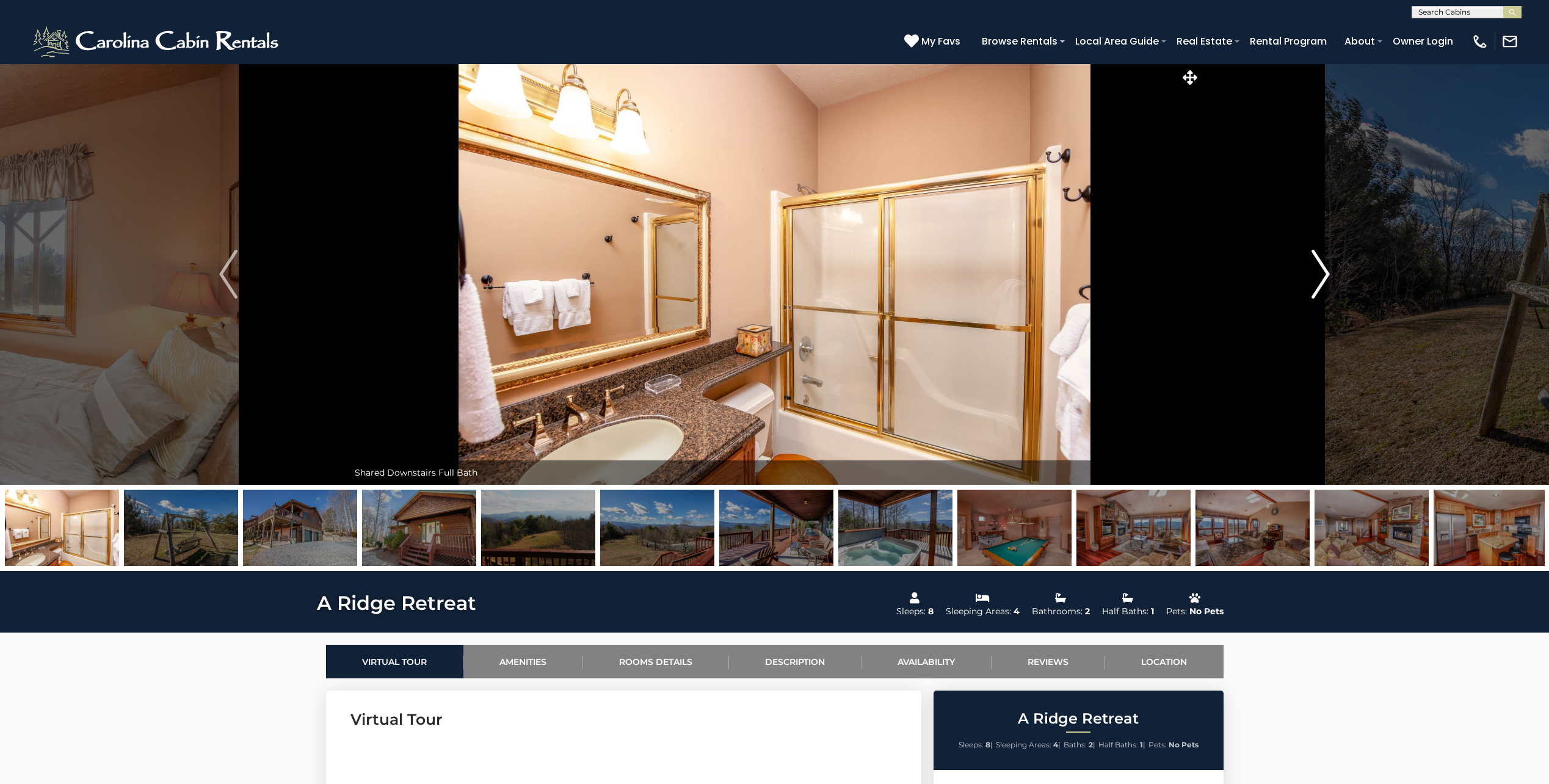
click at [1321, 271] on img "Next" at bounding box center [1321, 274] width 18 height 49
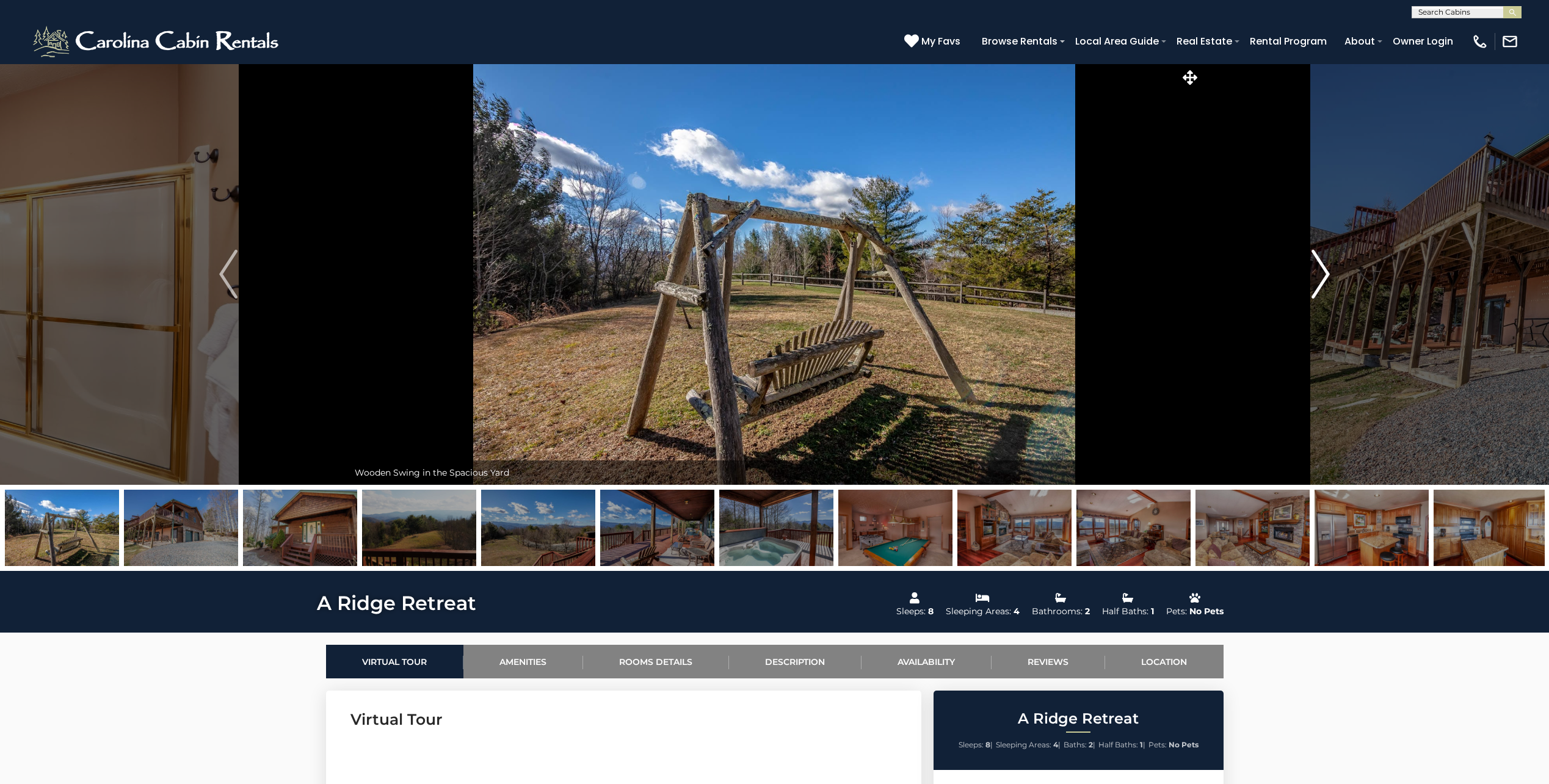
click at [1321, 271] on img "Next" at bounding box center [1321, 274] width 18 height 49
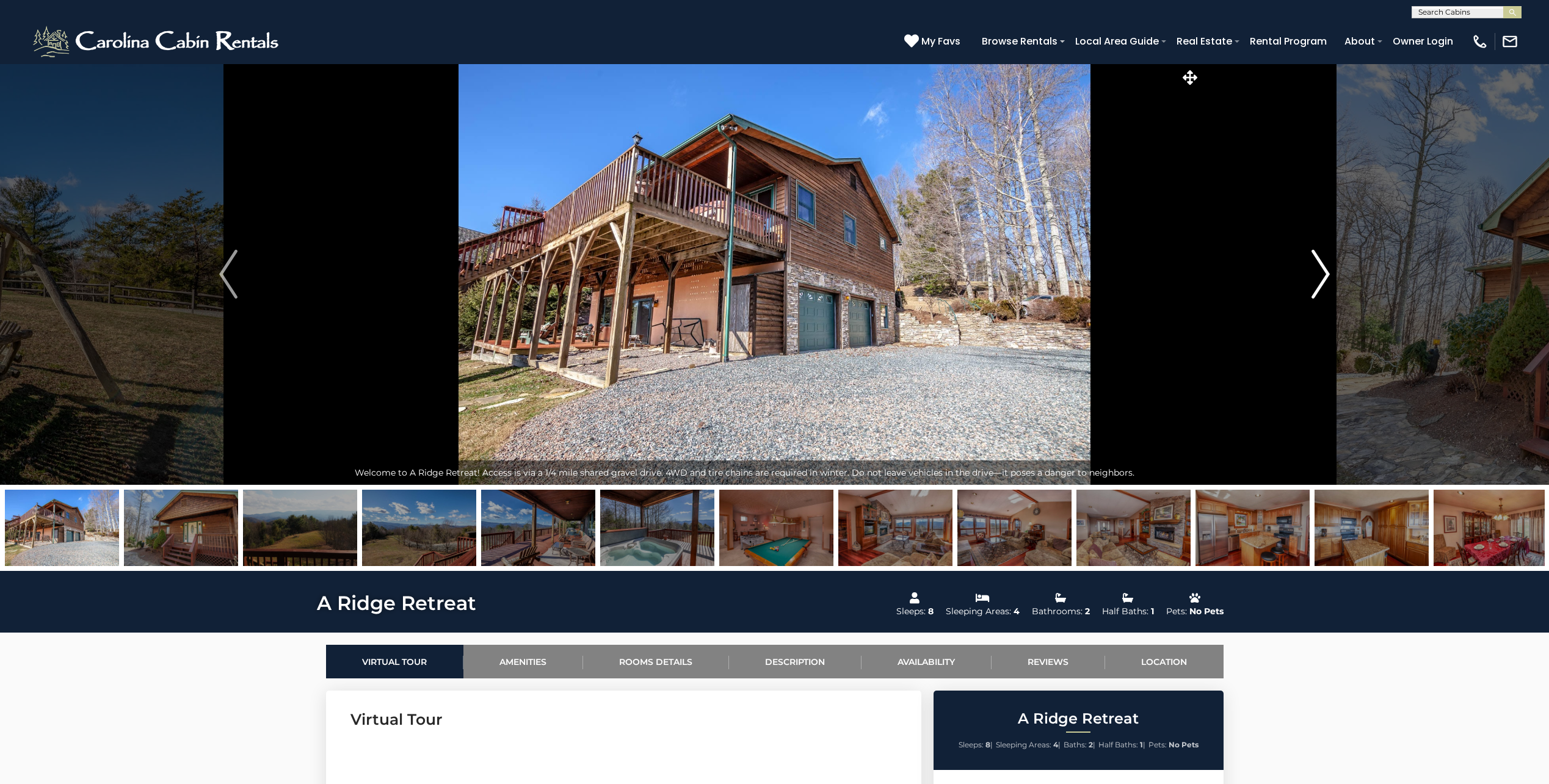
click at [1322, 272] on img "Next" at bounding box center [1321, 274] width 18 height 49
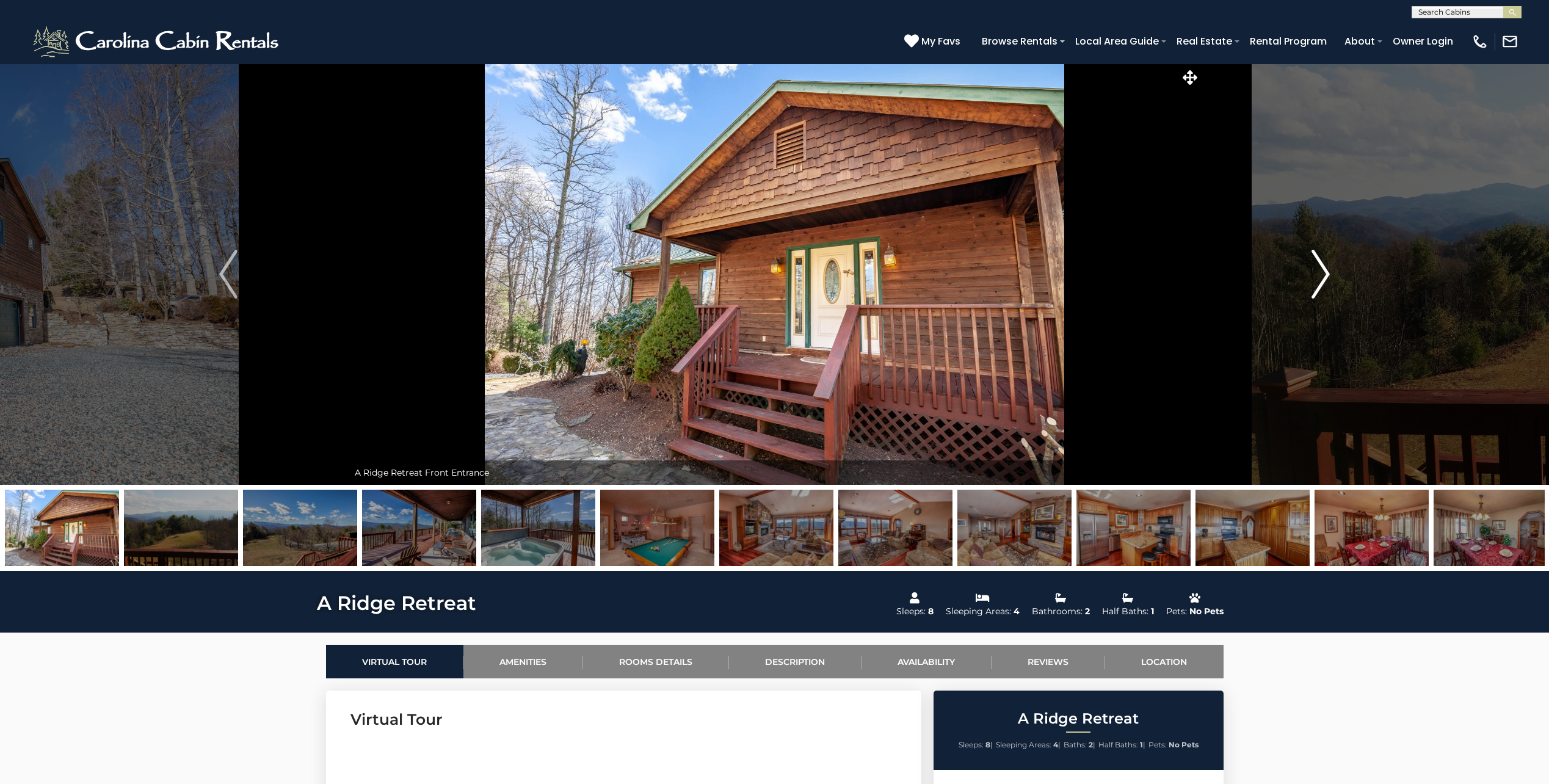
click at [1322, 272] on img "Next" at bounding box center [1321, 274] width 18 height 49
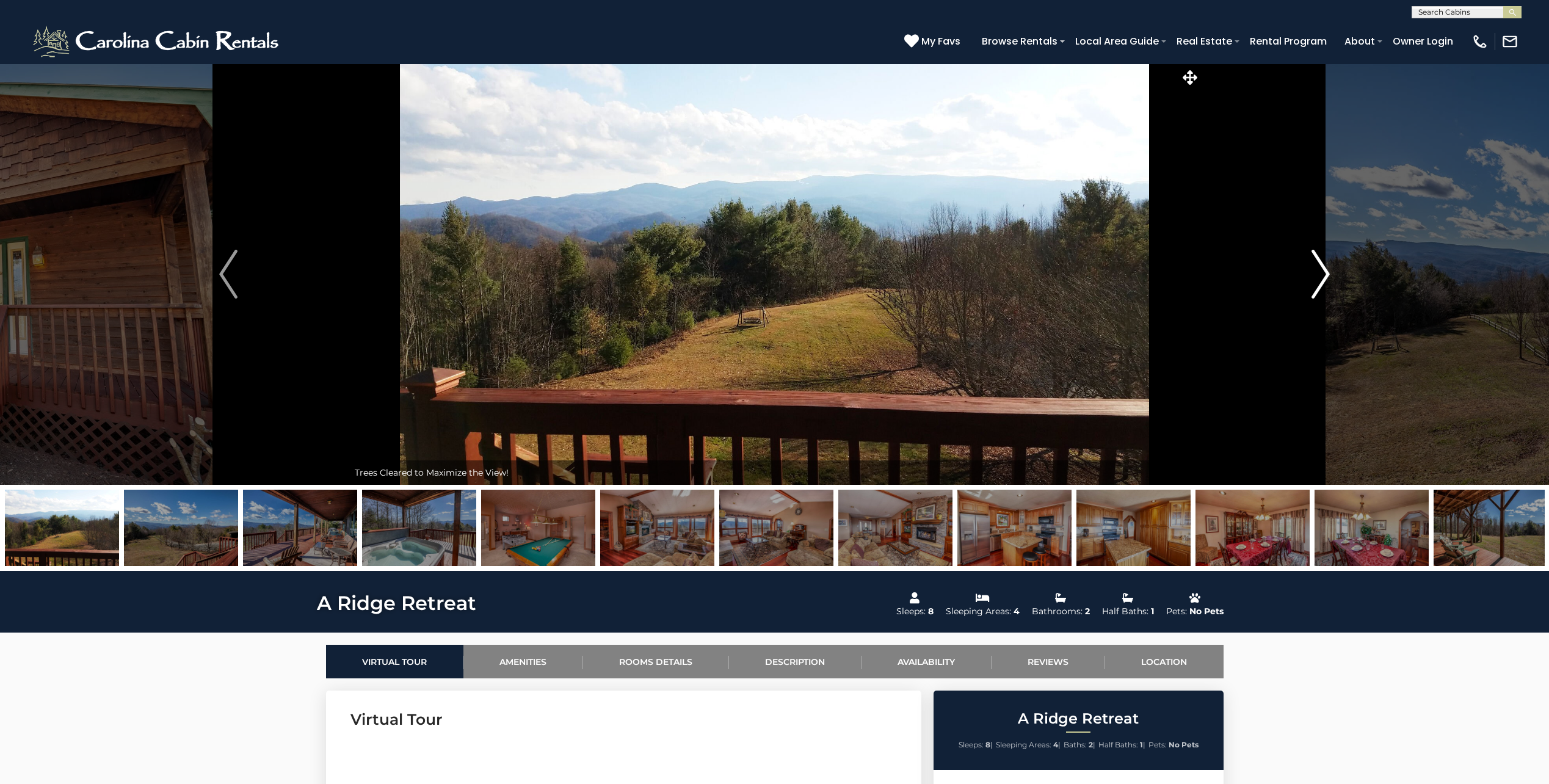
click at [1322, 272] on img "Next" at bounding box center [1321, 274] width 18 height 49
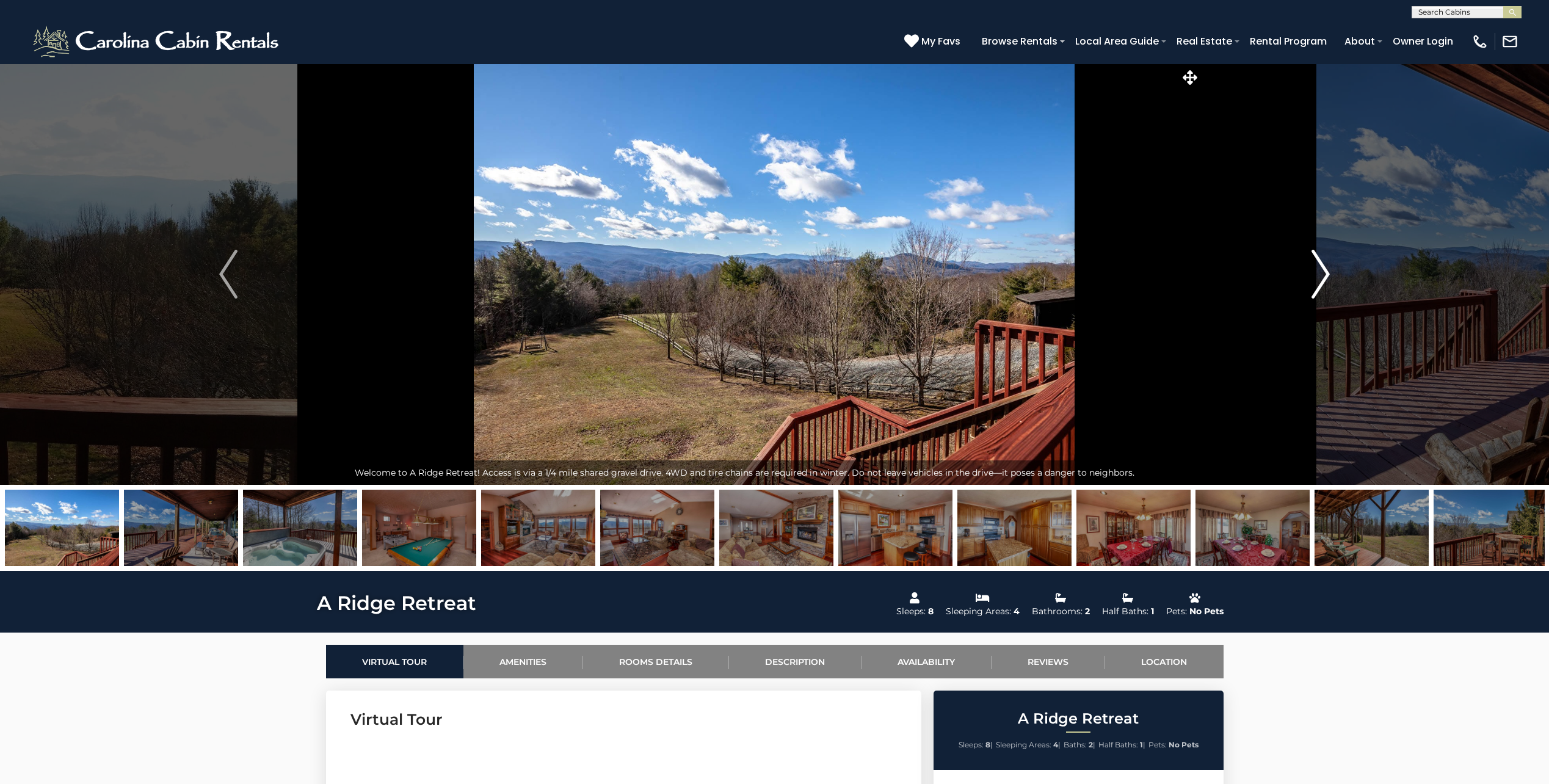
click at [1322, 272] on img "Next" at bounding box center [1321, 274] width 18 height 49
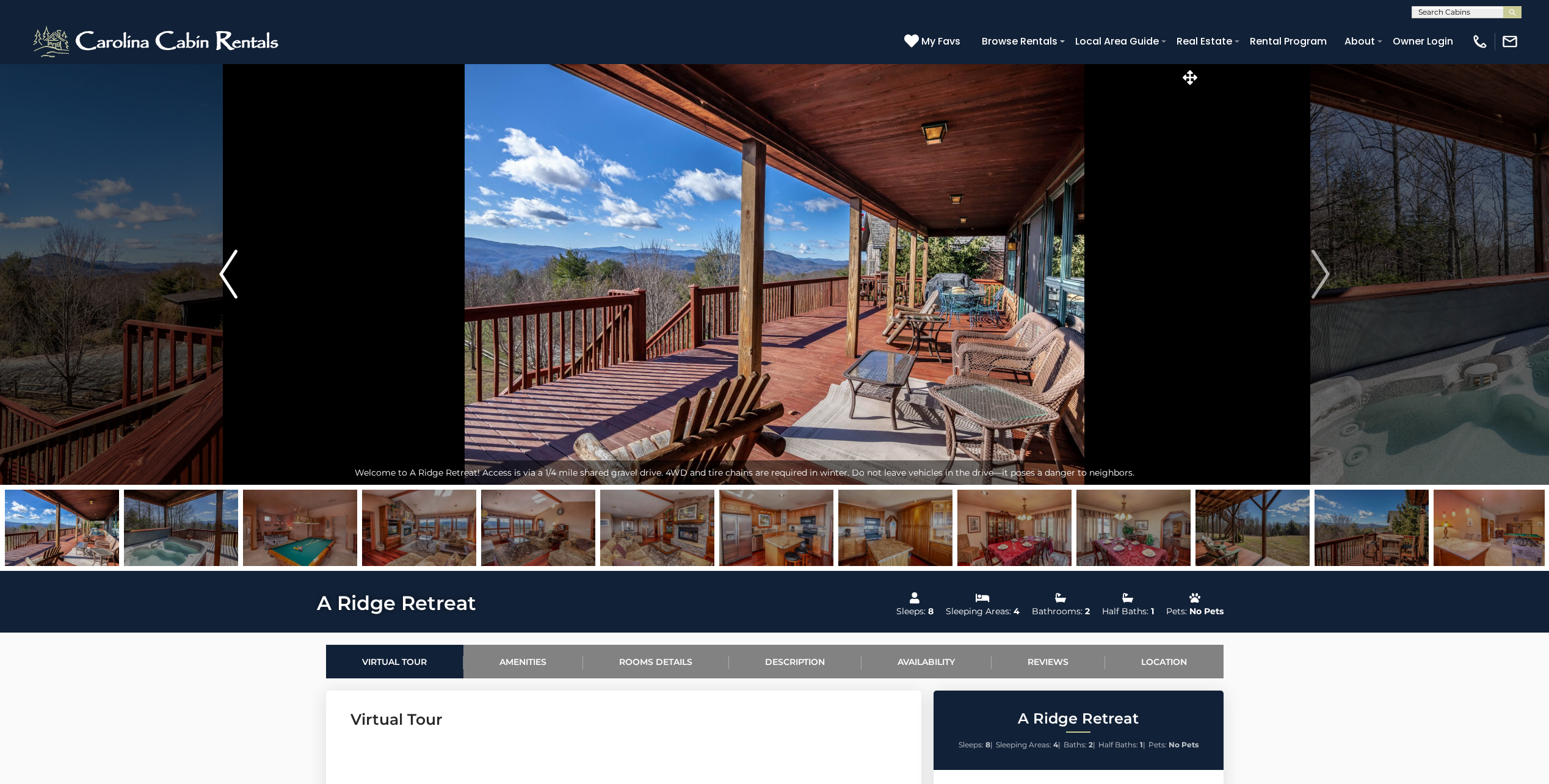
click at [230, 276] on img "Previous" at bounding box center [228, 274] width 18 height 49
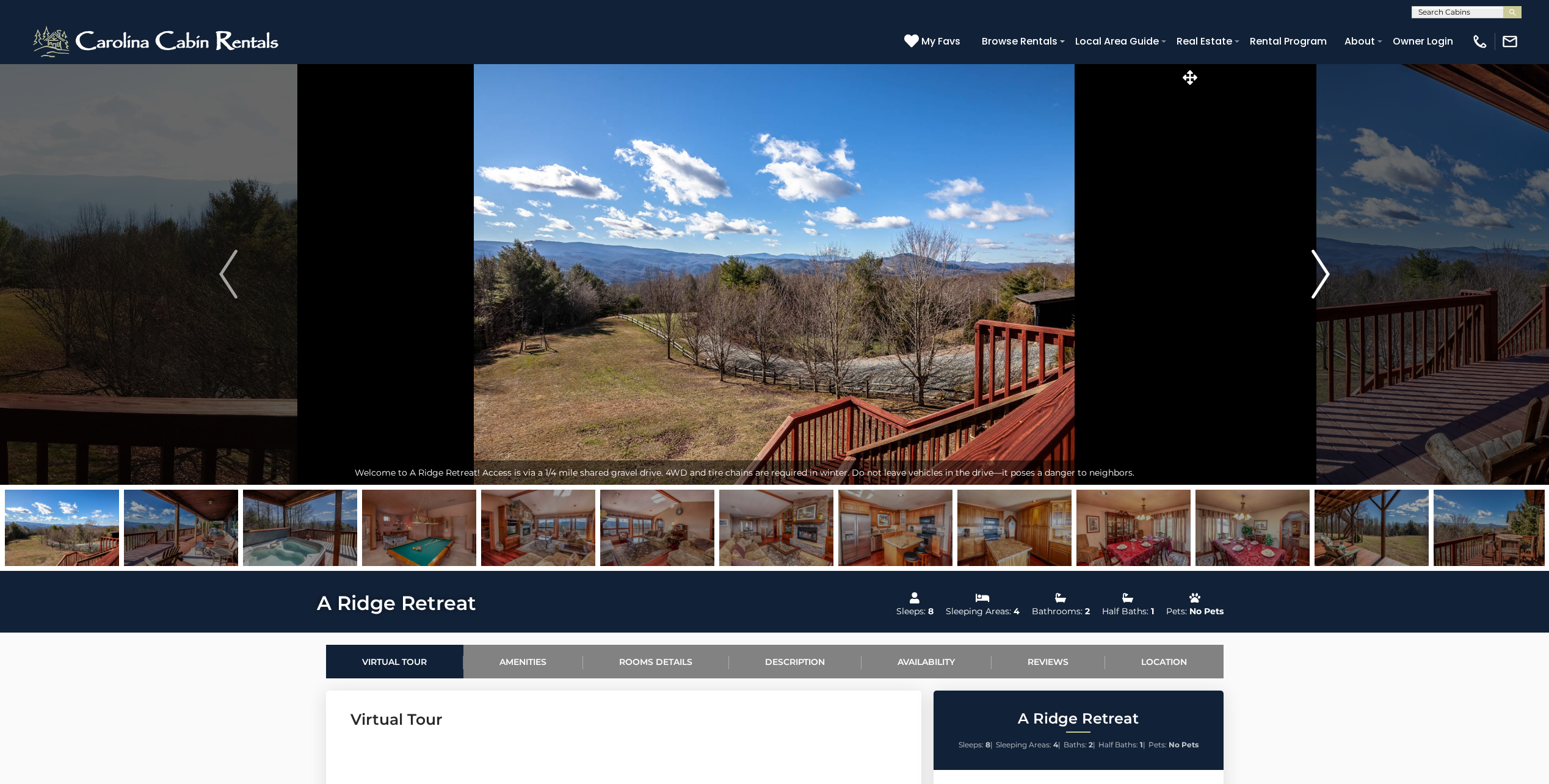
click at [1320, 269] on img "Next" at bounding box center [1321, 274] width 18 height 49
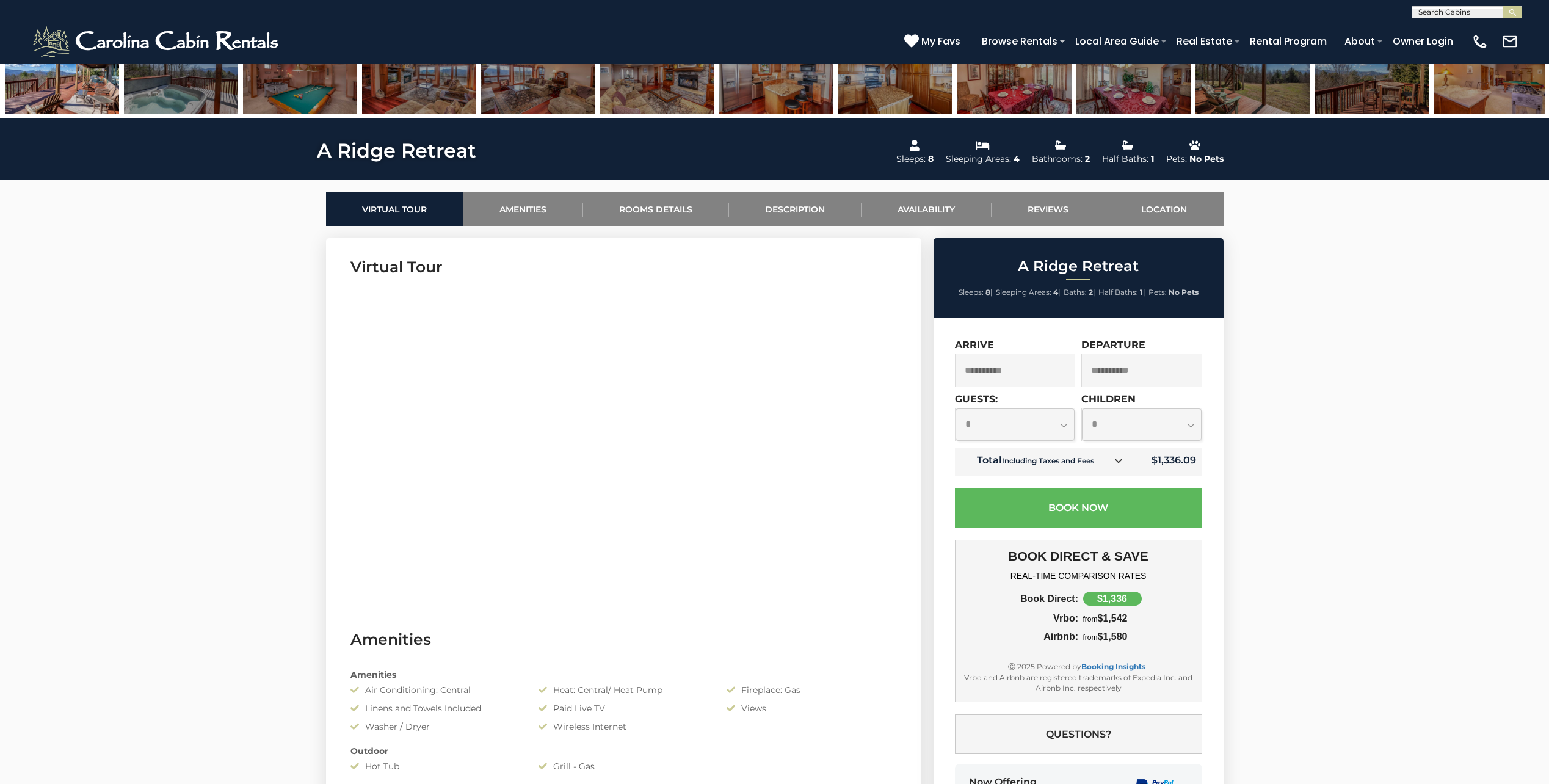
scroll to position [488, 0]
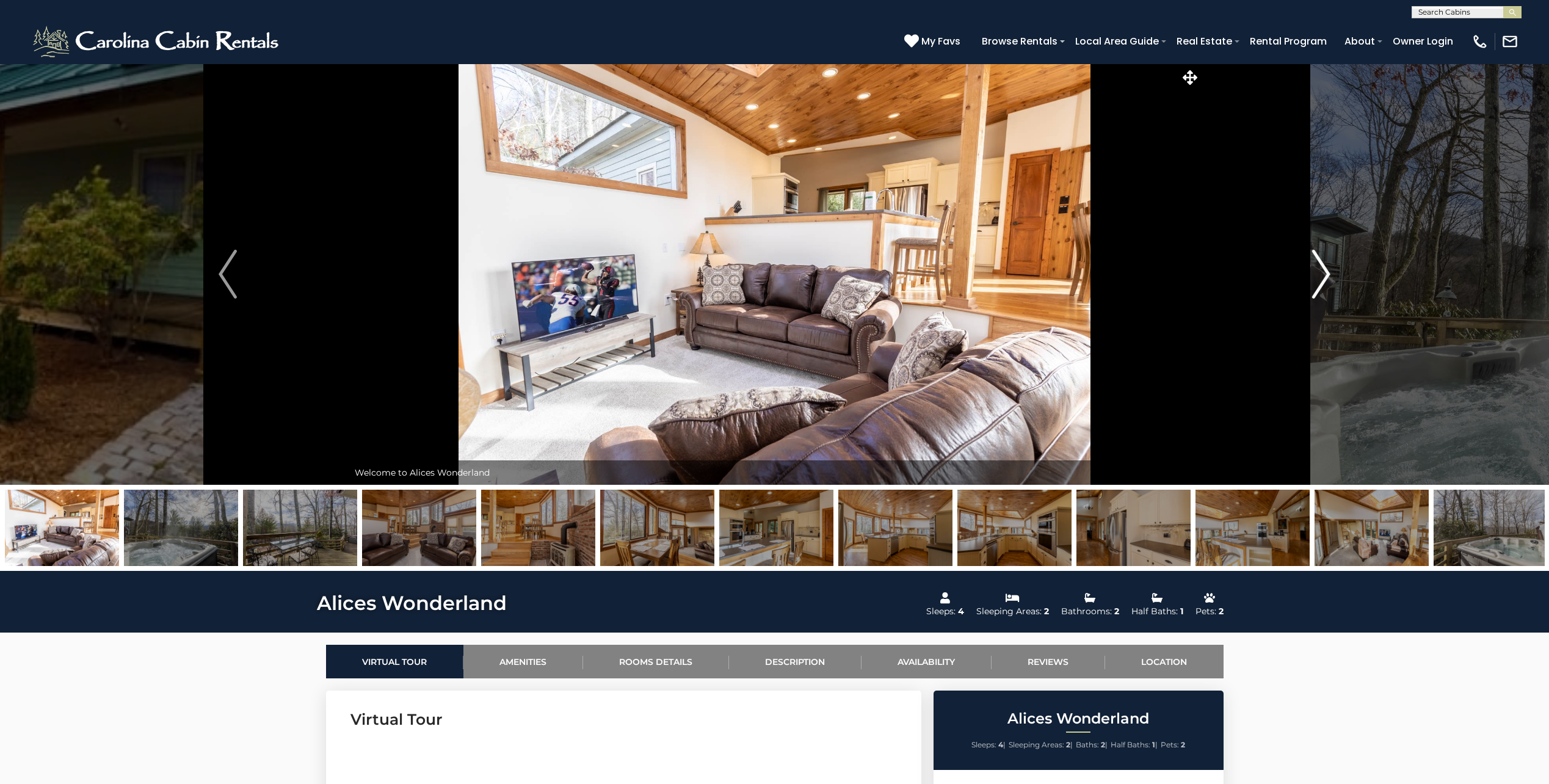
click at [1322, 282] on img "Next" at bounding box center [1322, 274] width 18 height 49
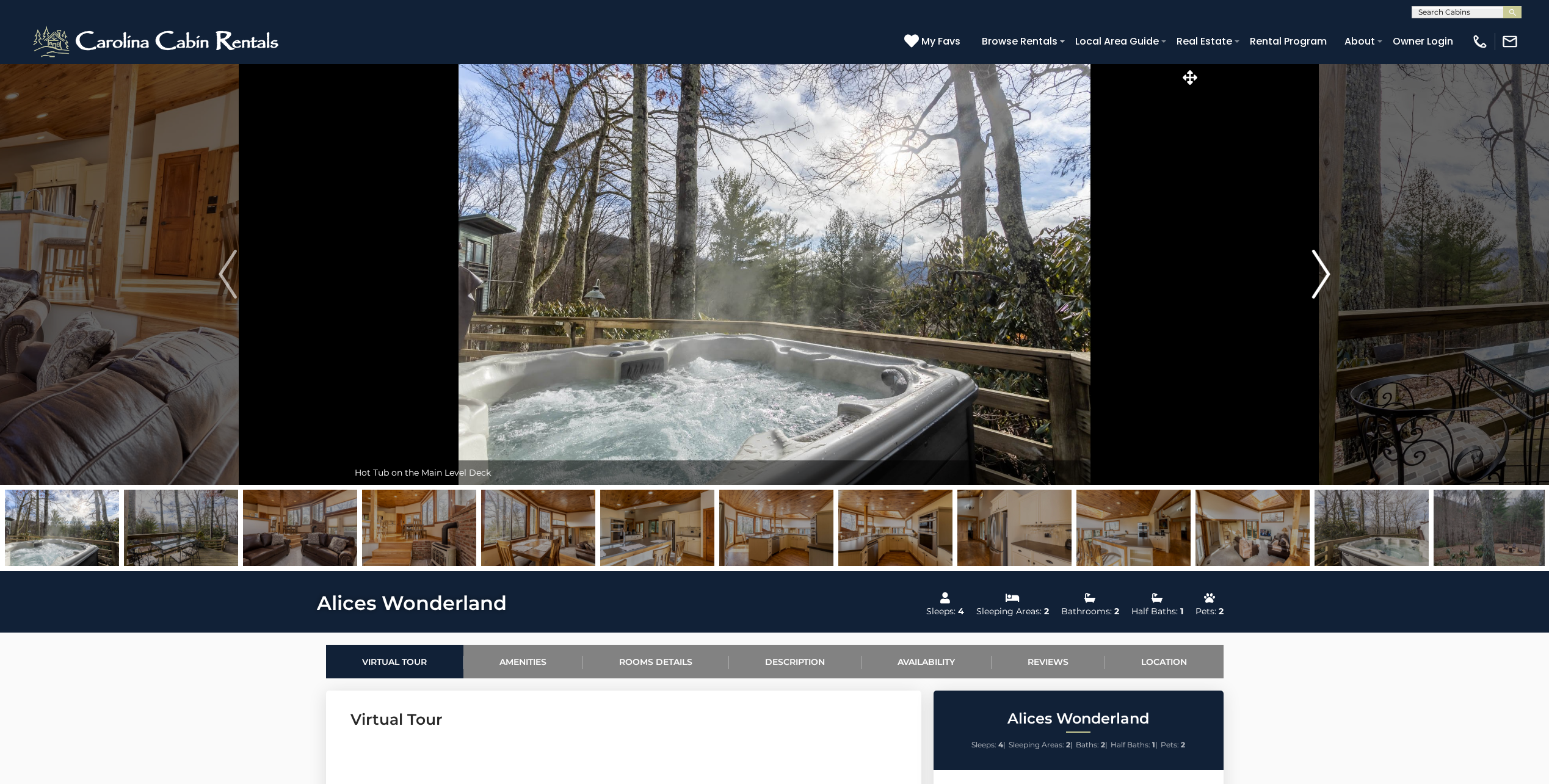
click at [1322, 282] on img "Next" at bounding box center [1322, 274] width 18 height 49
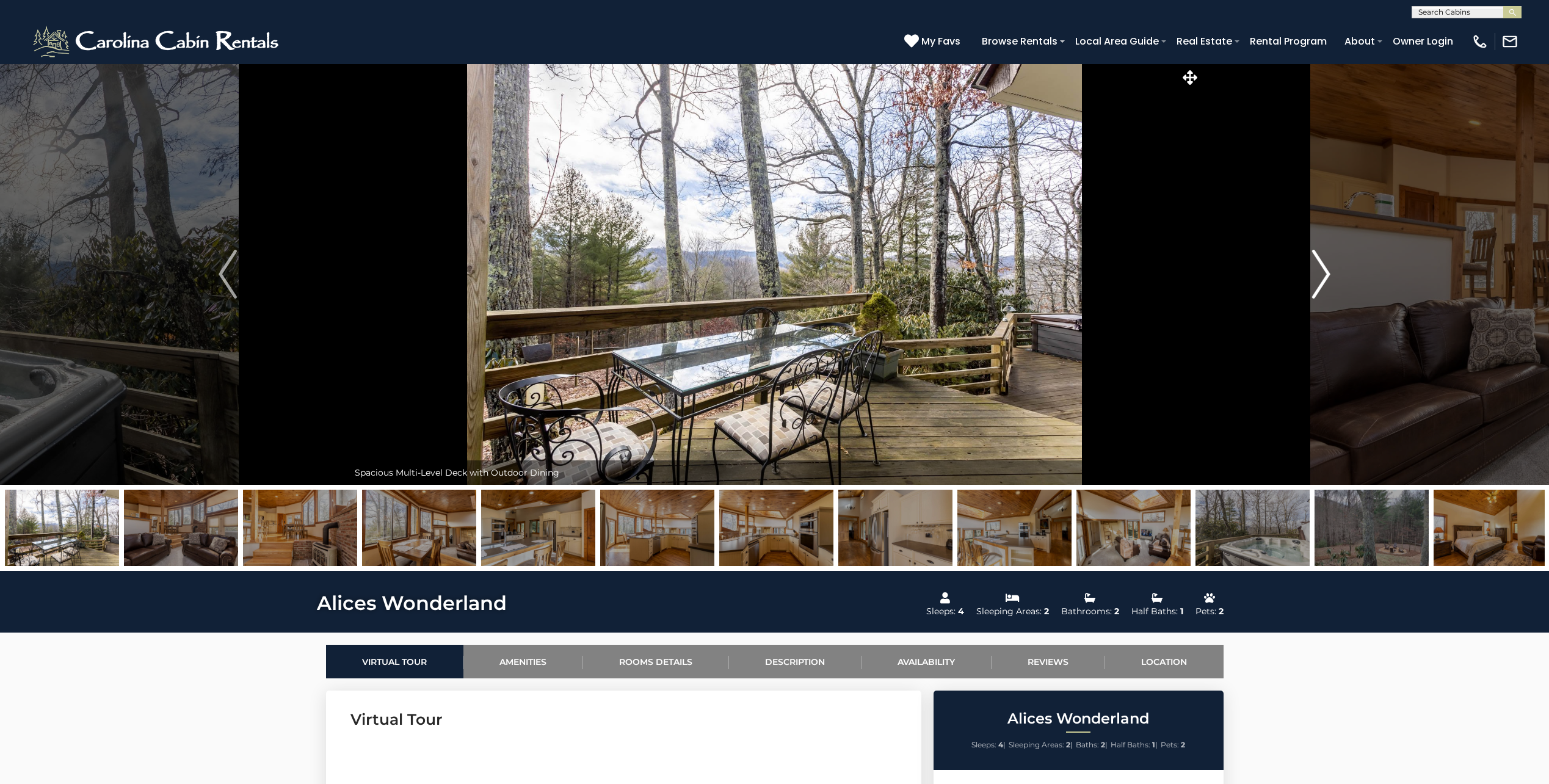
click at [1322, 282] on img "Next" at bounding box center [1322, 274] width 18 height 49
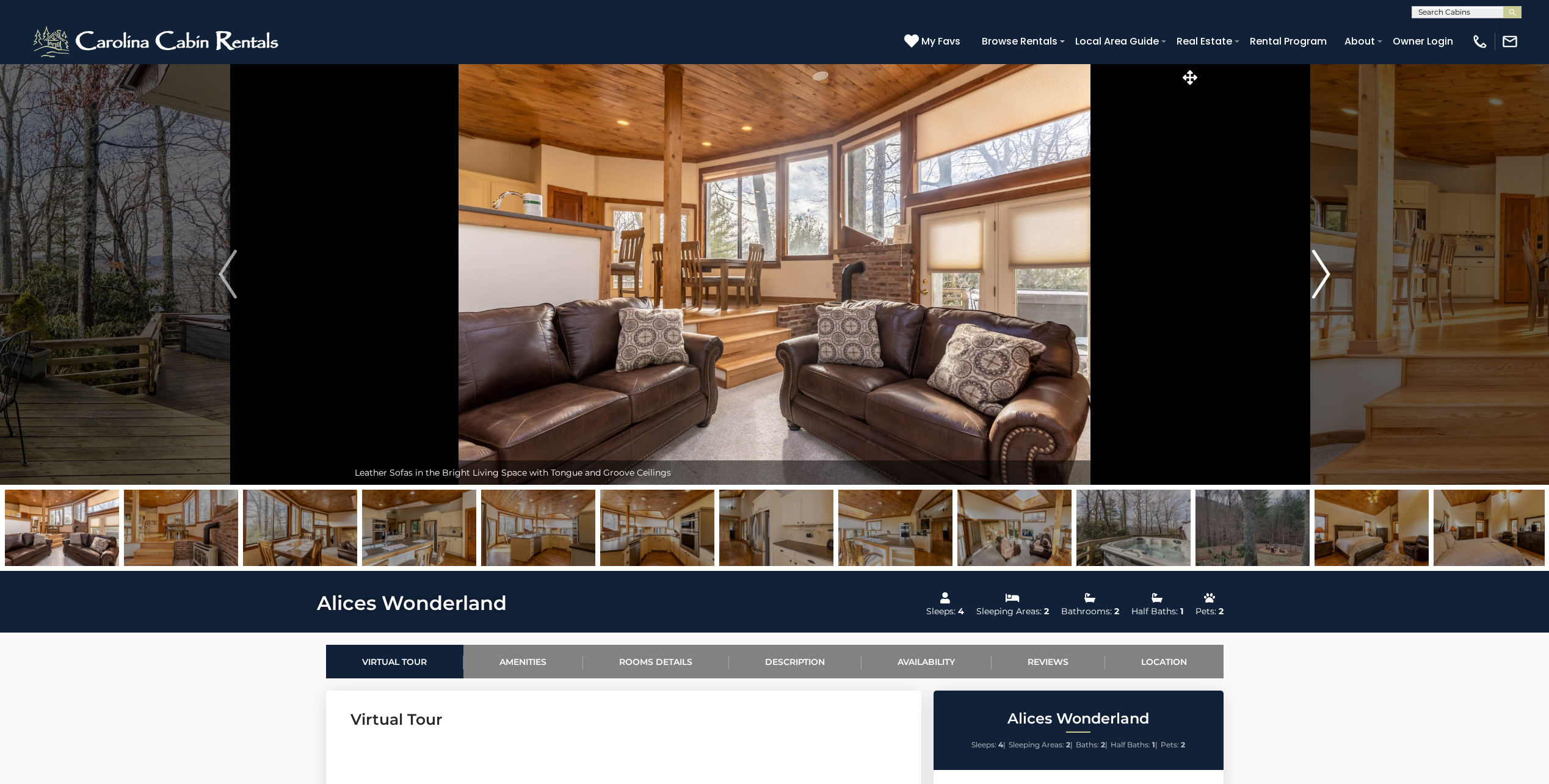
click at [1322, 282] on img "Next" at bounding box center [1322, 274] width 18 height 49
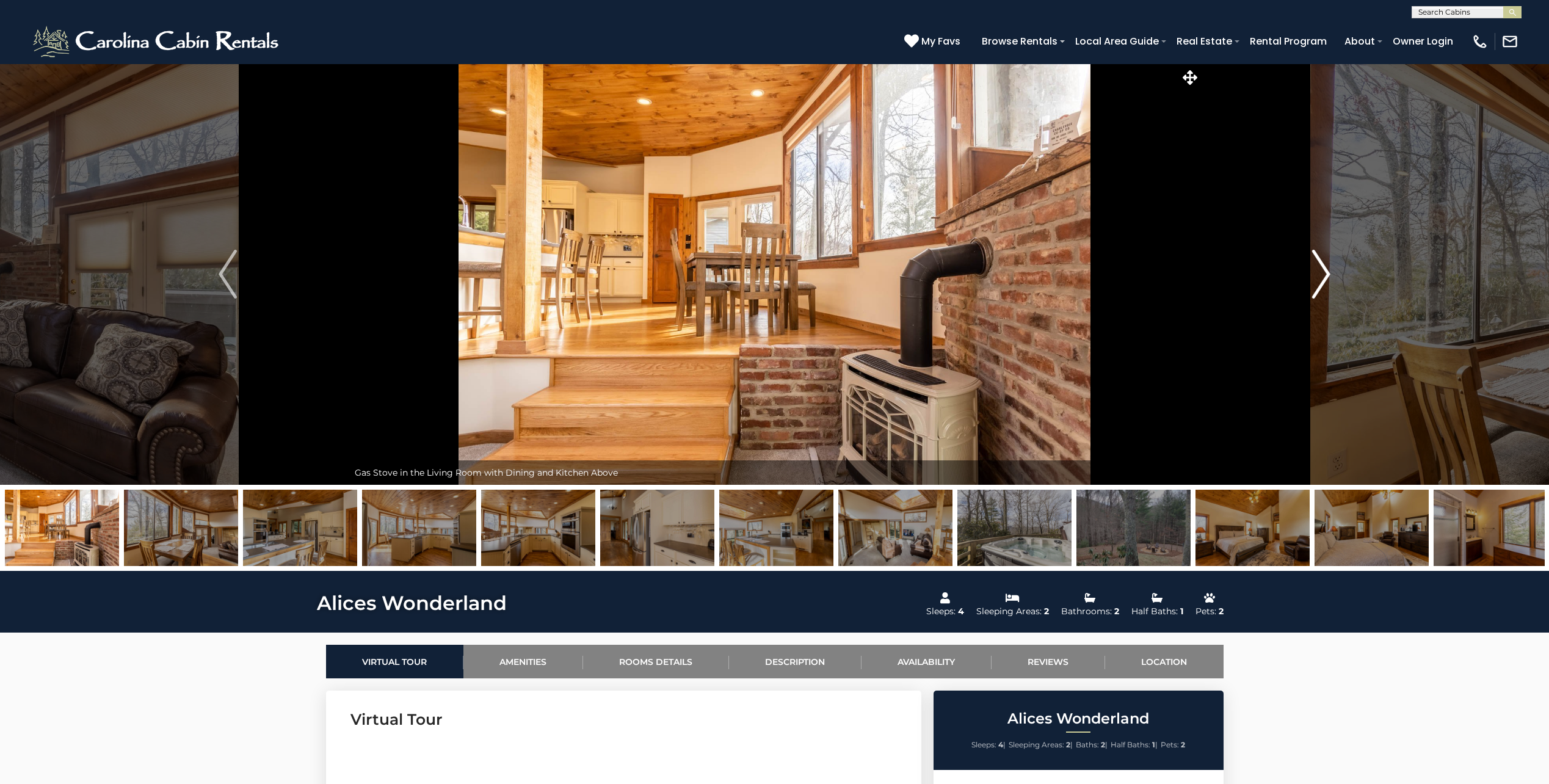
click at [1322, 282] on img "Next" at bounding box center [1322, 274] width 18 height 49
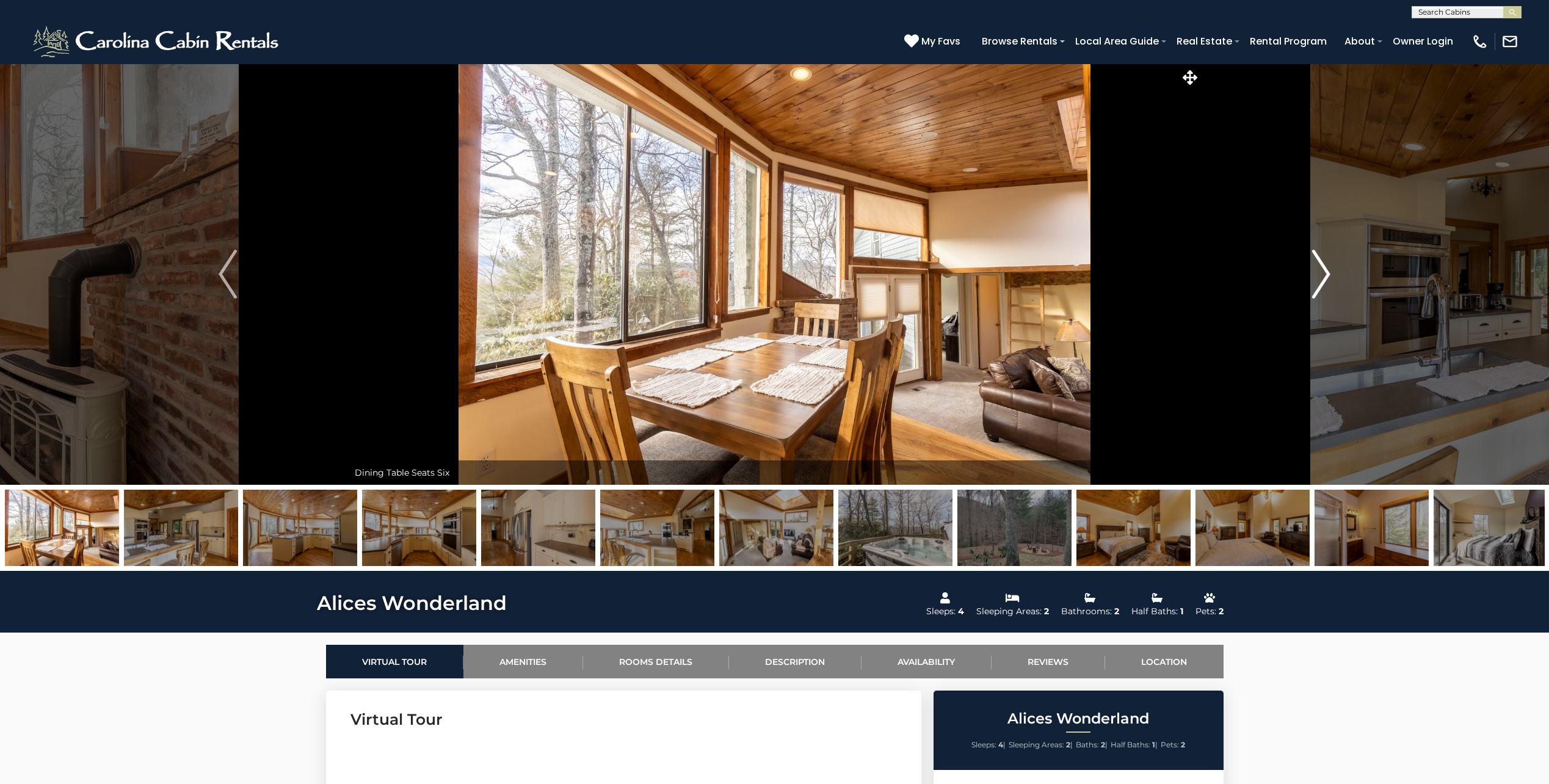
click at [1322, 282] on img "Next" at bounding box center [1322, 274] width 18 height 49
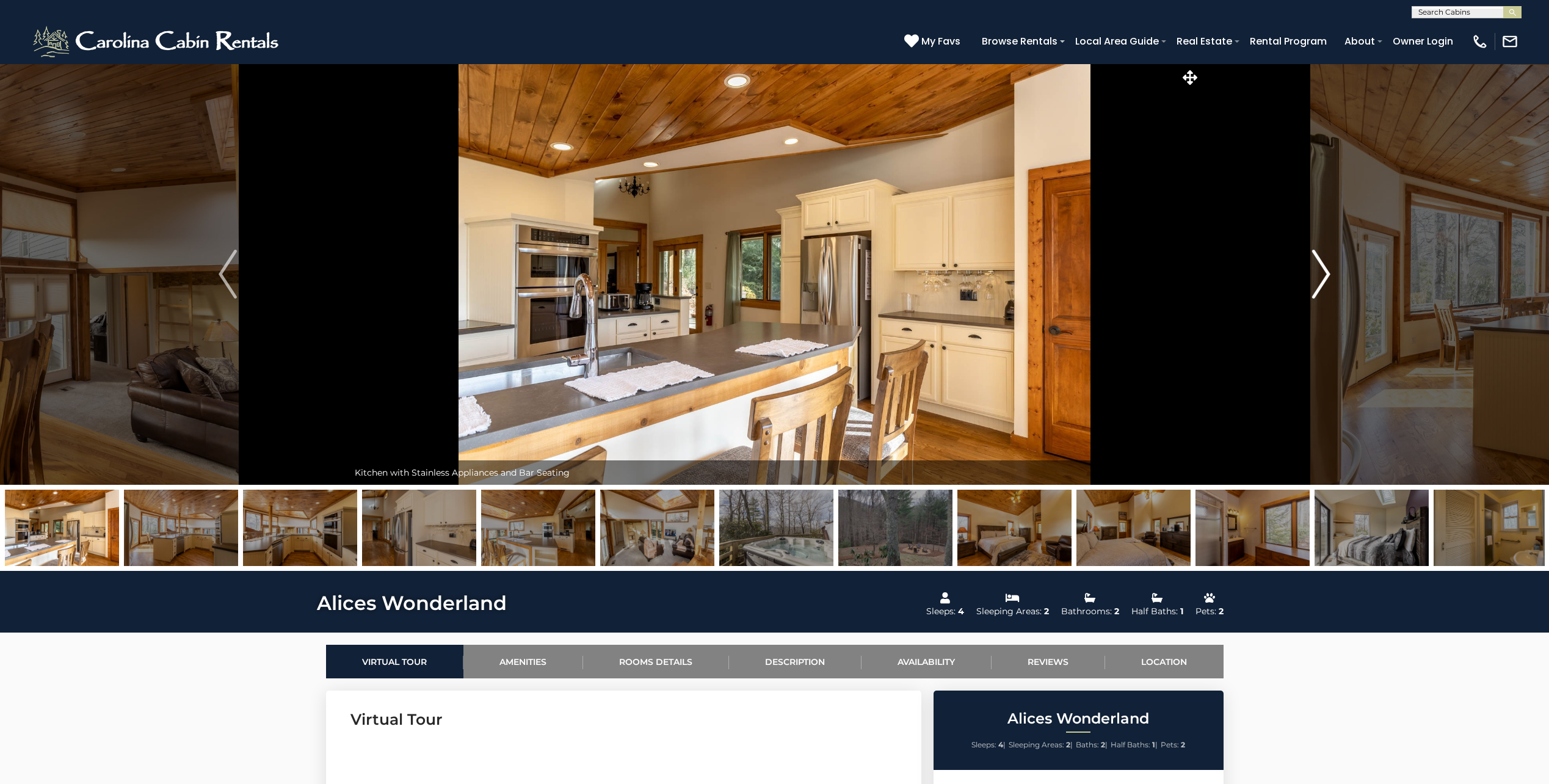
click at [1322, 282] on img "Next" at bounding box center [1322, 274] width 18 height 49
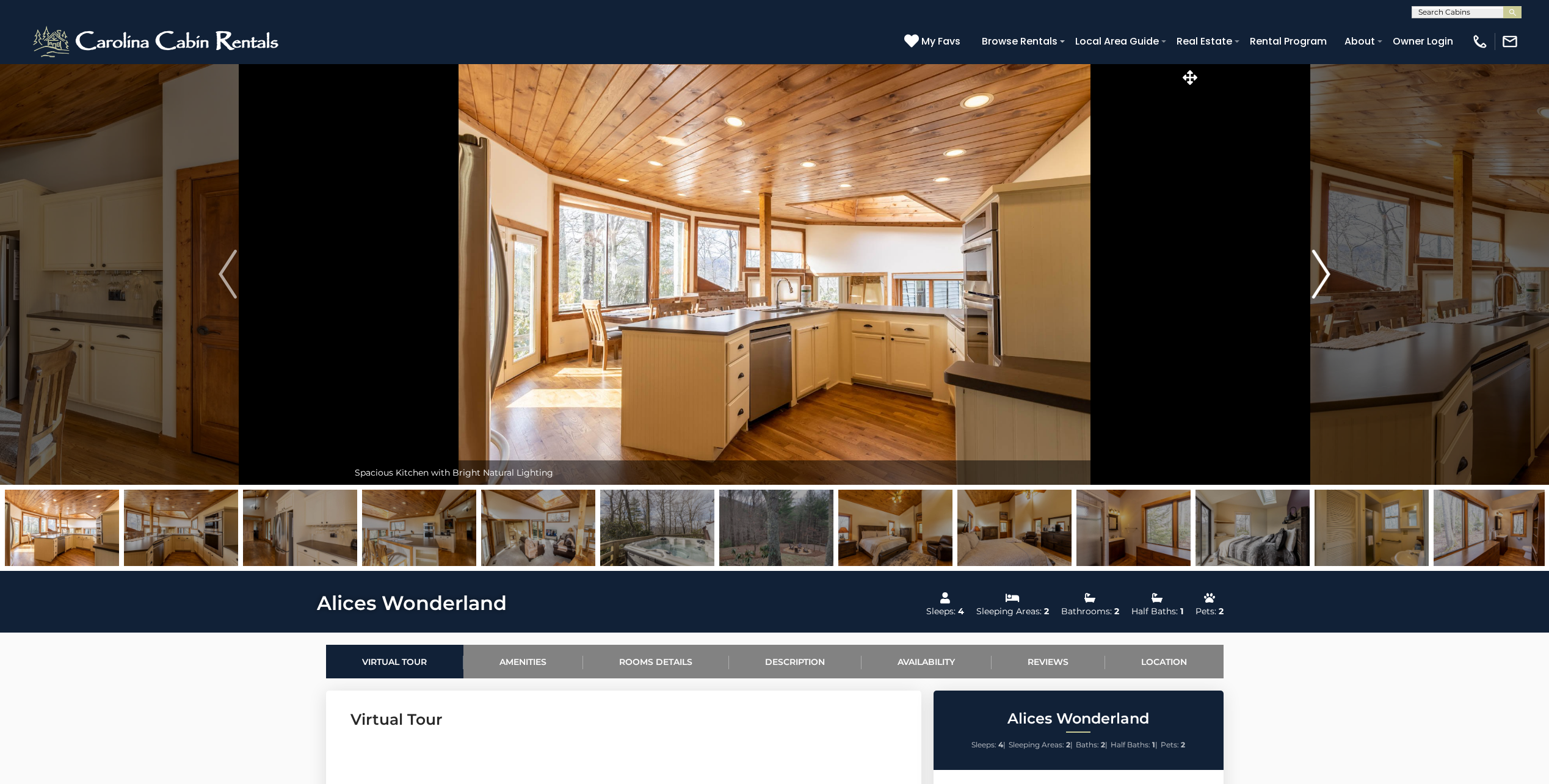
click at [1322, 282] on img "Next" at bounding box center [1322, 274] width 18 height 49
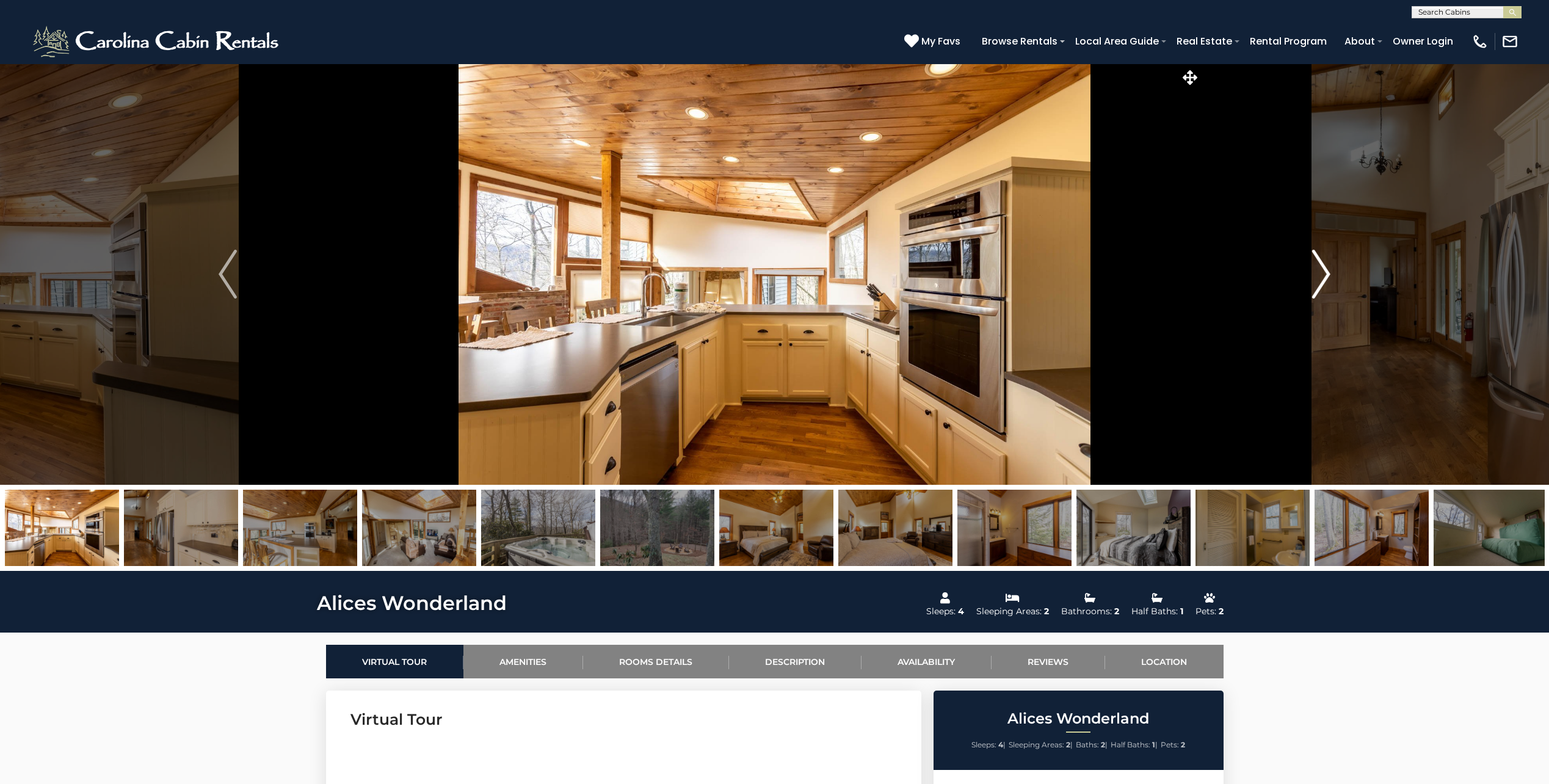
click at [1322, 282] on img "Next" at bounding box center [1322, 274] width 18 height 49
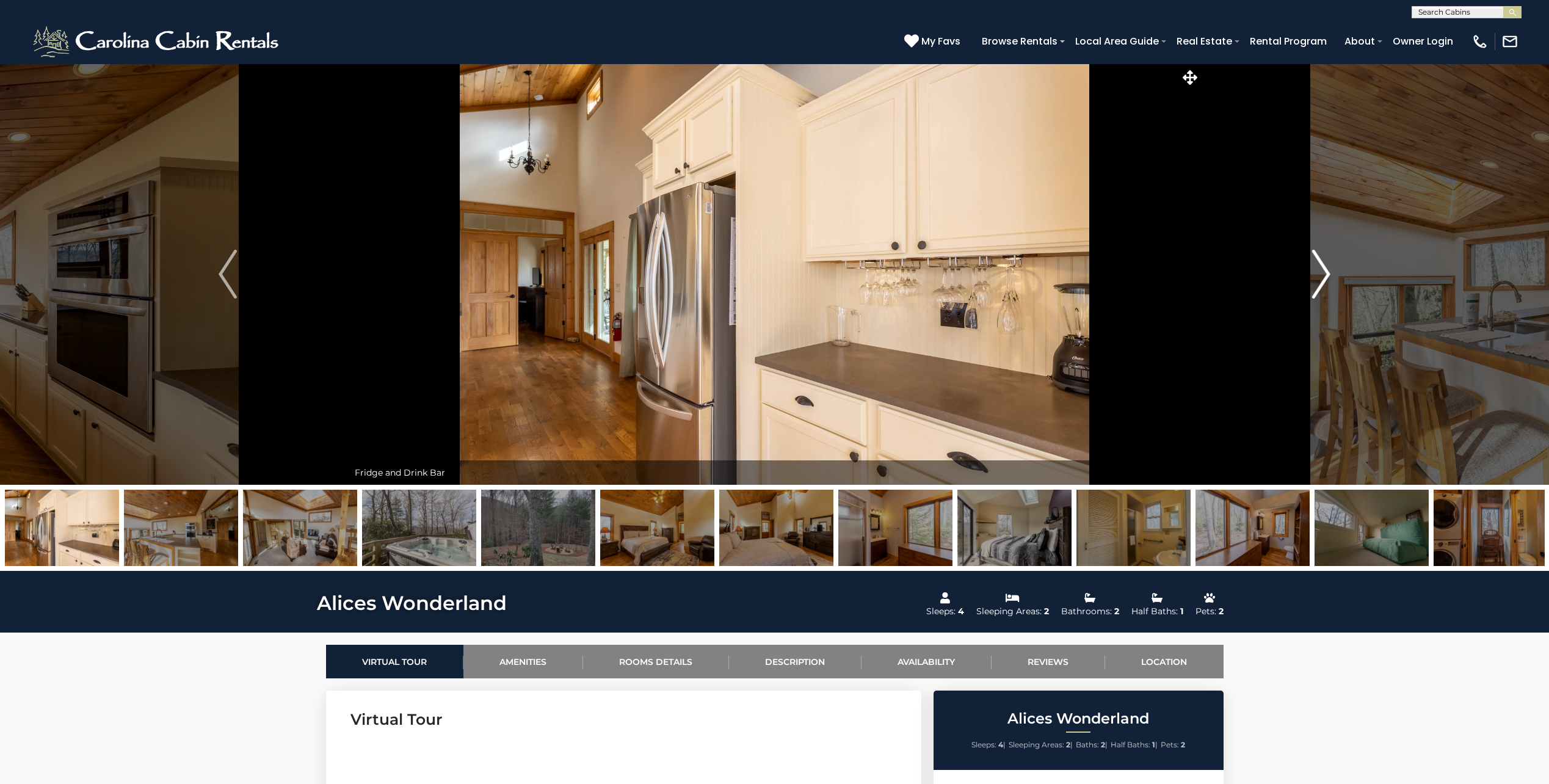
click at [1322, 282] on img "Next" at bounding box center [1322, 274] width 18 height 49
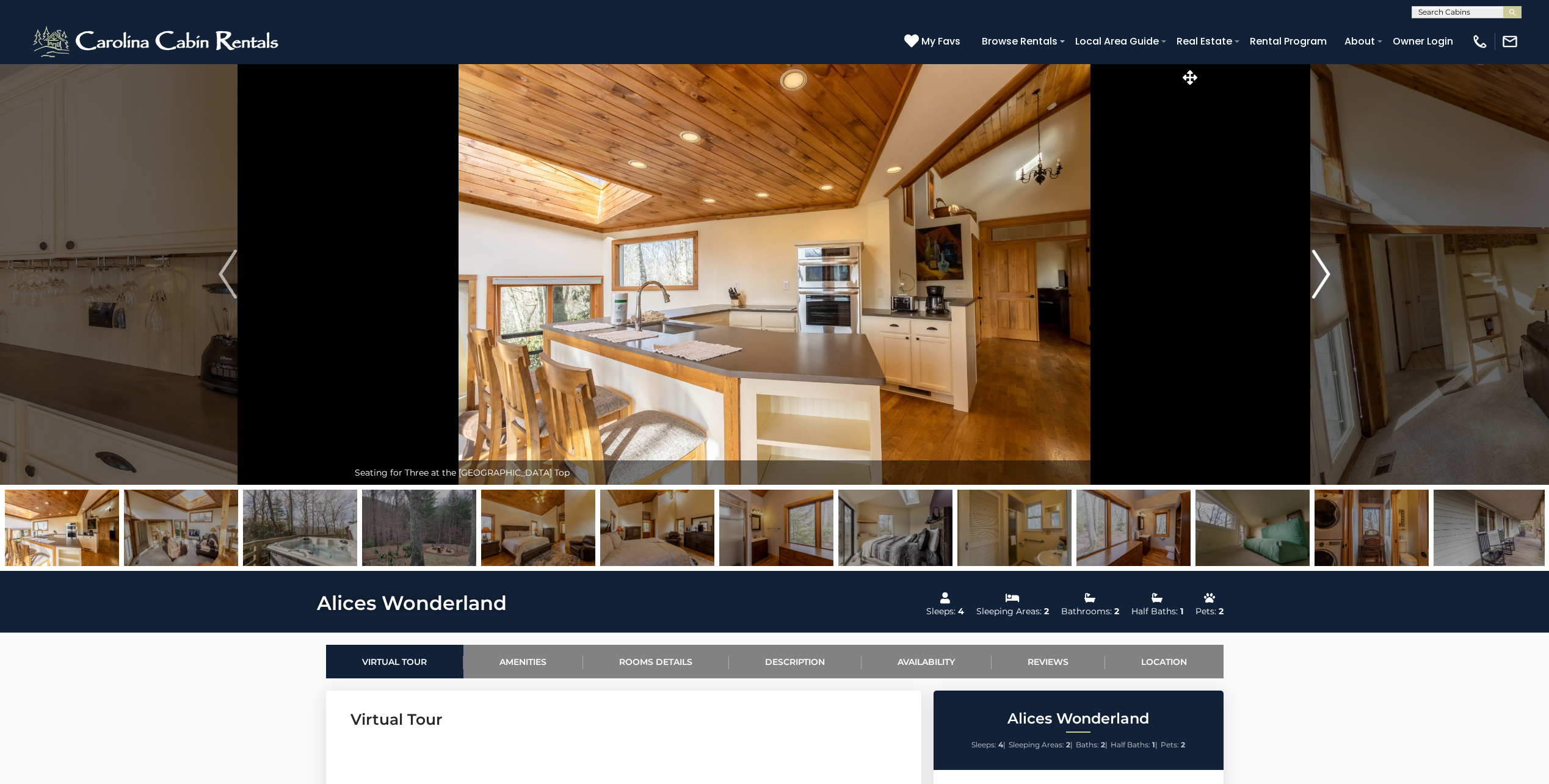
click at [1322, 282] on img "Next" at bounding box center [1322, 274] width 18 height 49
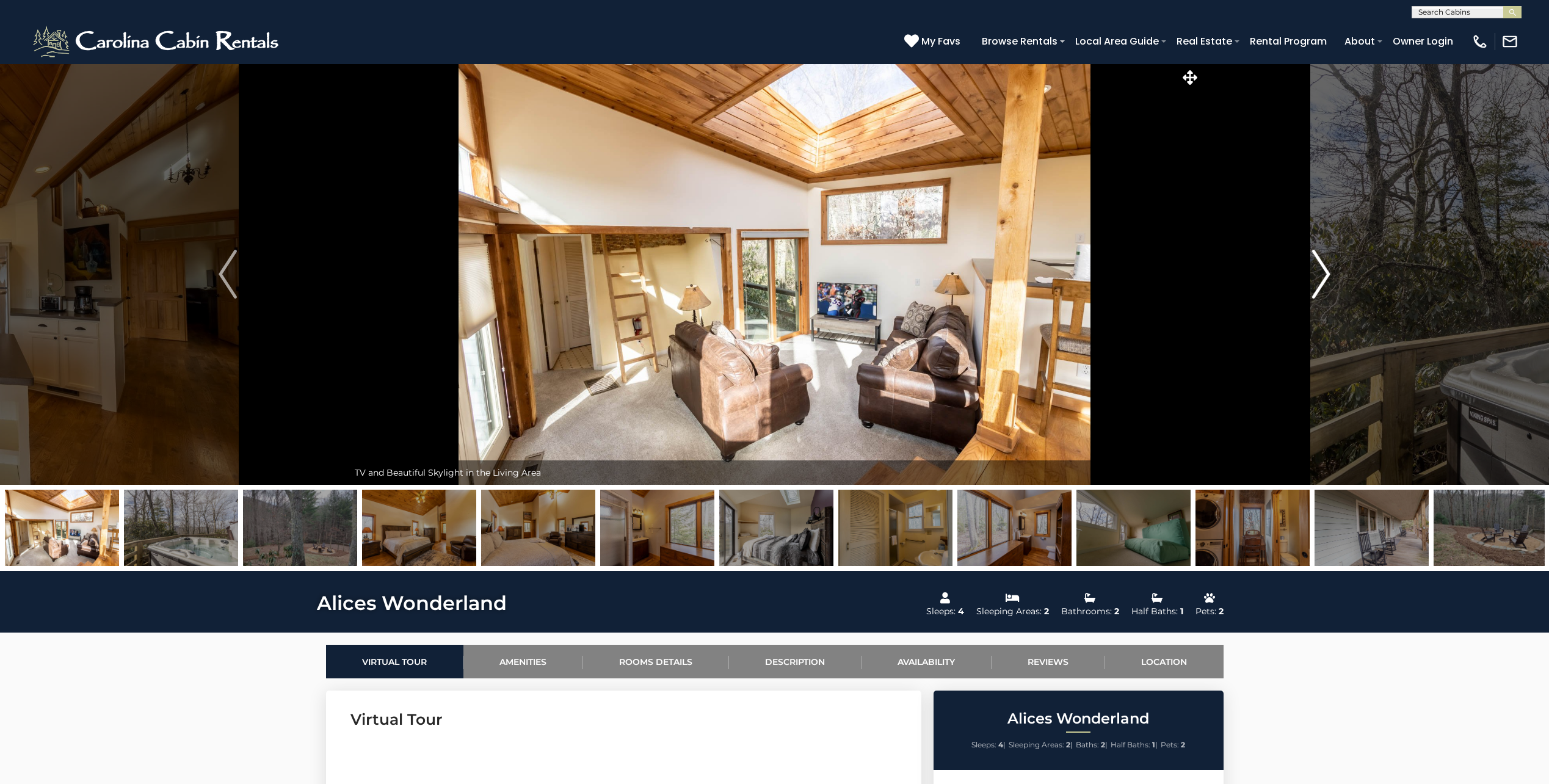
click at [1322, 282] on img "Next" at bounding box center [1322, 274] width 18 height 49
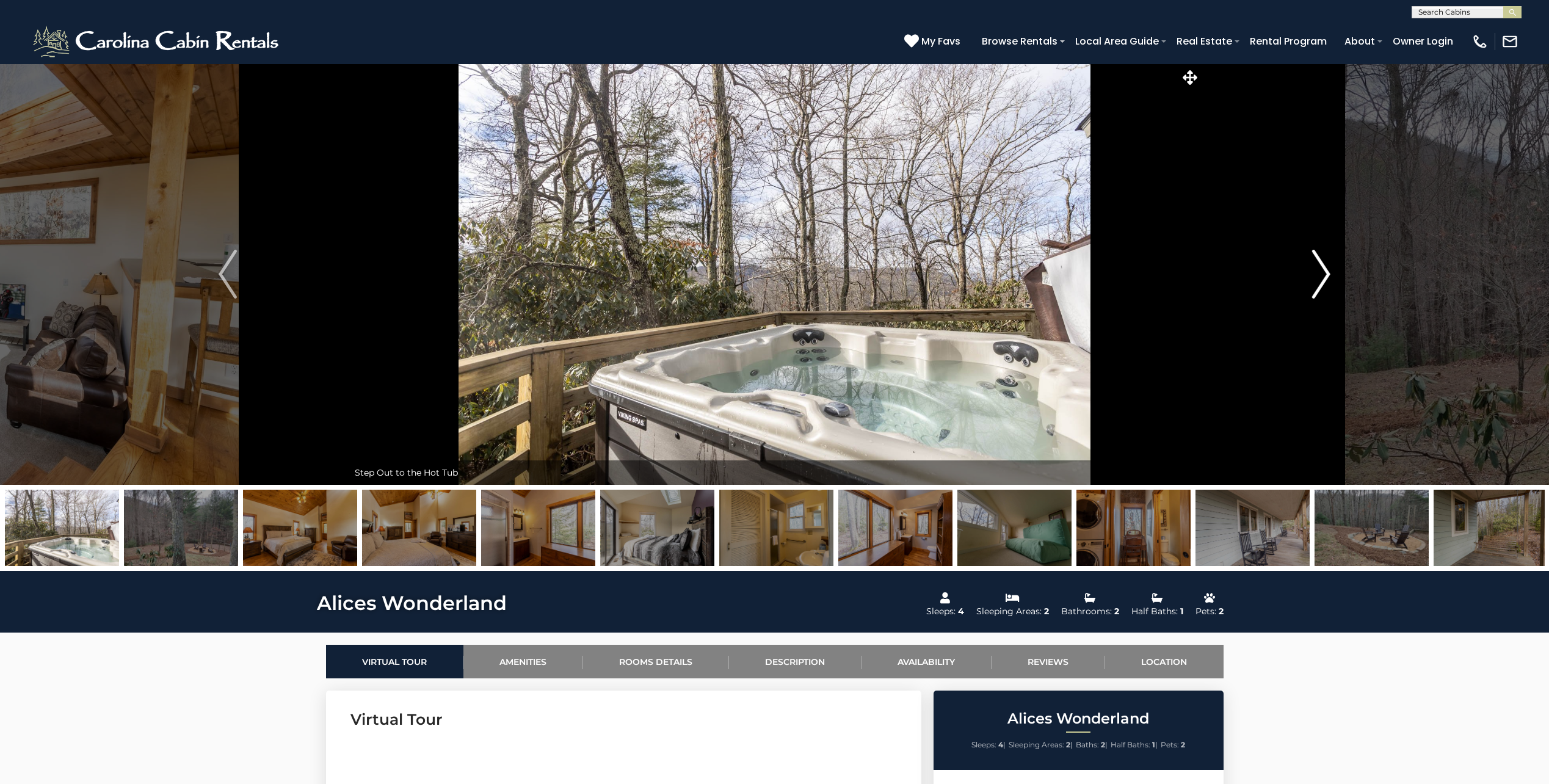
click at [1320, 279] on img "Next" at bounding box center [1322, 274] width 18 height 49
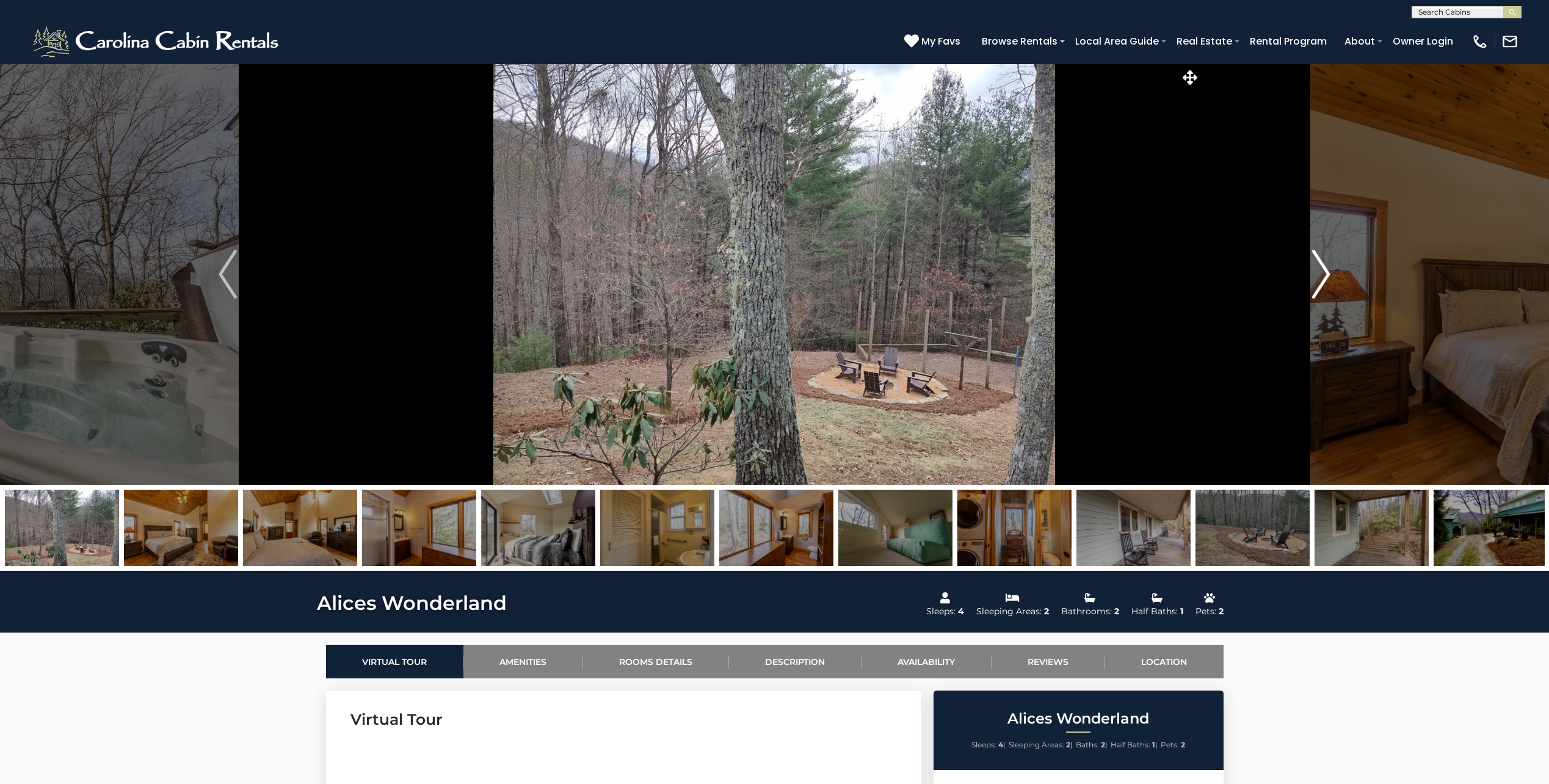
click at [1320, 279] on img "Next" at bounding box center [1322, 274] width 18 height 49
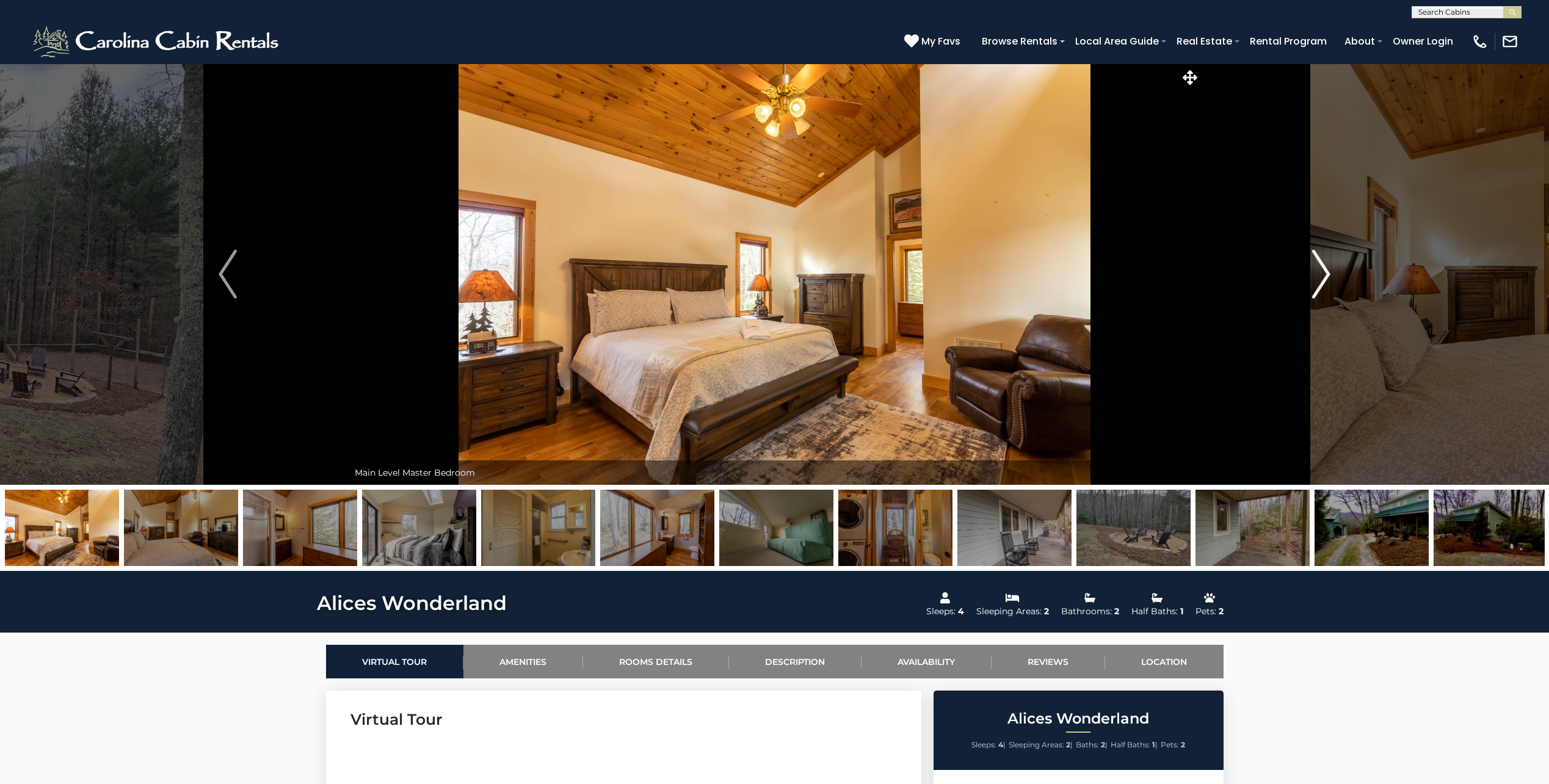
click at [1320, 279] on img "Next" at bounding box center [1322, 274] width 18 height 49
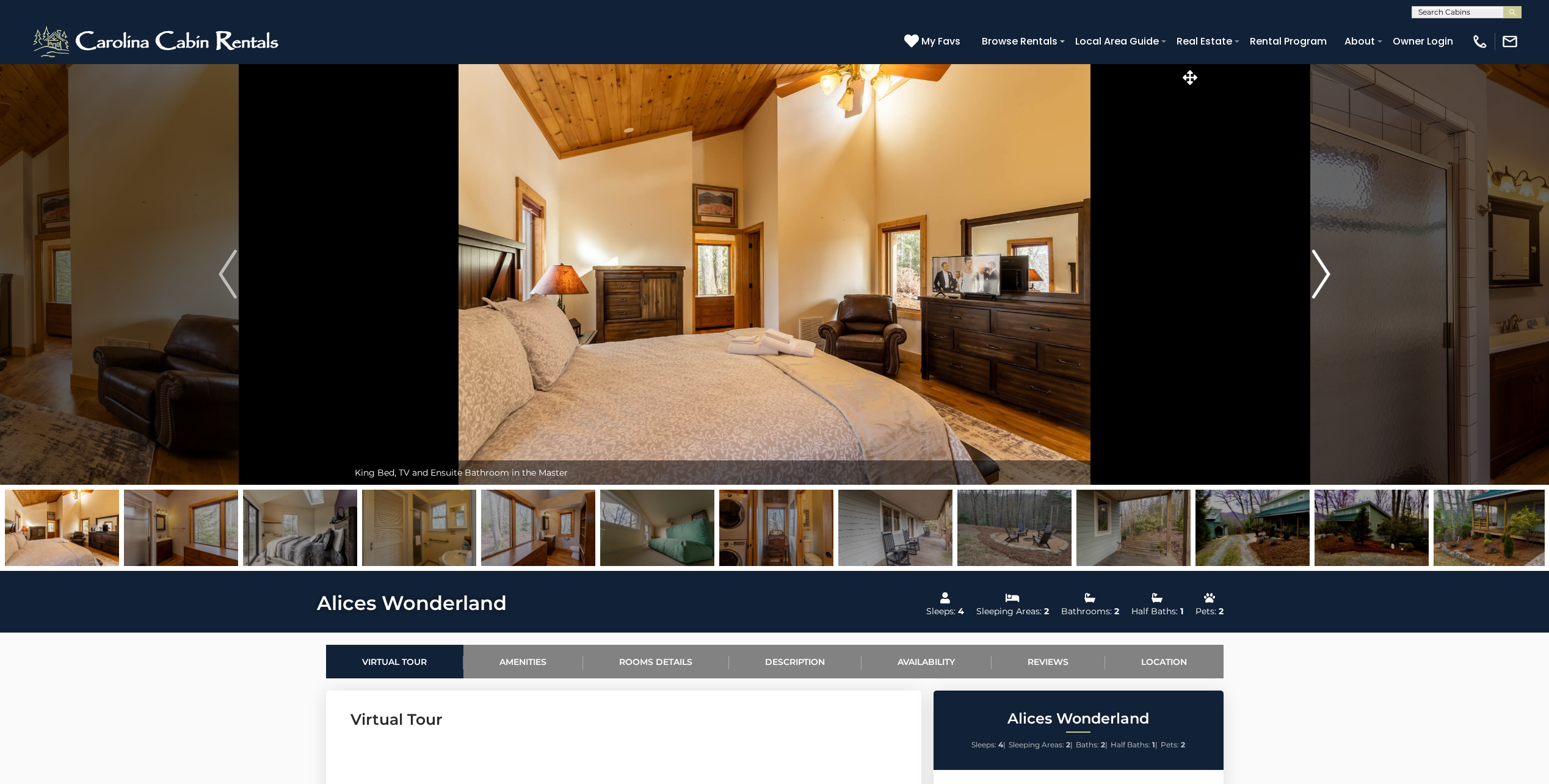
click at [1320, 279] on img "Next" at bounding box center [1322, 274] width 18 height 49
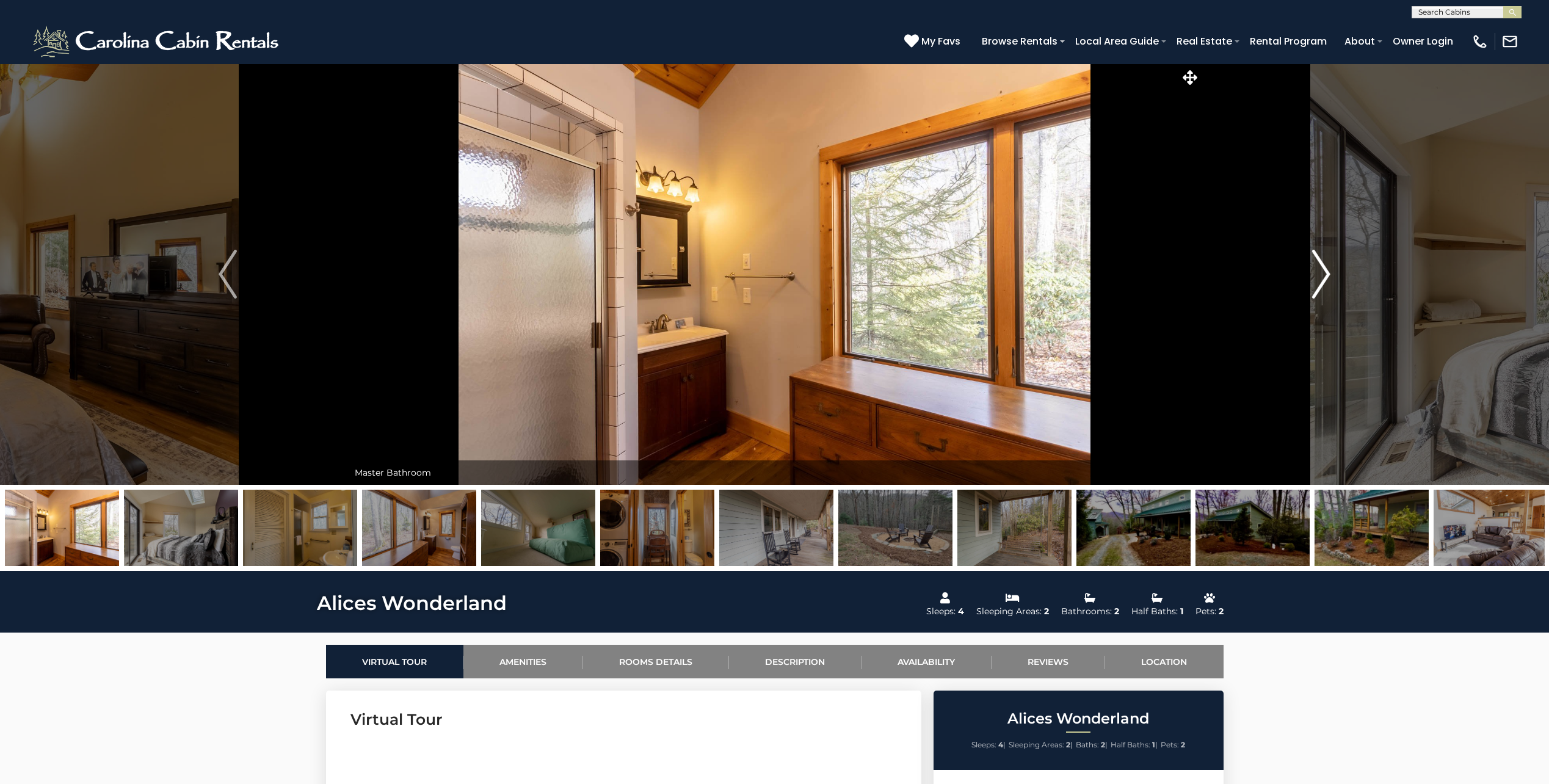
click at [1320, 279] on img "Next" at bounding box center [1322, 274] width 18 height 49
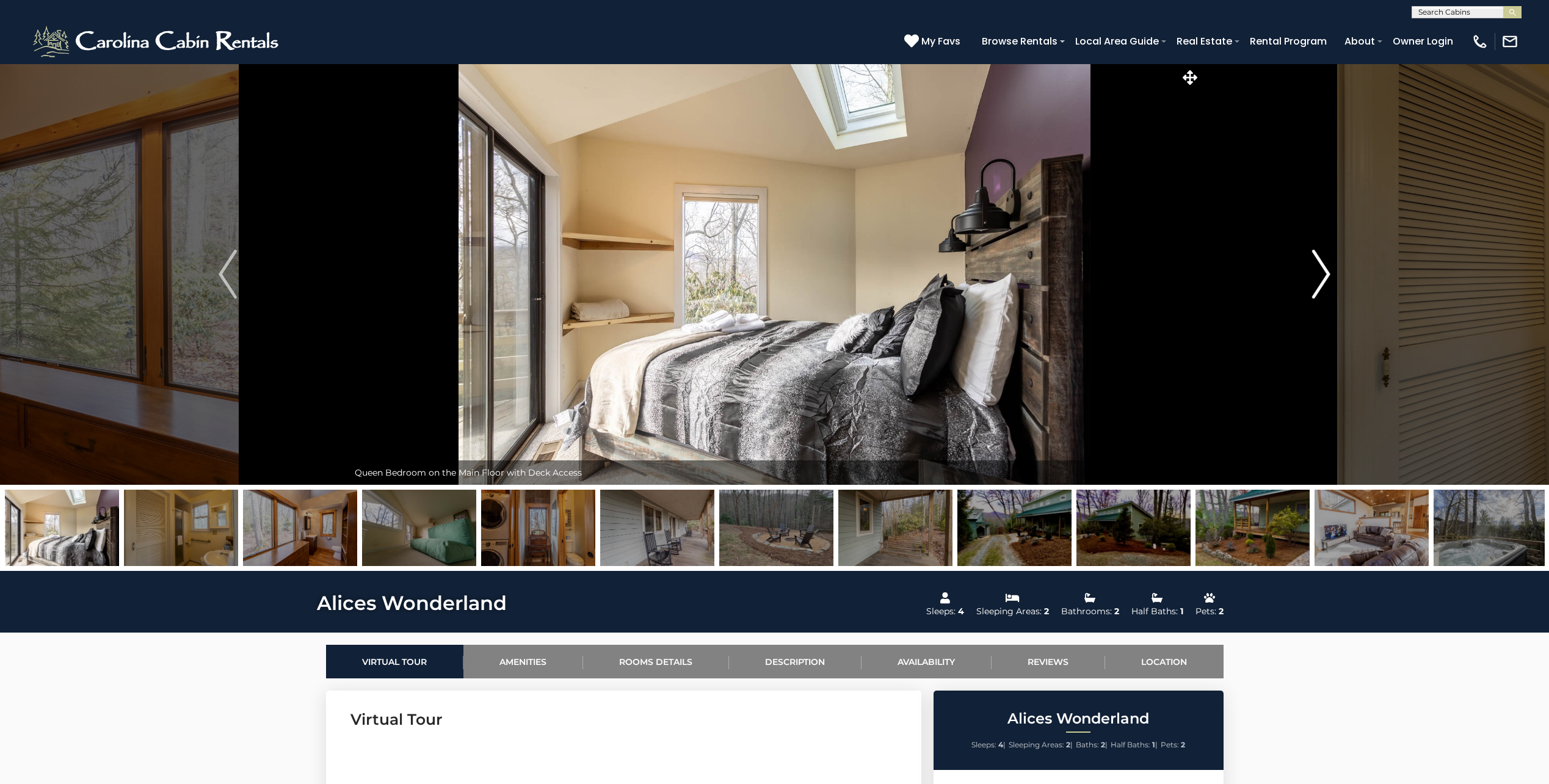
click at [1320, 279] on img "Next" at bounding box center [1322, 274] width 18 height 49
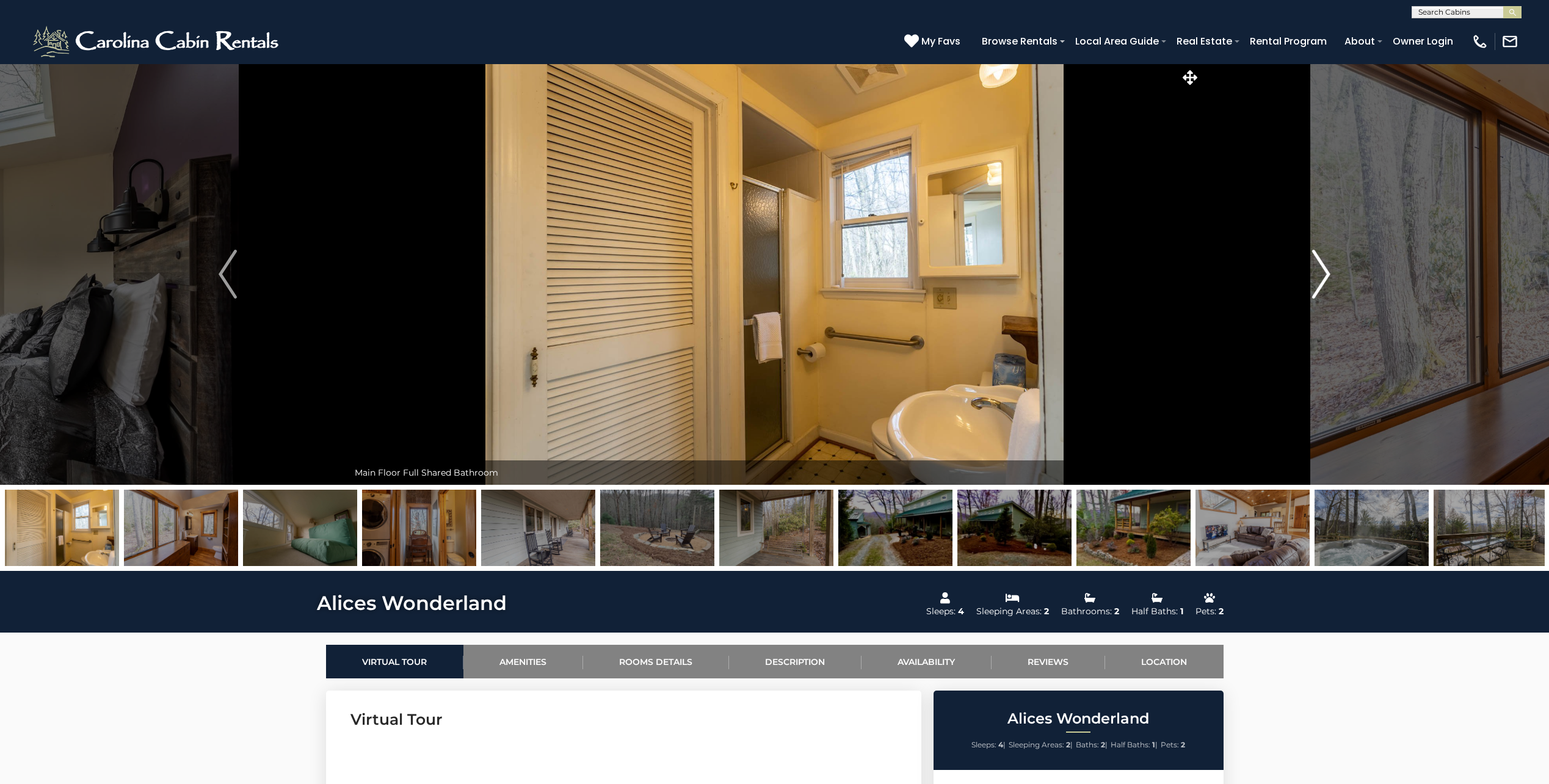
click at [1320, 279] on img "Next" at bounding box center [1322, 274] width 18 height 49
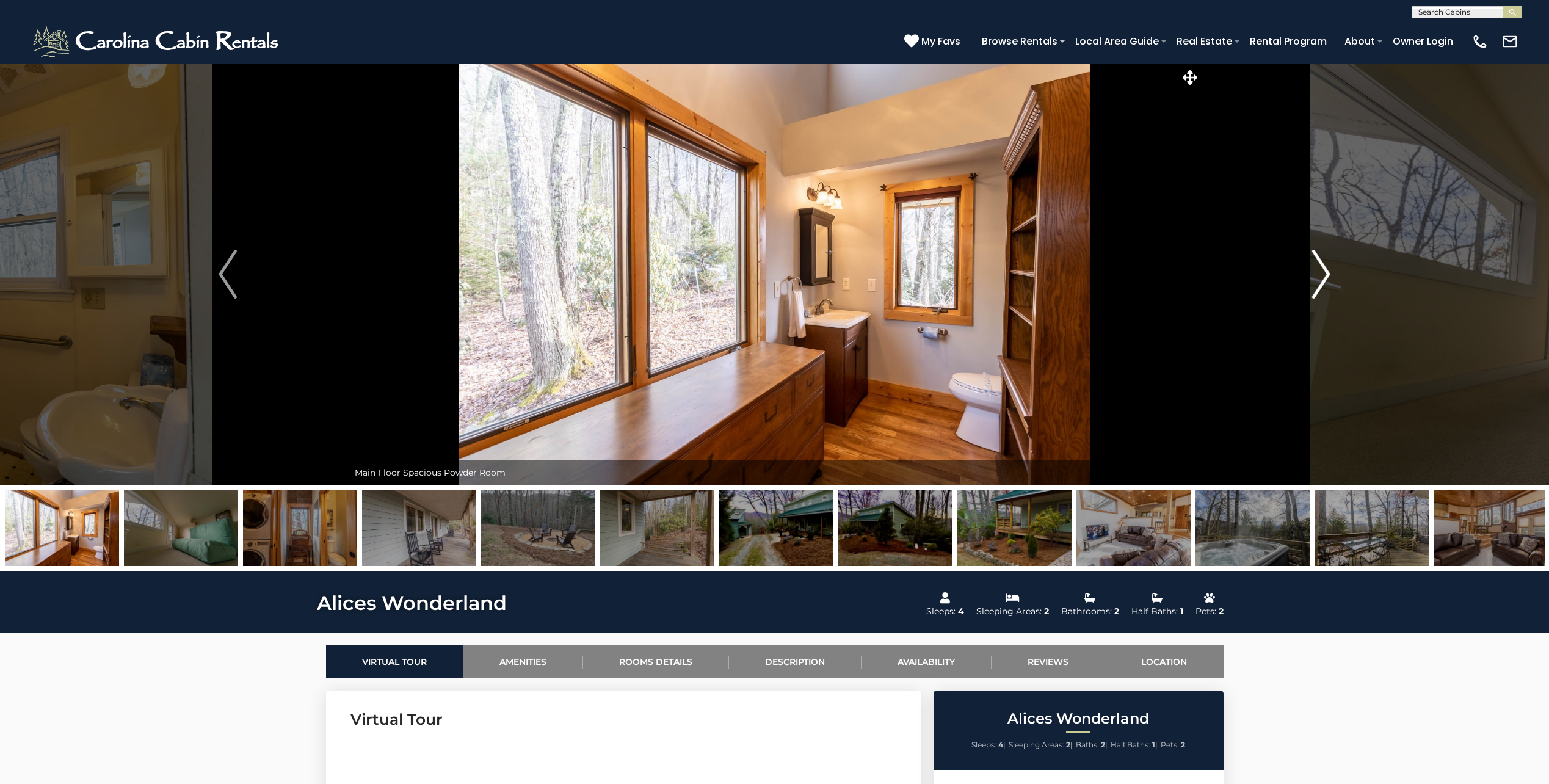
click at [1320, 279] on img "Next" at bounding box center [1322, 274] width 18 height 49
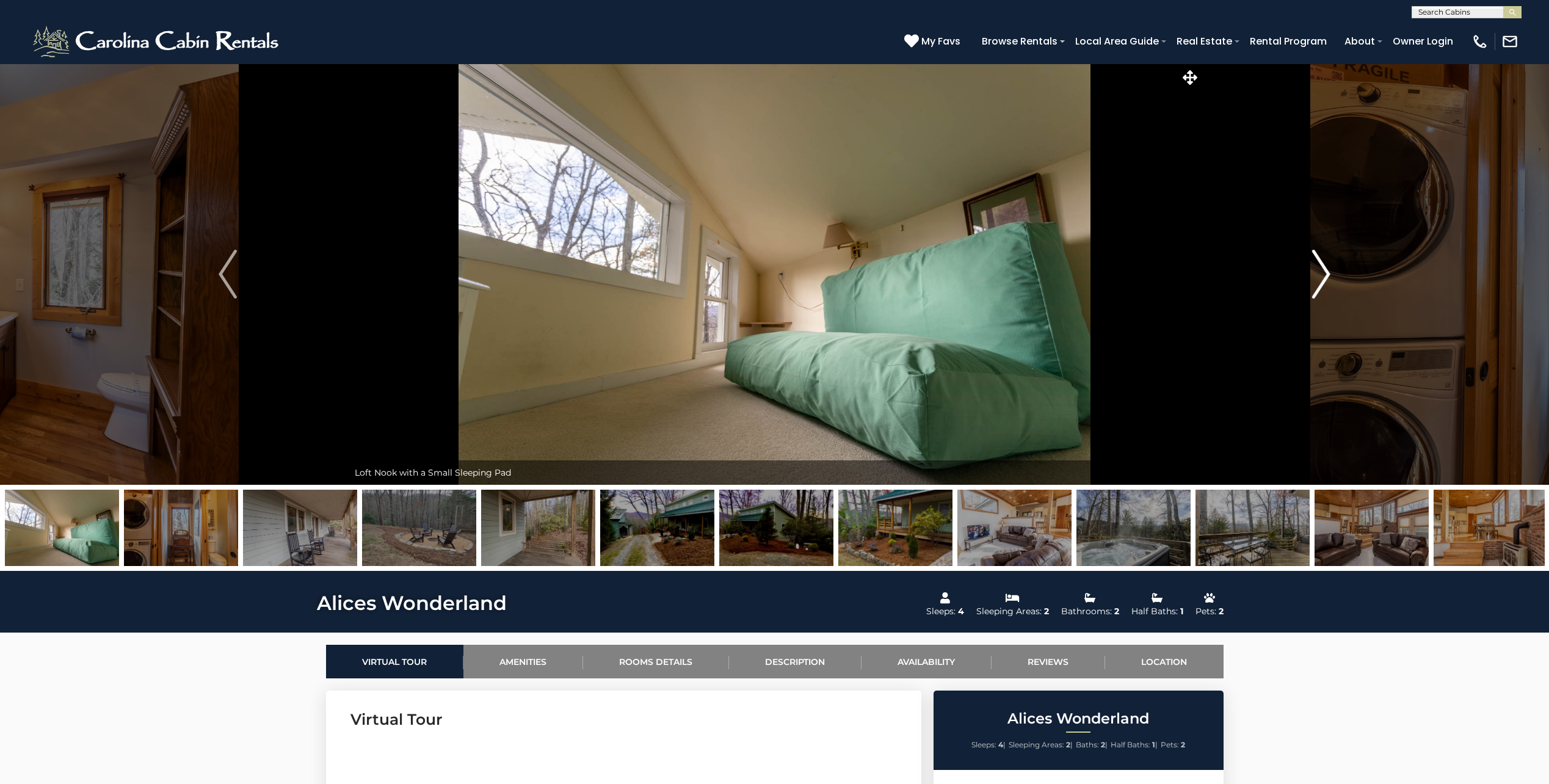
click at [1320, 279] on img "Next" at bounding box center [1322, 274] width 18 height 49
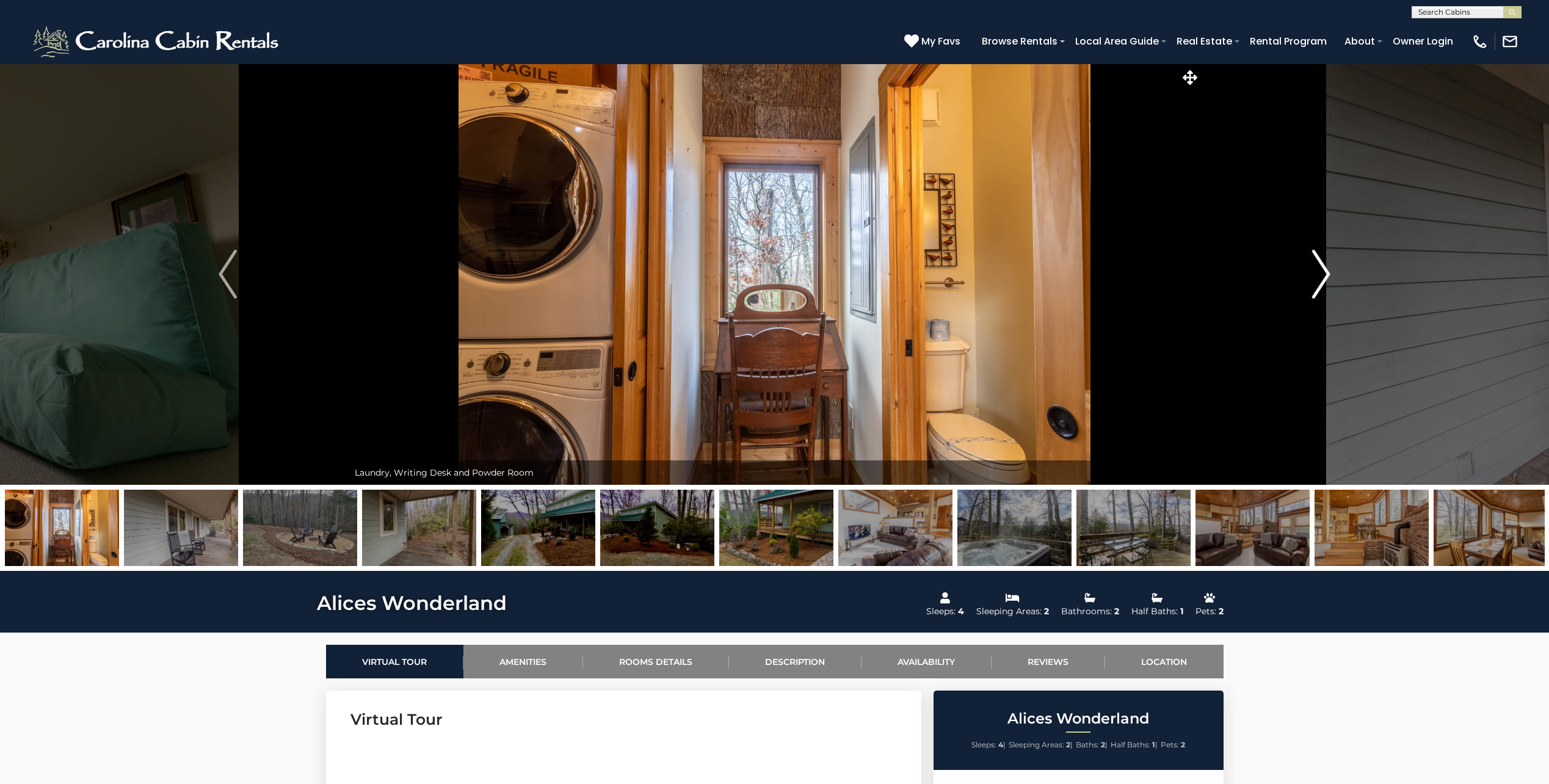
click at [1320, 279] on img "Next" at bounding box center [1322, 274] width 18 height 49
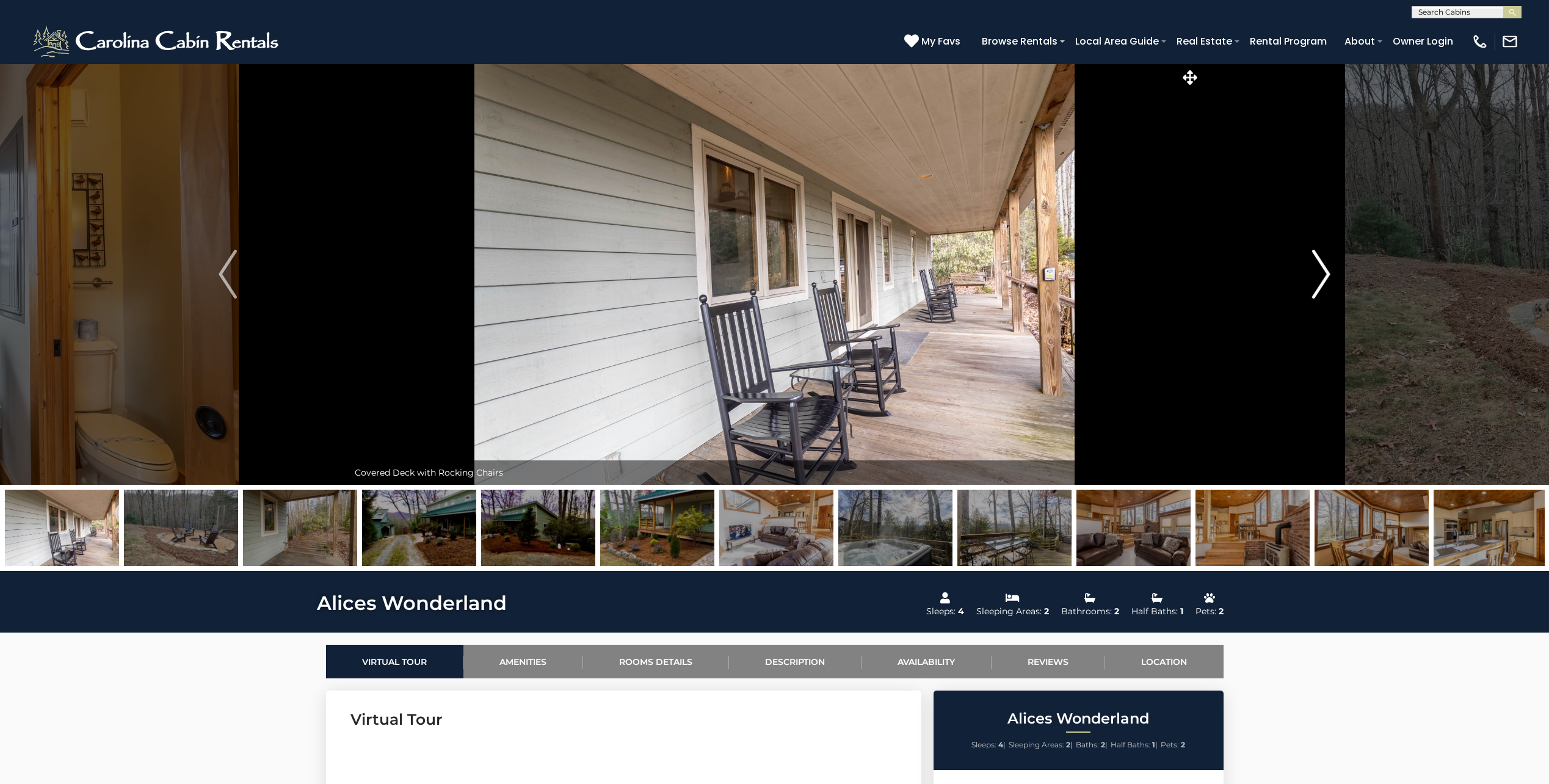
click at [1320, 279] on img "Next" at bounding box center [1322, 274] width 18 height 49
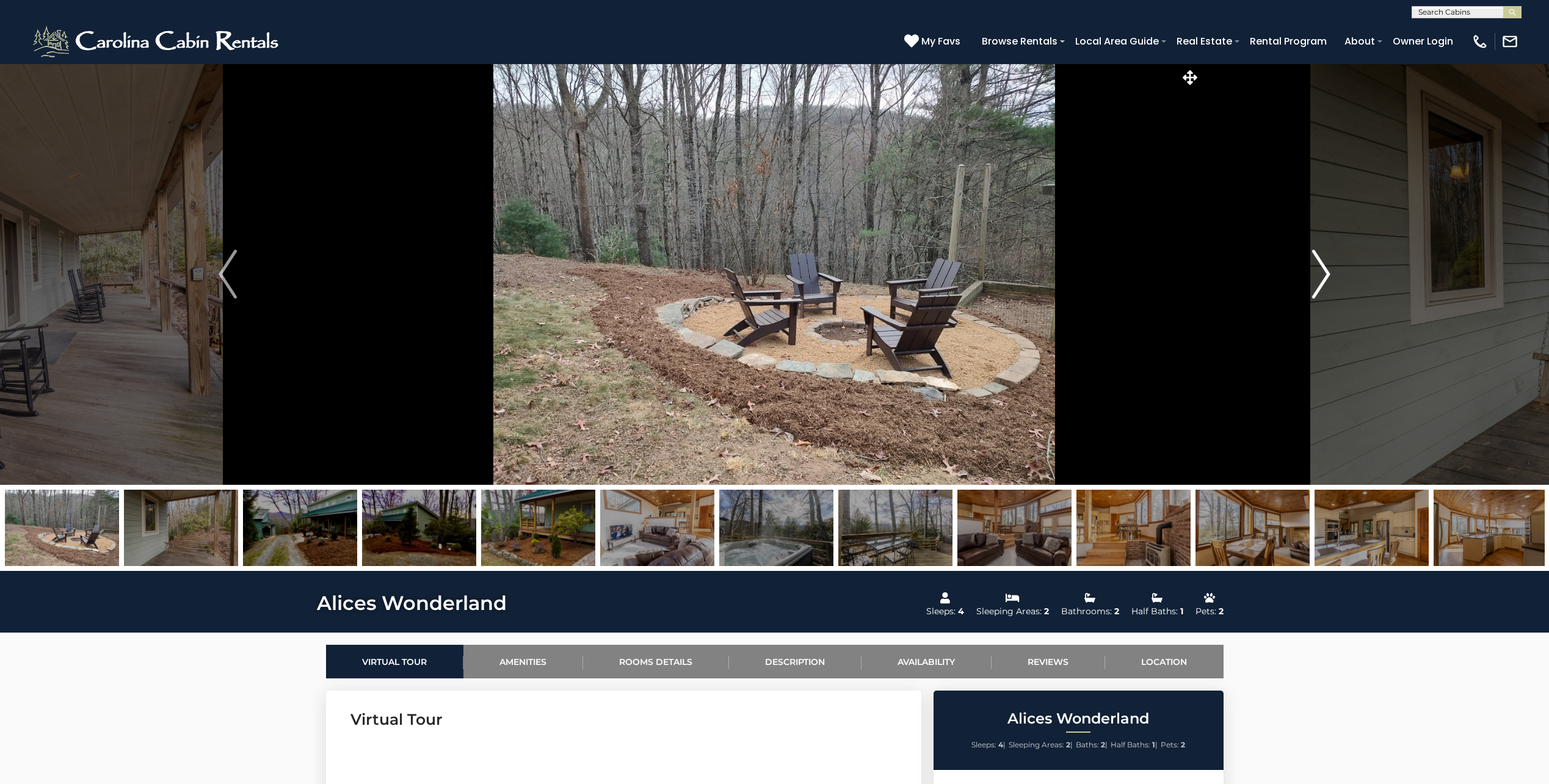
click at [1320, 279] on img "Next" at bounding box center [1322, 274] width 18 height 49
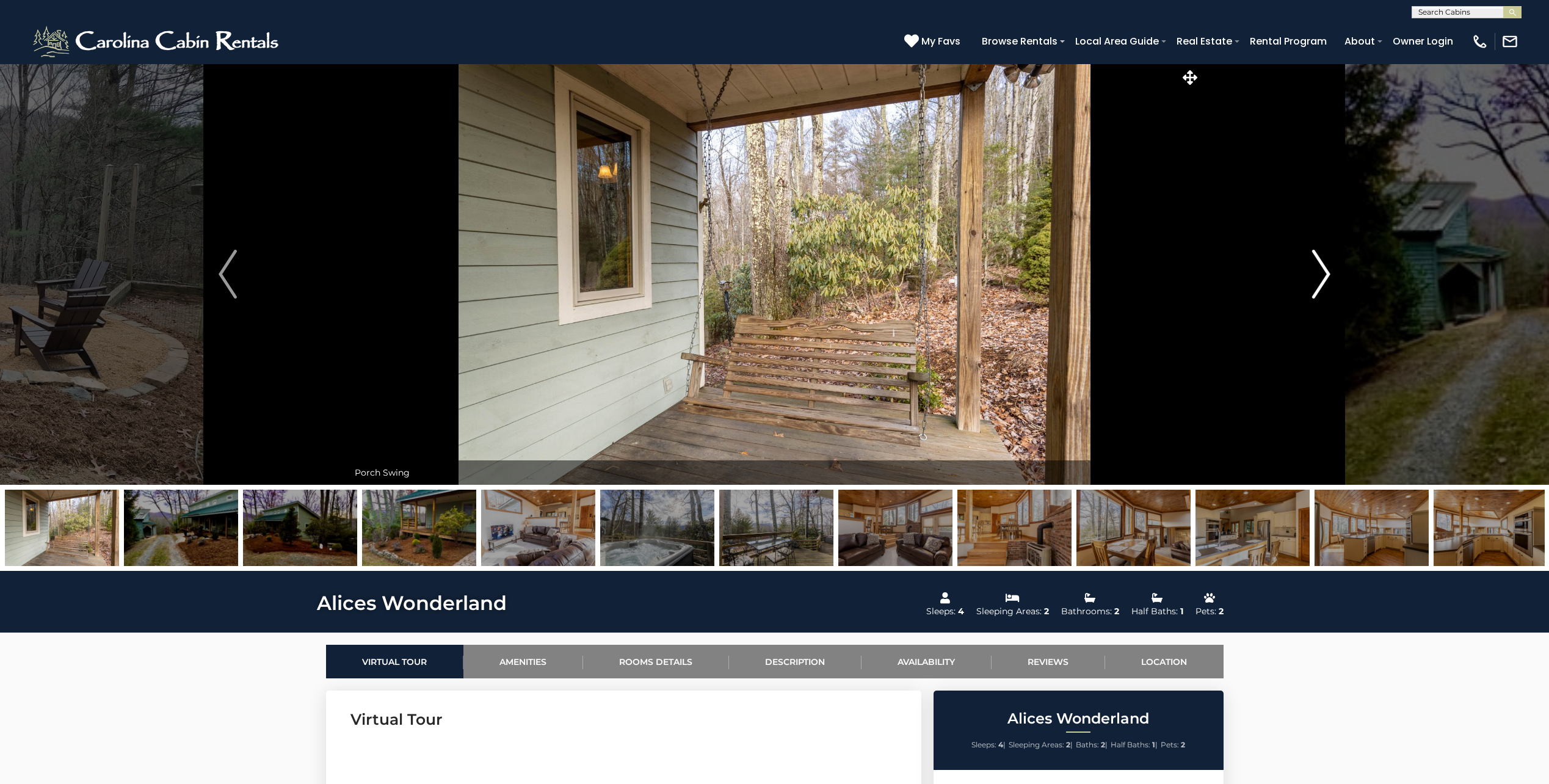
click at [1320, 279] on img "Next" at bounding box center [1322, 274] width 18 height 49
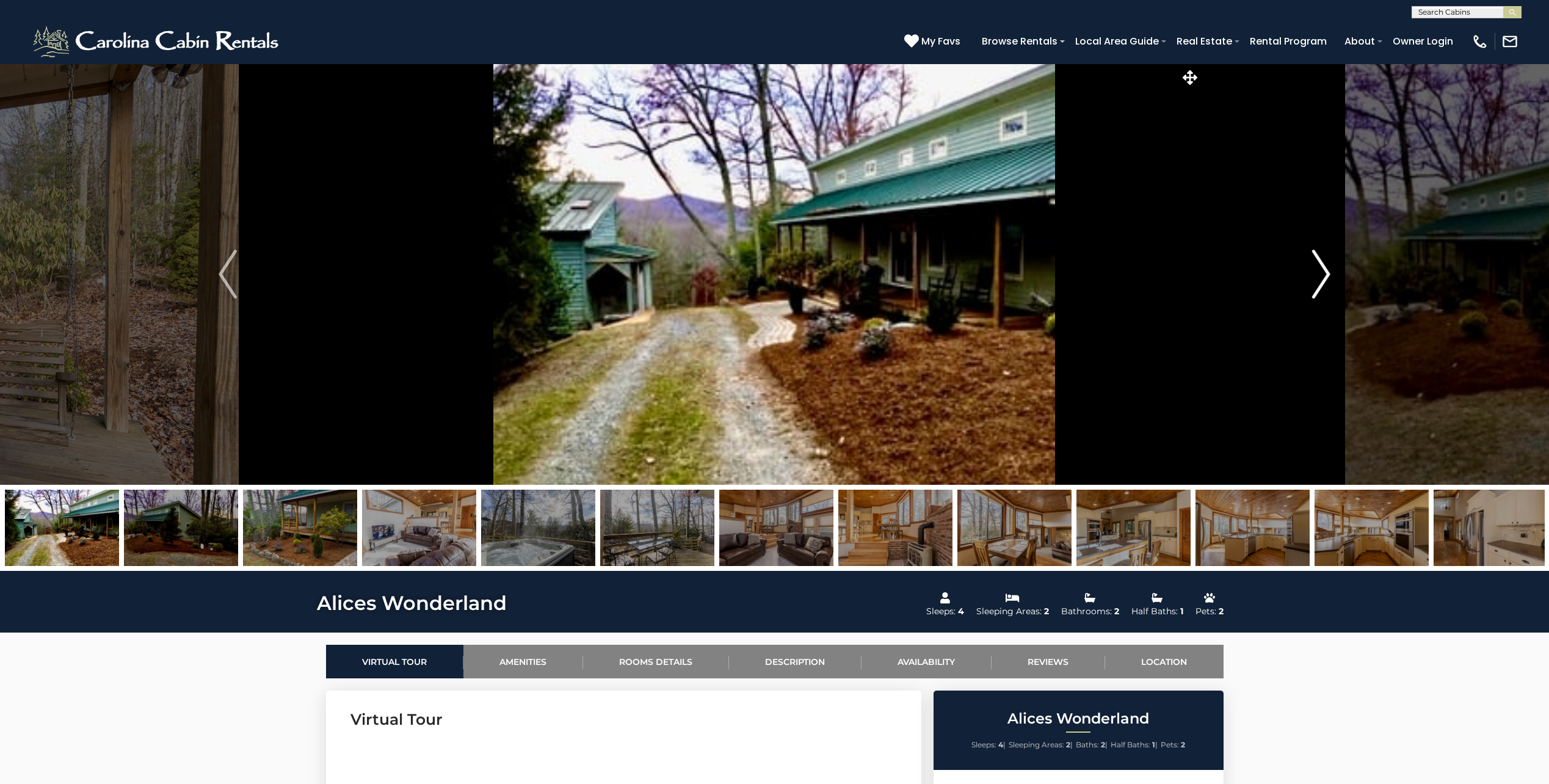
click at [1320, 279] on img "Next" at bounding box center [1322, 274] width 18 height 49
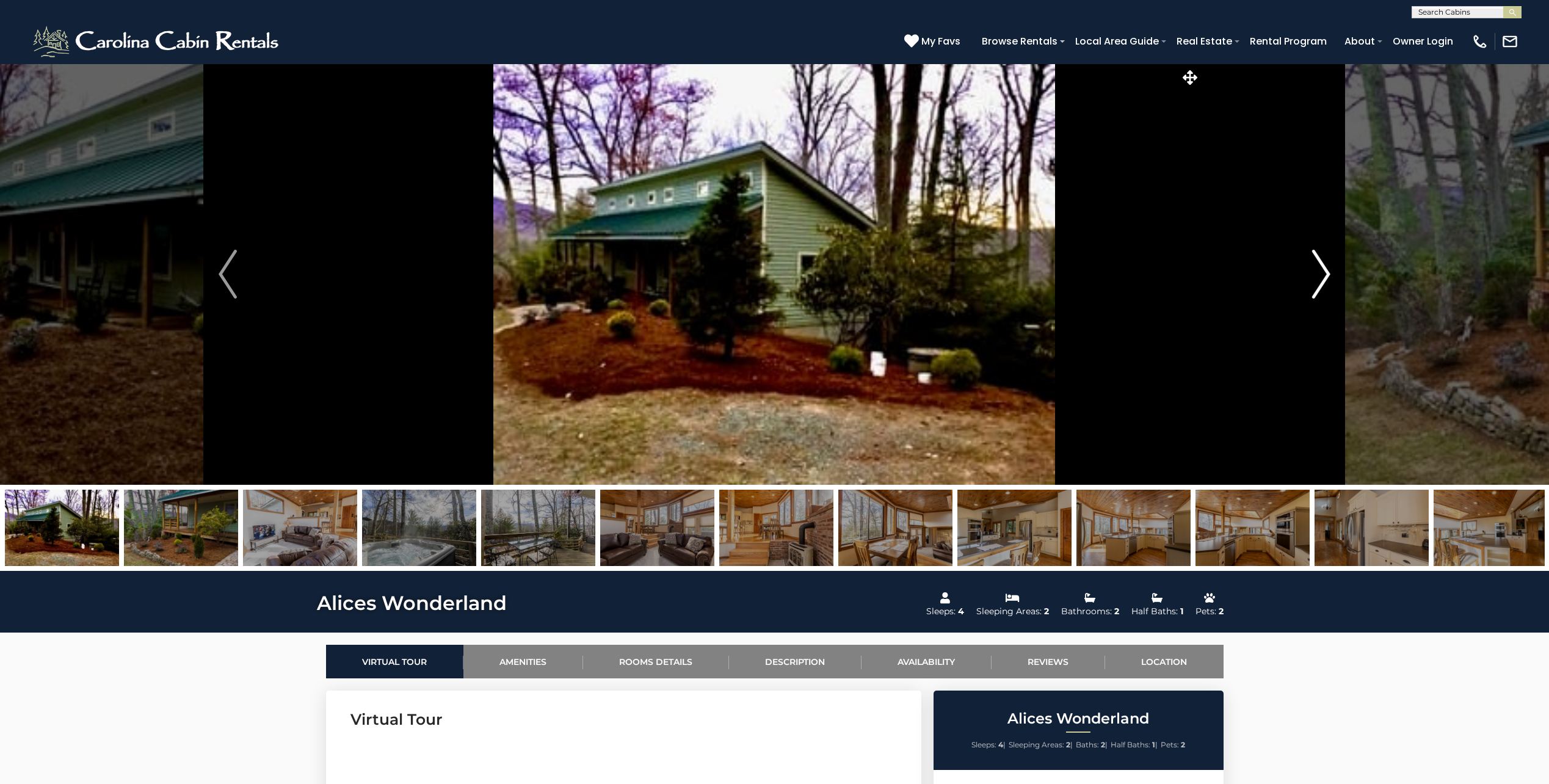
click at [1320, 279] on img "Next" at bounding box center [1322, 274] width 18 height 49
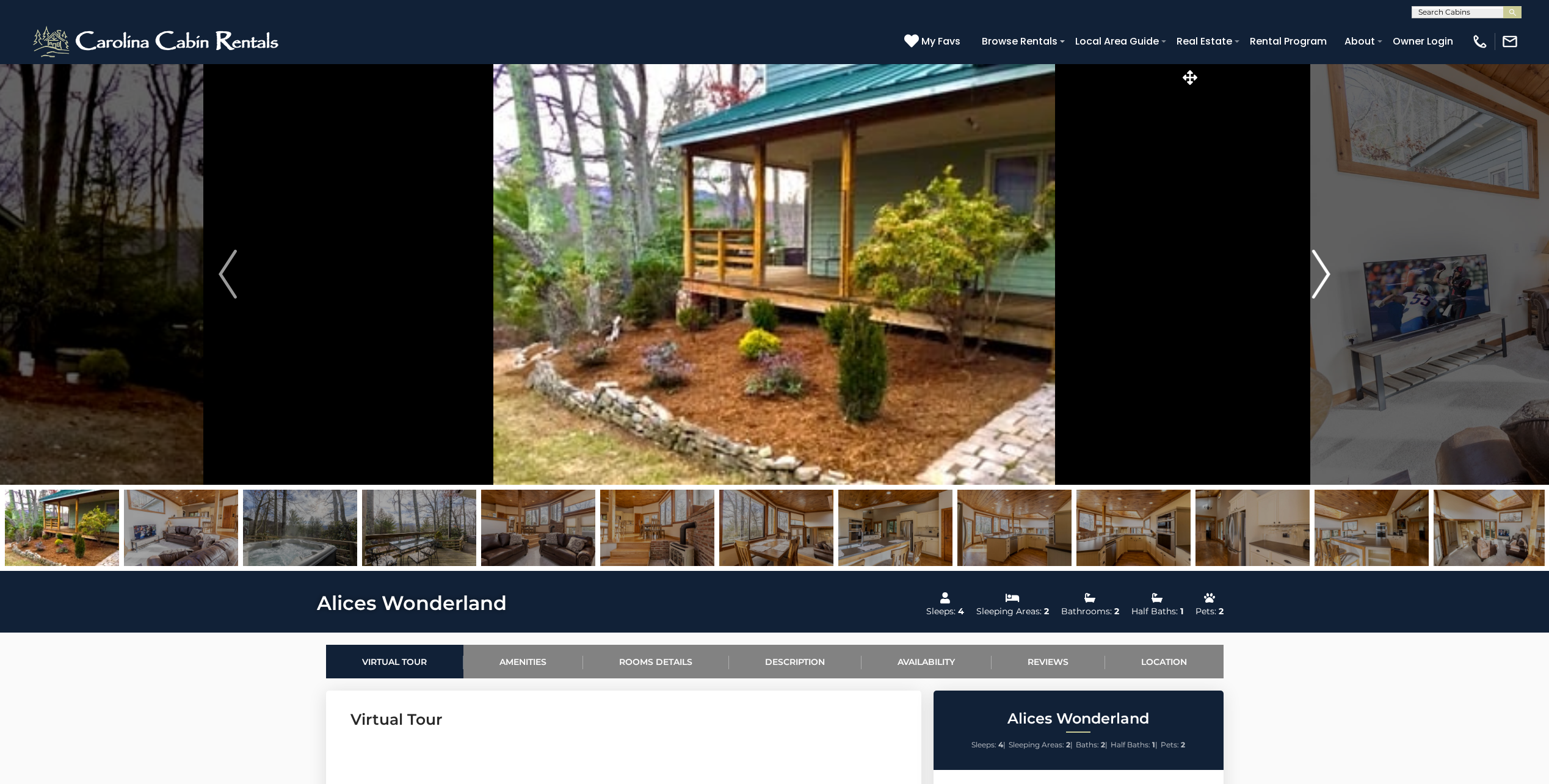
click at [1320, 279] on img "Next" at bounding box center [1322, 274] width 18 height 49
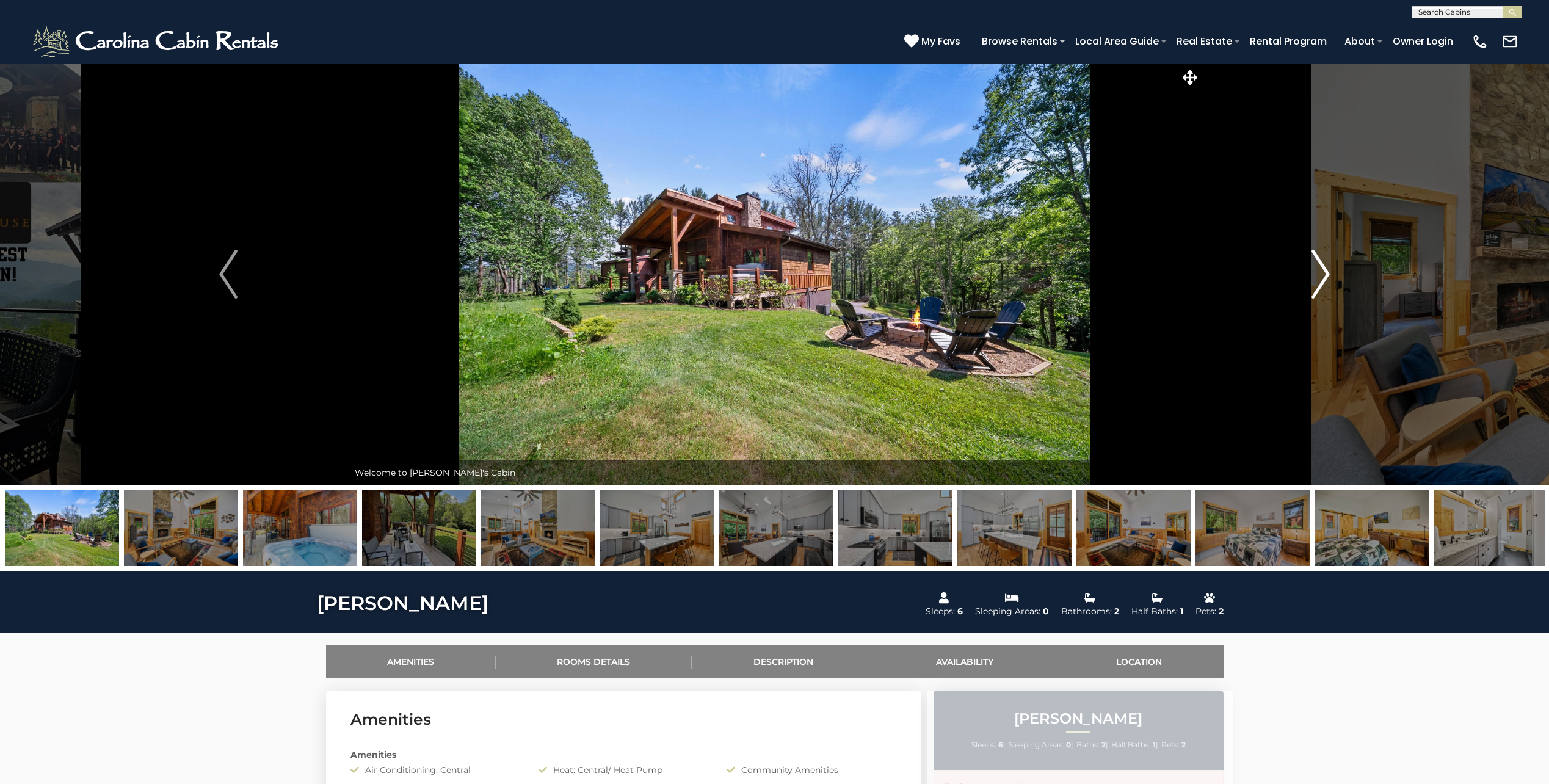
click at [1318, 266] on img "Next" at bounding box center [1321, 274] width 18 height 49
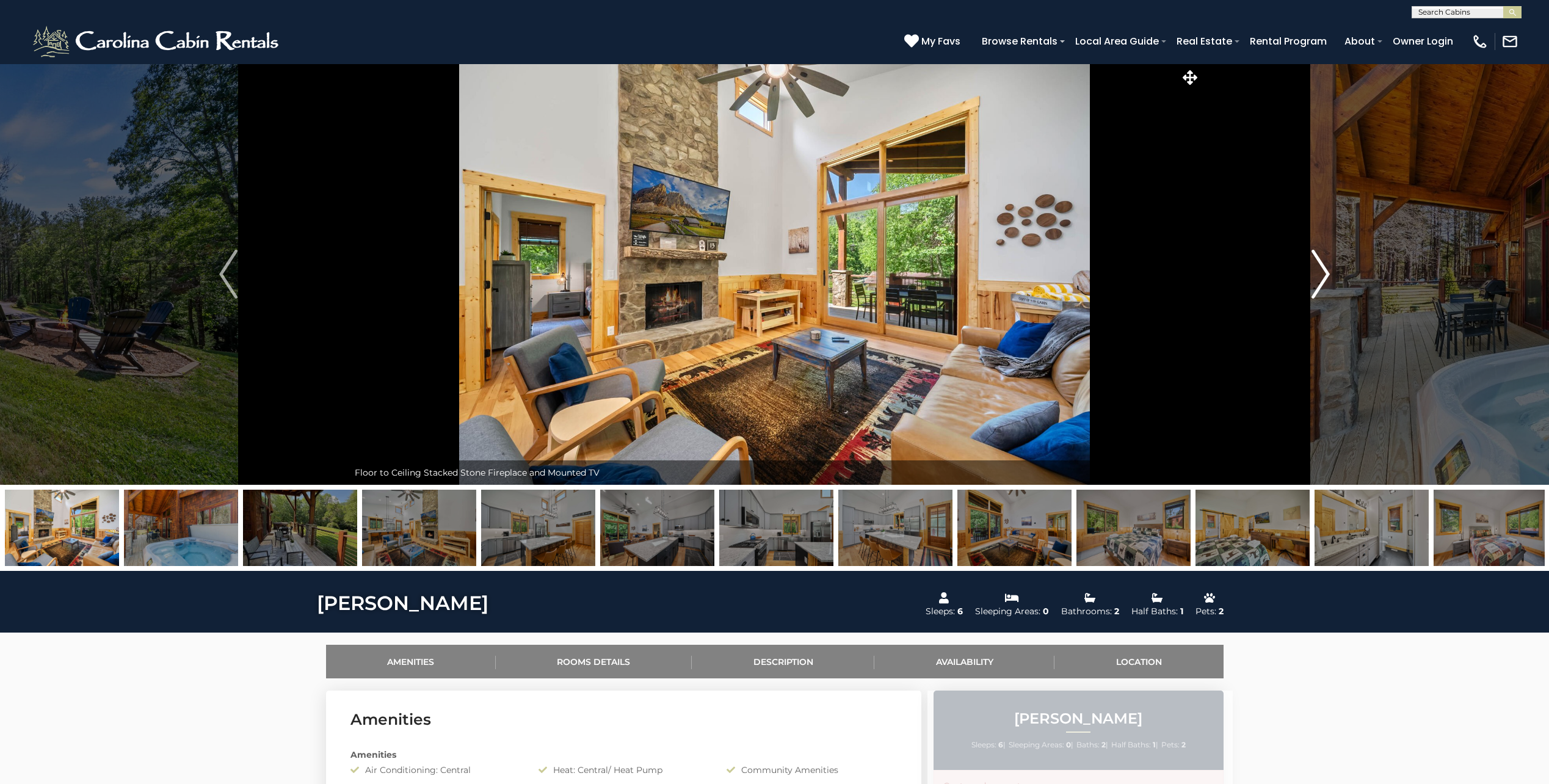
click at [1318, 268] on img "Next" at bounding box center [1321, 274] width 18 height 49
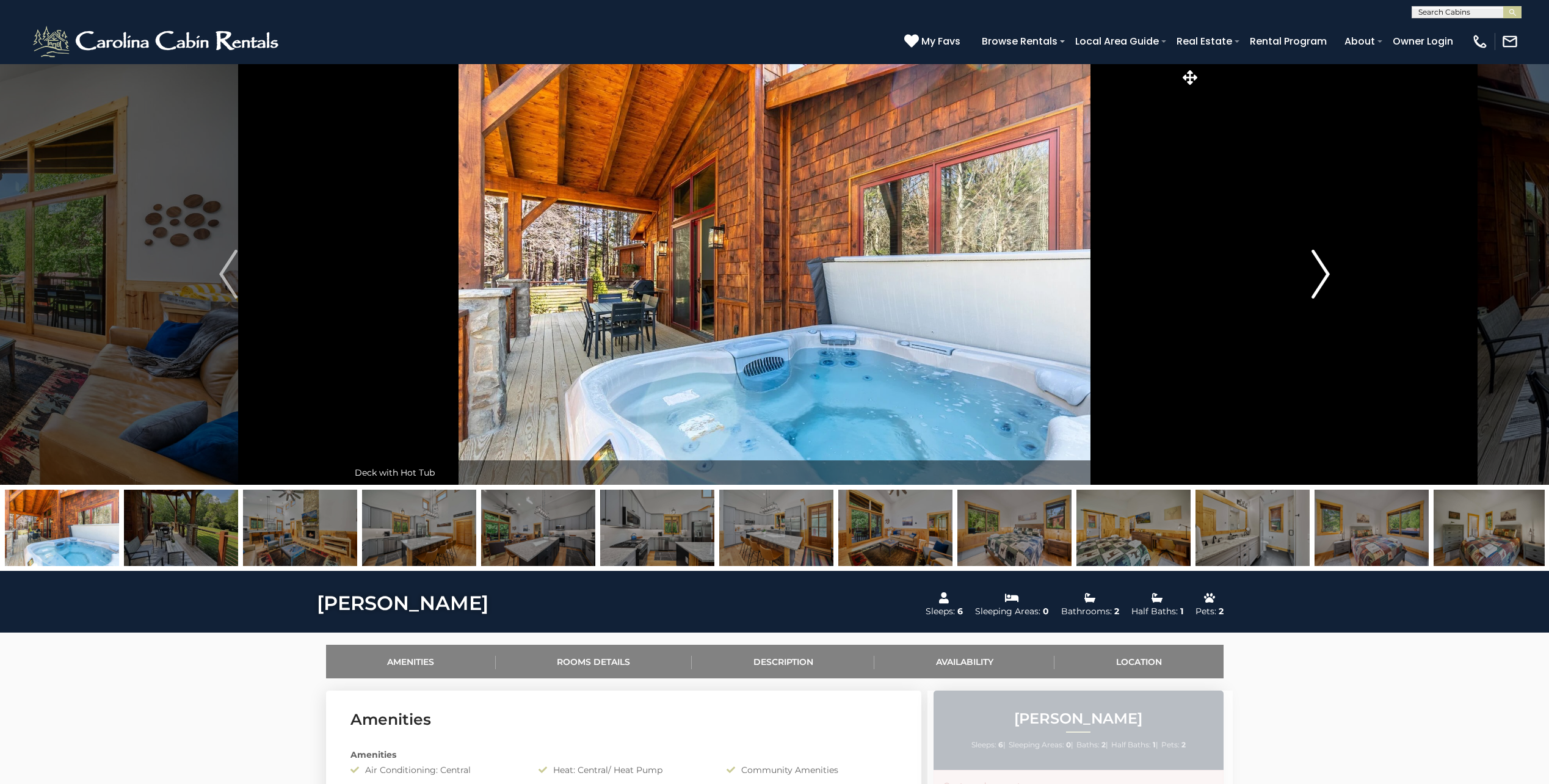
click at [1318, 268] on img "Next" at bounding box center [1321, 274] width 18 height 49
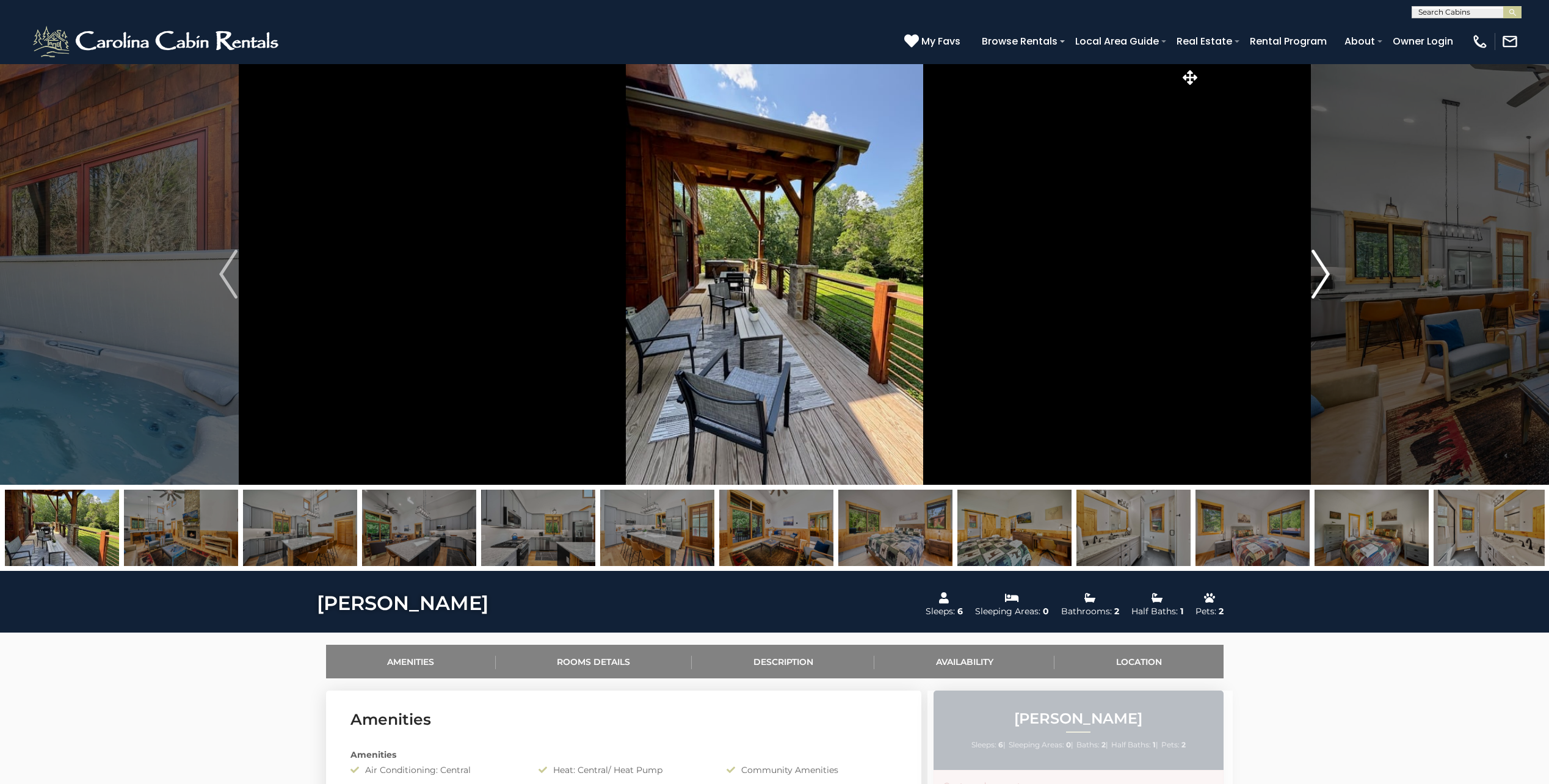
click at [1318, 268] on img "Next" at bounding box center [1321, 274] width 18 height 49
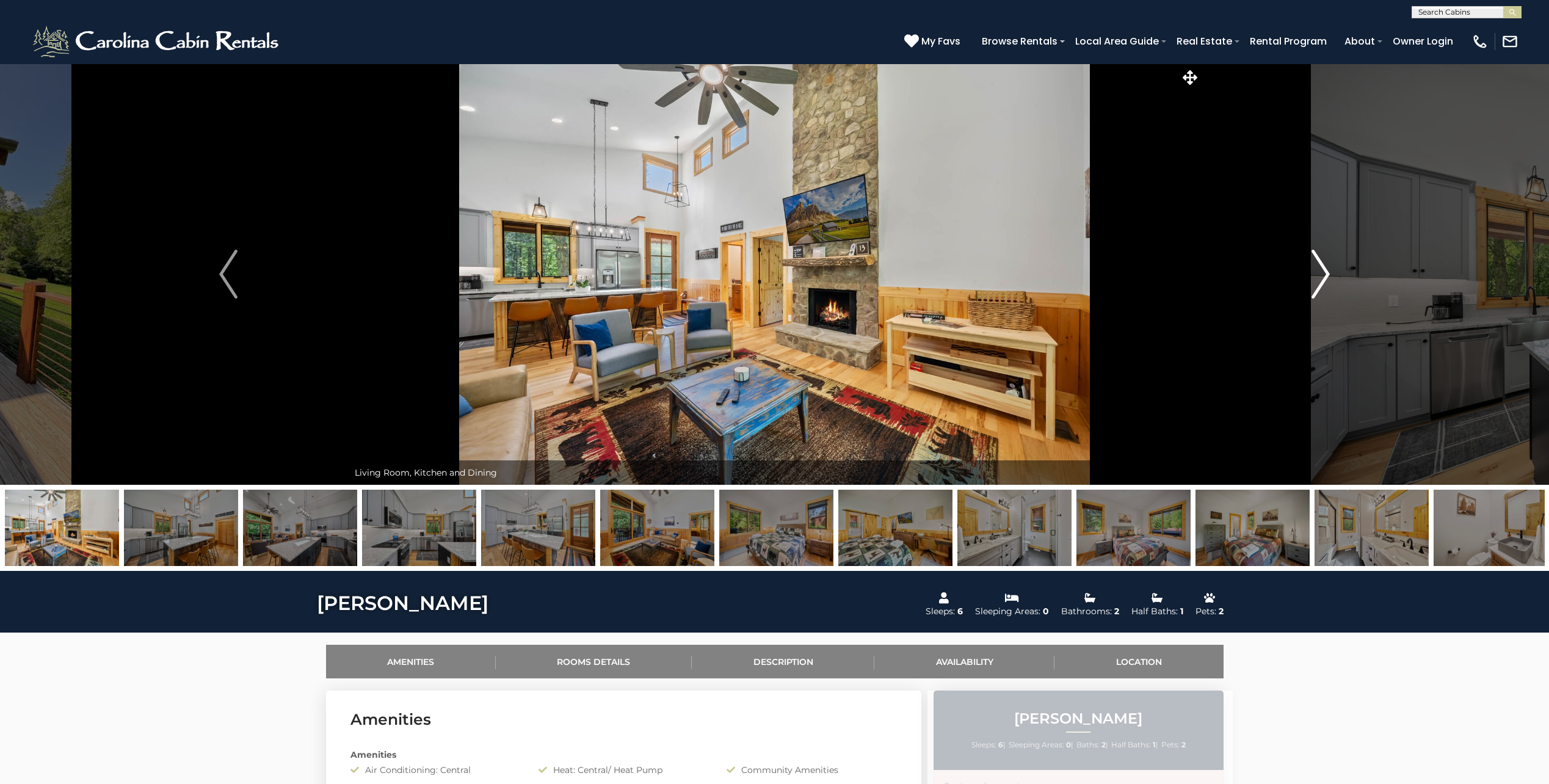
click at [1318, 268] on img "Next" at bounding box center [1321, 274] width 18 height 49
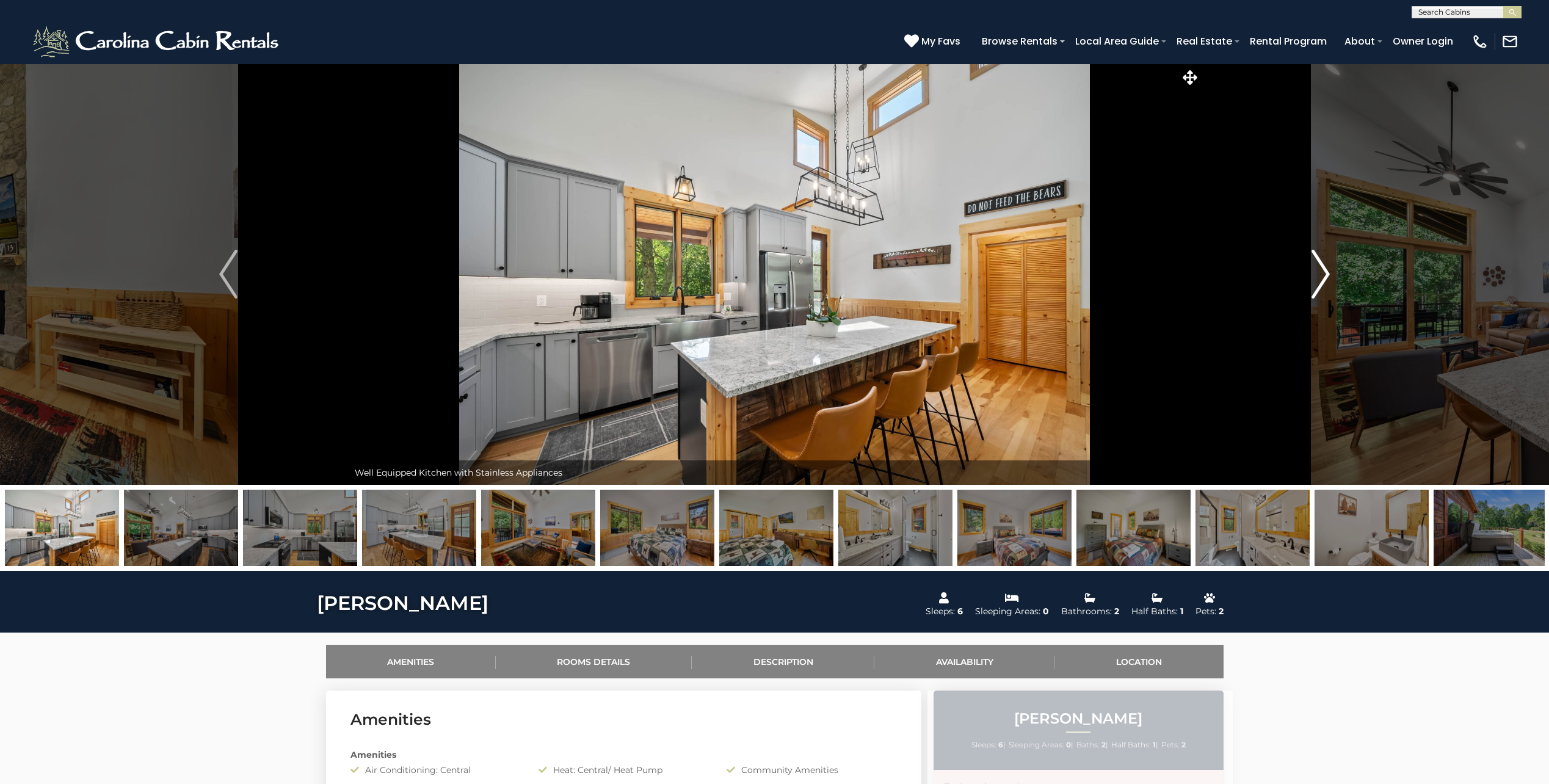
click at [1318, 268] on img "Next" at bounding box center [1321, 274] width 18 height 49
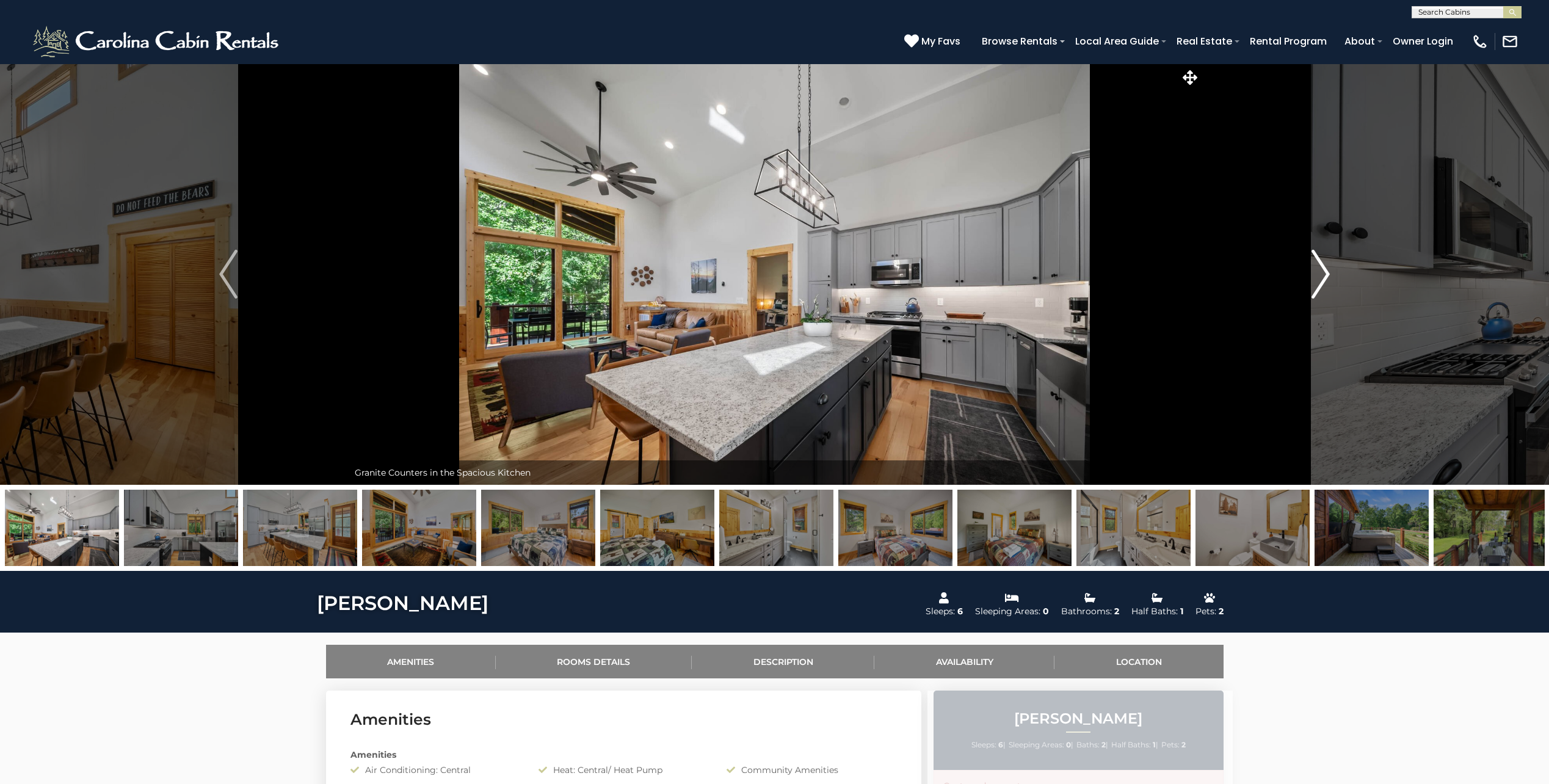
click at [1318, 268] on img "Next" at bounding box center [1321, 274] width 18 height 49
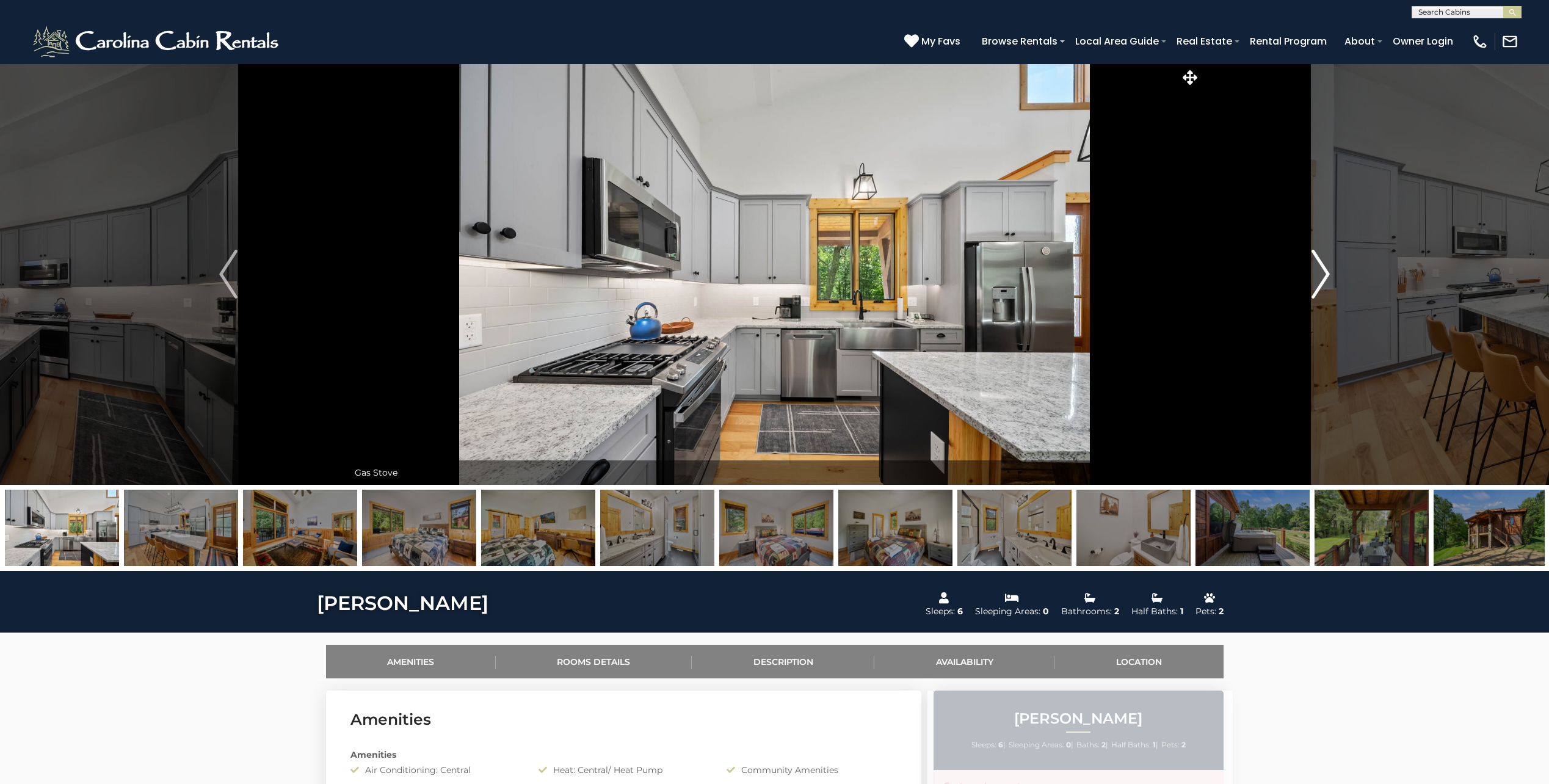
click at [1318, 268] on img "Next" at bounding box center [1321, 274] width 18 height 49
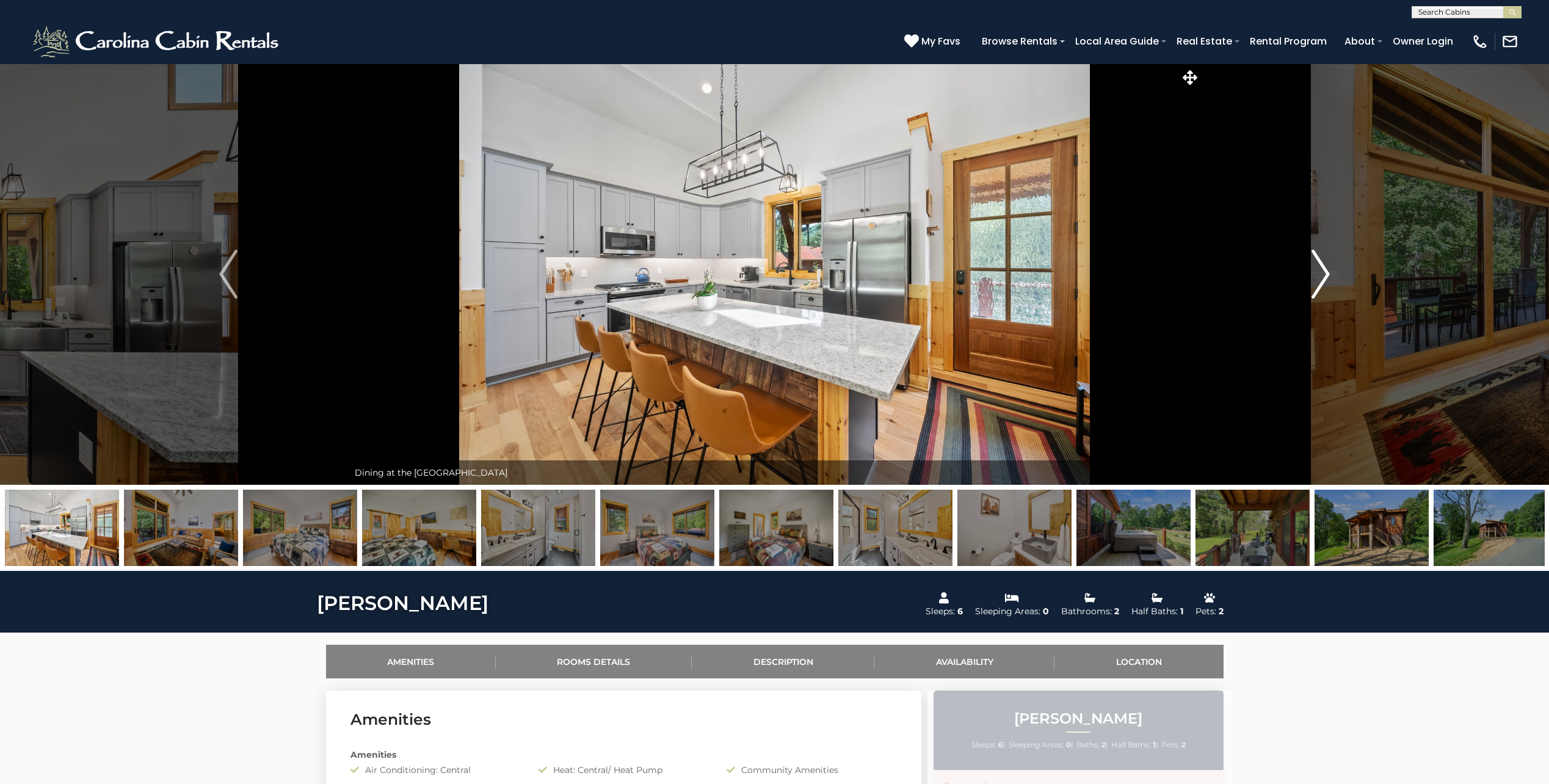
click at [1318, 268] on img "Next" at bounding box center [1321, 274] width 18 height 49
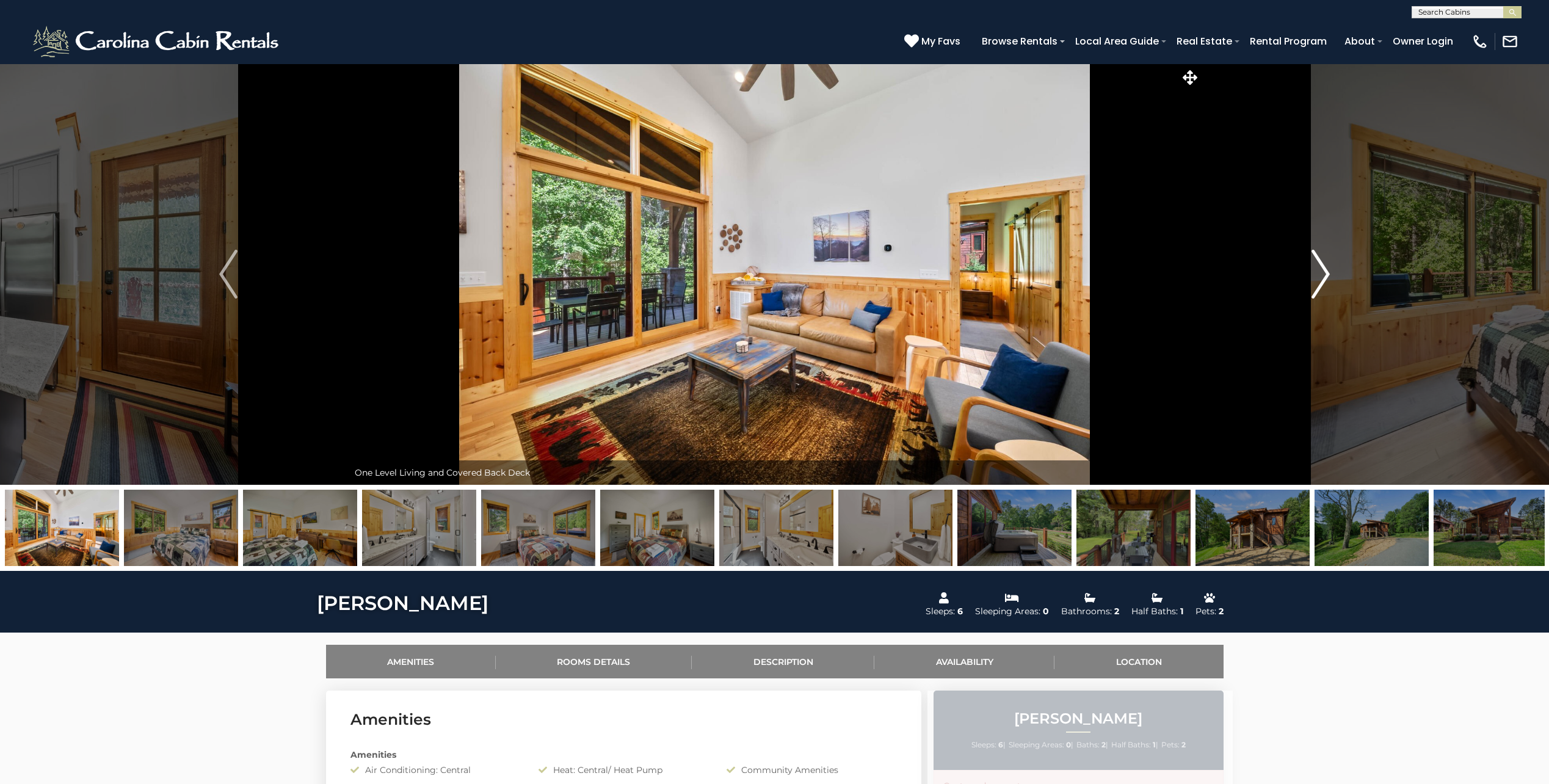
click at [1318, 268] on img "Next" at bounding box center [1321, 274] width 18 height 49
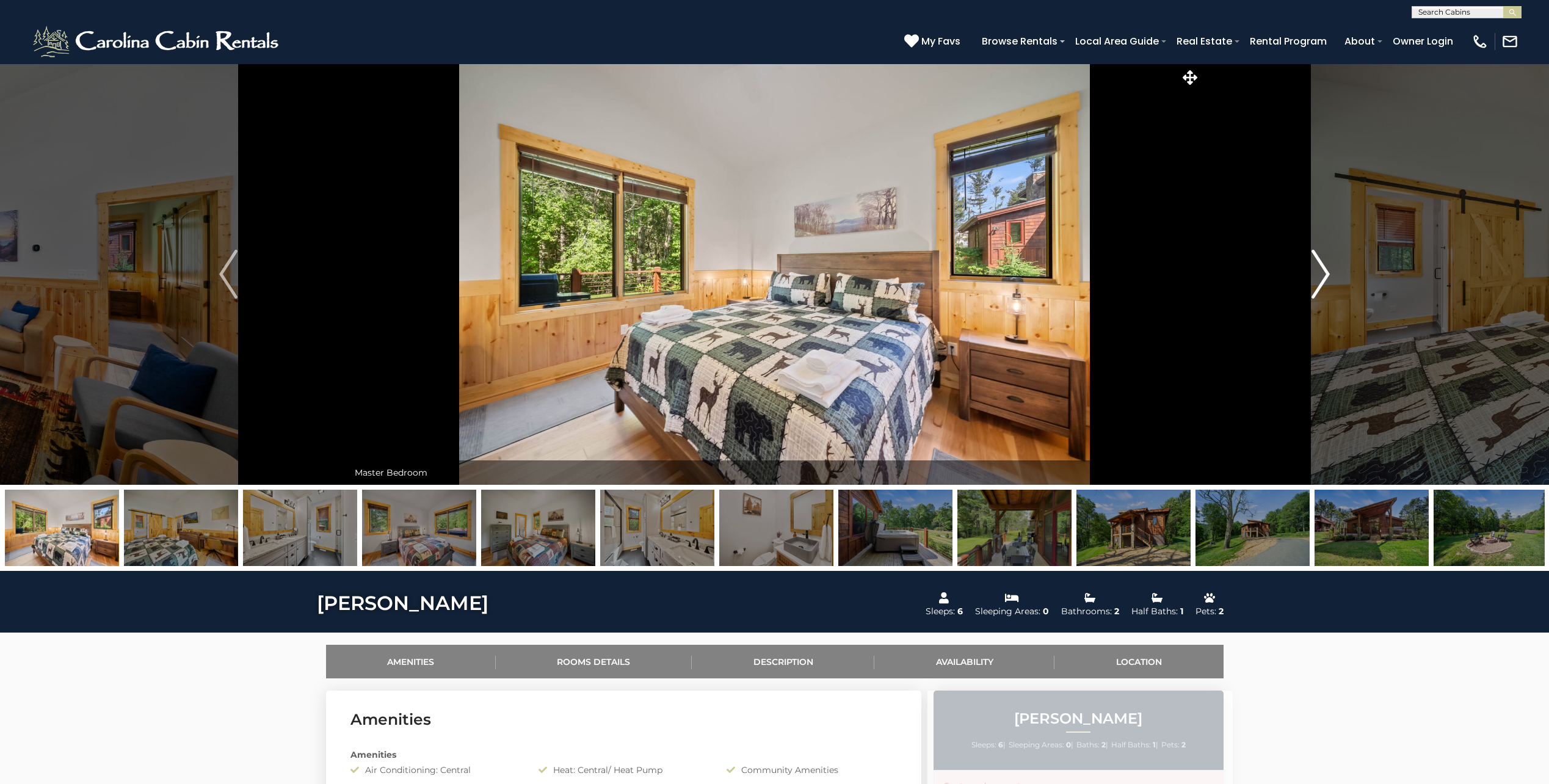
click at [1318, 268] on img "Next" at bounding box center [1321, 274] width 18 height 49
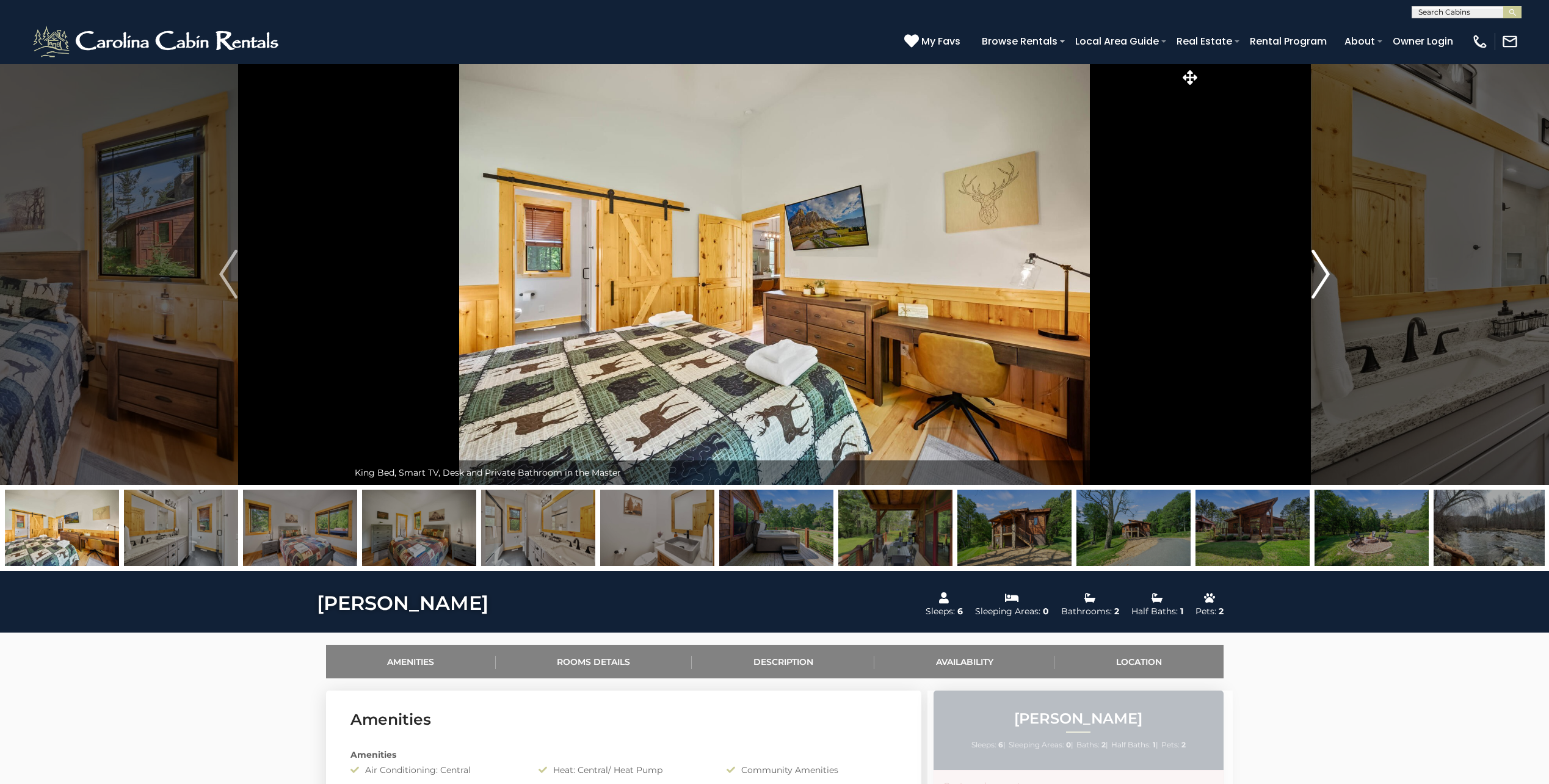
click at [1318, 268] on img "Next" at bounding box center [1321, 274] width 18 height 49
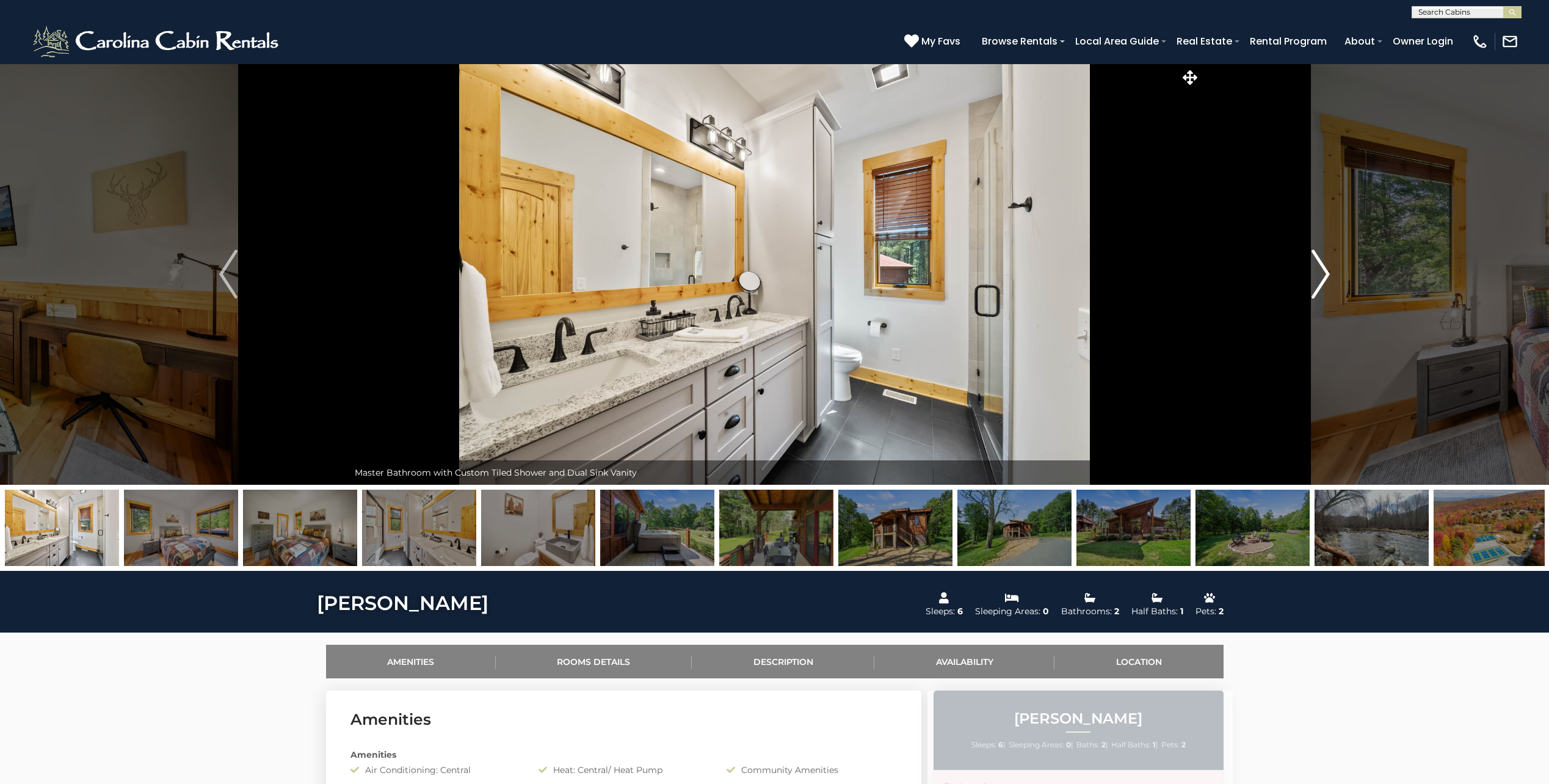
click at [1318, 268] on img "Next" at bounding box center [1321, 274] width 18 height 49
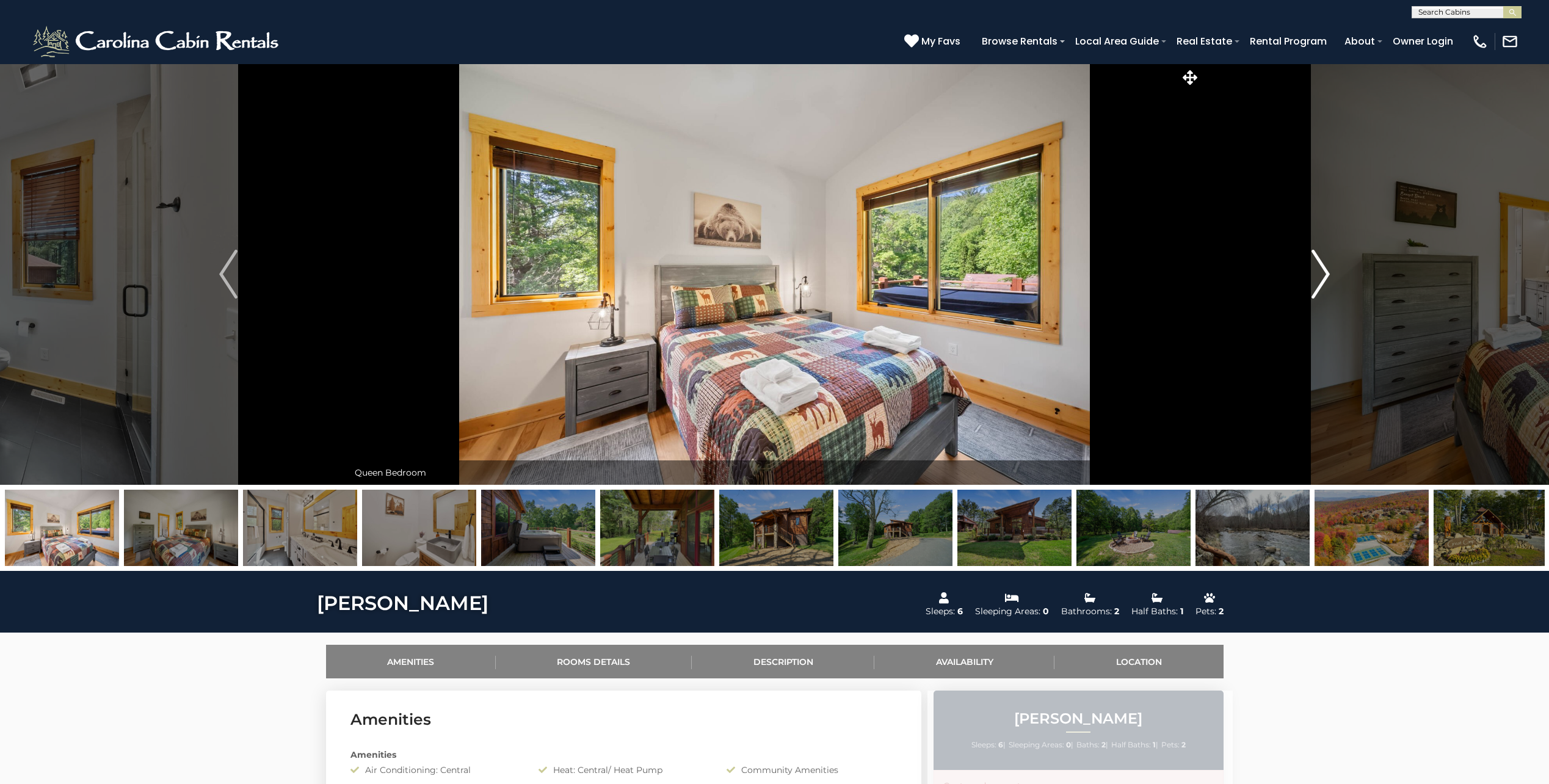
click at [1318, 268] on img "Next" at bounding box center [1321, 274] width 18 height 49
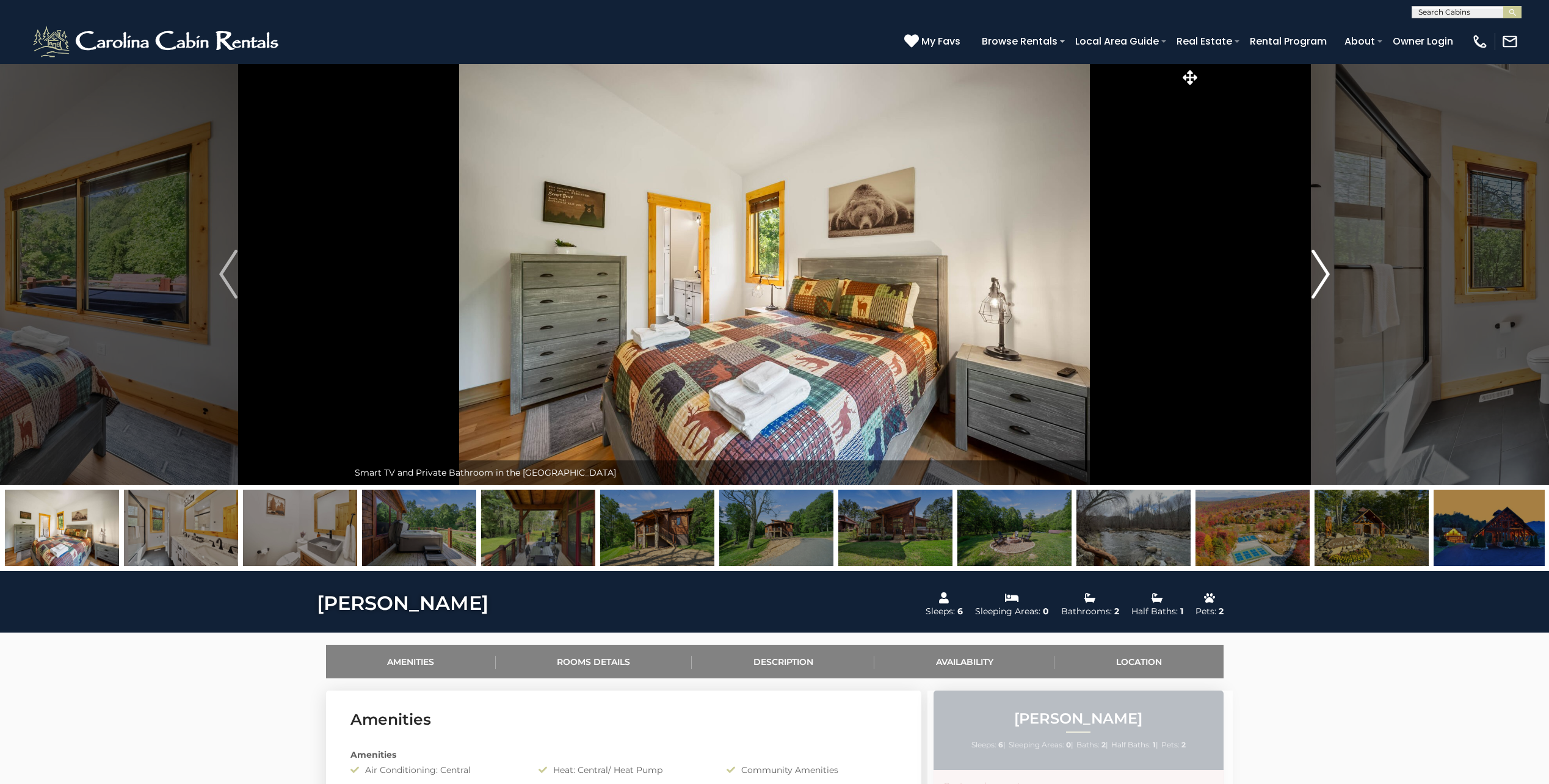
click at [1318, 268] on img "Next" at bounding box center [1321, 274] width 18 height 49
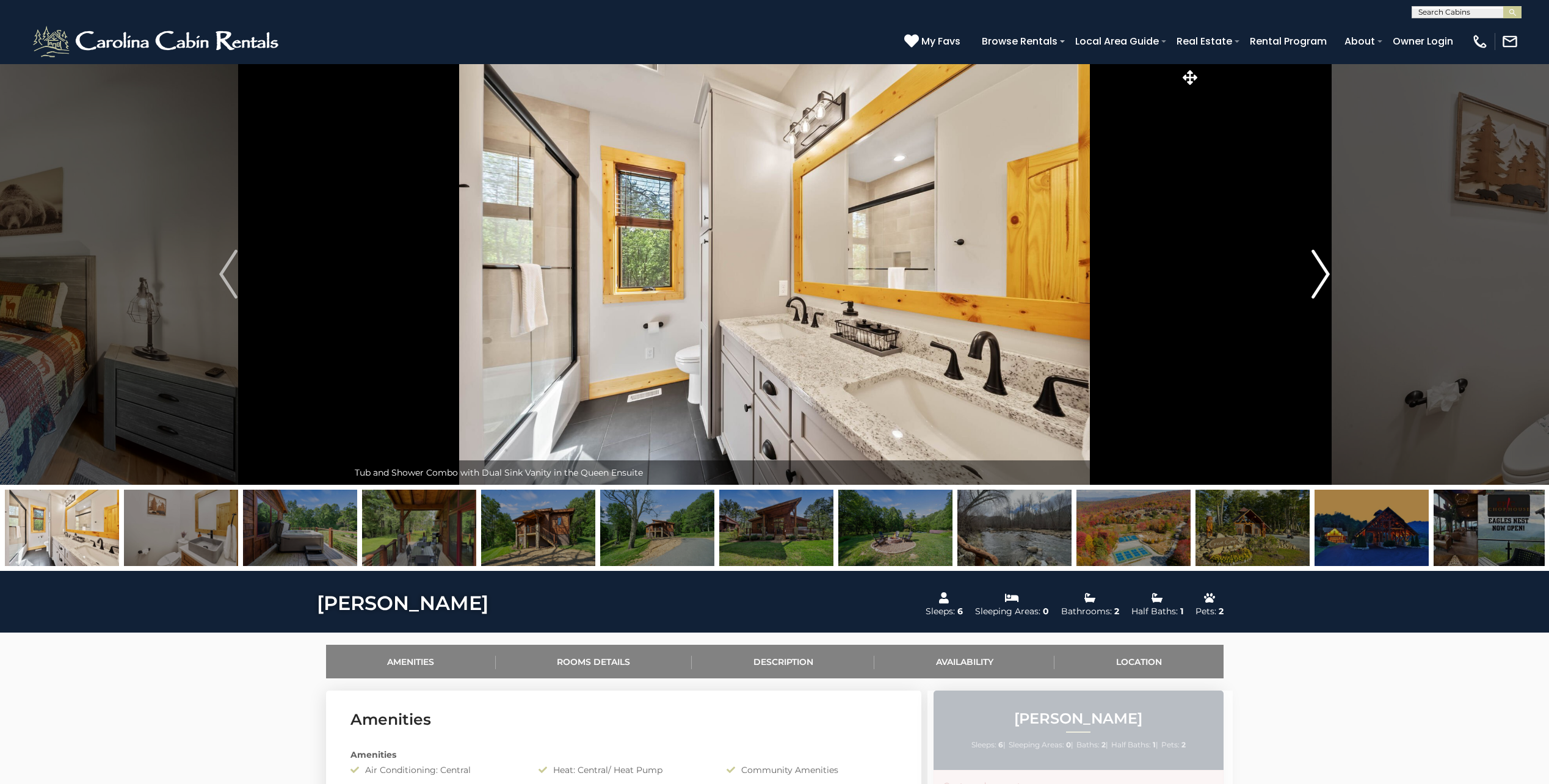
click at [1318, 268] on img "Next" at bounding box center [1321, 274] width 18 height 49
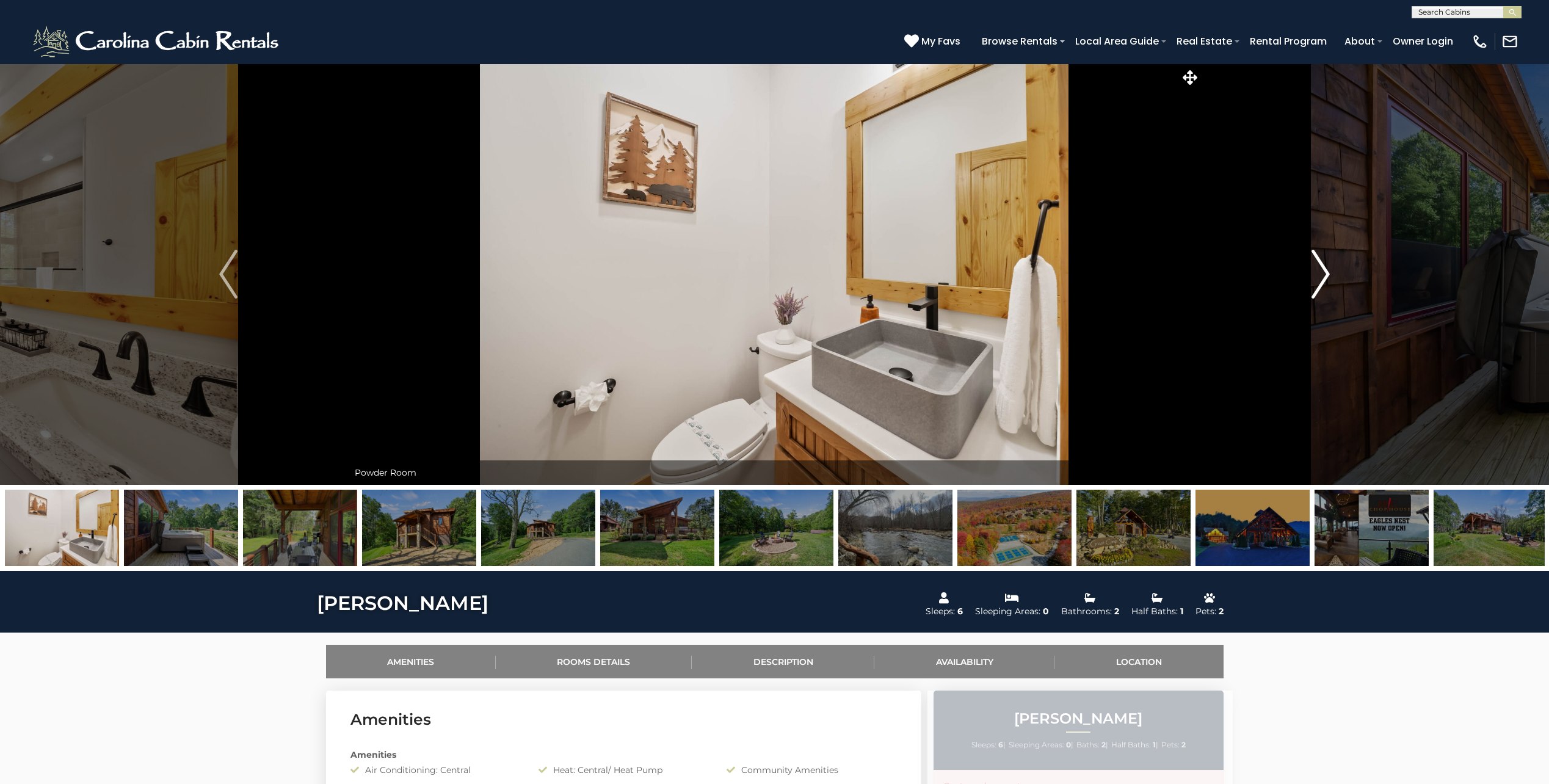
click at [1318, 268] on img "Next" at bounding box center [1321, 274] width 18 height 49
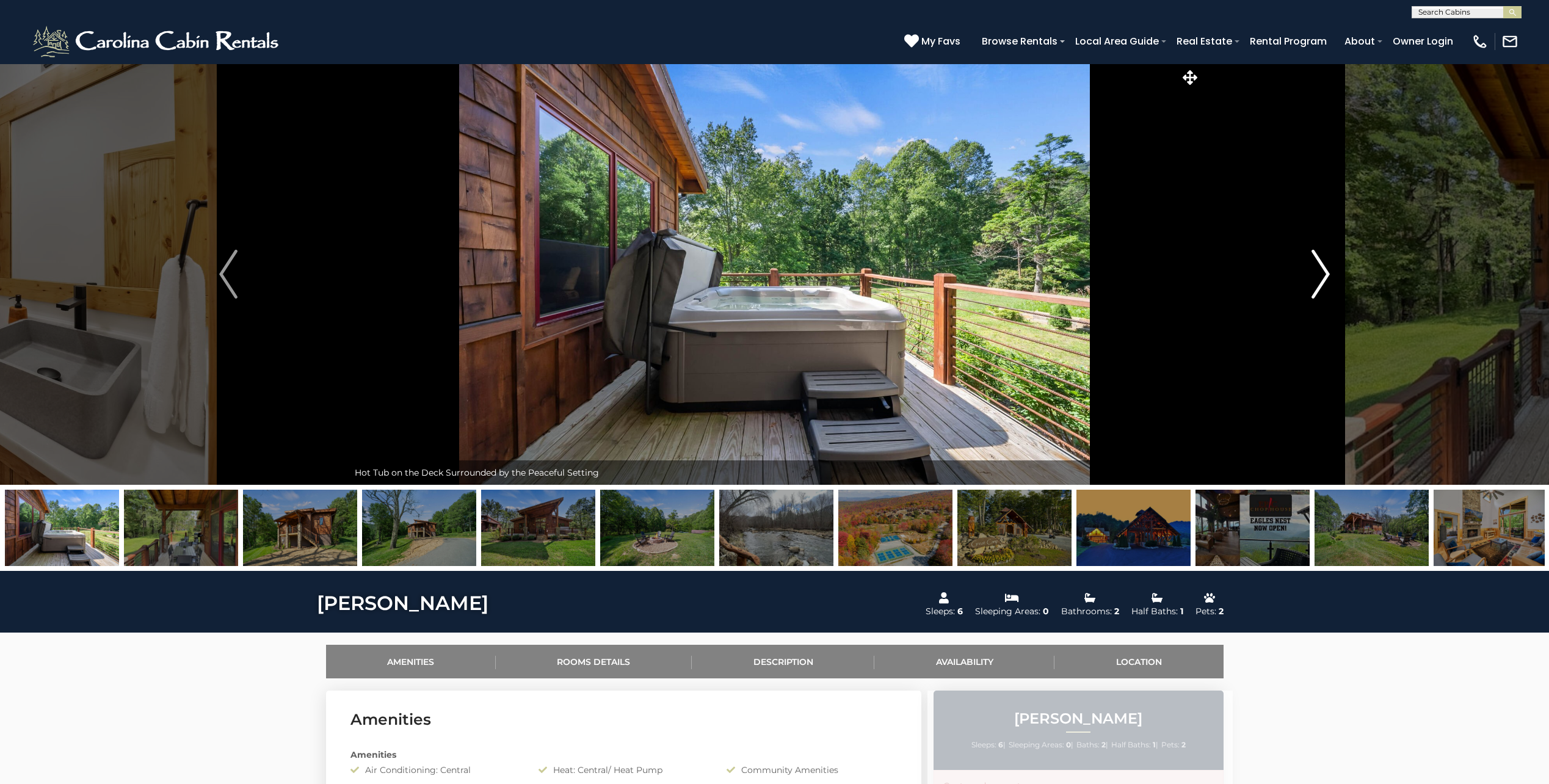
click at [1318, 268] on img "Next" at bounding box center [1321, 274] width 18 height 49
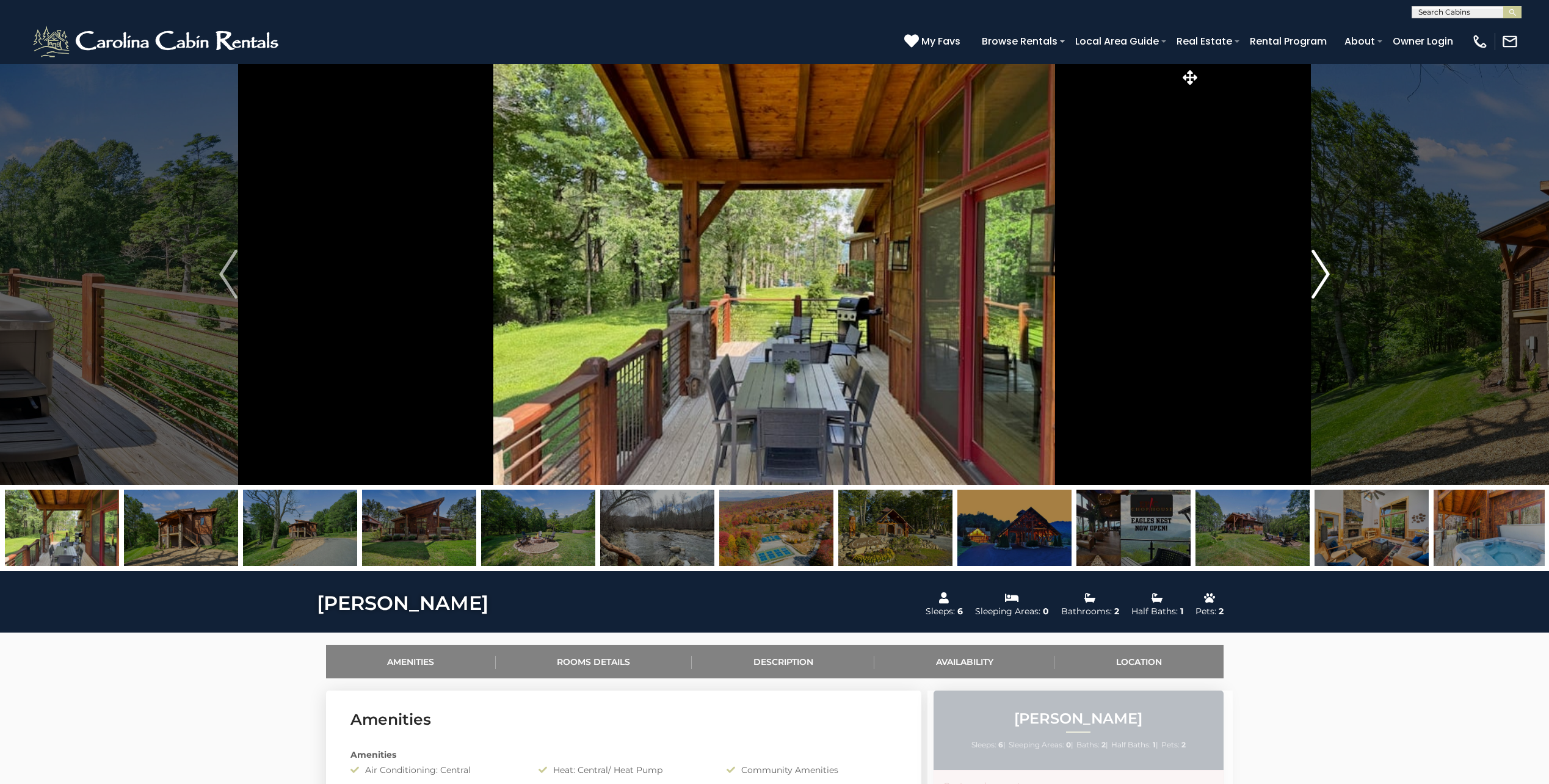
click at [1318, 268] on img "Next" at bounding box center [1321, 274] width 18 height 49
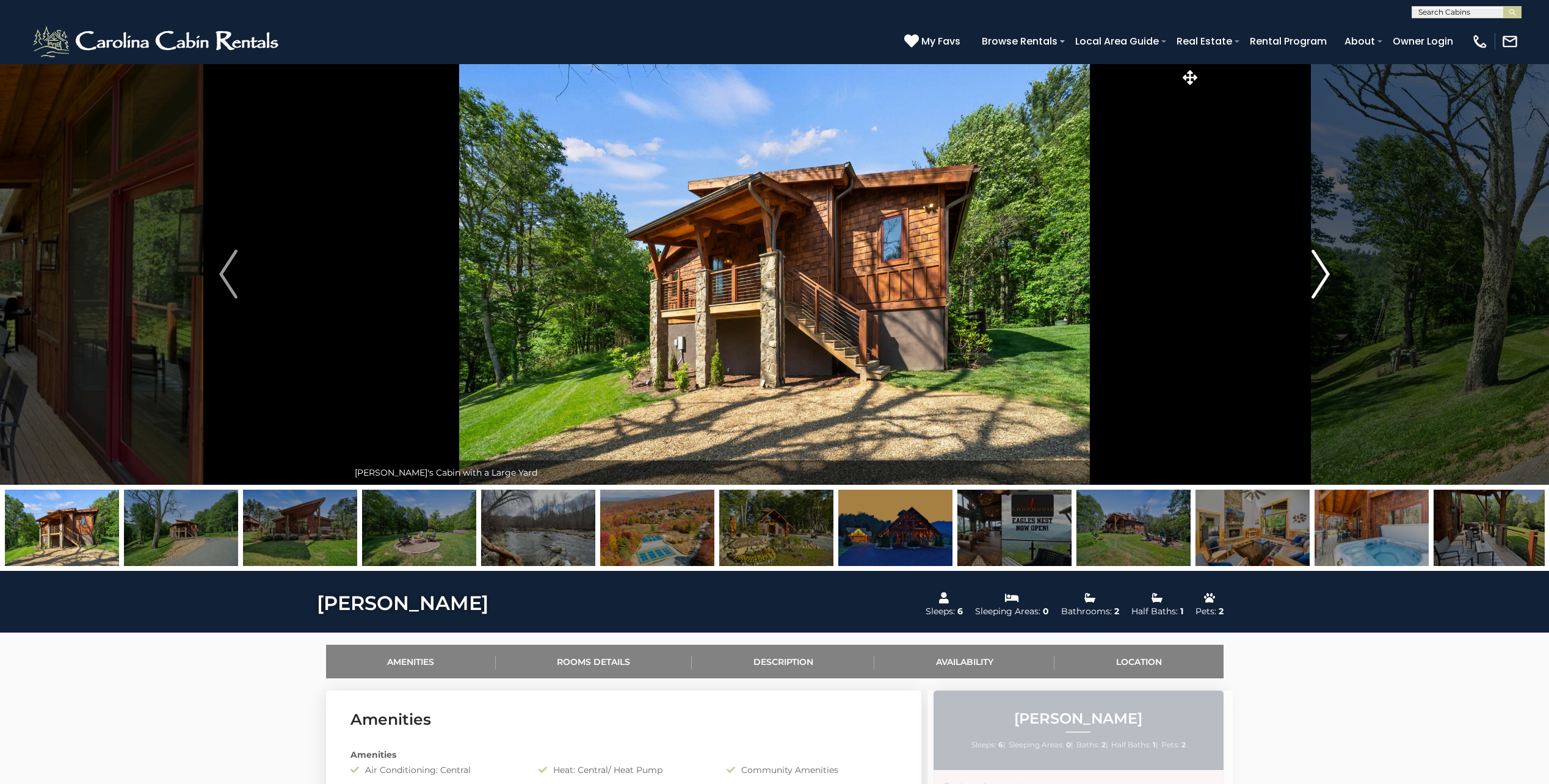
click at [1318, 268] on img "Next" at bounding box center [1321, 274] width 18 height 49
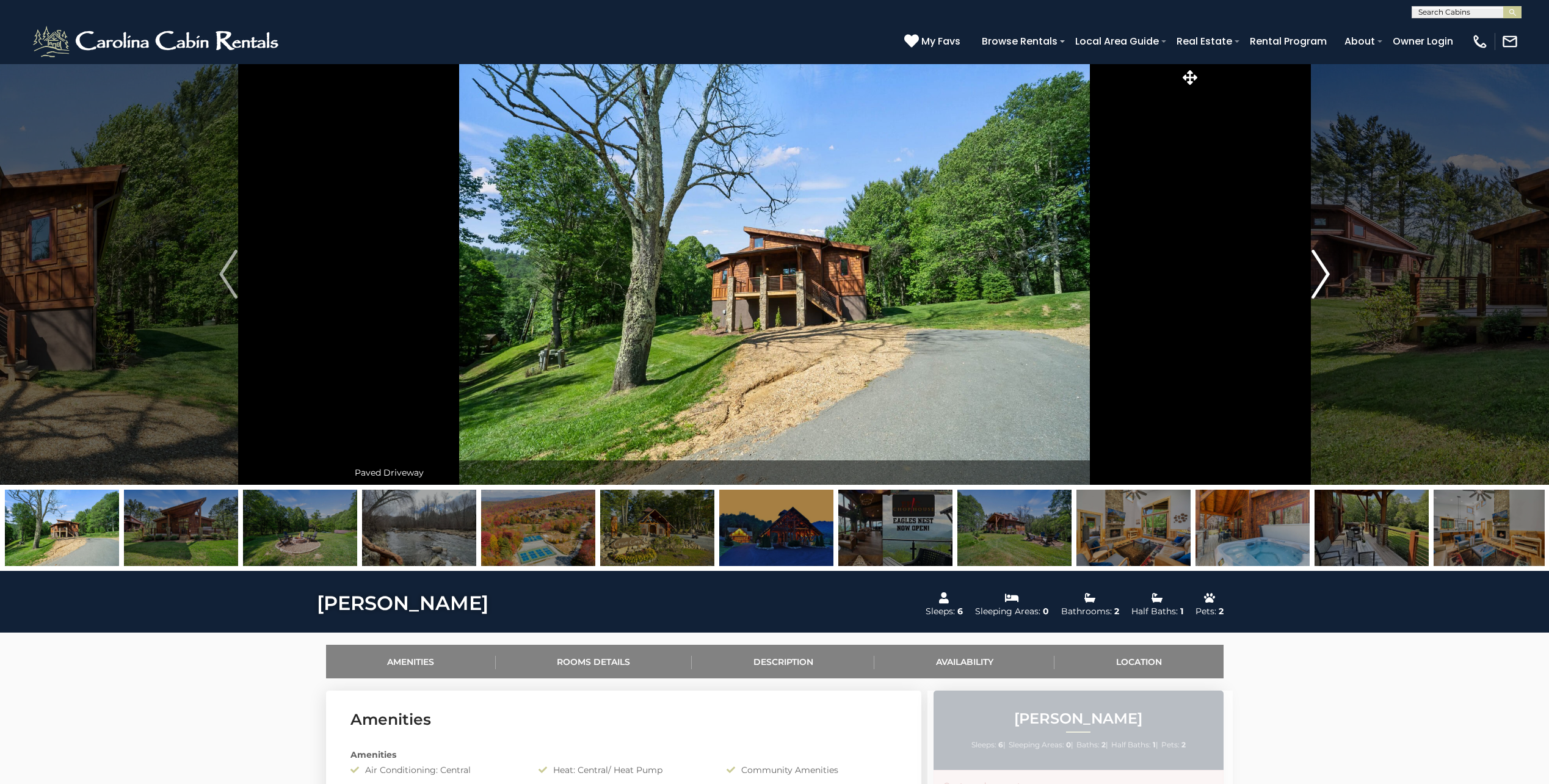
click at [1318, 268] on img "Next" at bounding box center [1321, 274] width 18 height 49
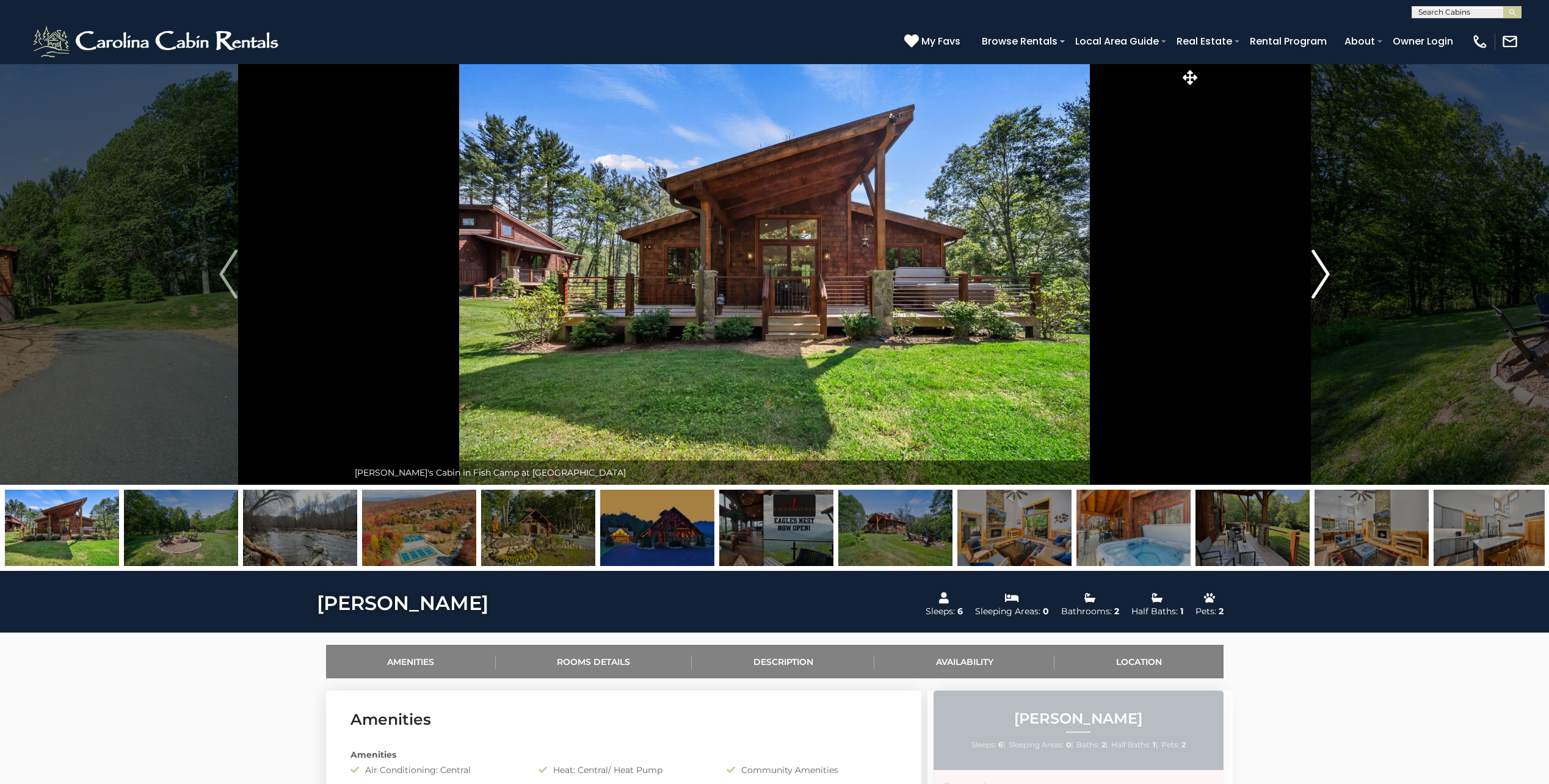
click at [1318, 268] on img "Next" at bounding box center [1321, 274] width 18 height 49
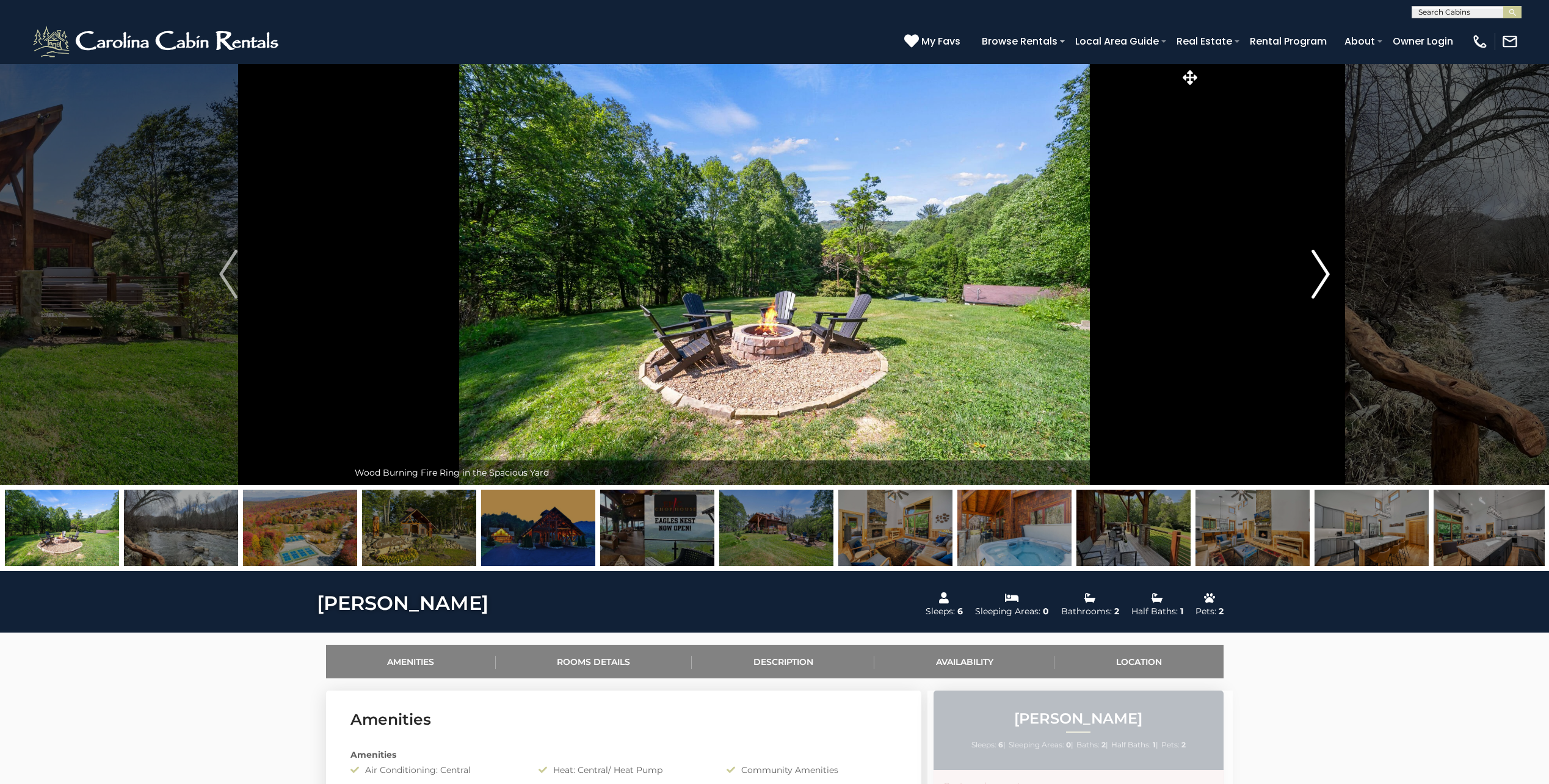
click at [1318, 268] on img "Next" at bounding box center [1321, 274] width 18 height 49
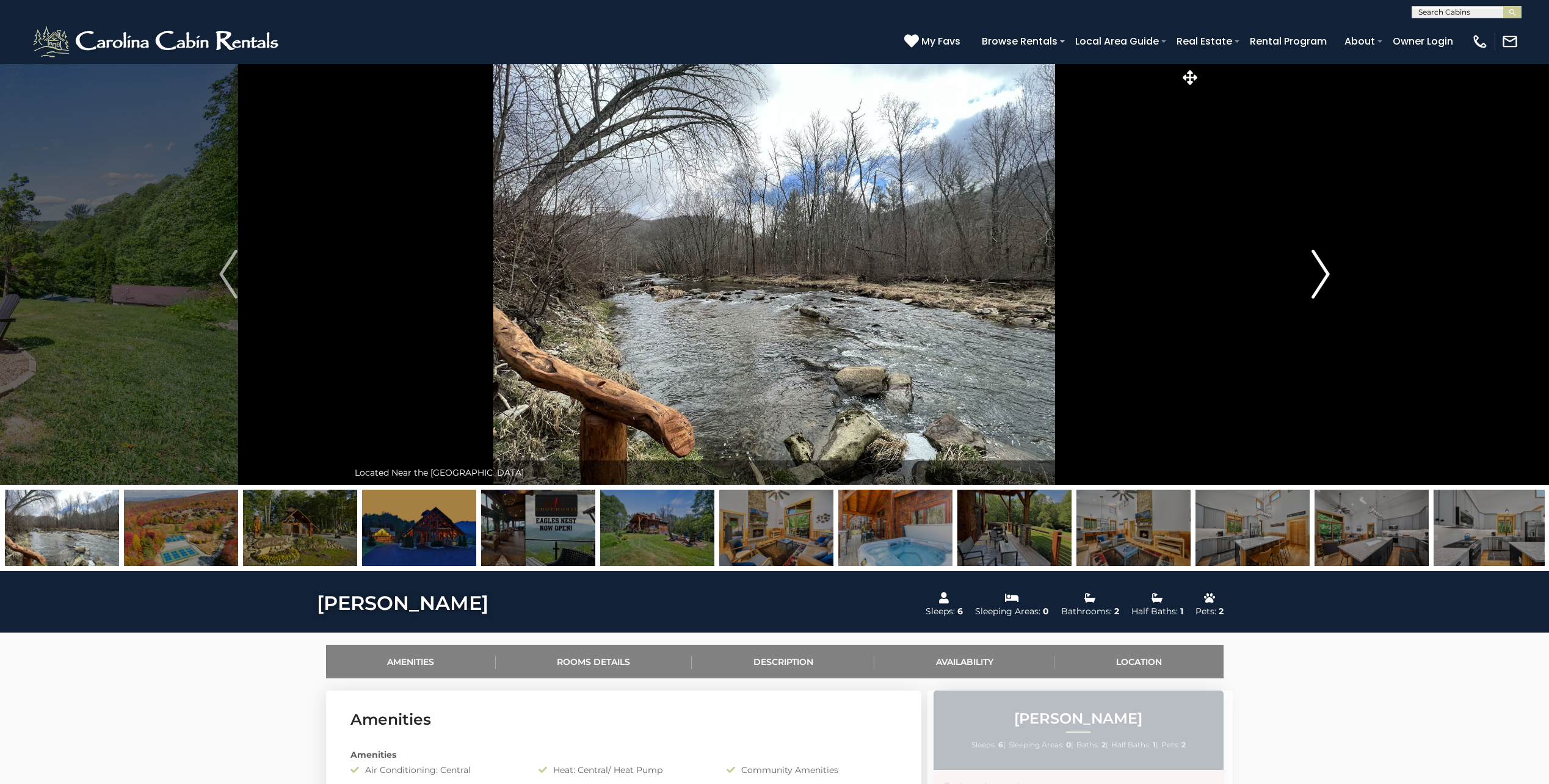
click at [1318, 268] on img "Next" at bounding box center [1321, 274] width 18 height 49
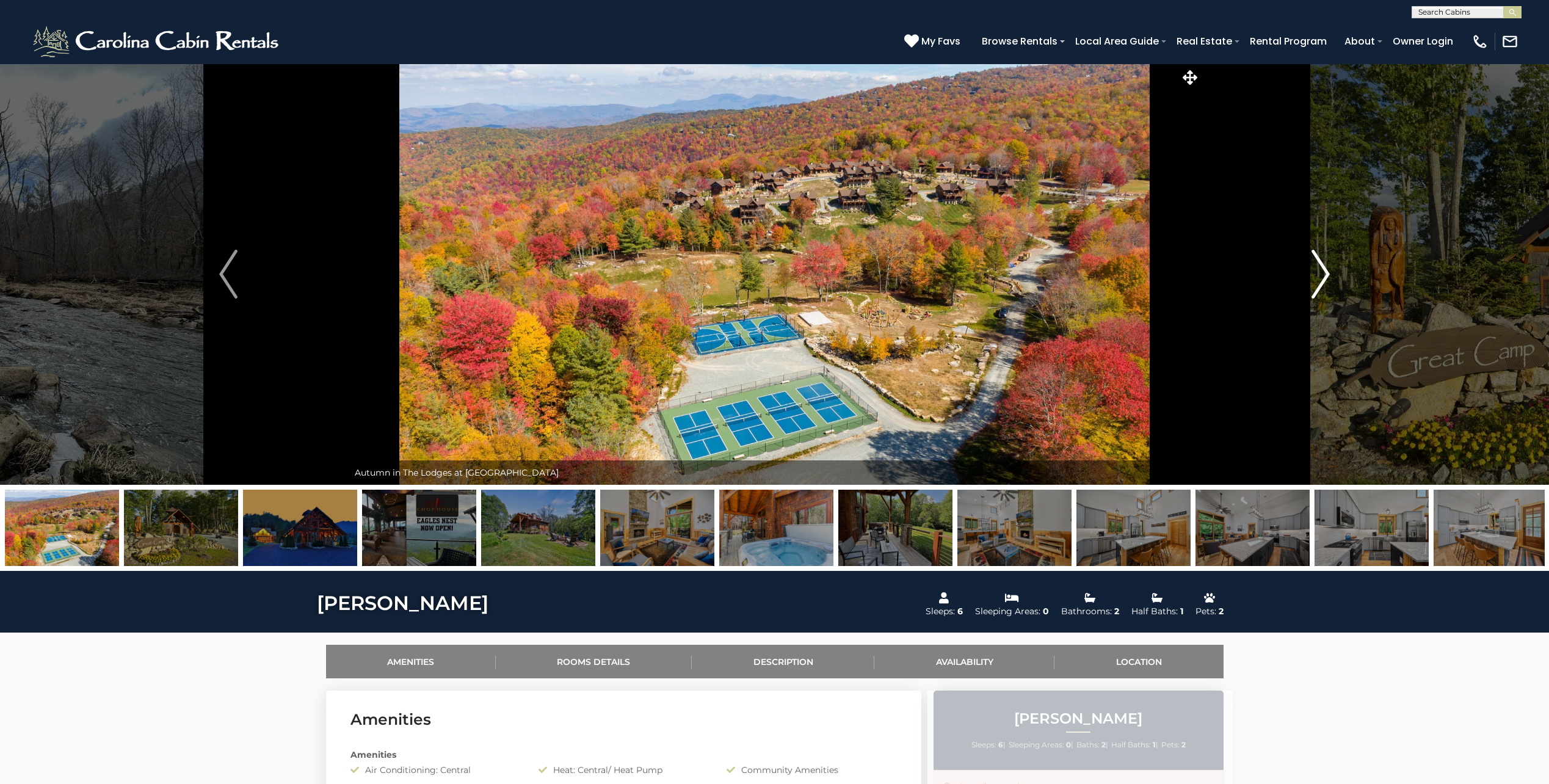
click at [1322, 272] on img "Next" at bounding box center [1321, 274] width 18 height 49
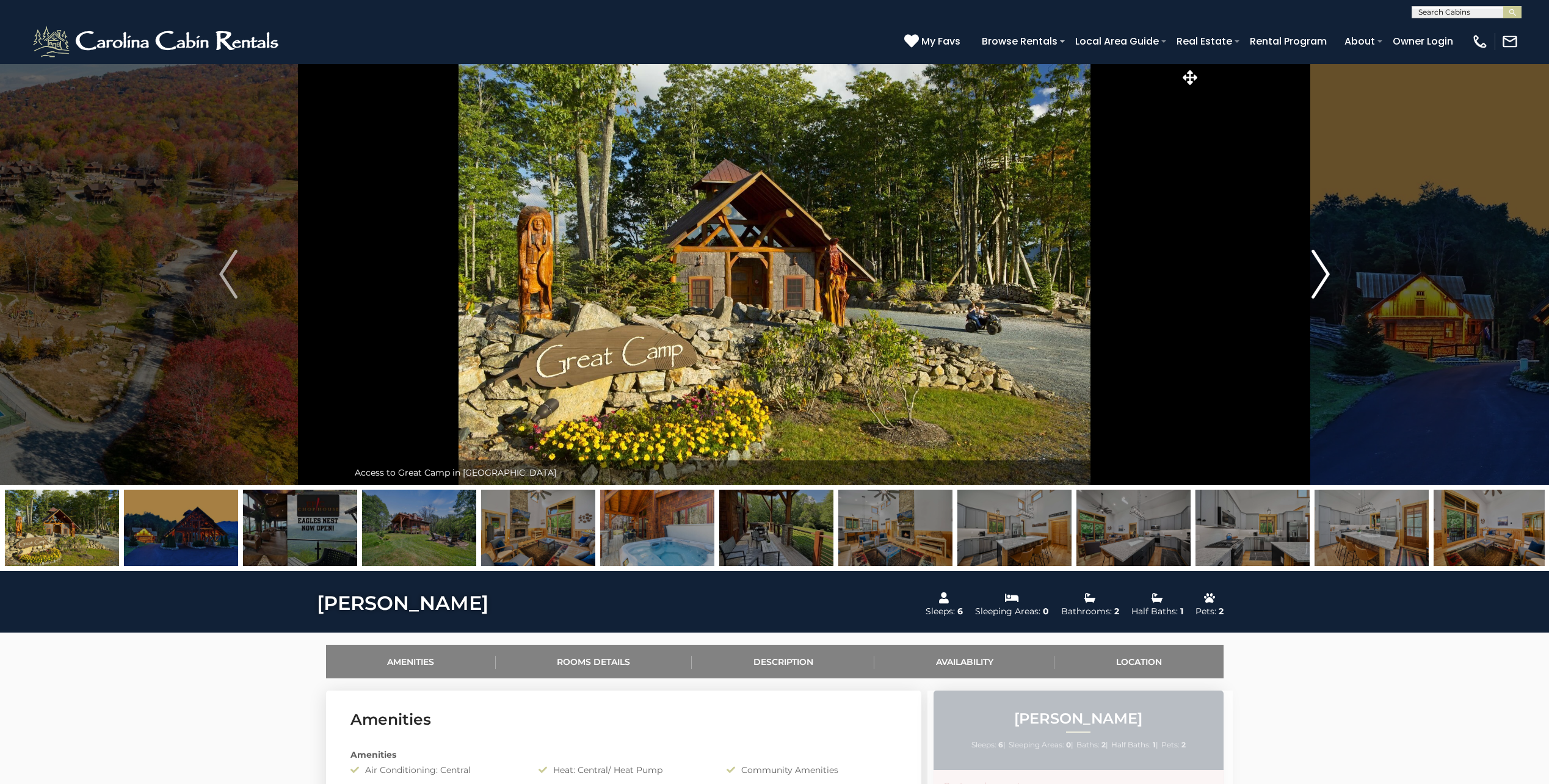
click at [1322, 272] on img "Next" at bounding box center [1321, 274] width 18 height 49
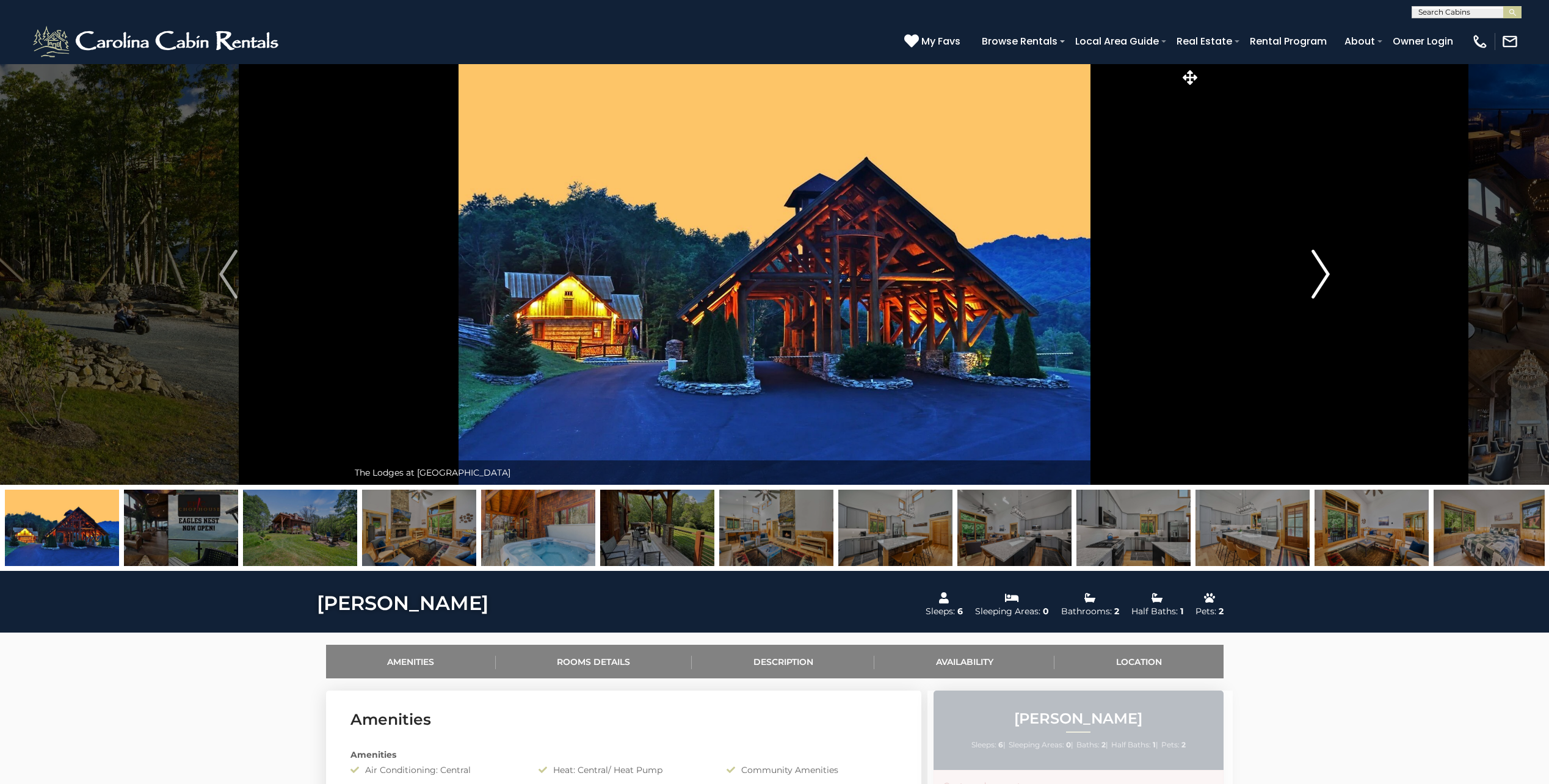
click at [1322, 272] on img "Next" at bounding box center [1321, 274] width 18 height 49
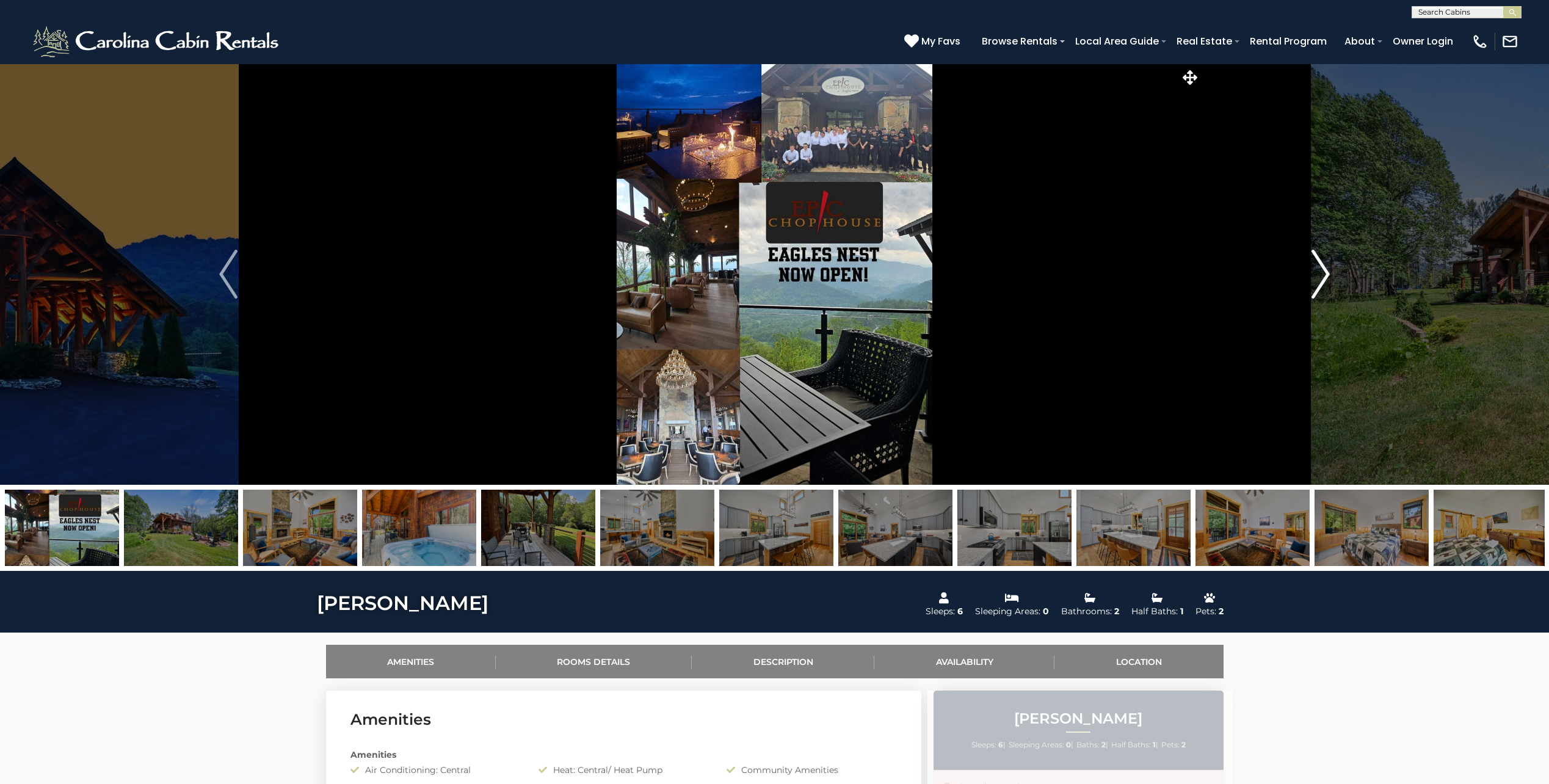
click at [1322, 272] on img "Next" at bounding box center [1321, 274] width 18 height 49
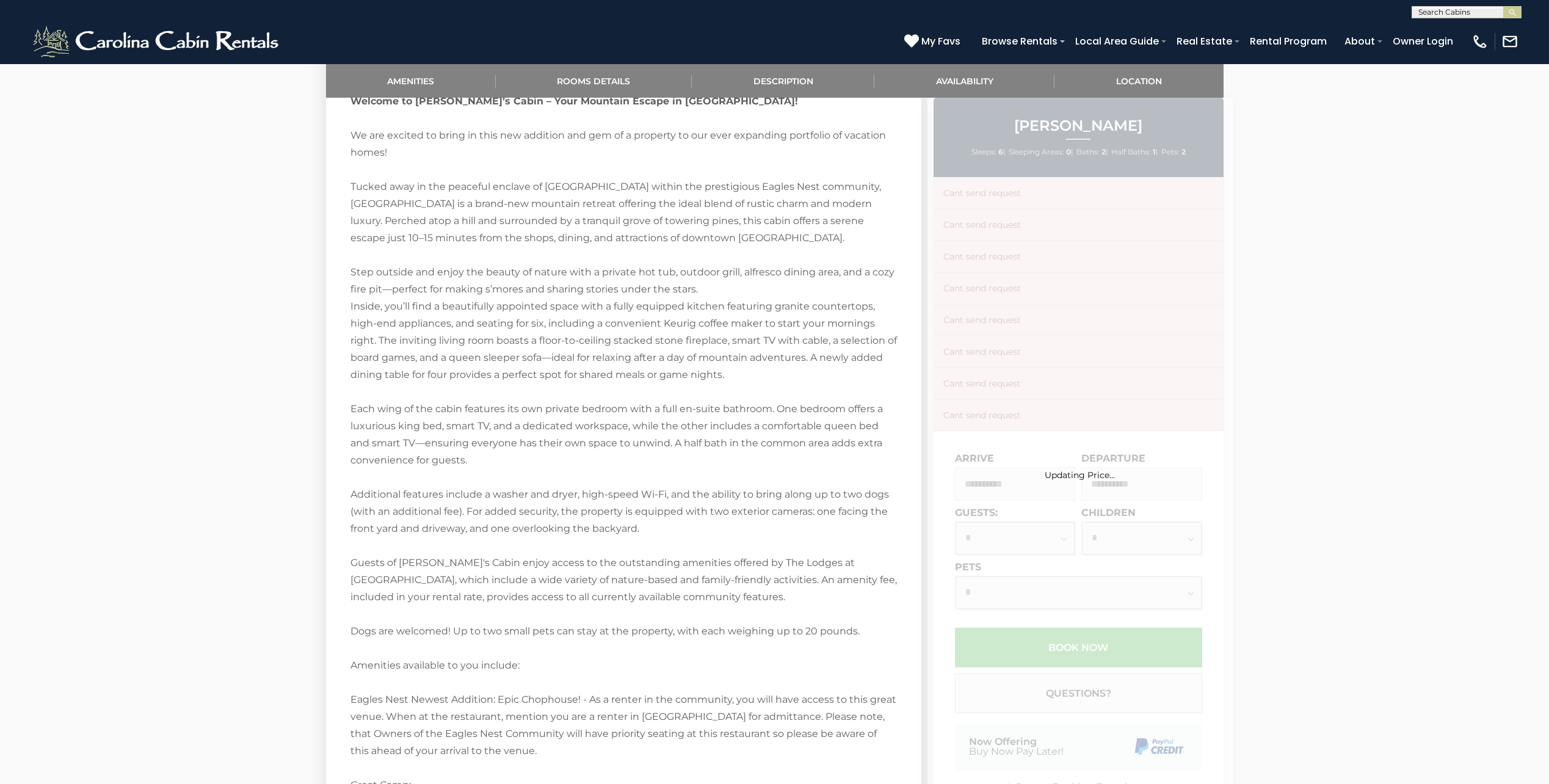
scroll to position [1159, 0]
